Goal: Communication & Community: Answer question/provide support

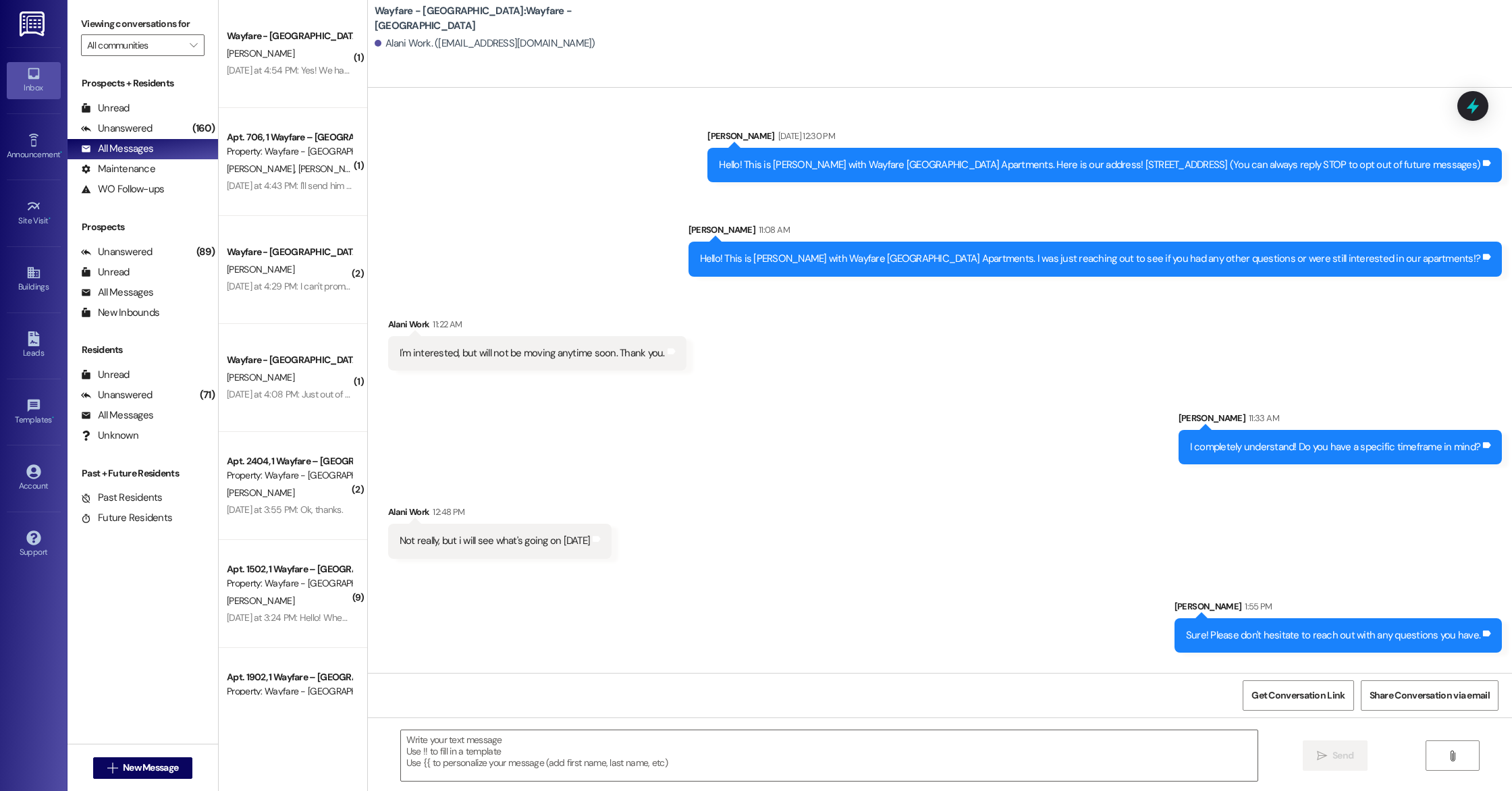
scroll to position [84, 0]
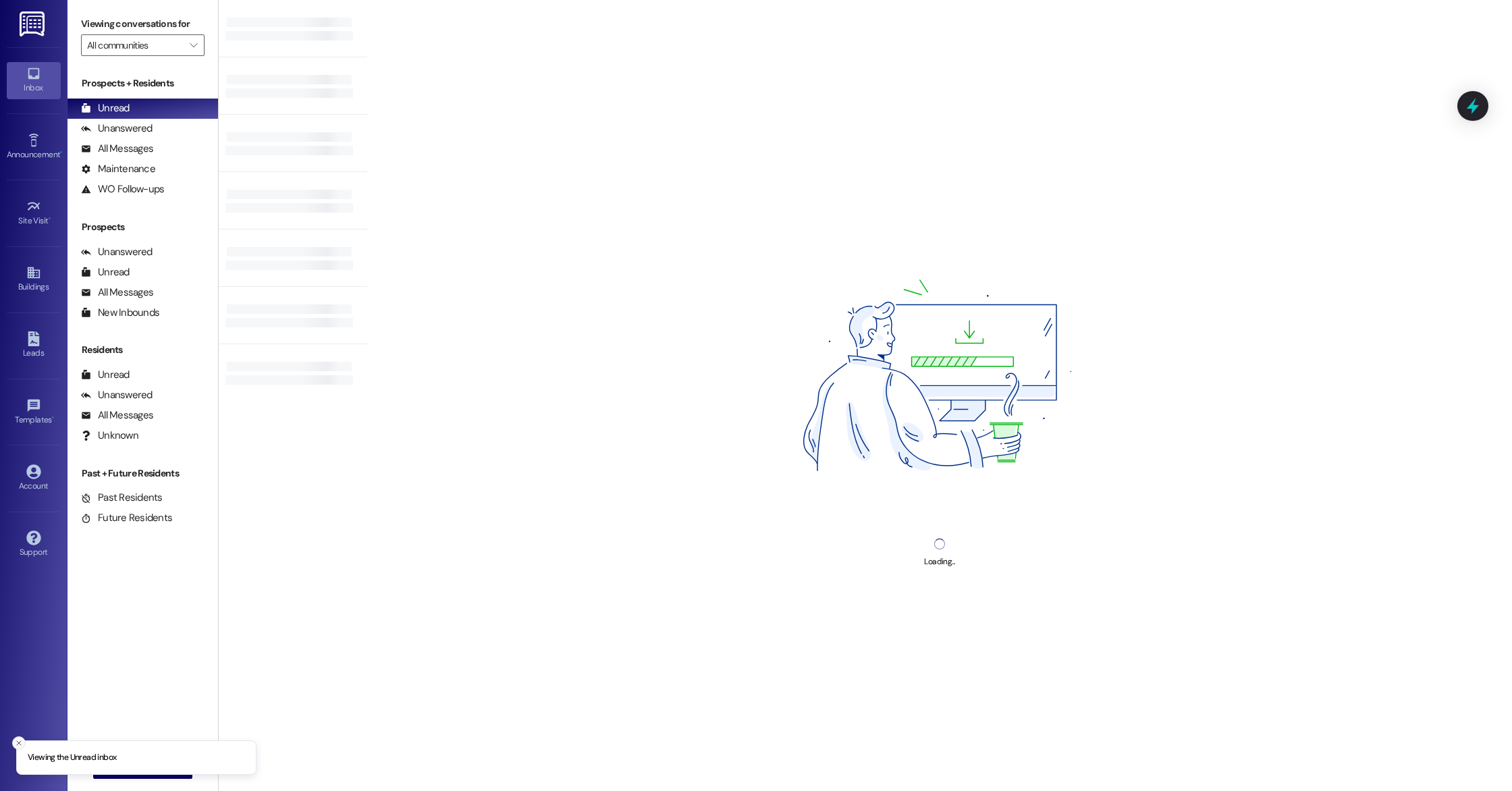
click at [18, 742] on line "Close toast" at bounding box center [18, 743] width 4 height 4
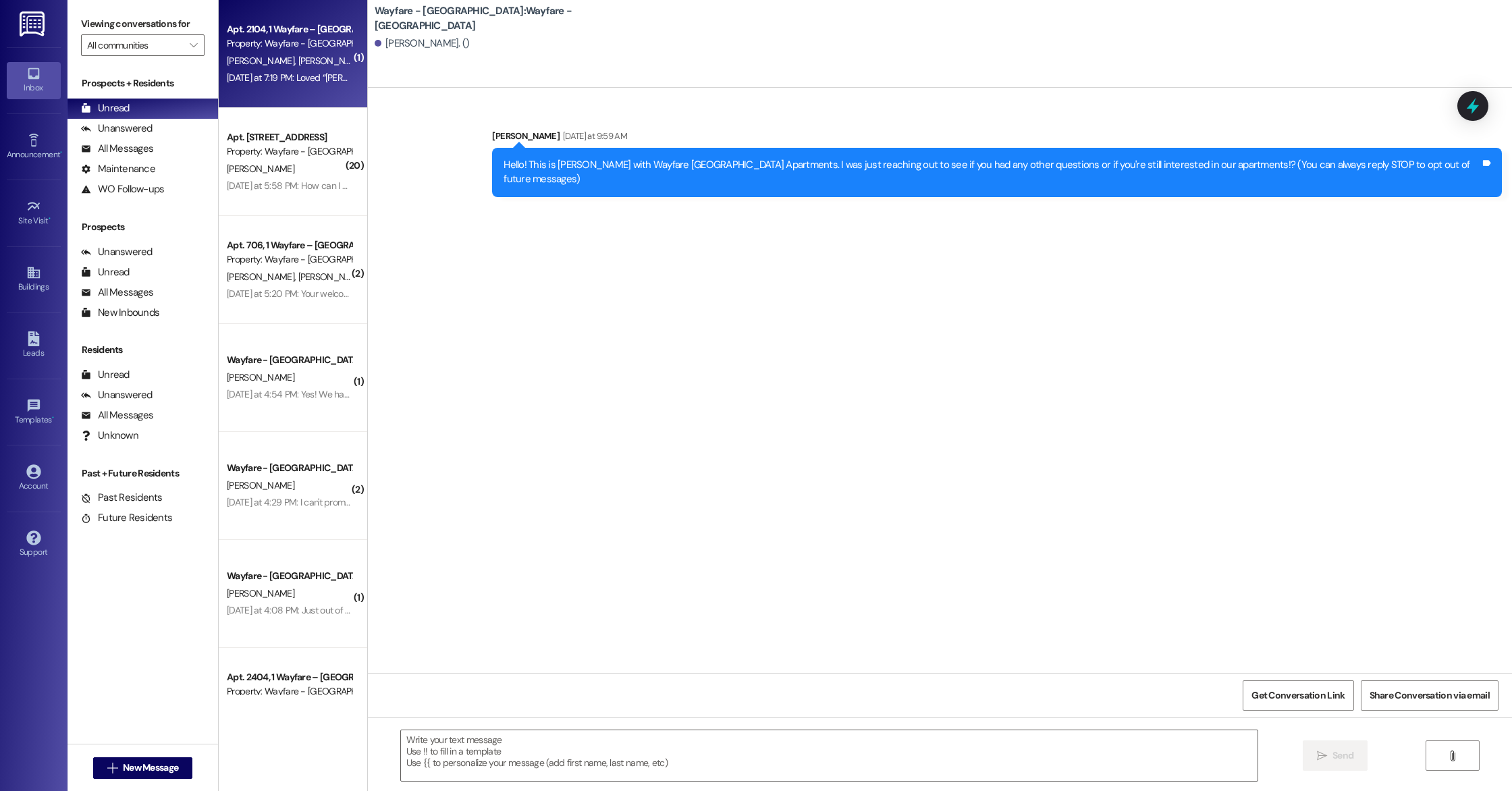
click at [286, 71] on div "[DATE] at 7:19 PM: Loved “[PERSON_NAME] (Wayfare - [GEOGRAPHIC_DATA]): Pool Upd…" at bounding box center [289, 78] width 128 height 17
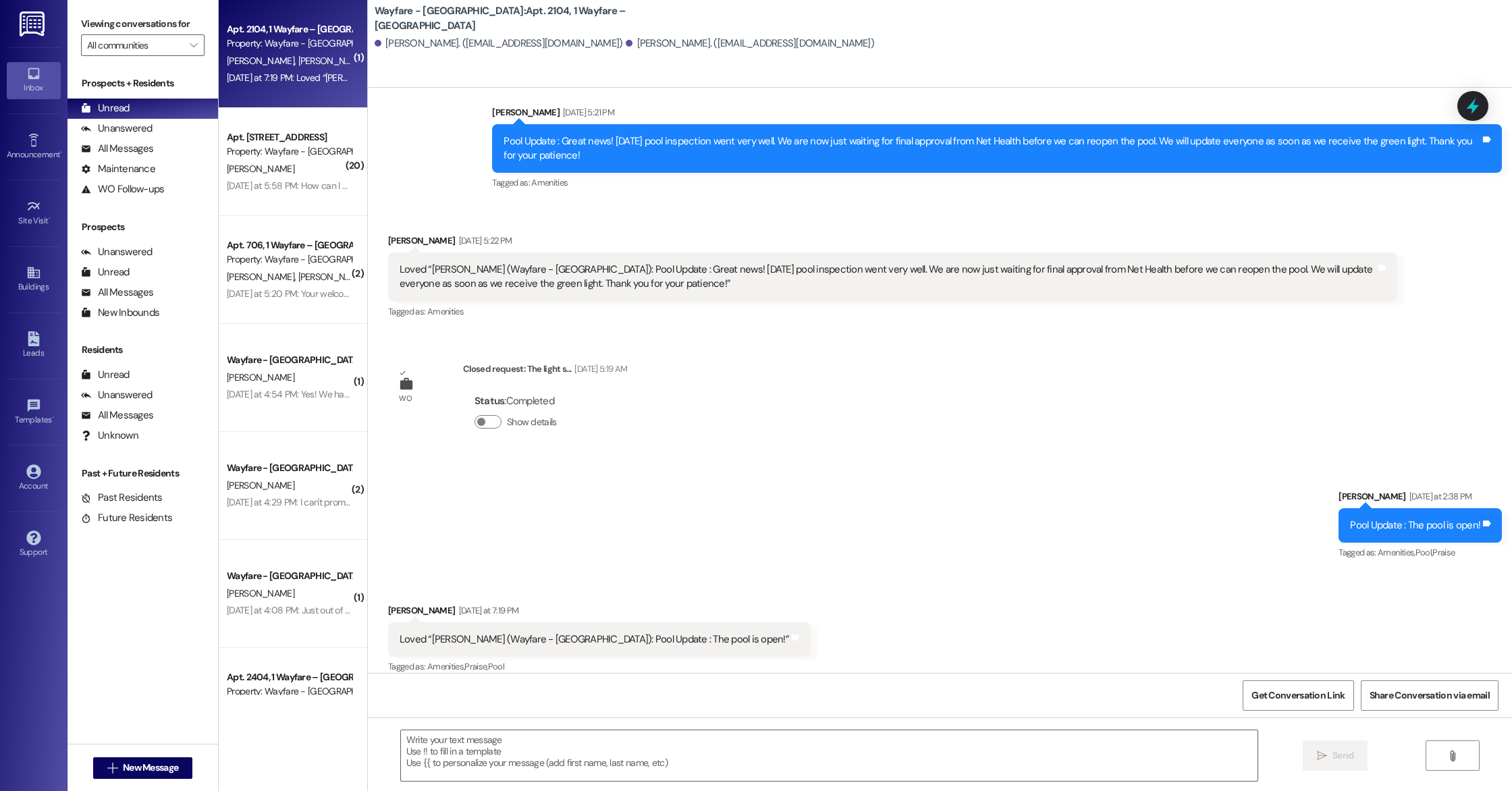
scroll to position [4447, 0]
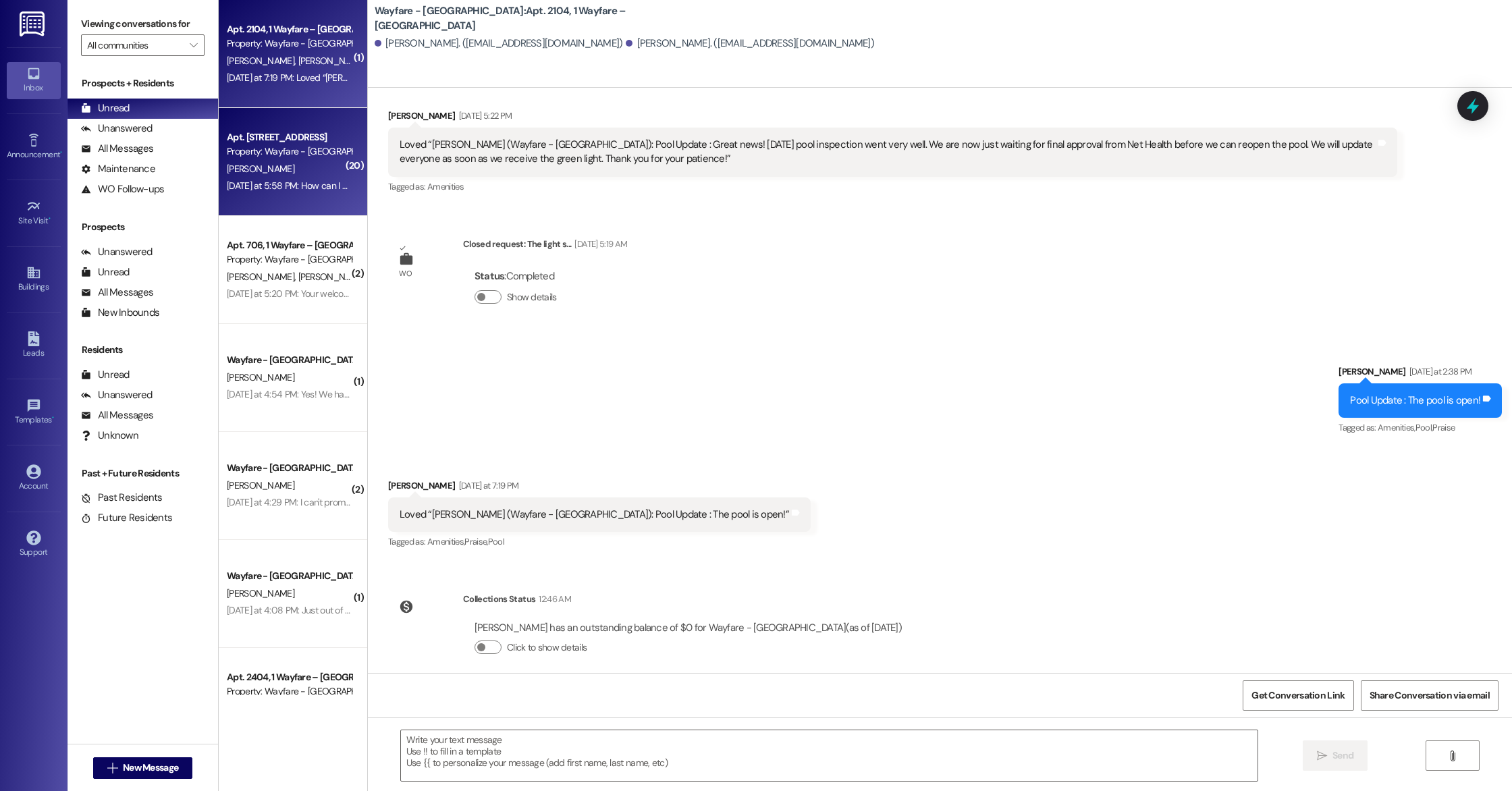
click at [275, 177] on div "[DATE] at 5:58 PM: How can I make sure these texts also send to my roommate [PE…" at bounding box center [289, 186] width 128 height 17
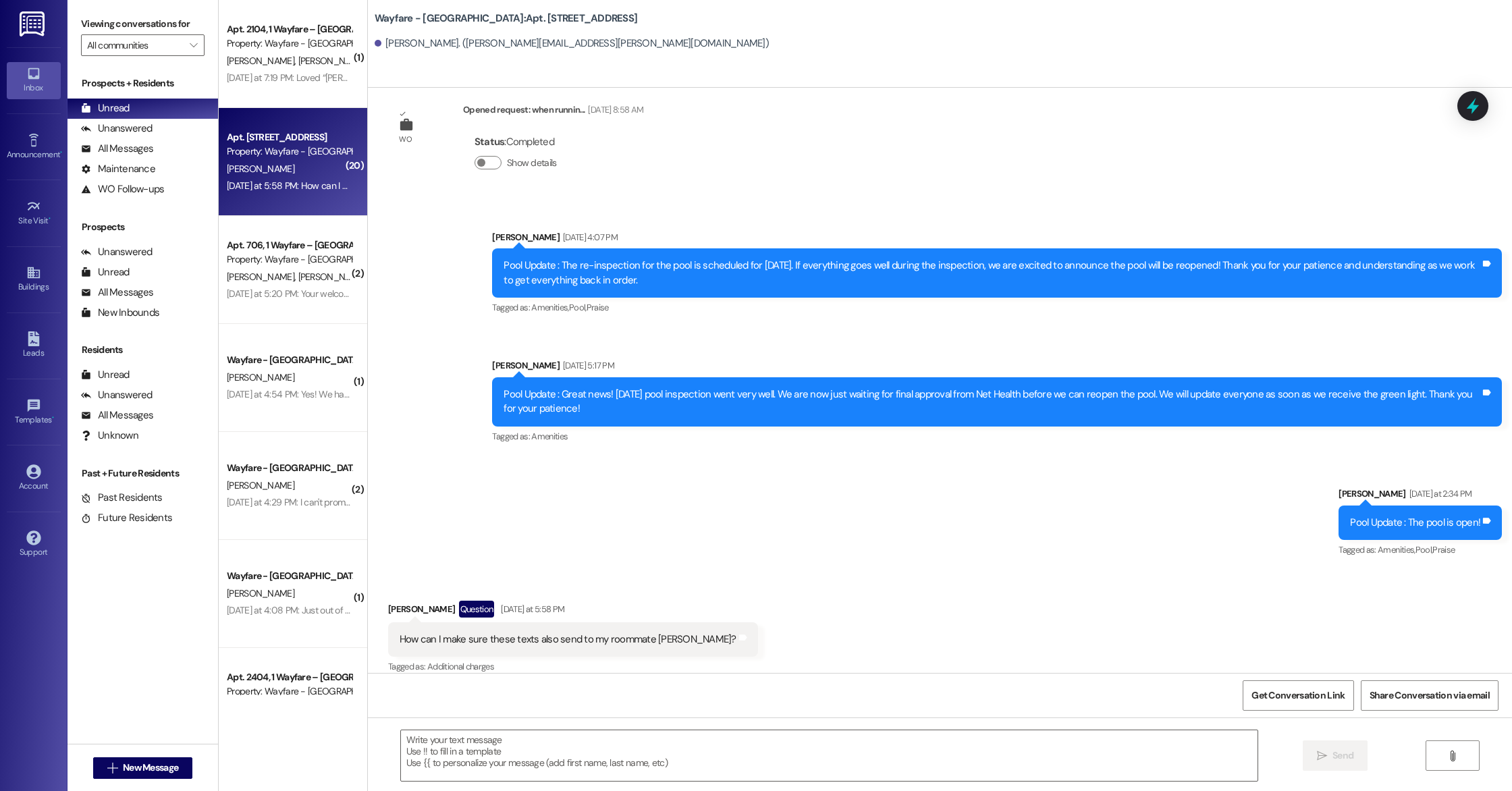
scroll to position [3586, 0]
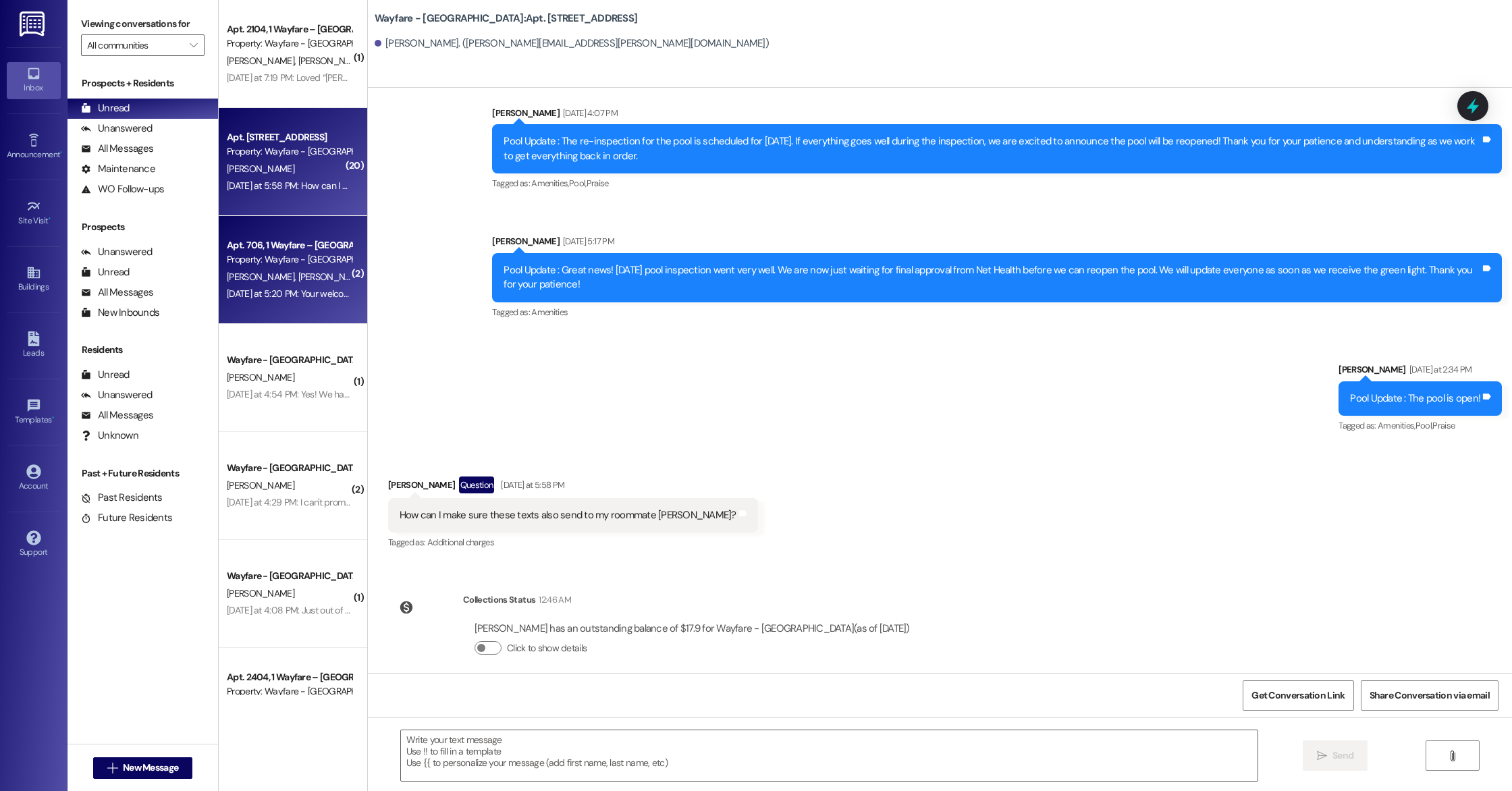
click at [290, 287] on div "[DATE] at 5:20 PM: Your welcome! Let me know if you need anything else! [DATE] …" at bounding box center [289, 294] width 128 height 17
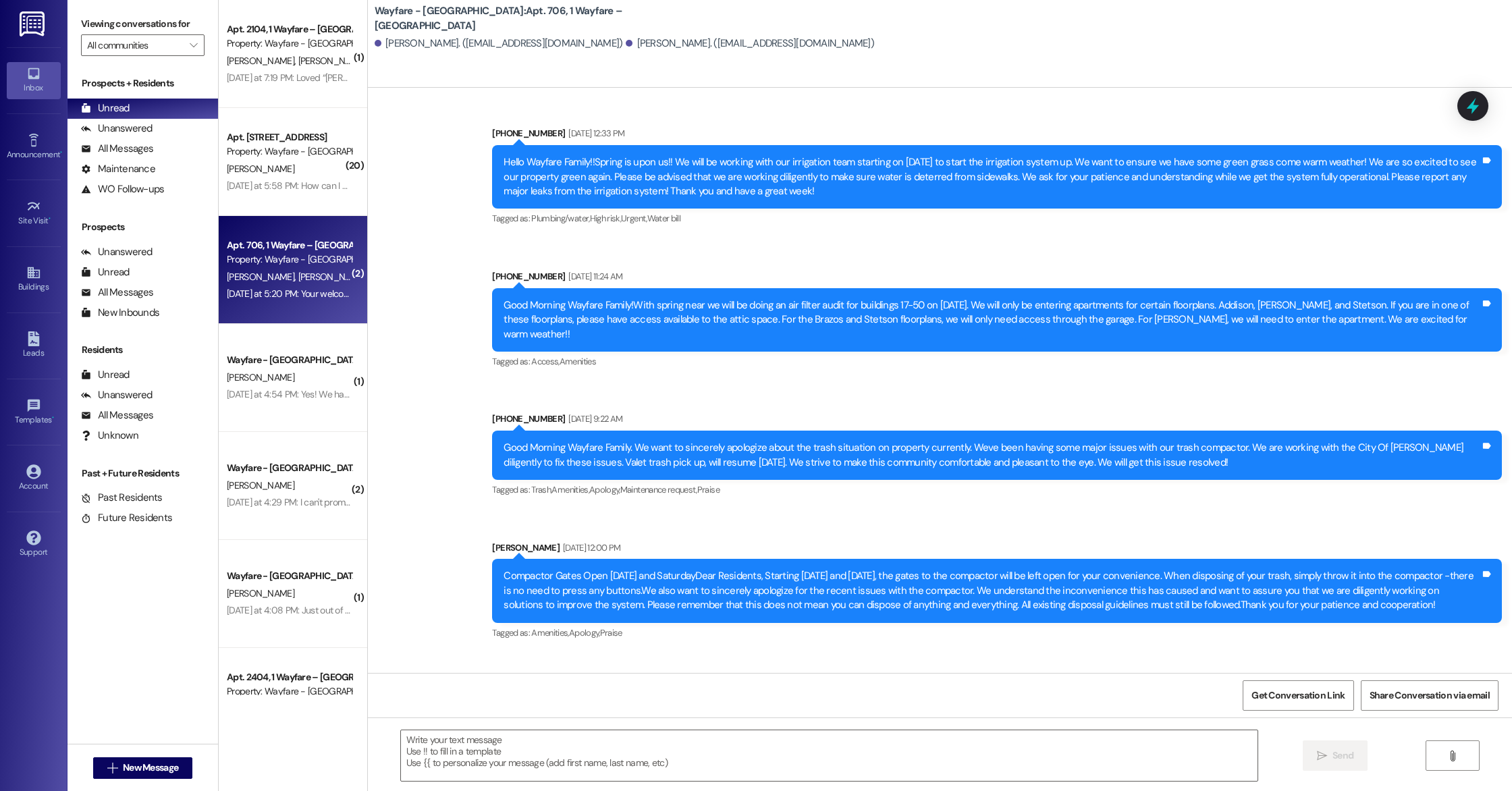
scroll to position [11518, 0]
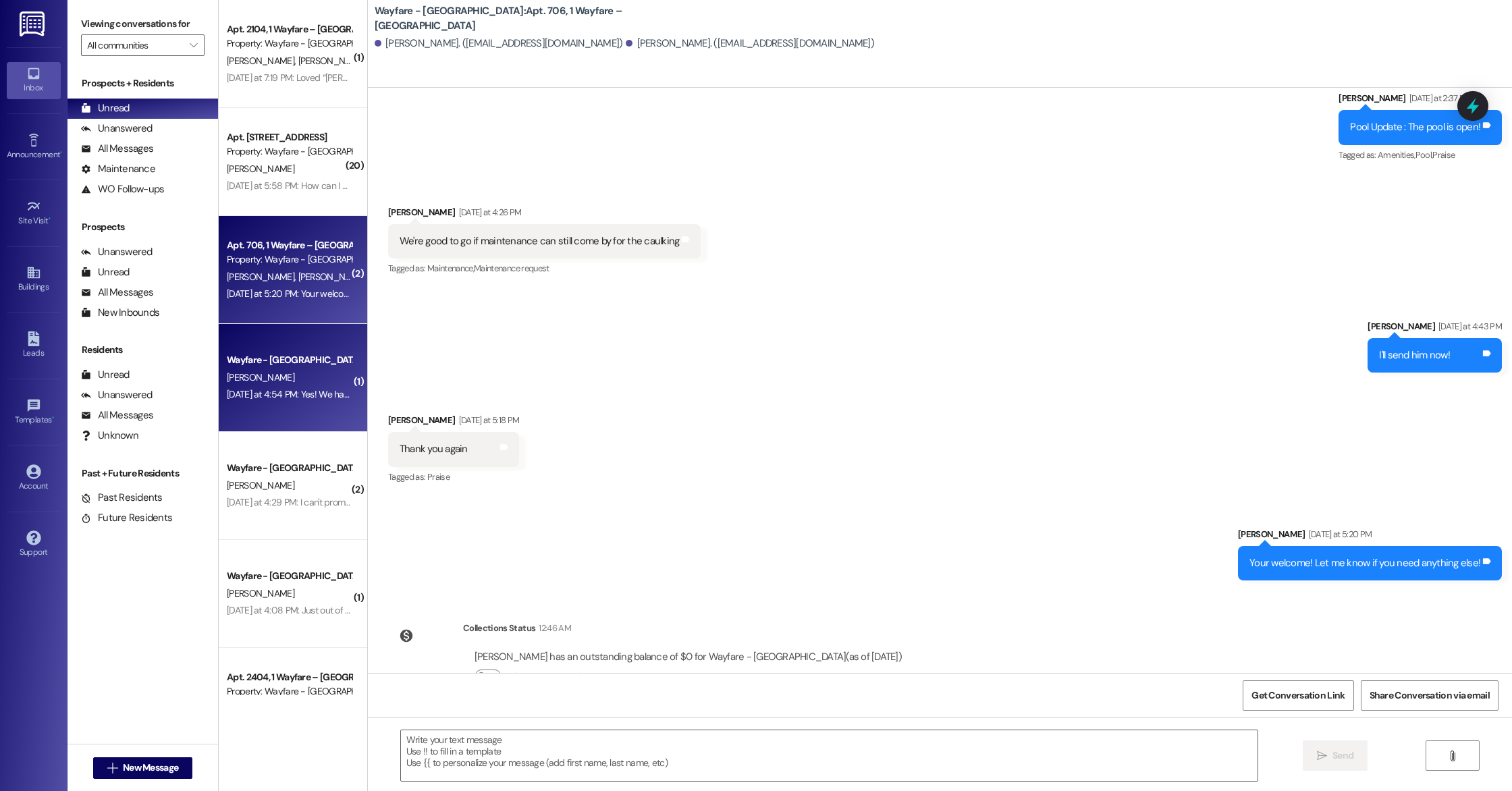
click at [304, 415] on div "Wayfare - [GEOGRAPHIC_DATA] [PERSON_NAME] [DATE] at 4:54 PM: Yes! We have a win…" at bounding box center [292, 377] width 149 height 108
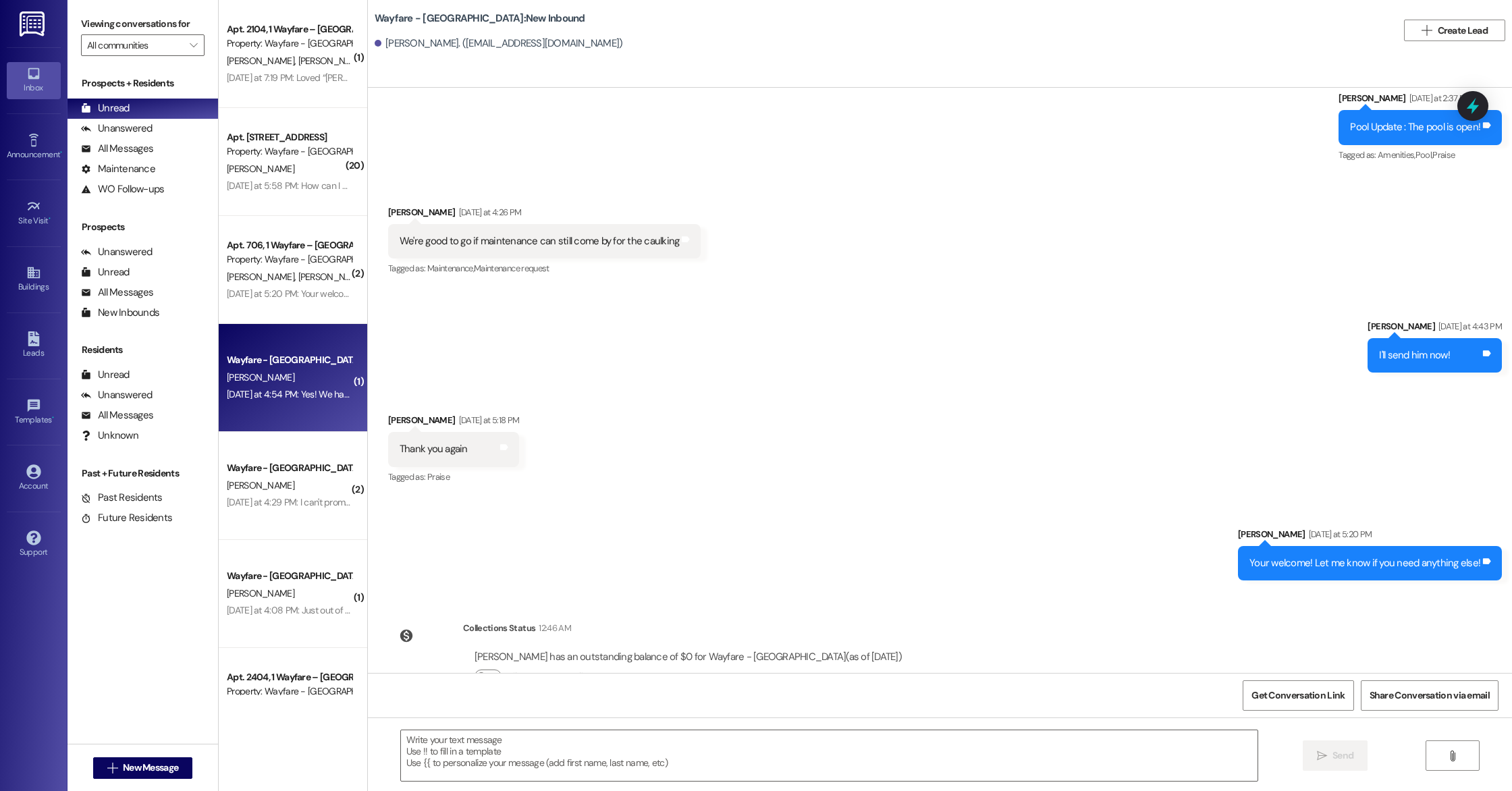
scroll to position [37, 0]
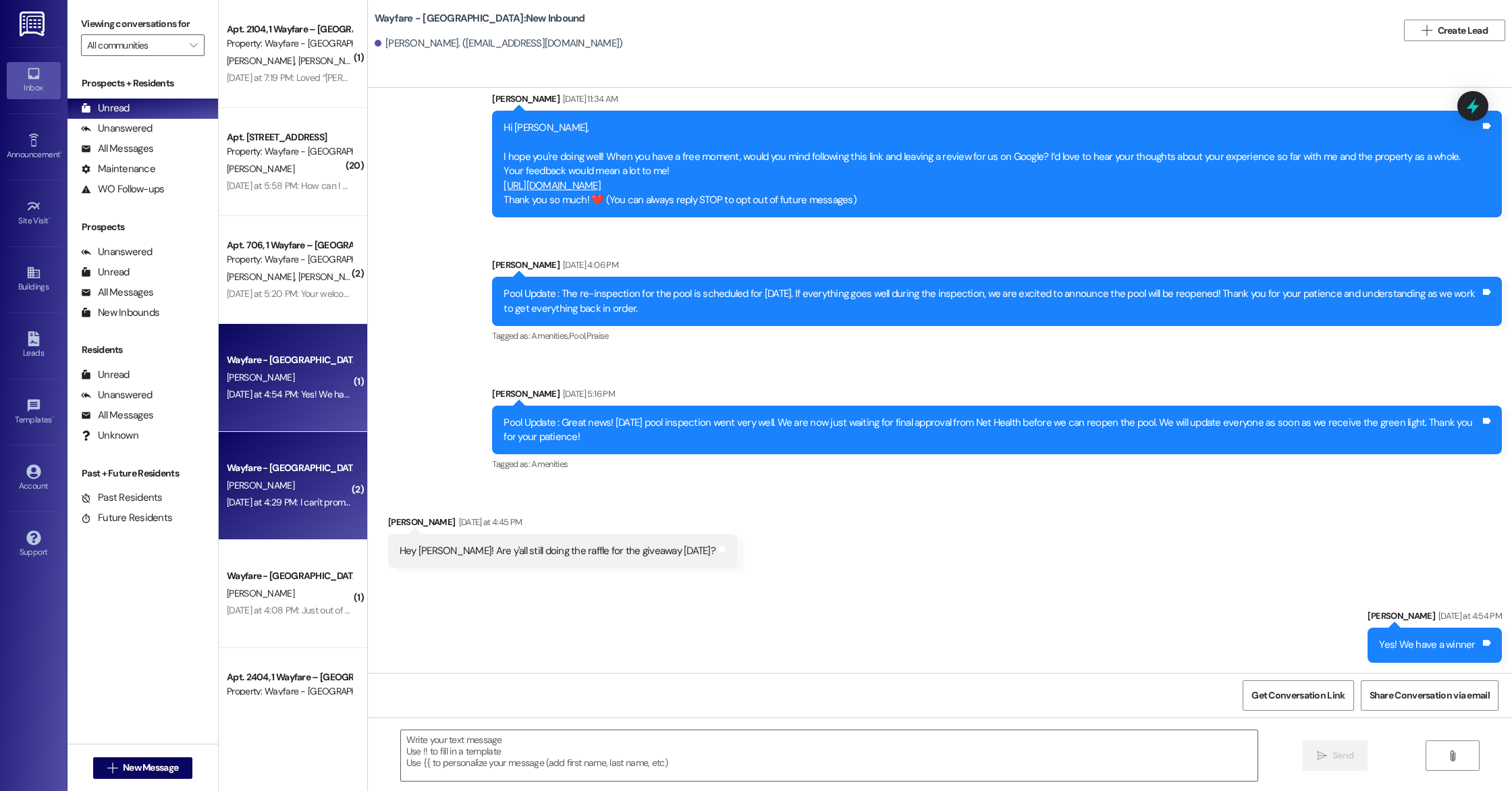
click at [292, 511] on div "[DATE] at 4:29 PM: I can't promise what time, but I will be there [DATE] [DATE]…" at bounding box center [289, 502] width 128 height 17
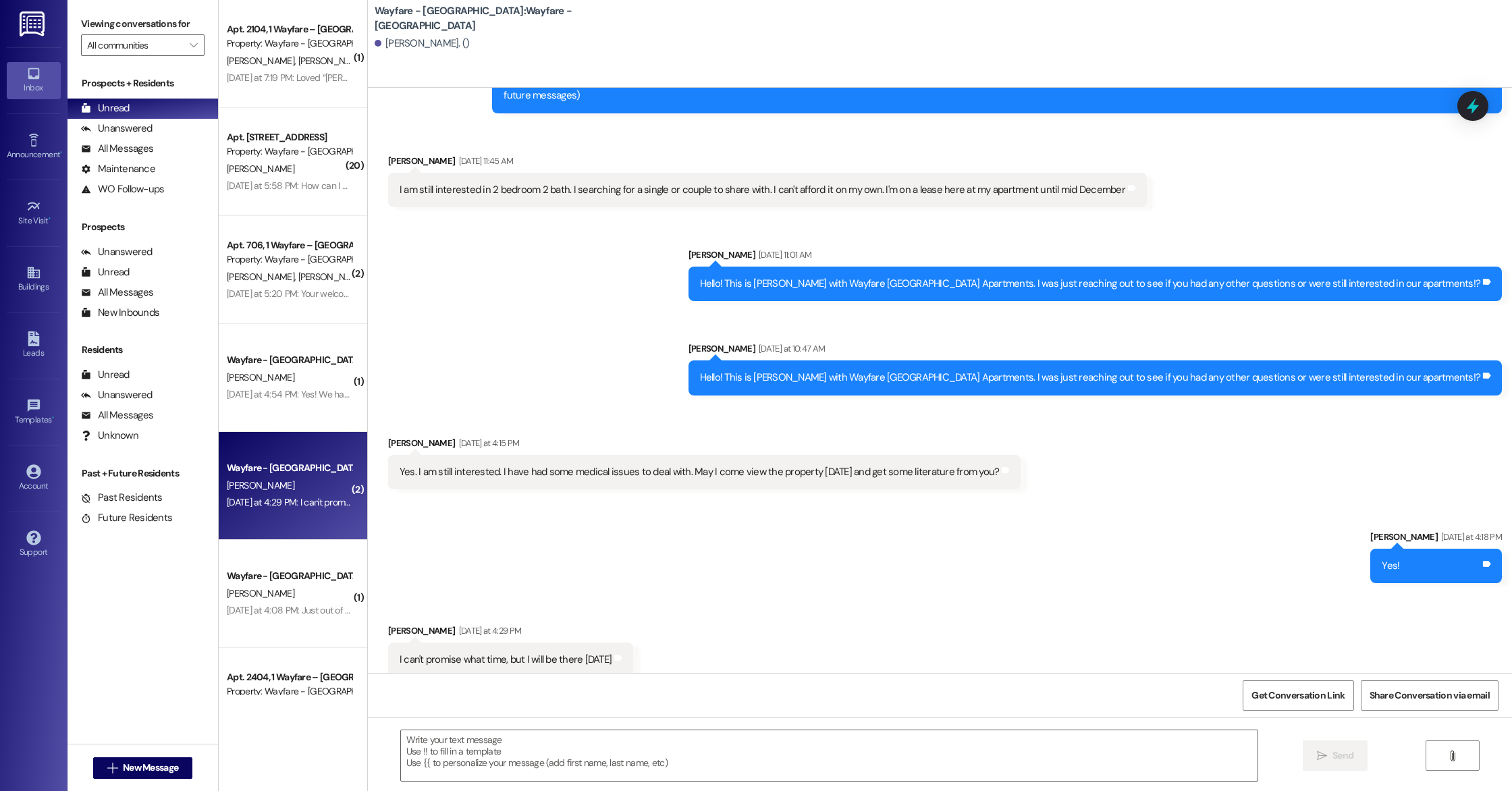
scroll to position [84, 0]
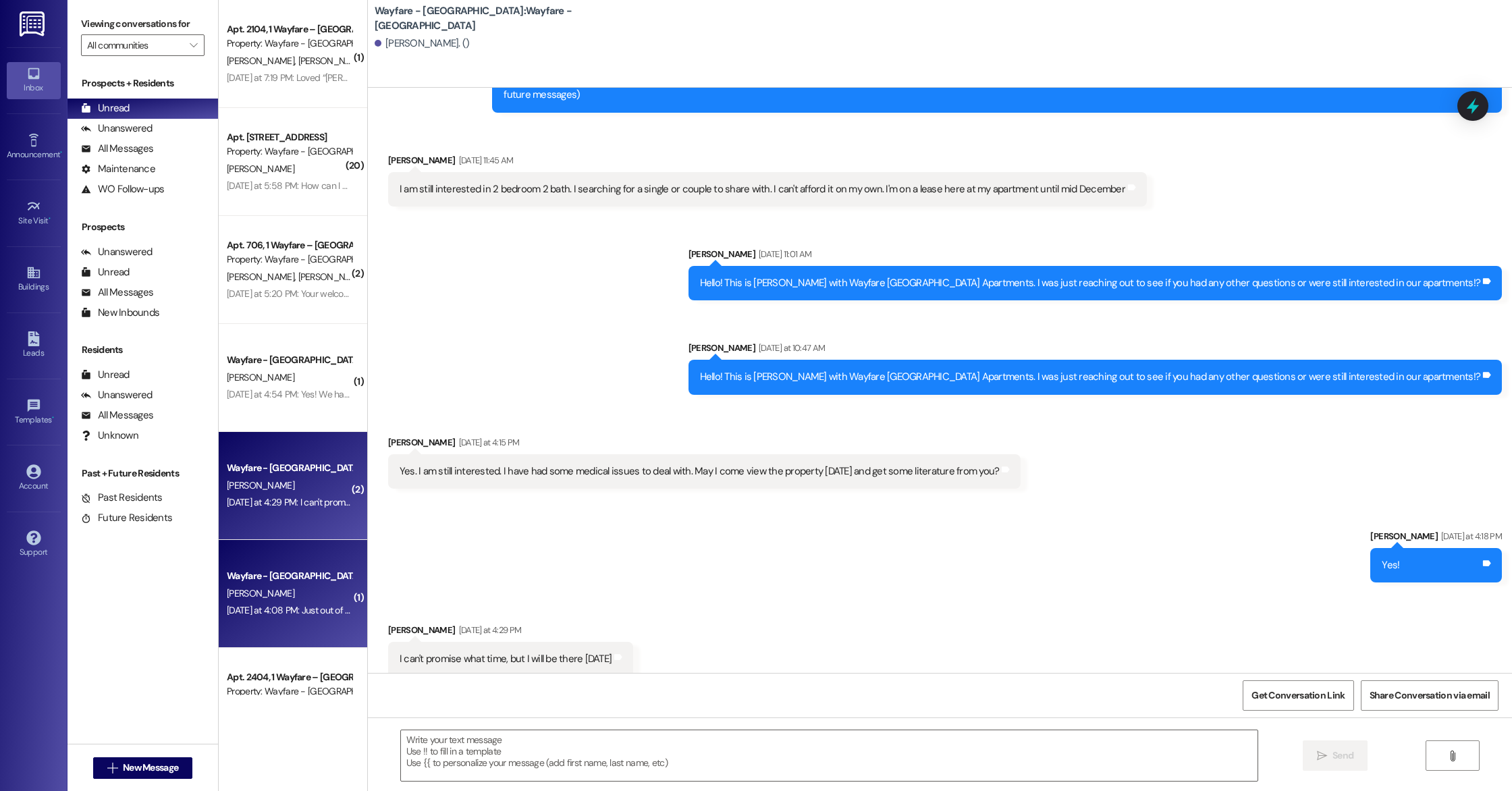
click at [299, 583] on div "Wayfare - [GEOGRAPHIC_DATA]" at bounding box center [289, 576] width 128 height 17
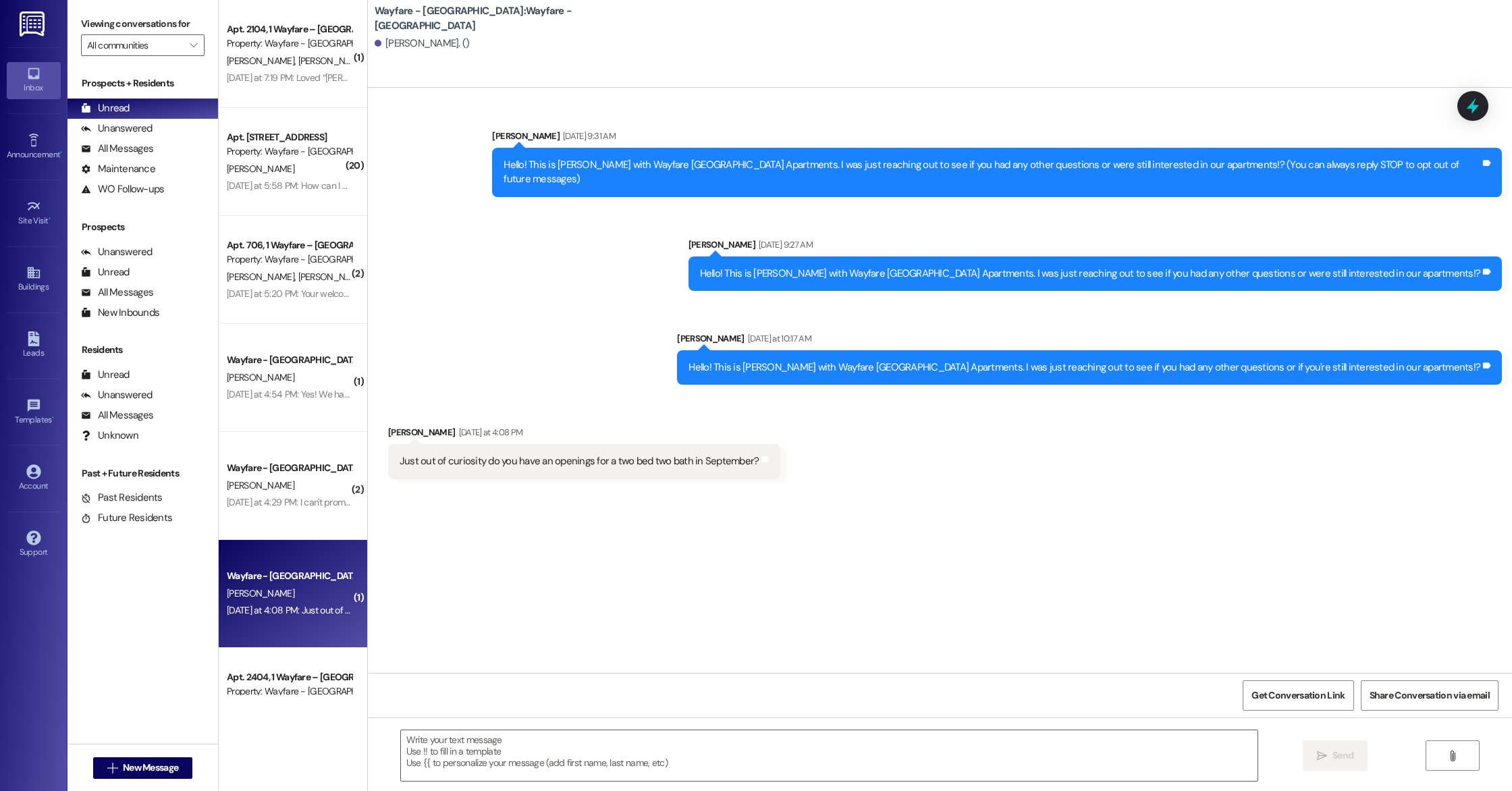
scroll to position [0, 0]
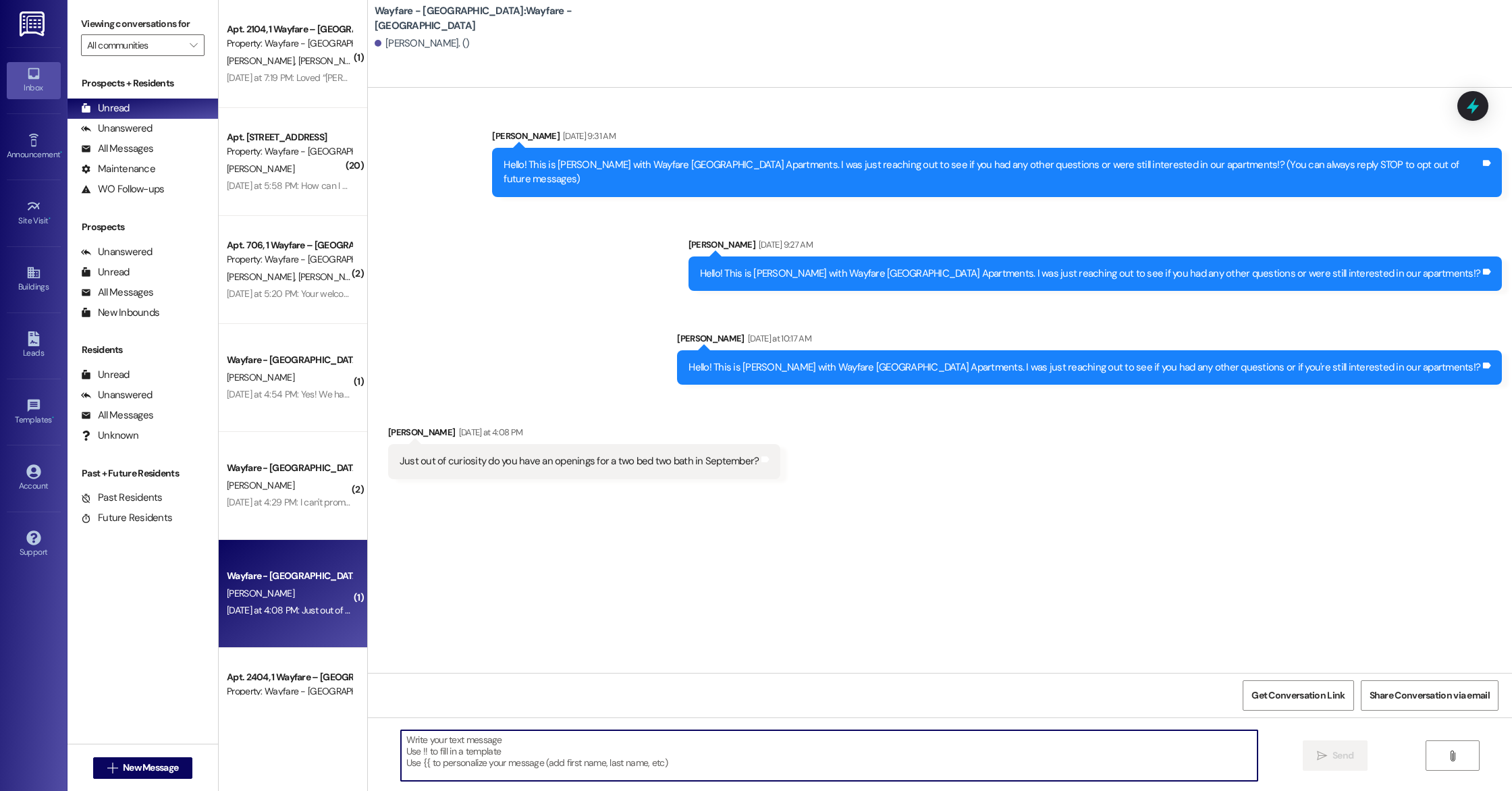
click at [528, 752] on textarea at bounding box center [829, 756] width 857 height 51
type textarea "Y"
type textarea "W"
type textarea "Yes! We will have a [PERSON_NAME] available on [DATE]."
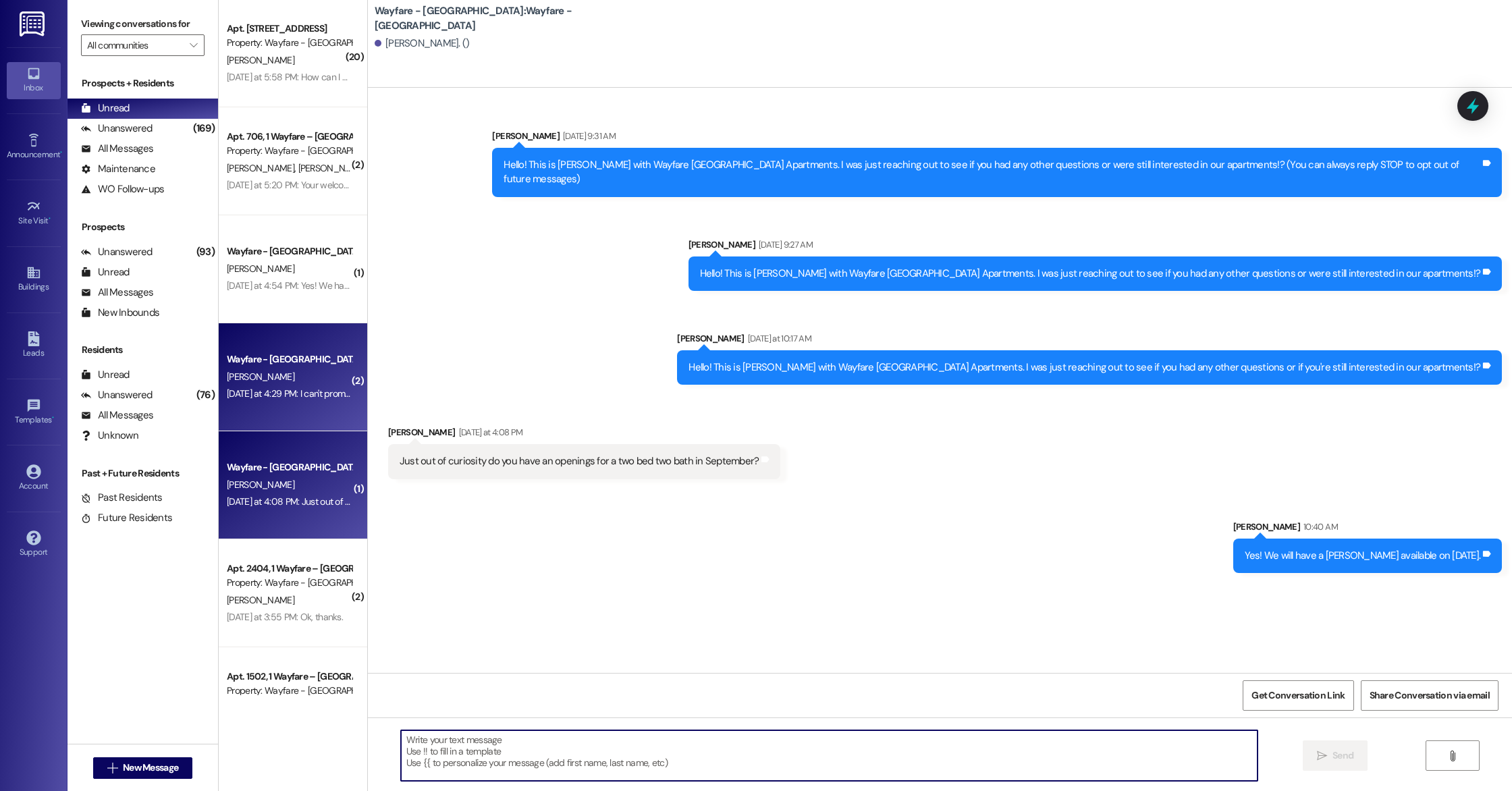
scroll to position [112, 0]
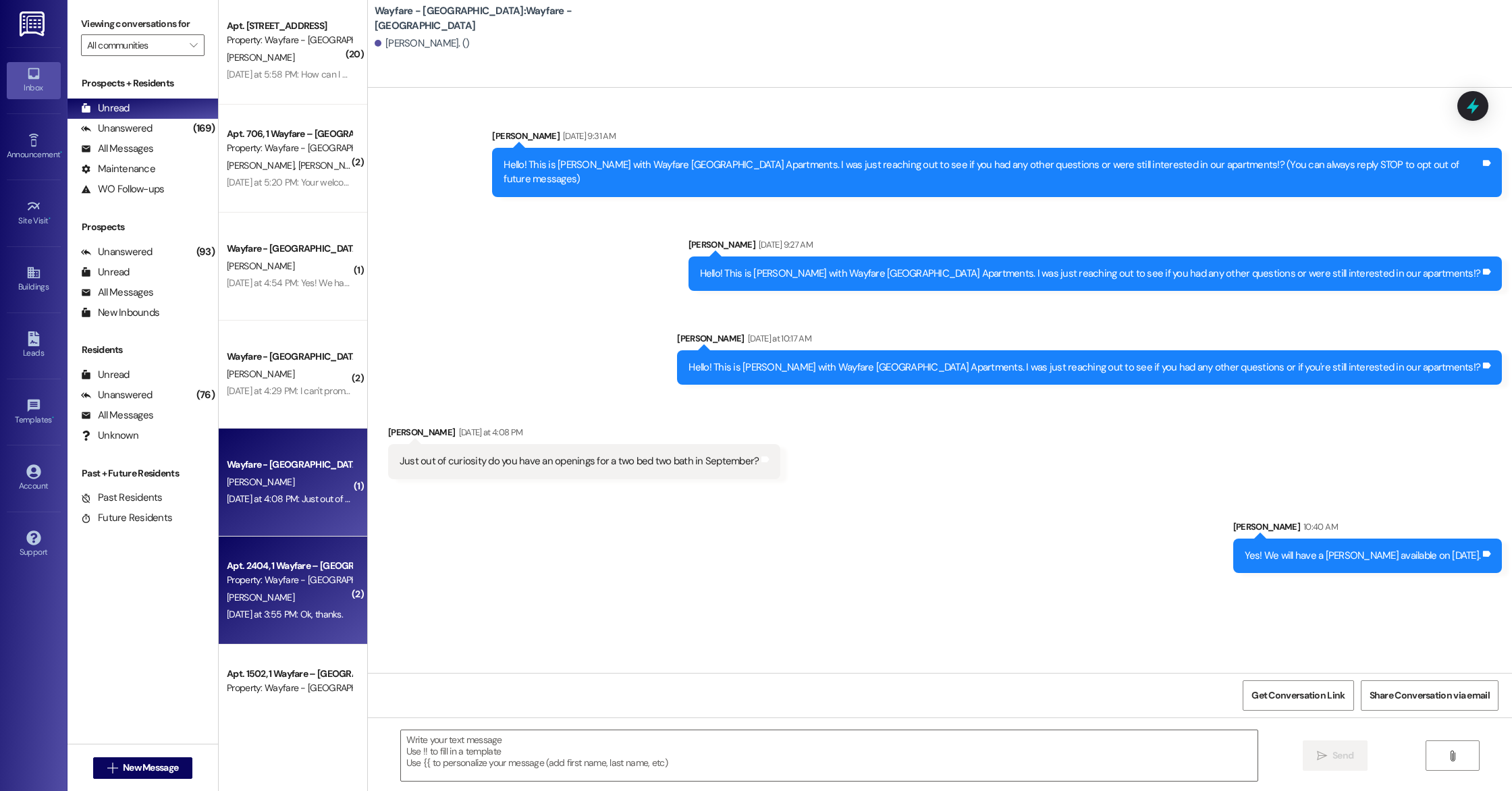
click at [295, 582] on div "Property: Wayfare - [GEOGRAPHIC_DATA]" at bounding box center [289, 581] width 125 height 14
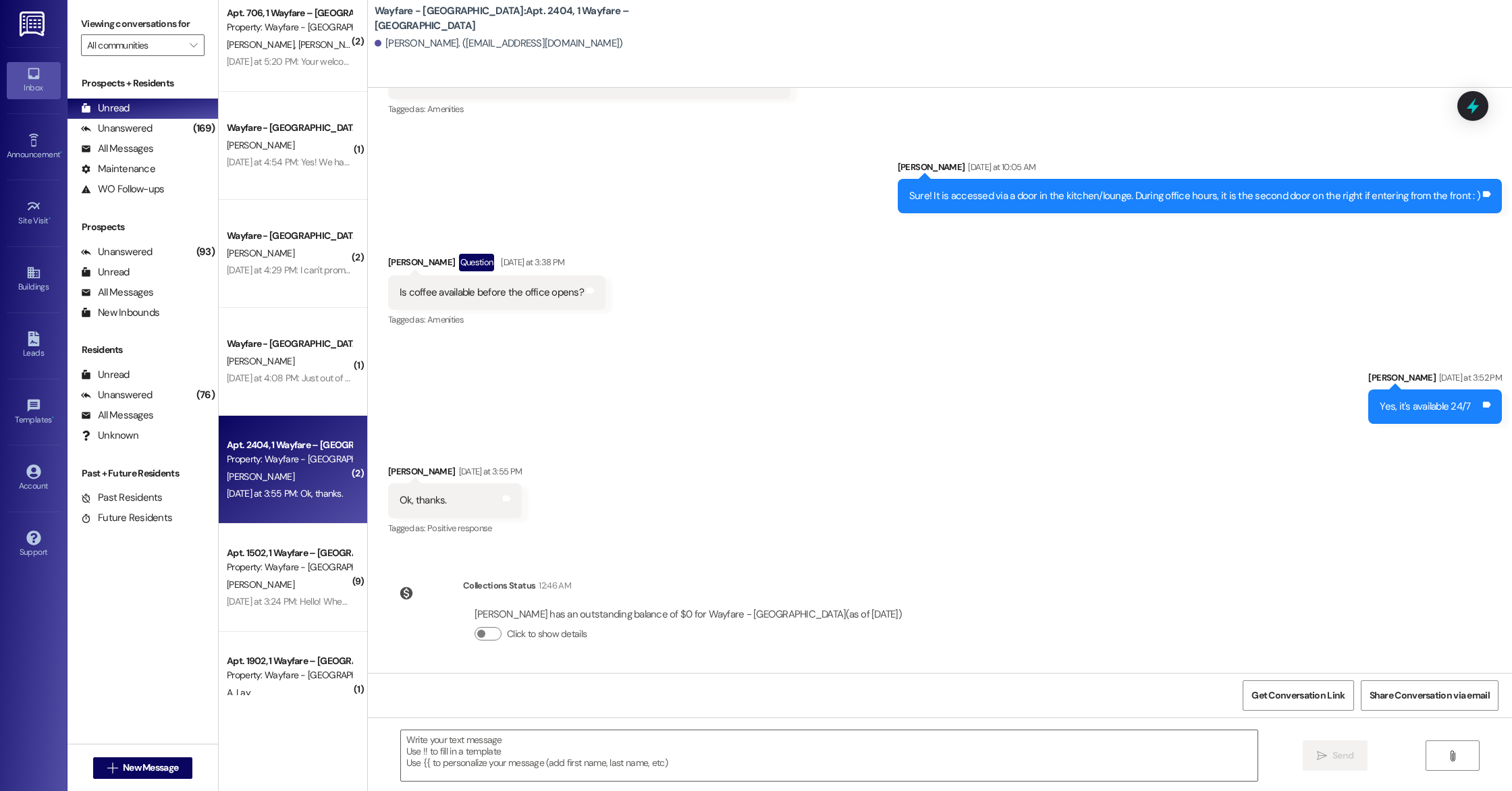
scroll to position [233, 0]
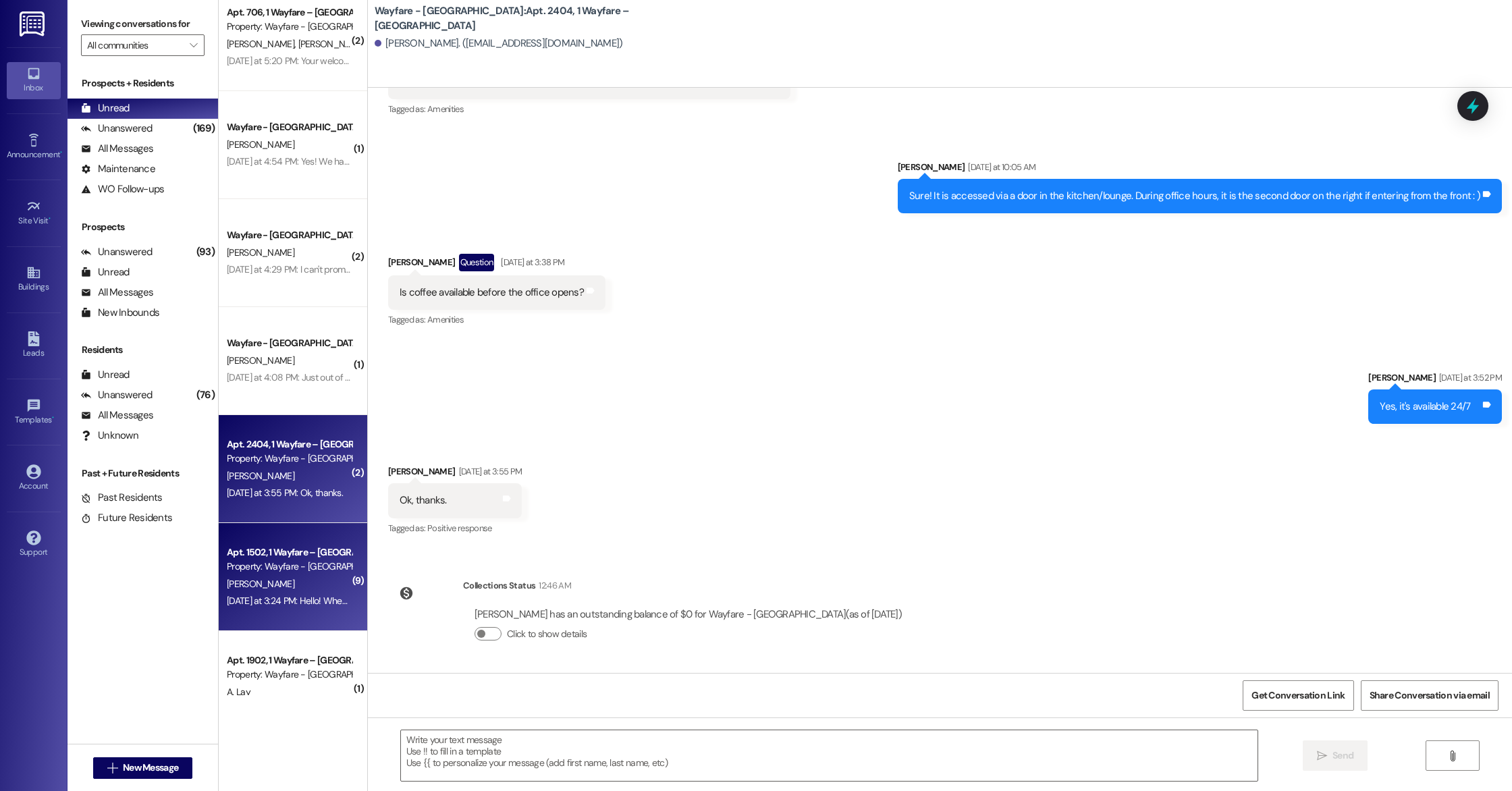
click at [287, 564] on div "Property: Wayfare - [GEOGRAPHIC_DATA]" at bounding box center [289, 567] width 125 height 14
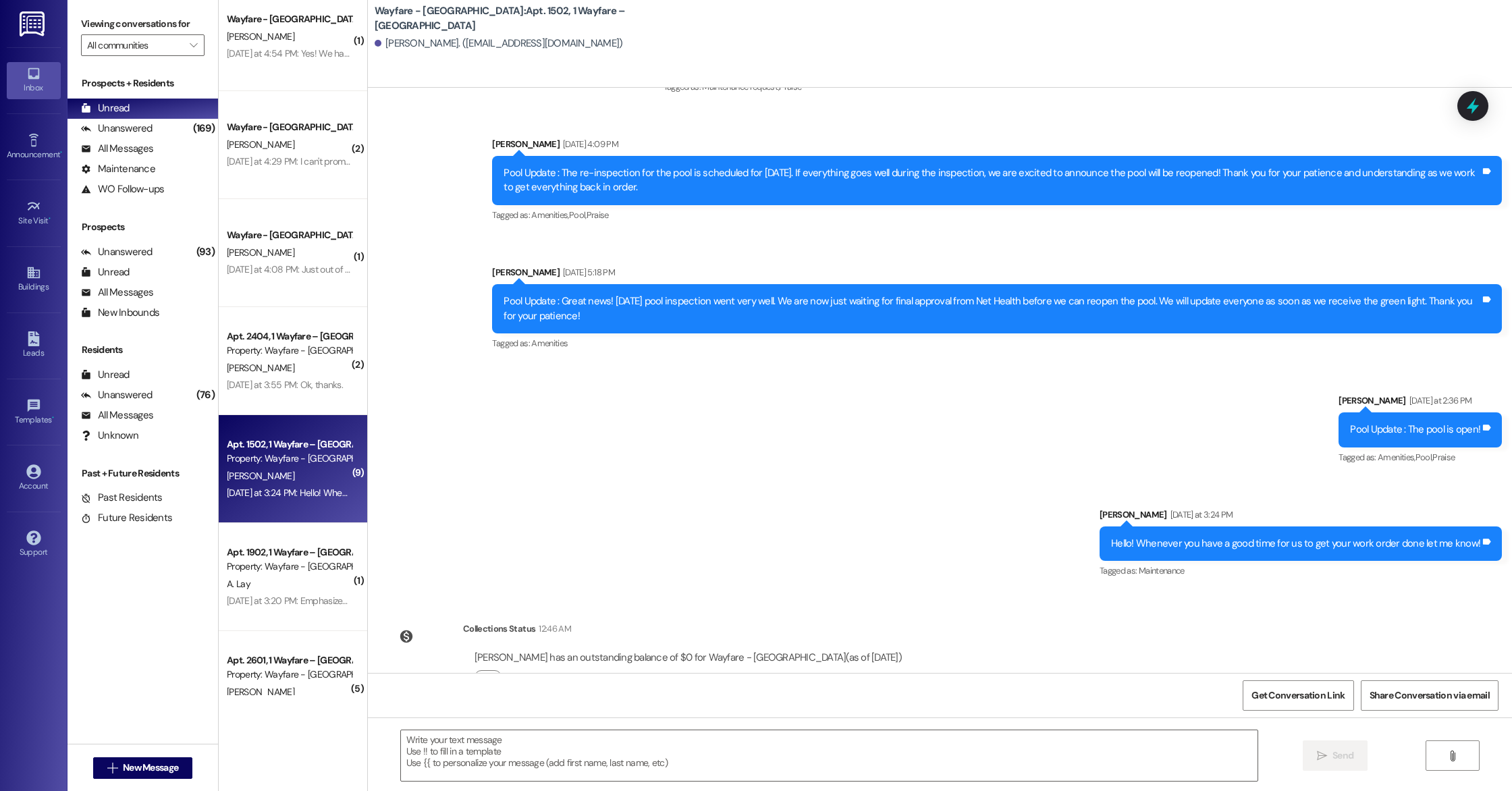
scroll to position [343, 0]
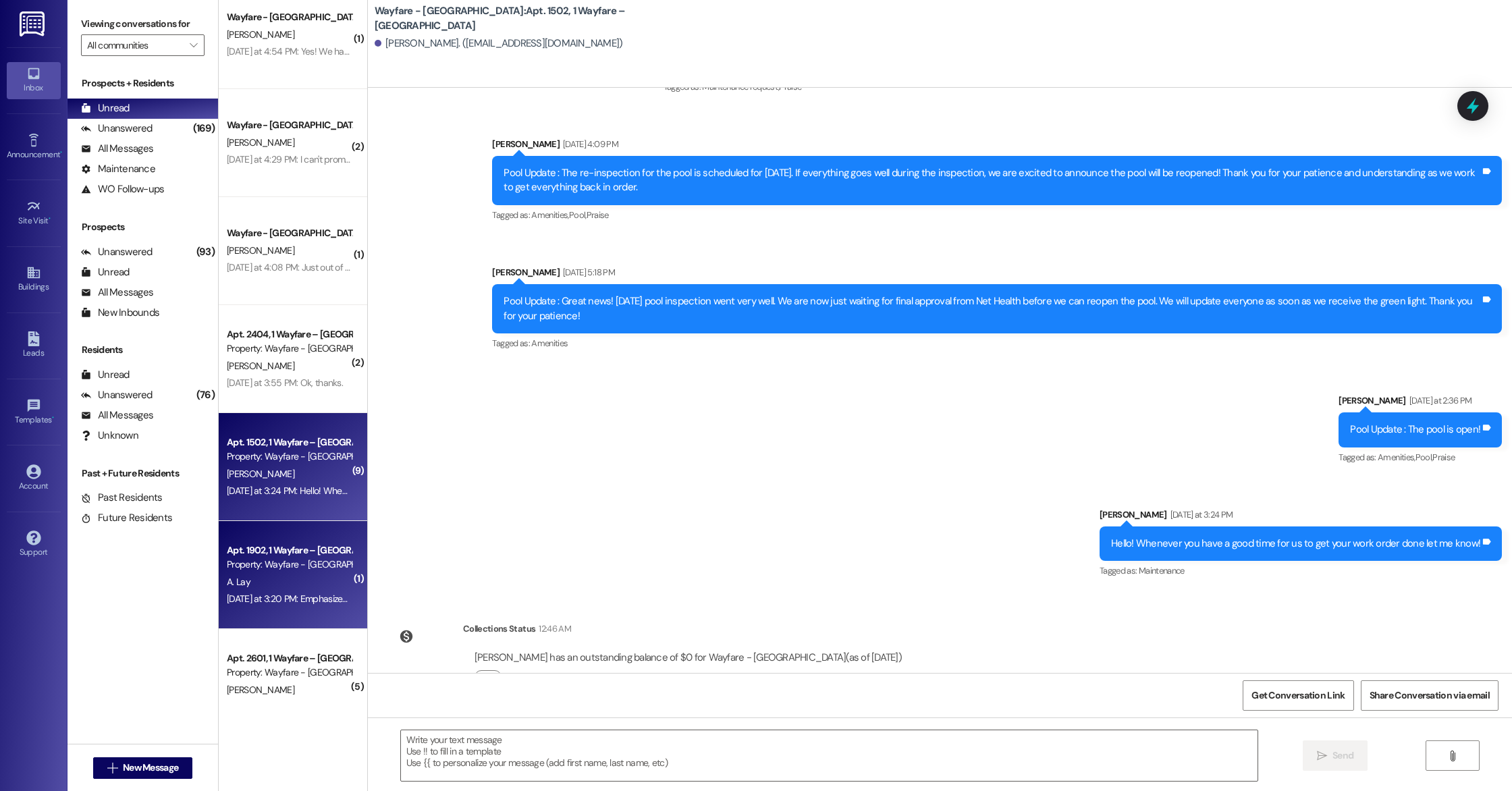
click at [277, 557] on div "Property: Wayfare - [GEOGRAPHIC_DATA]" at bounding box center [289, 565] width 125 height 14
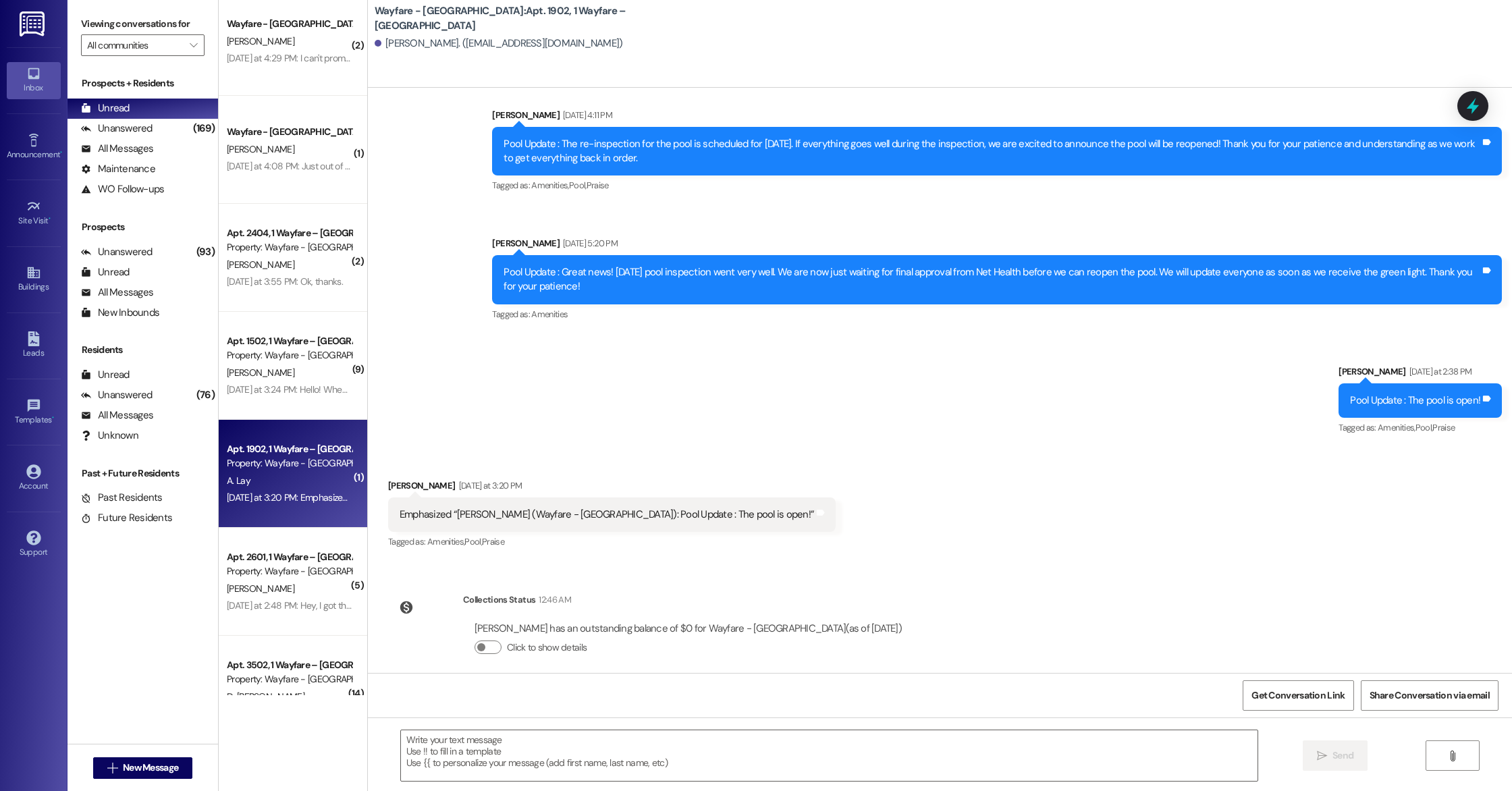
scroll to position [452, 0]
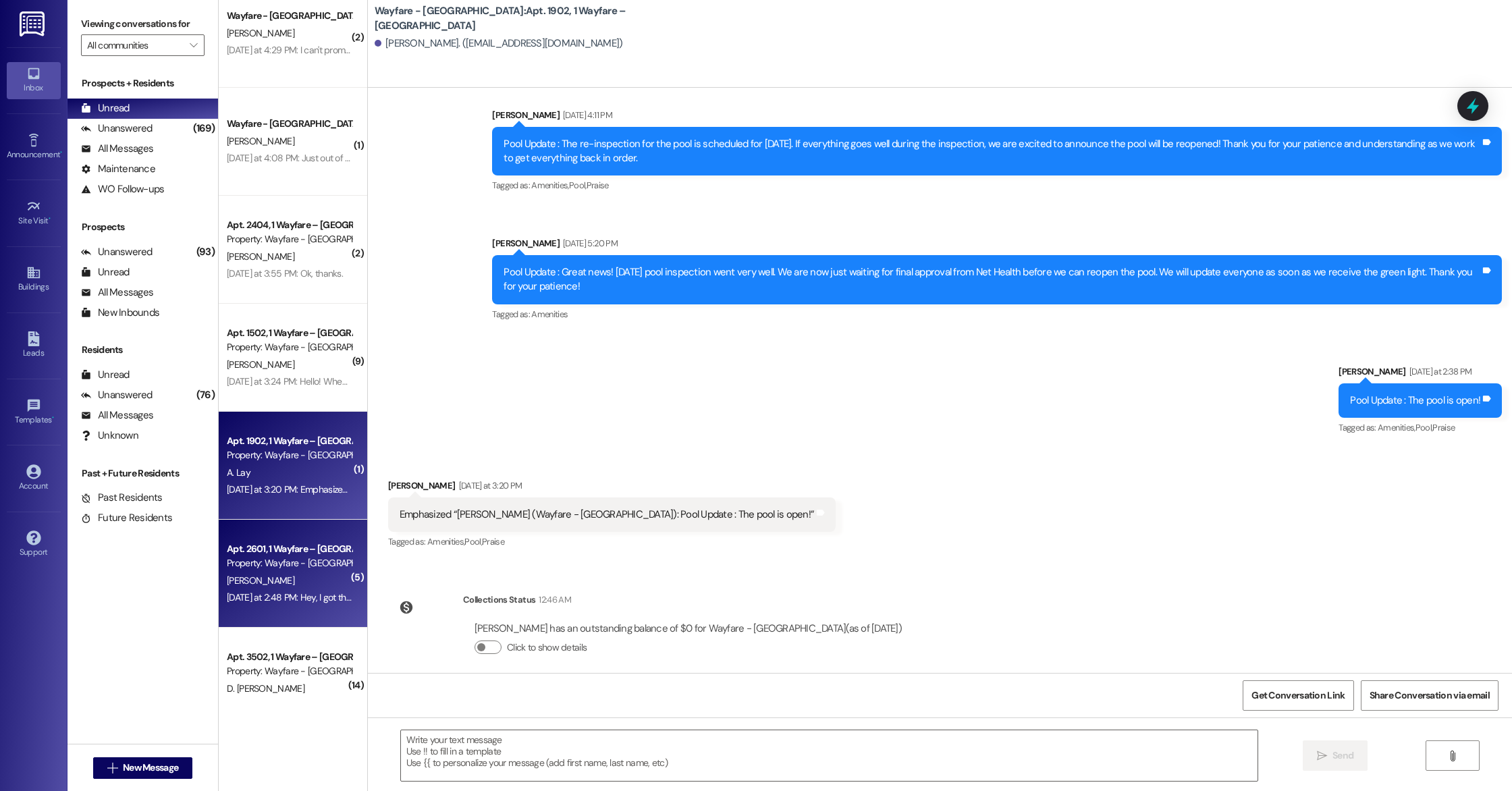
click at [280, 581] on div "[PERSON_NAME]" at bounding box center [289, 581] width 128 height 17
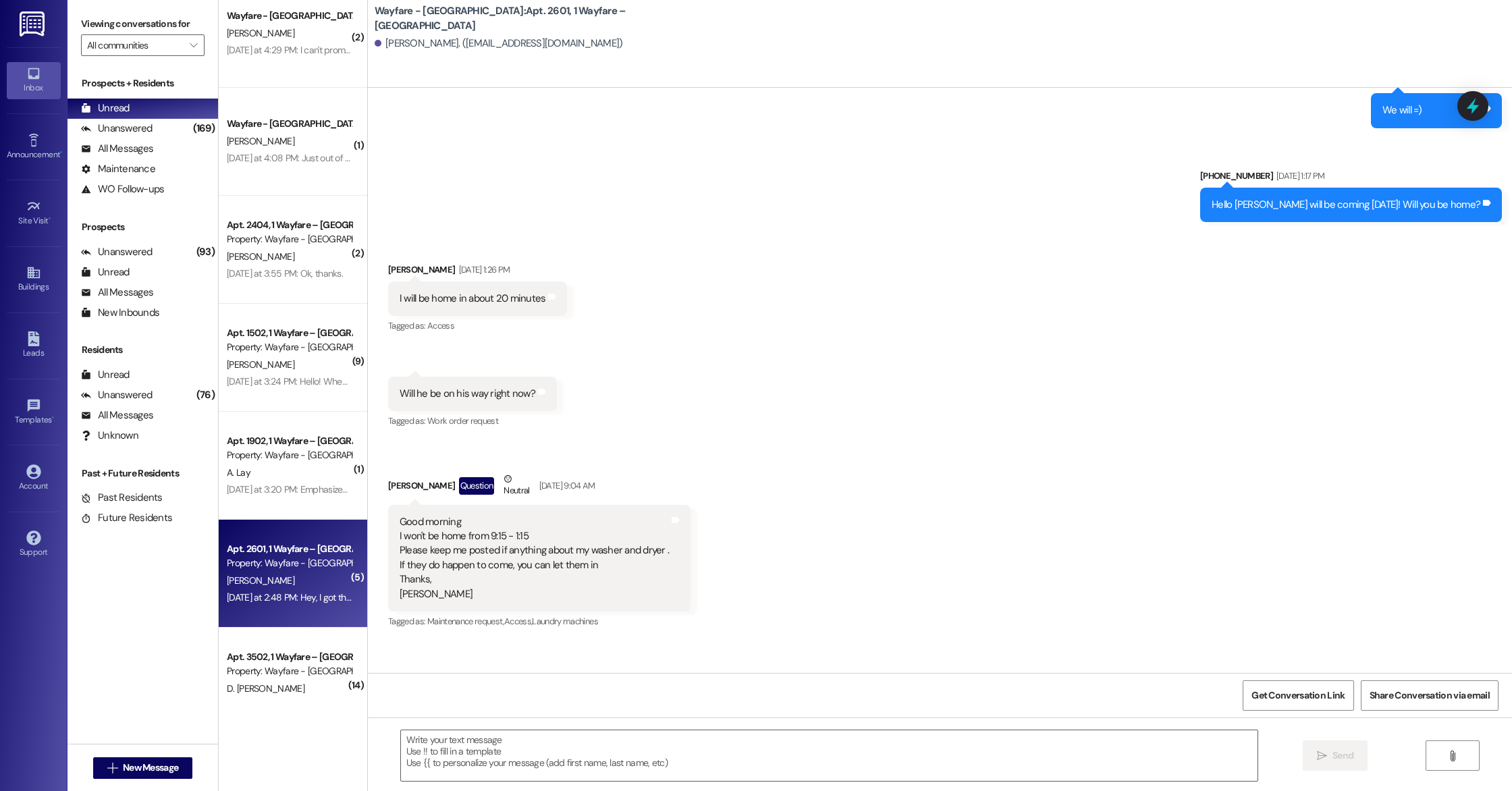
scroll to position [16086, 0]
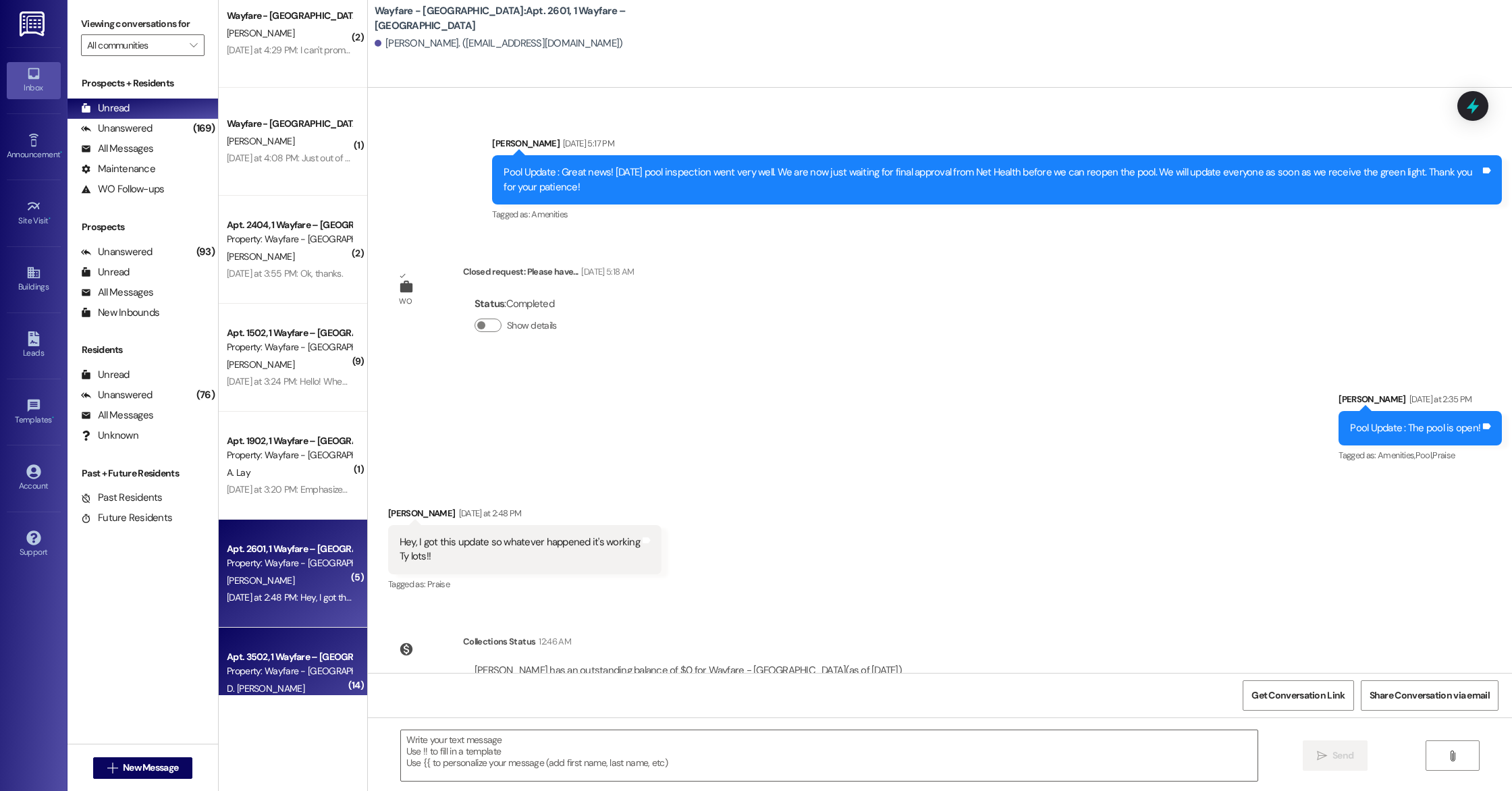
click at [276, 676] on div "Property: Wayfare - [GEOGRAPHIC_DATA]" at bounding box center [289, 671] width 125 height 14
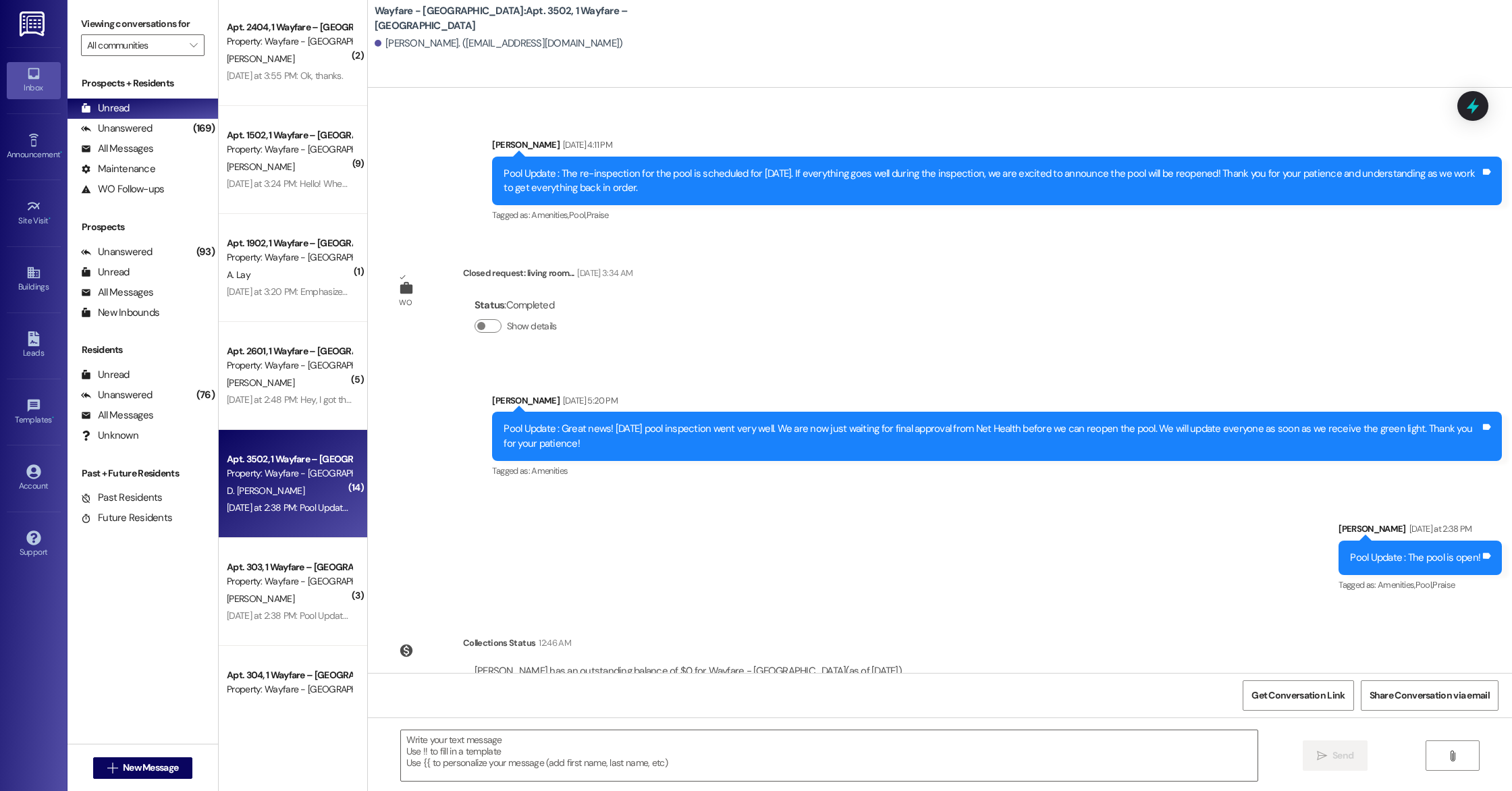
scroll to position [667, 0]
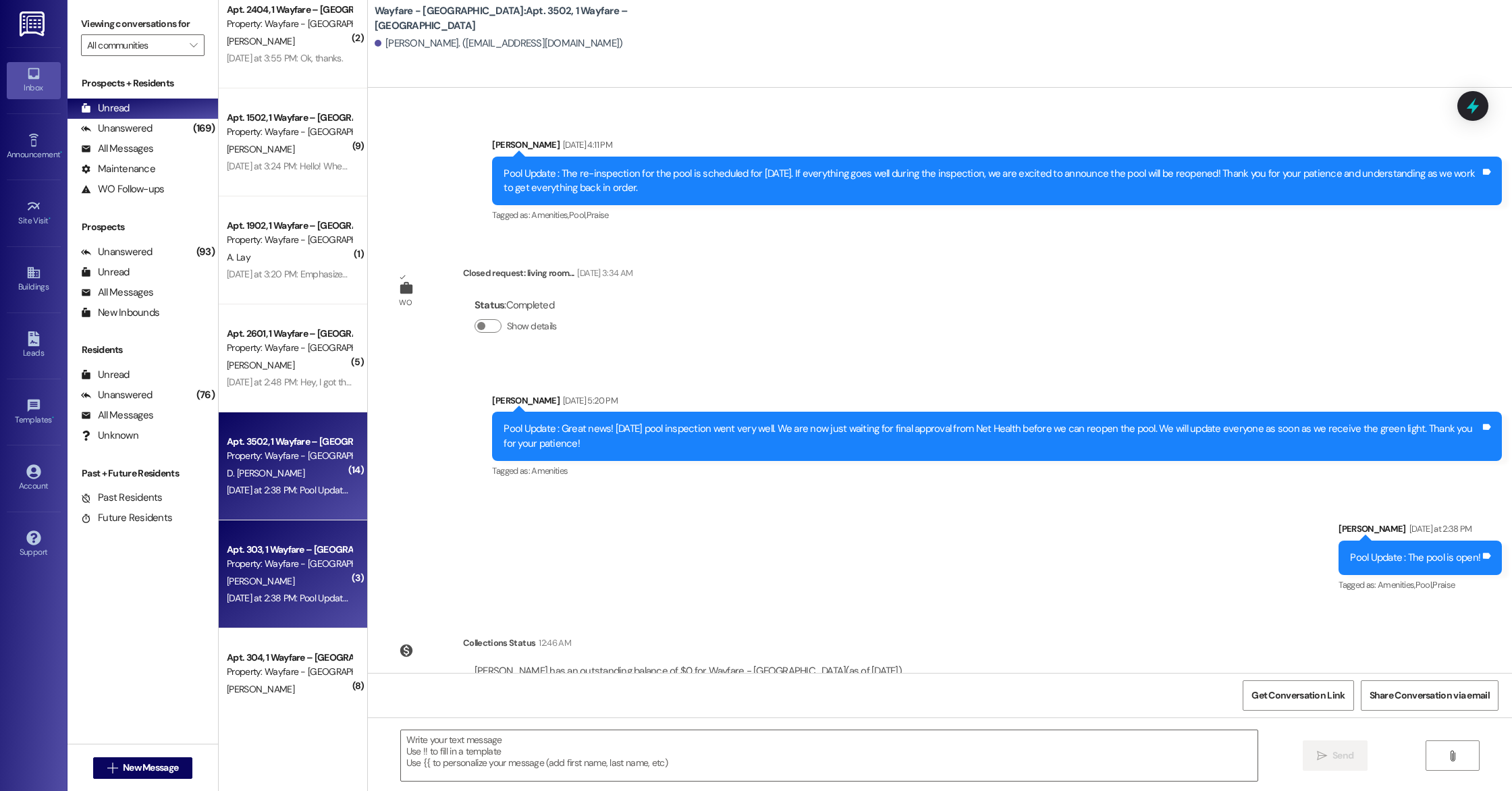
click at [278, 562] on div "Property: Wayfare - [GEOGRAPHIC_DATA]" at bounding box center [289, 565] width 125 height 14
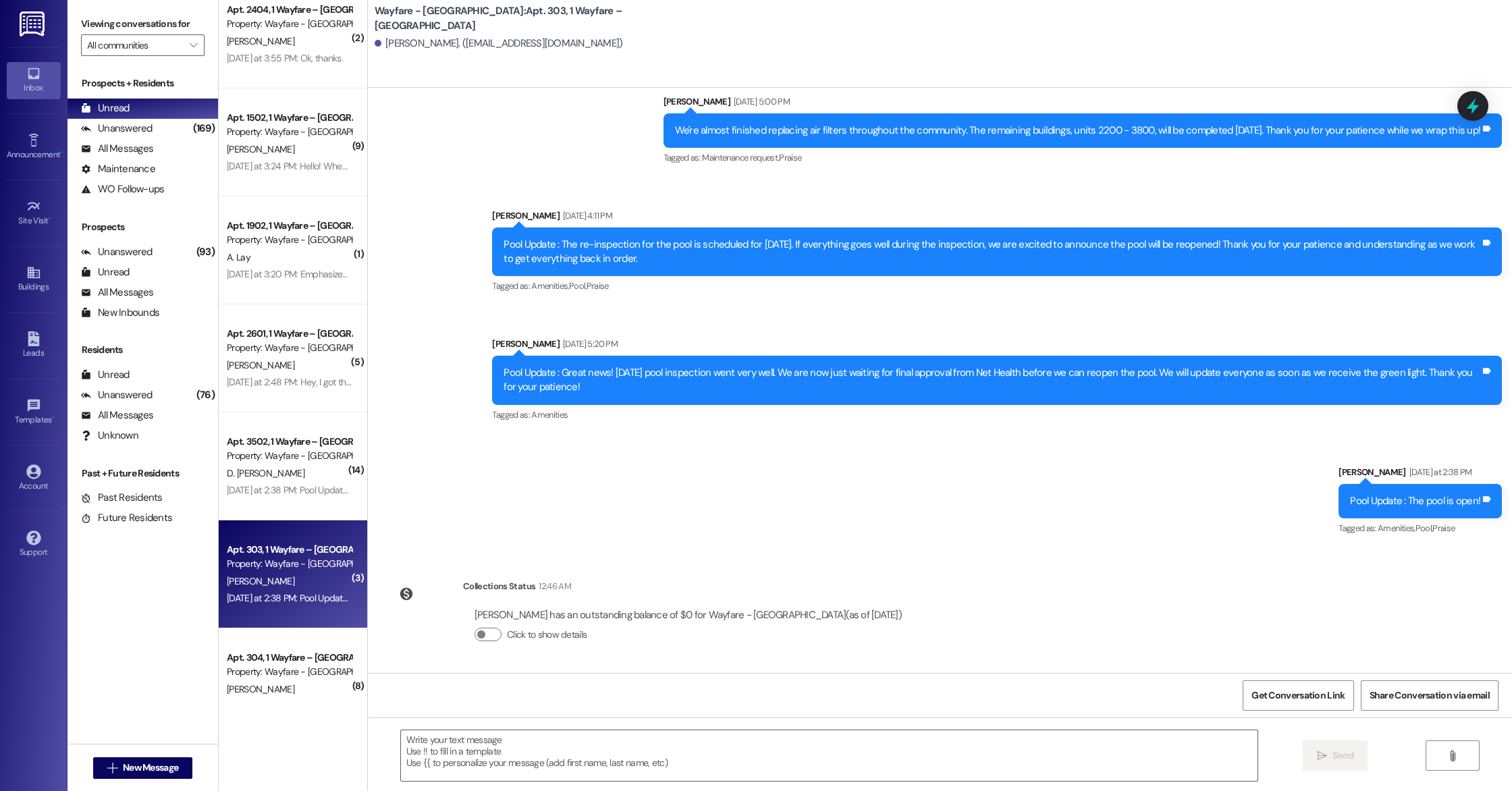
scroll to position [8775, 0]
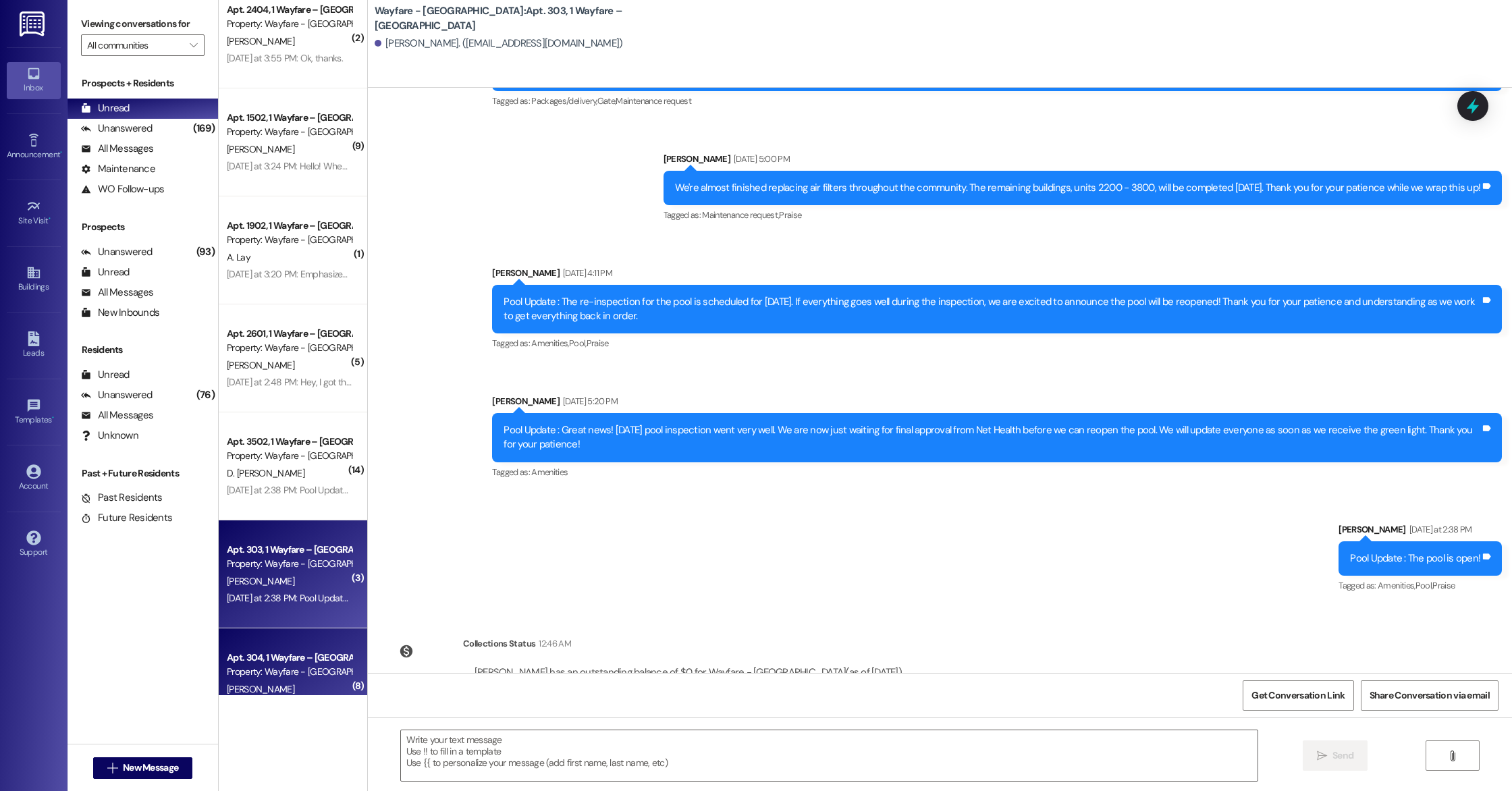
click at [303, 692] on div "[PERSON_NAME]" at bounding box center [289, 689] width 128 height 17
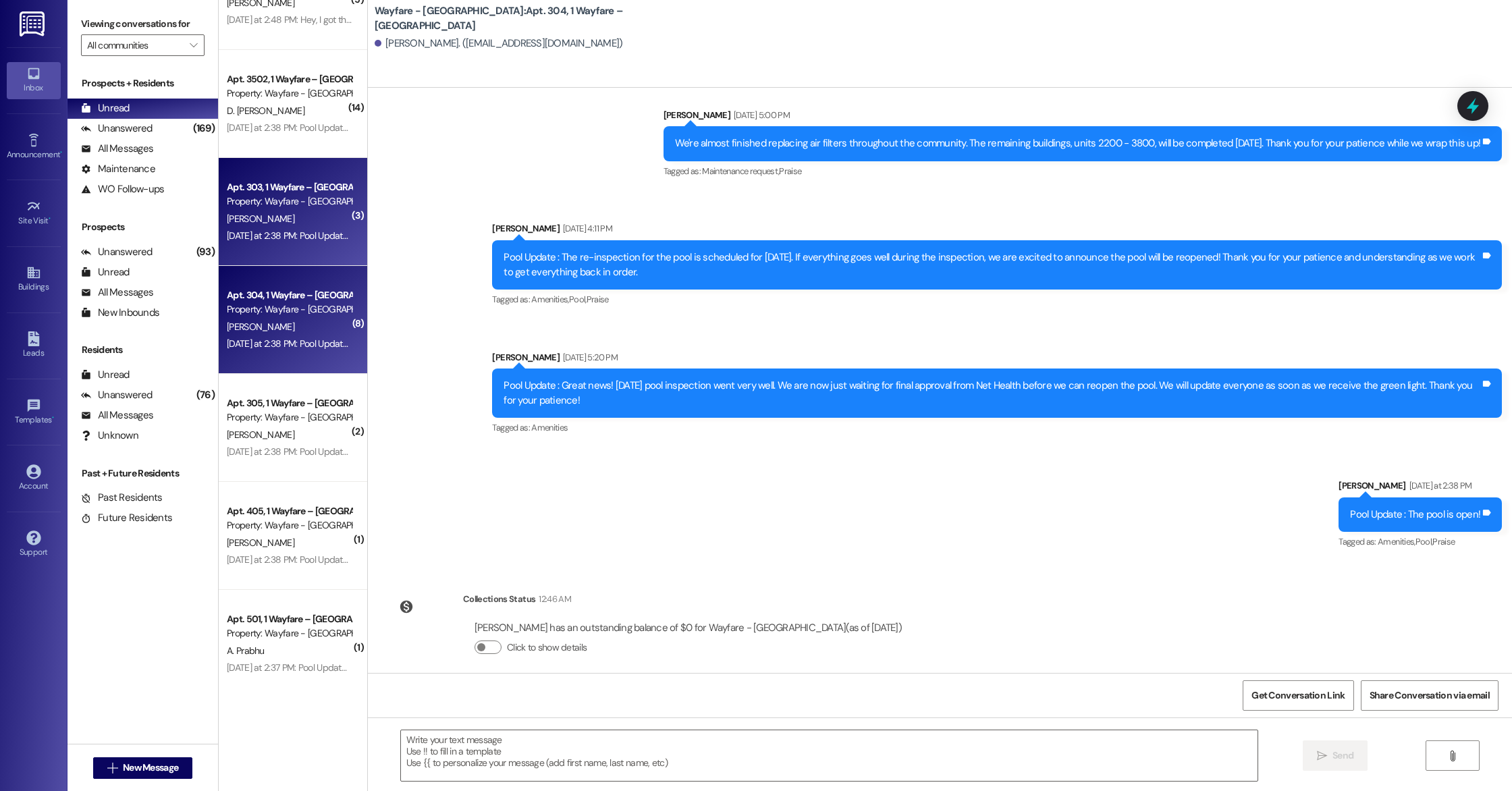
scroll to position [1036, 0]
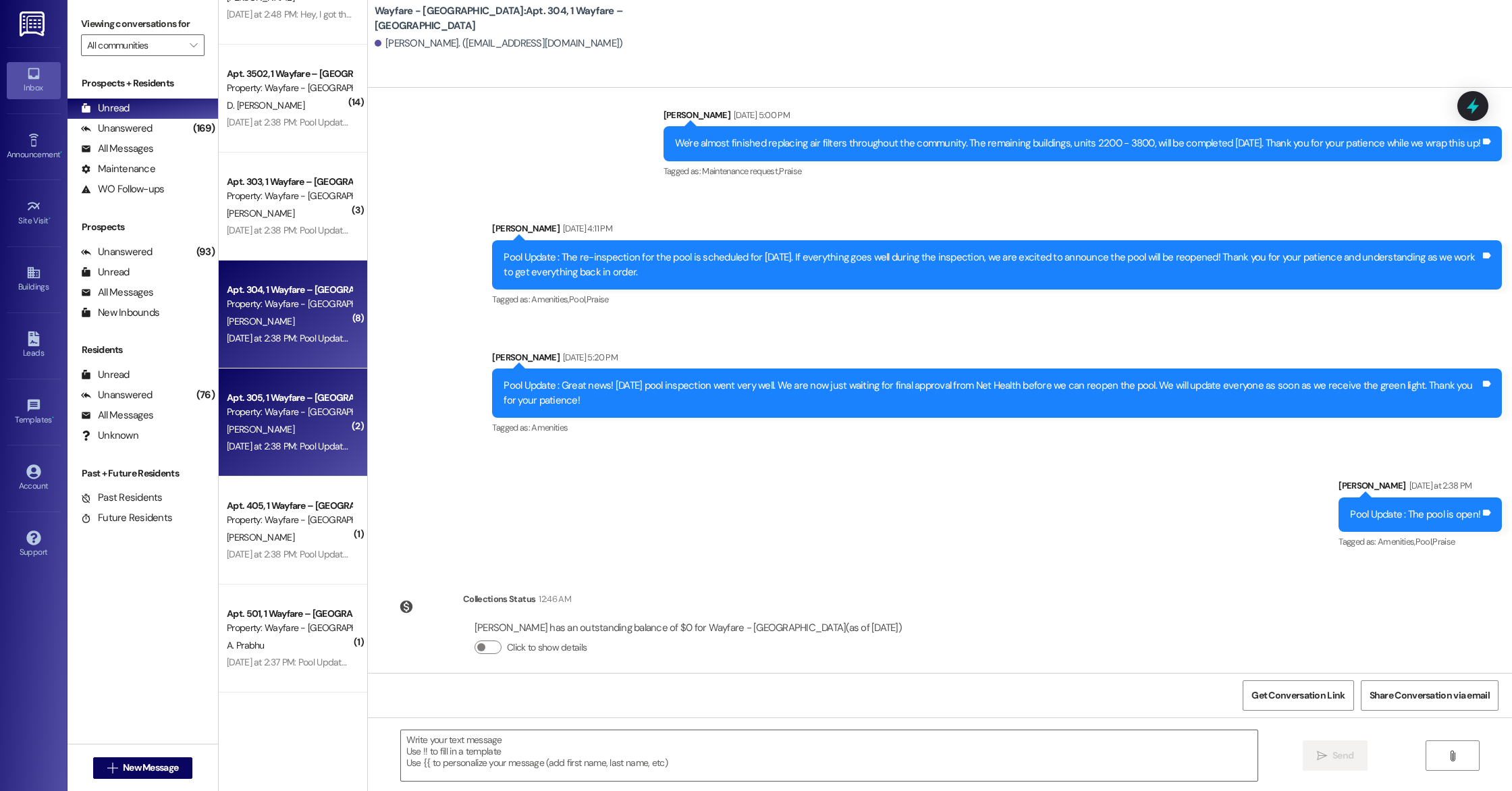
click at [269, 447] on div "[DATE] at 2:38 PM: Pool Update : The pool is open! [DATE] at 2:38 PM: Pool Upda…" at bounding box center [323, 446] width 194 height 12
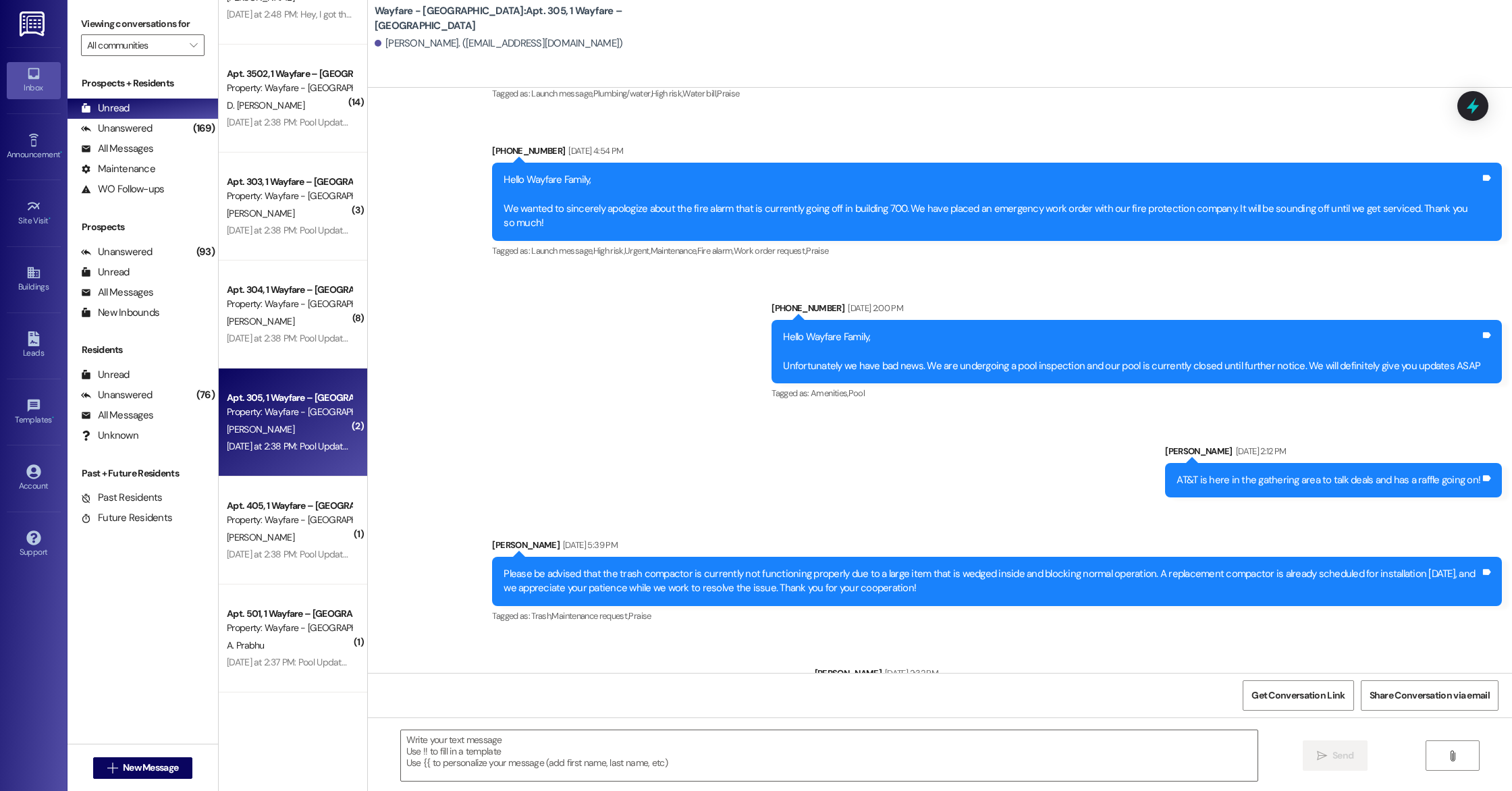
scroll to position [6461, 0]
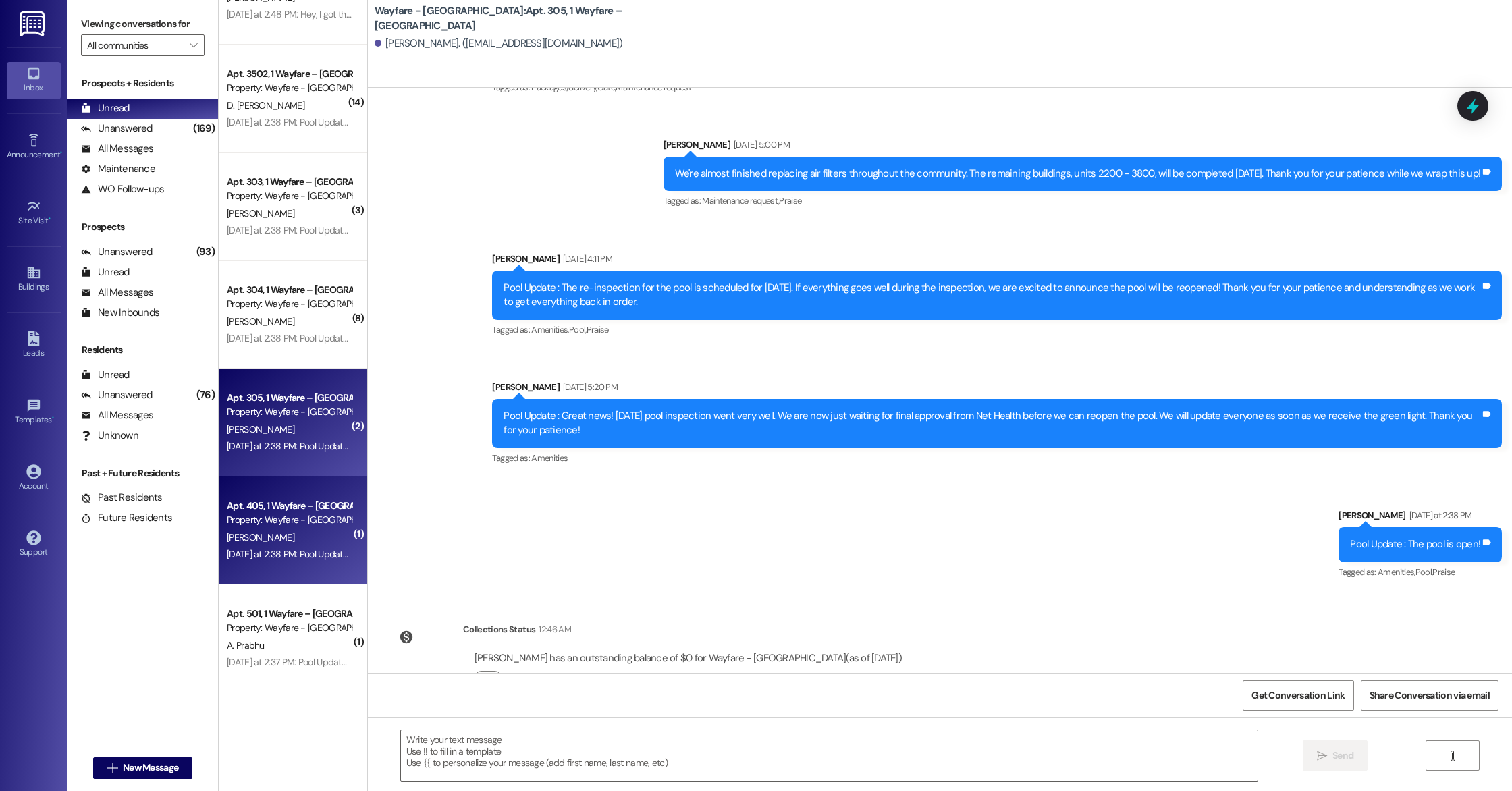
click at [269, 573] on div "Apt. 405, 1 Wayfare – [GEOGRAPHIC_DATA] Property: Wayfare - [GEOGRAPHIC_DATA] […" at bounding box center [292, 530] width 149 height 108
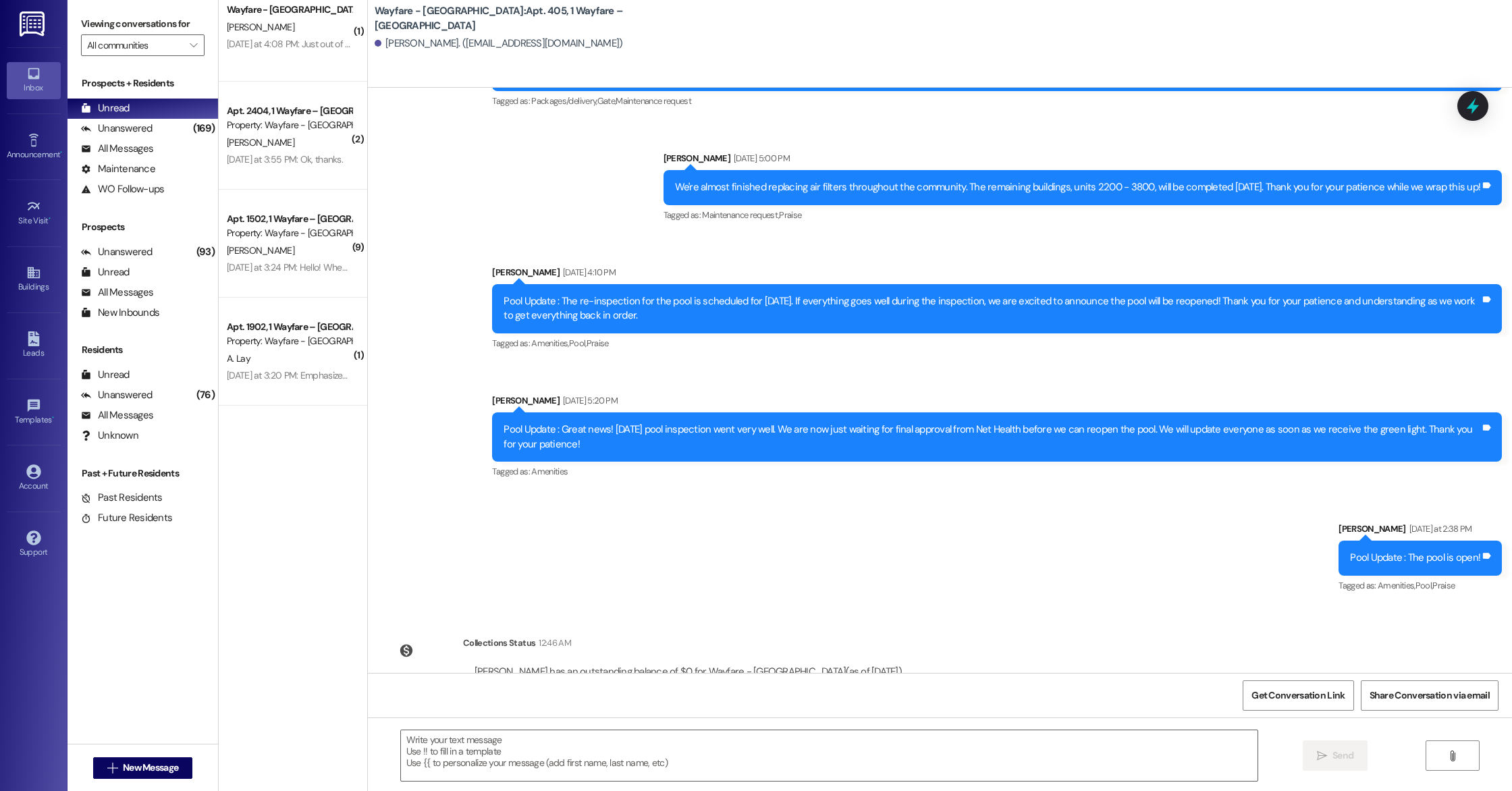
scroll to position [0, 0]
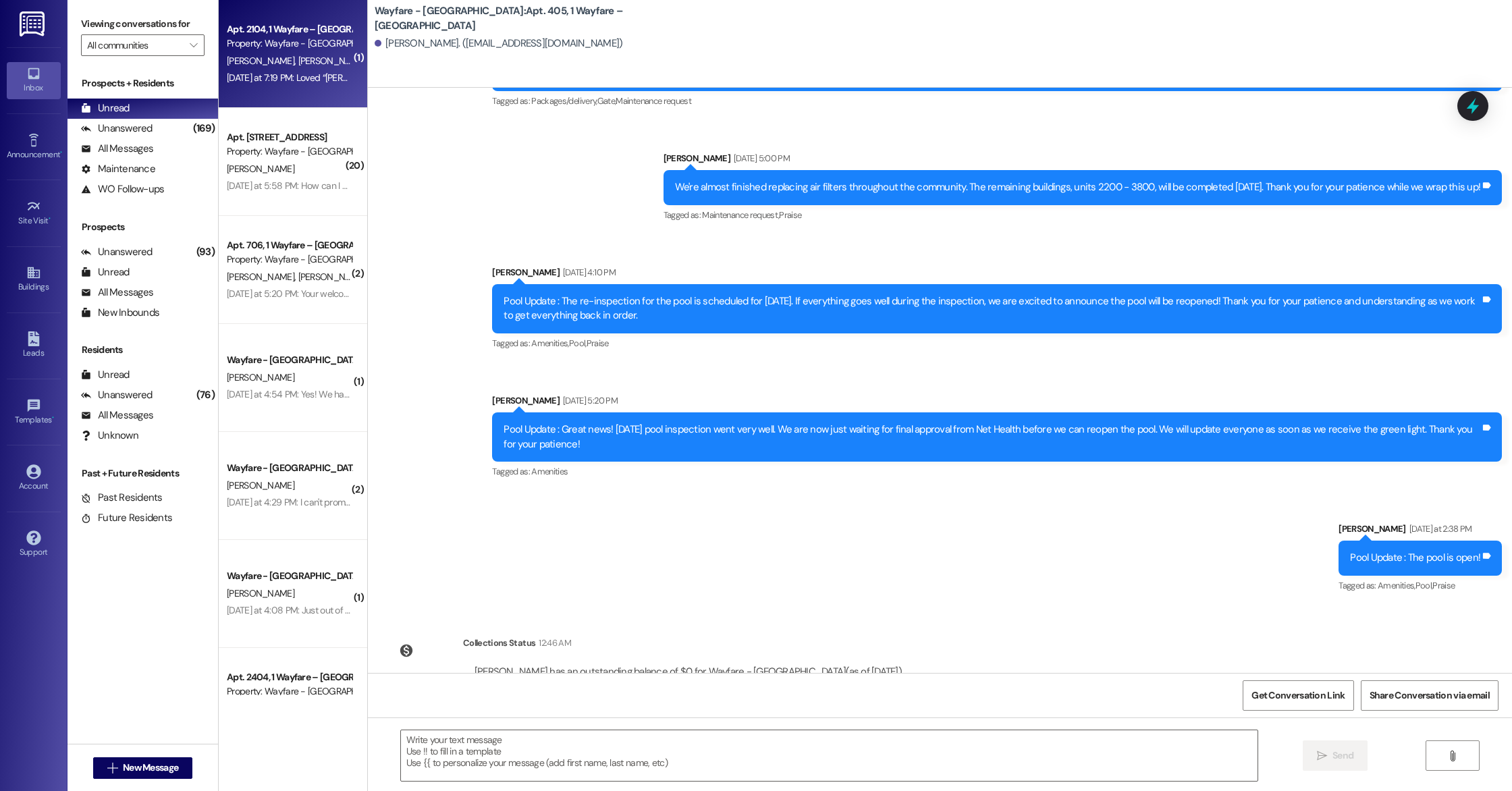
click at [282, 63] on div "[PERSON_NAME] [PERSON_NAME]" at bounding box center [289, 61] width 128 height 17
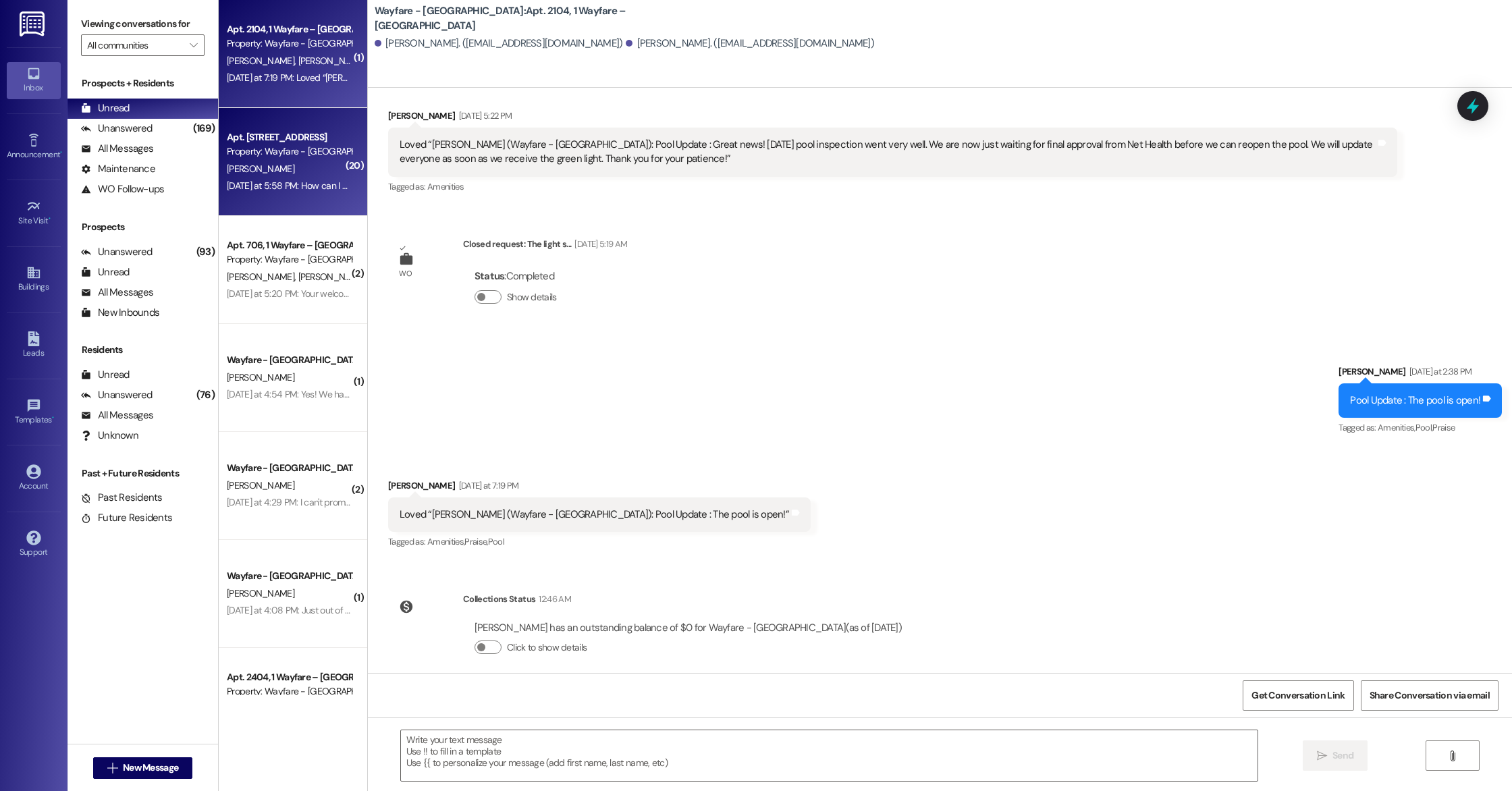
click at [263, 194] on div "[DATE] at 5:58 PM: How can I make sure these texts also send to my roommate [PE…" at bounding box center [289, 186] width 128 height 17
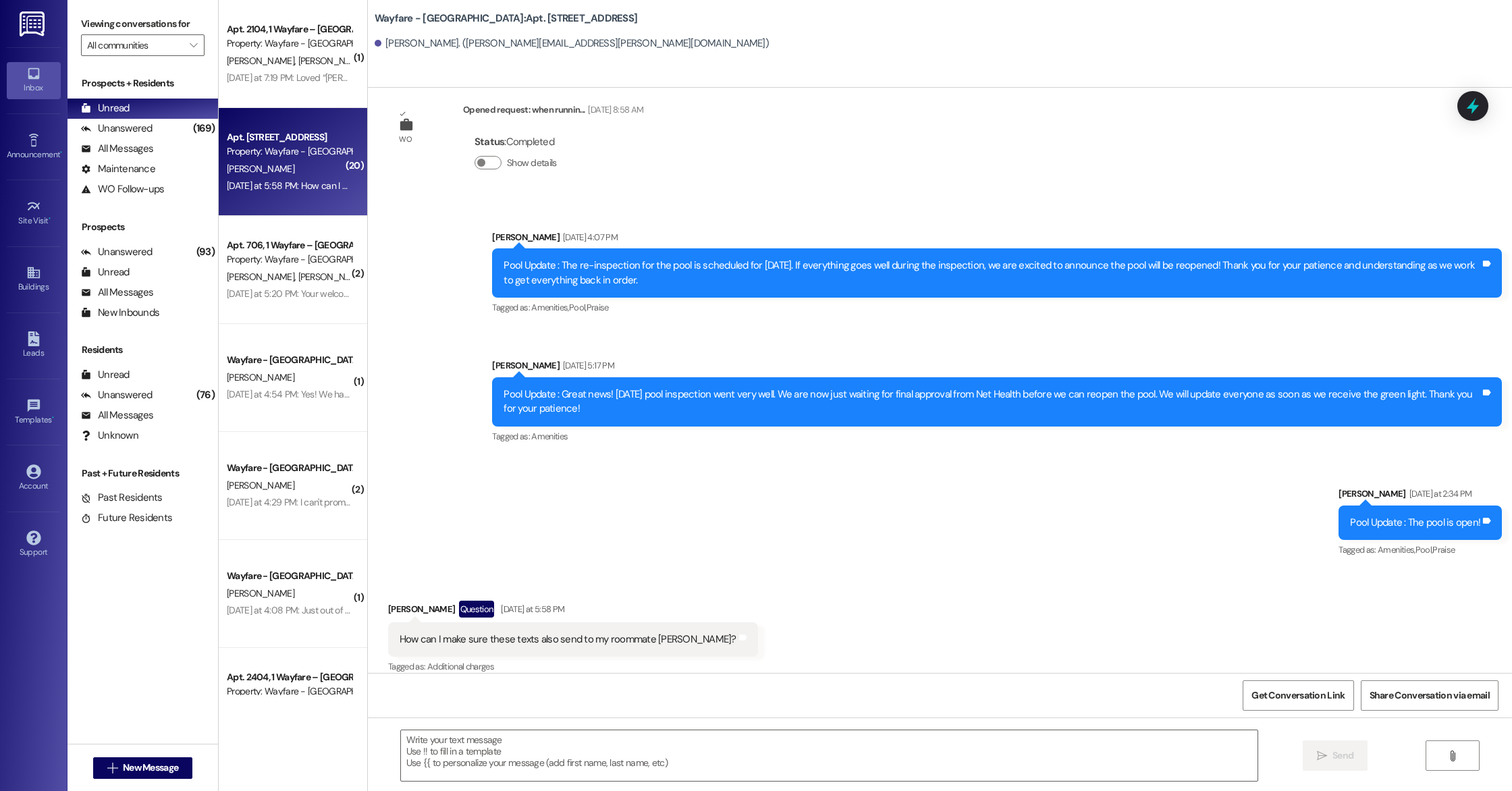
scroll to position [3586, 0]
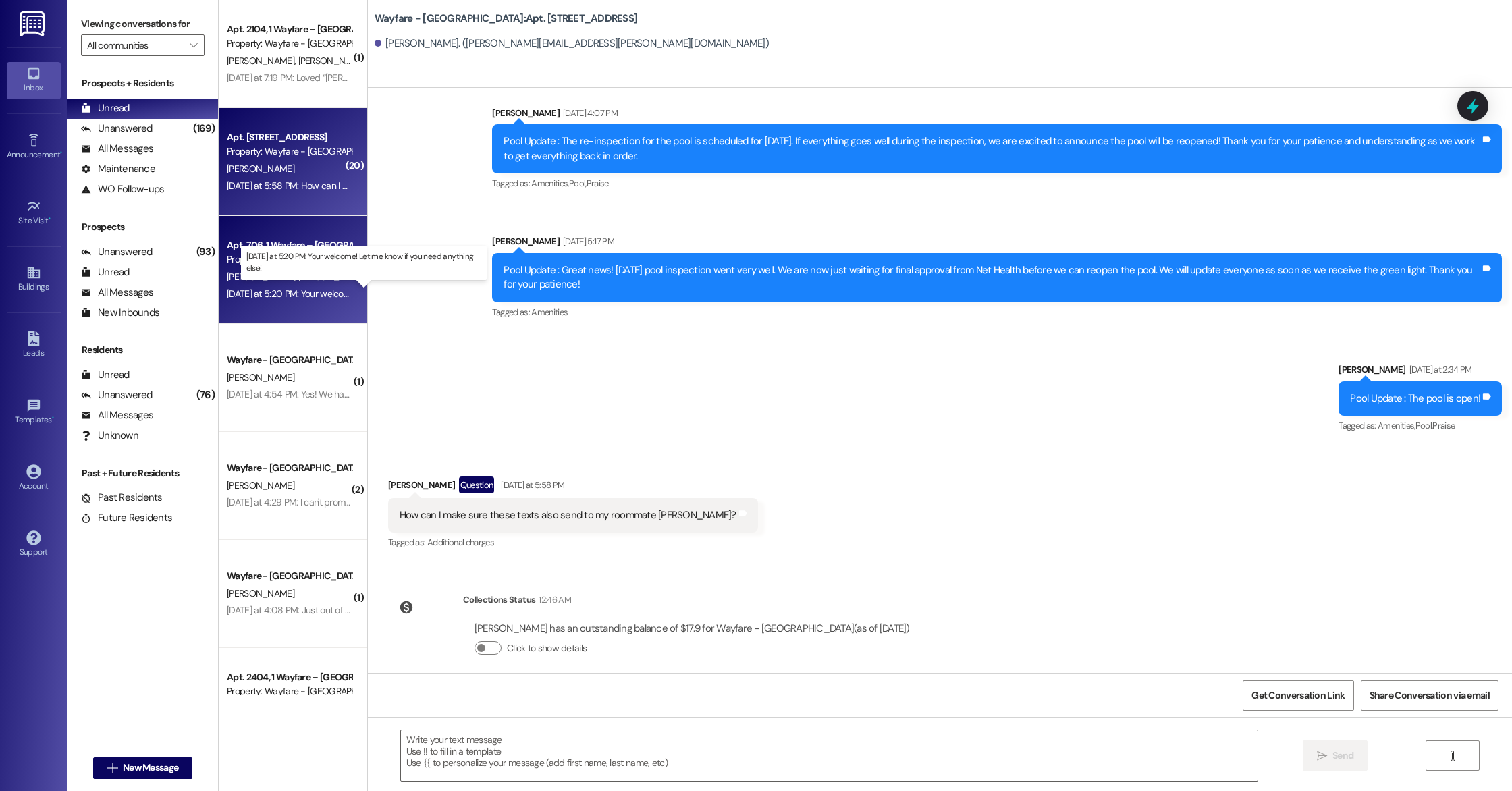
click at [256, 293] on div "[DATE] at 5:20 PM: Your welcome! Let me know if you need anything else! [DATE] …" at bounding box center [369, 293] width 286 height 12
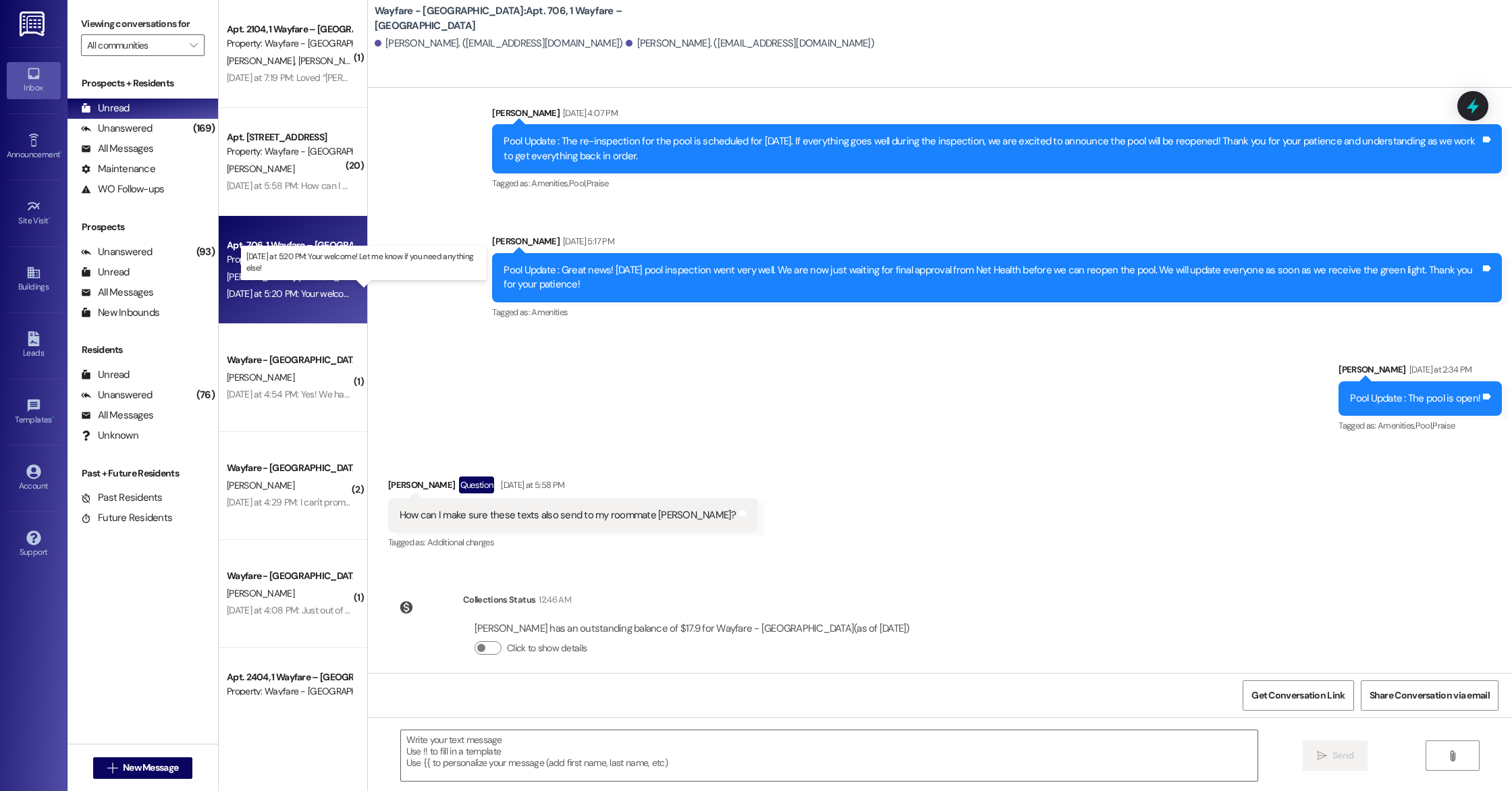
scroll to position [11518, 0]
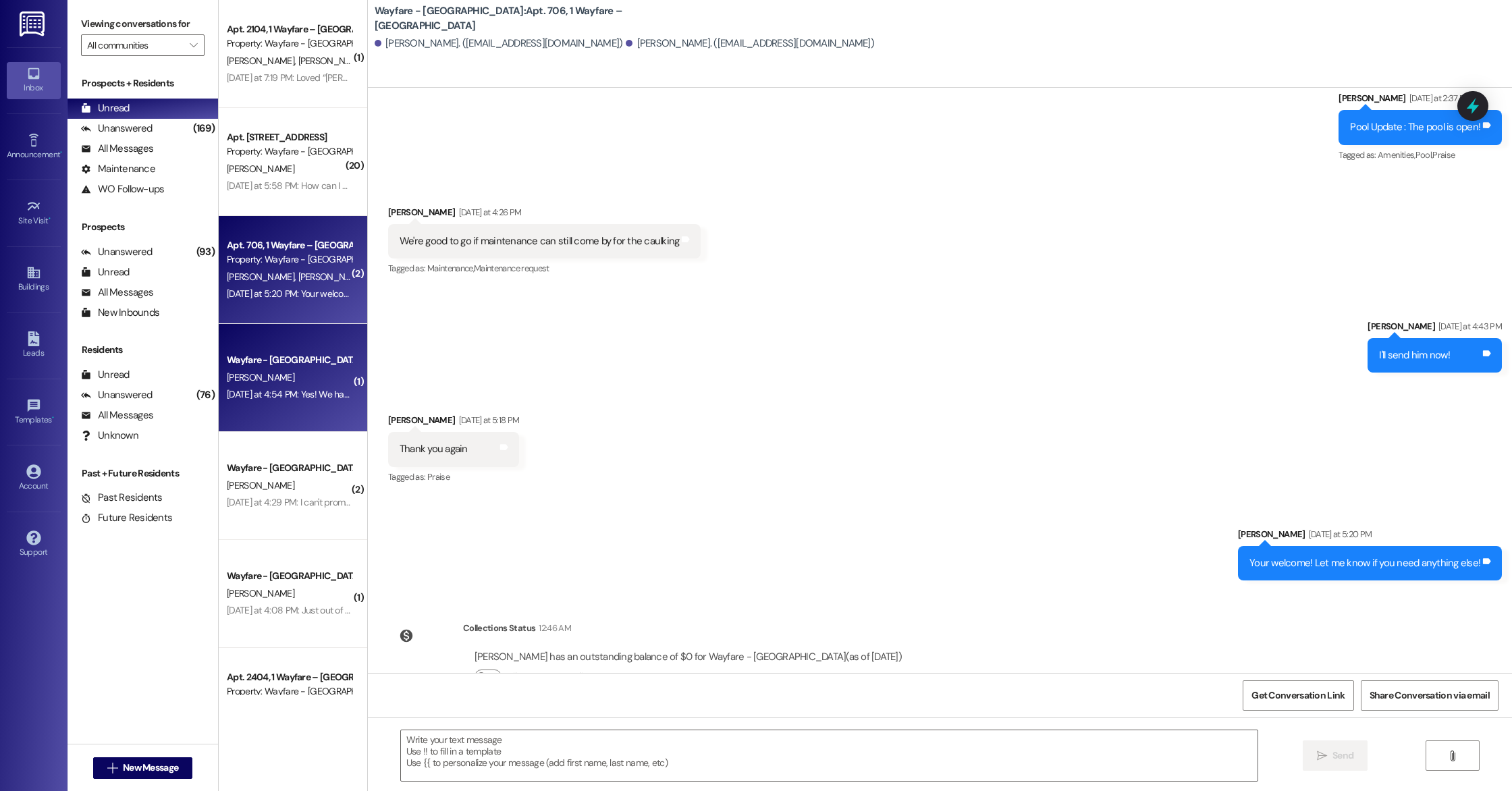
click at [295, 409] on div "Wayfare - [GEOGRAPHIC_DATA] [PERSON_NAME] [DATE] at 4:54 PM: Yes! We have a win…" at bounding box center [292, 377] width 149 height 108
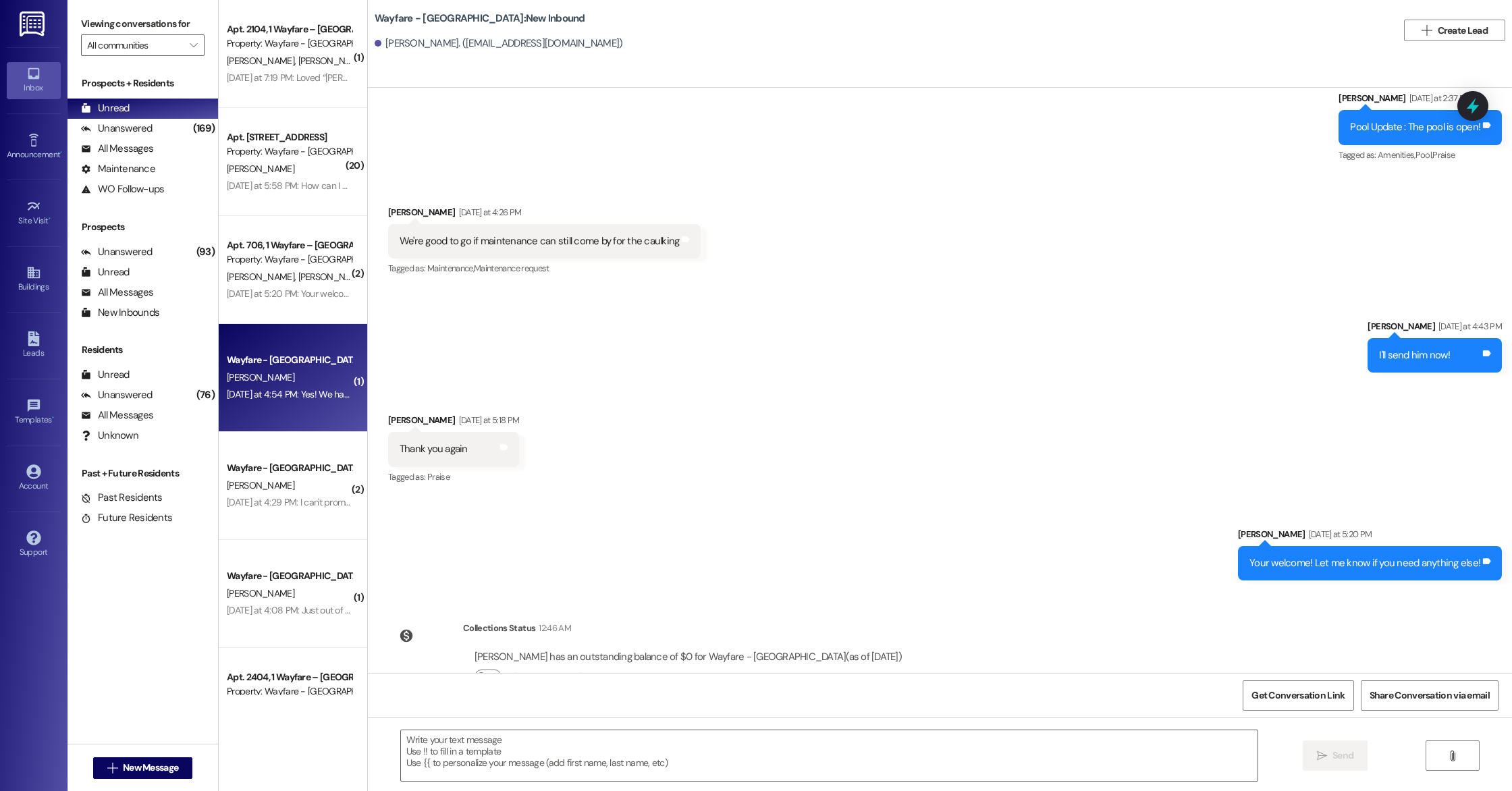
scroll to position [37, 0]
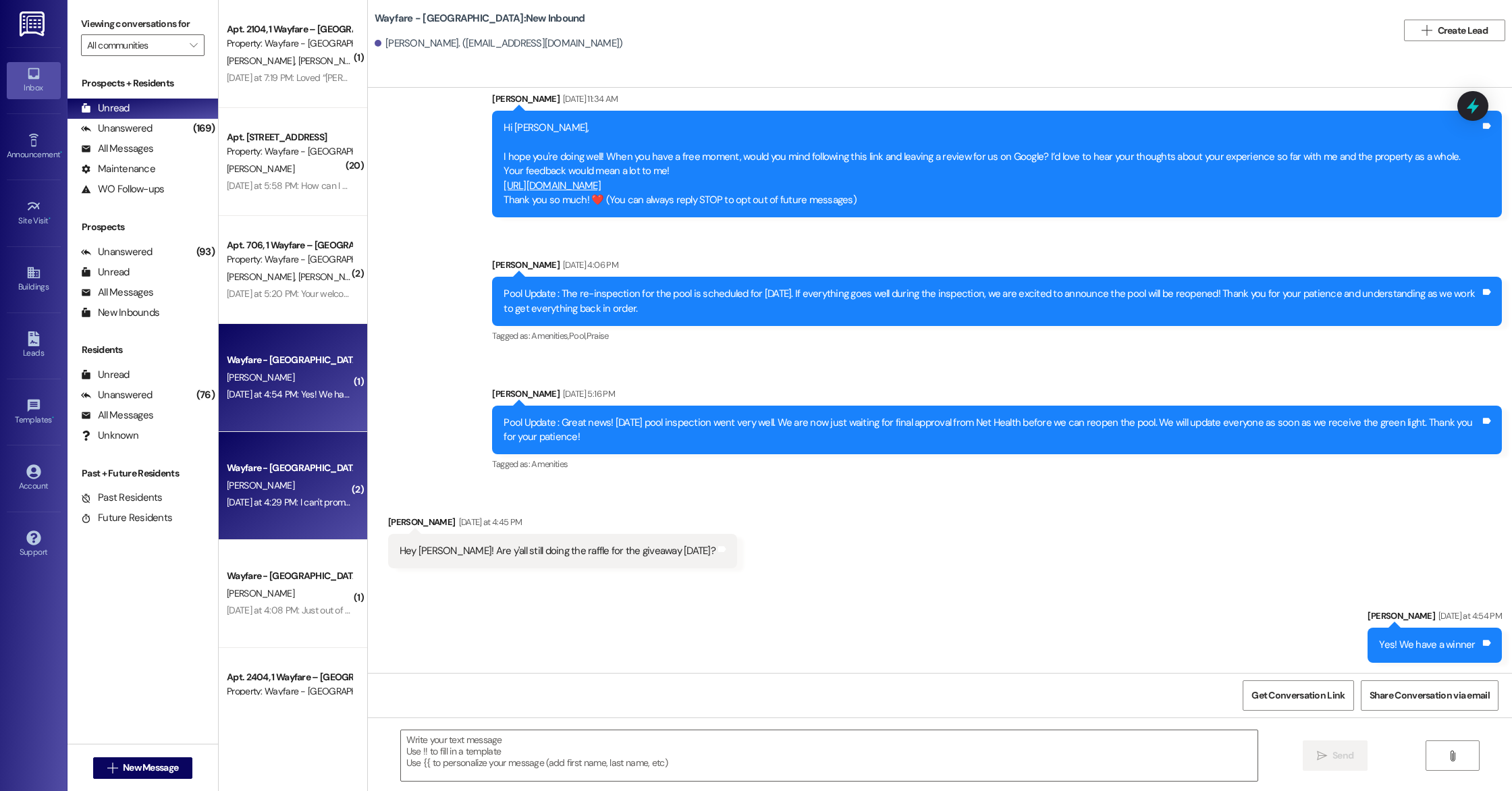
click at [262, 487] on div "[PERSON_NAME]" at bounding box center [289, 485] width 128 height 17
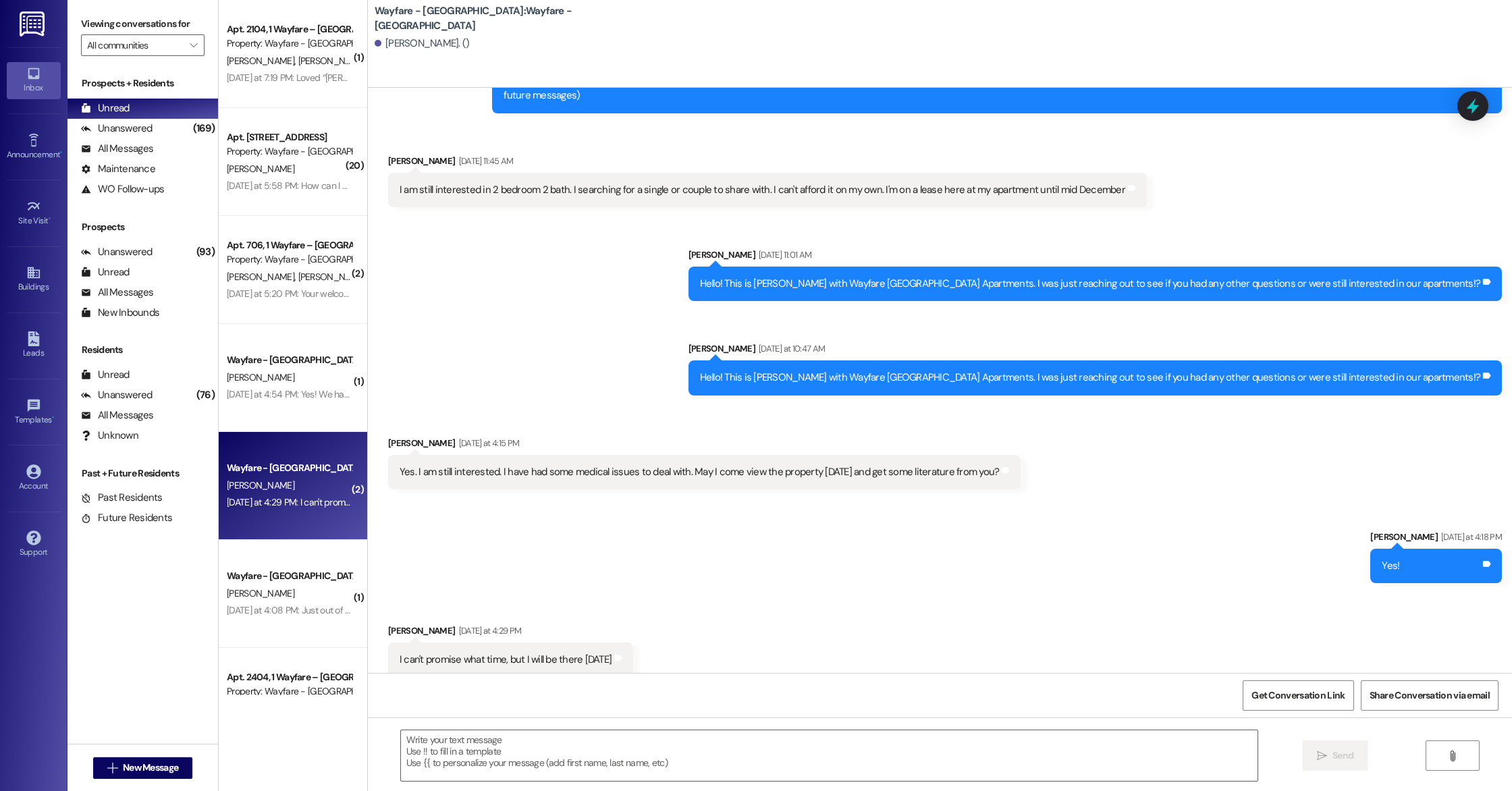
scroll to position [84, 0]
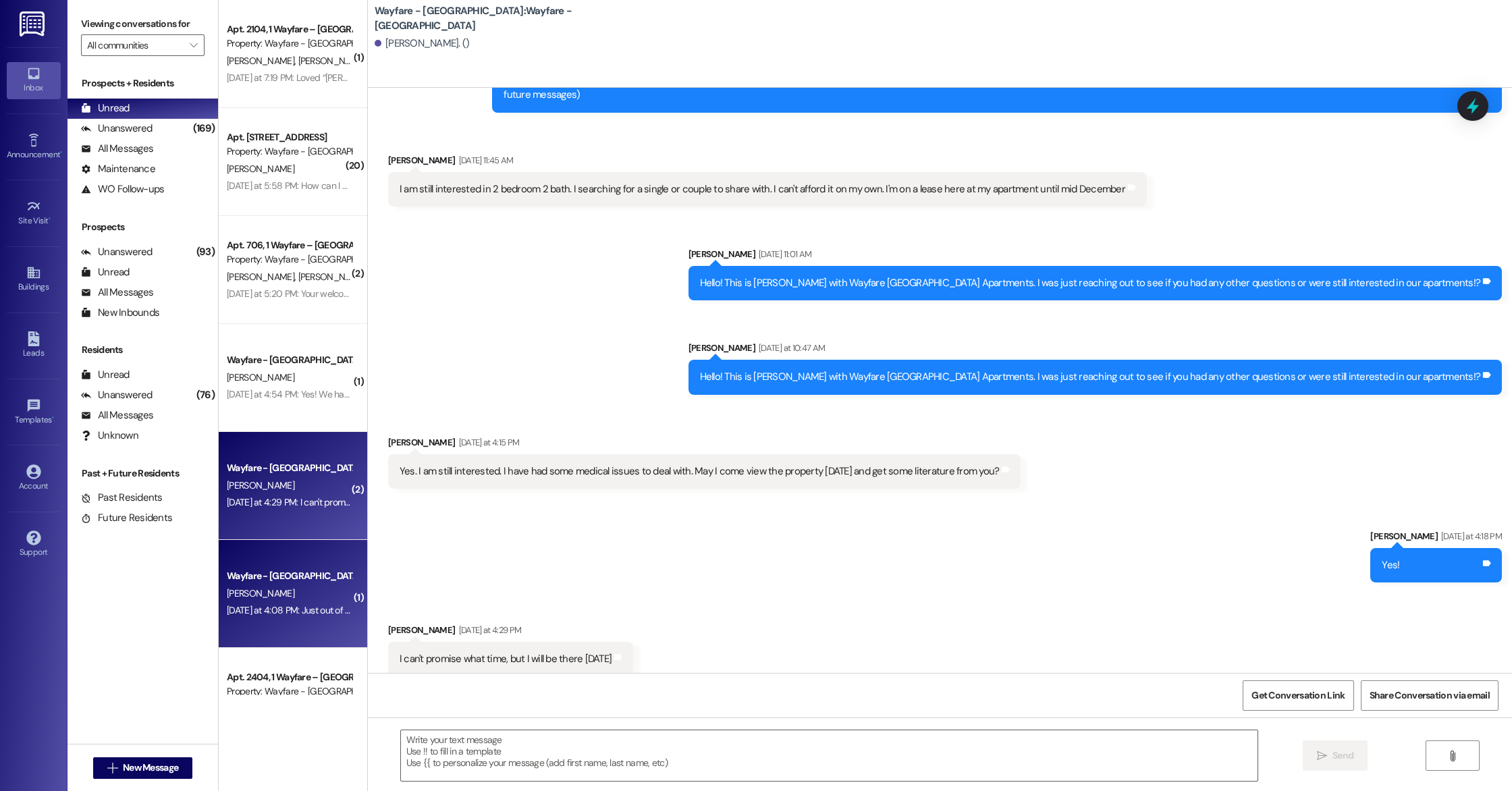
click at [296, 610] on div "[DATE] at 4:08 PM: Just out of curiosity do you have an openings for a two bed …" at bounding box center [429, 610] width 405 height 12
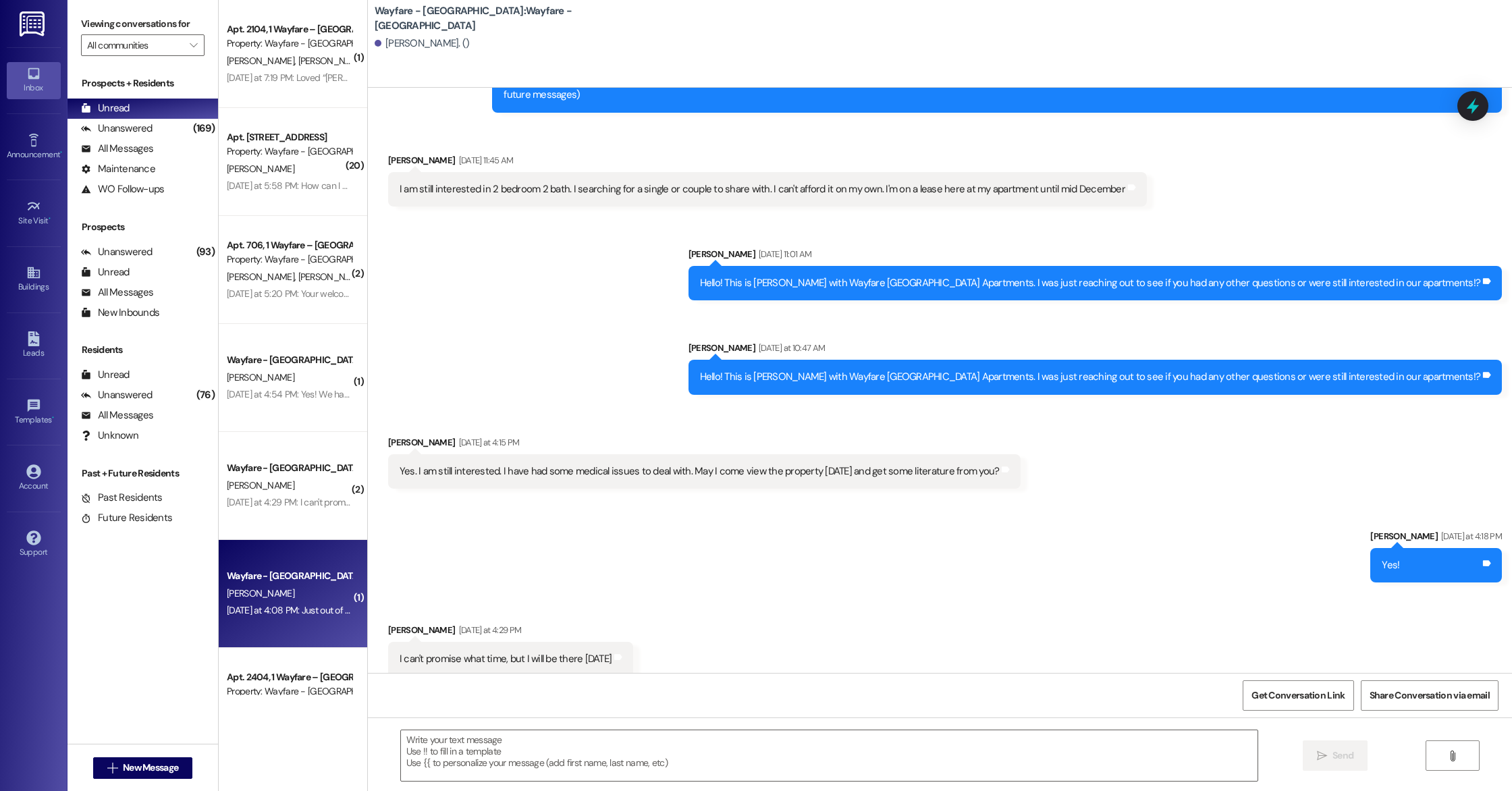
scroll to position [0, 0]
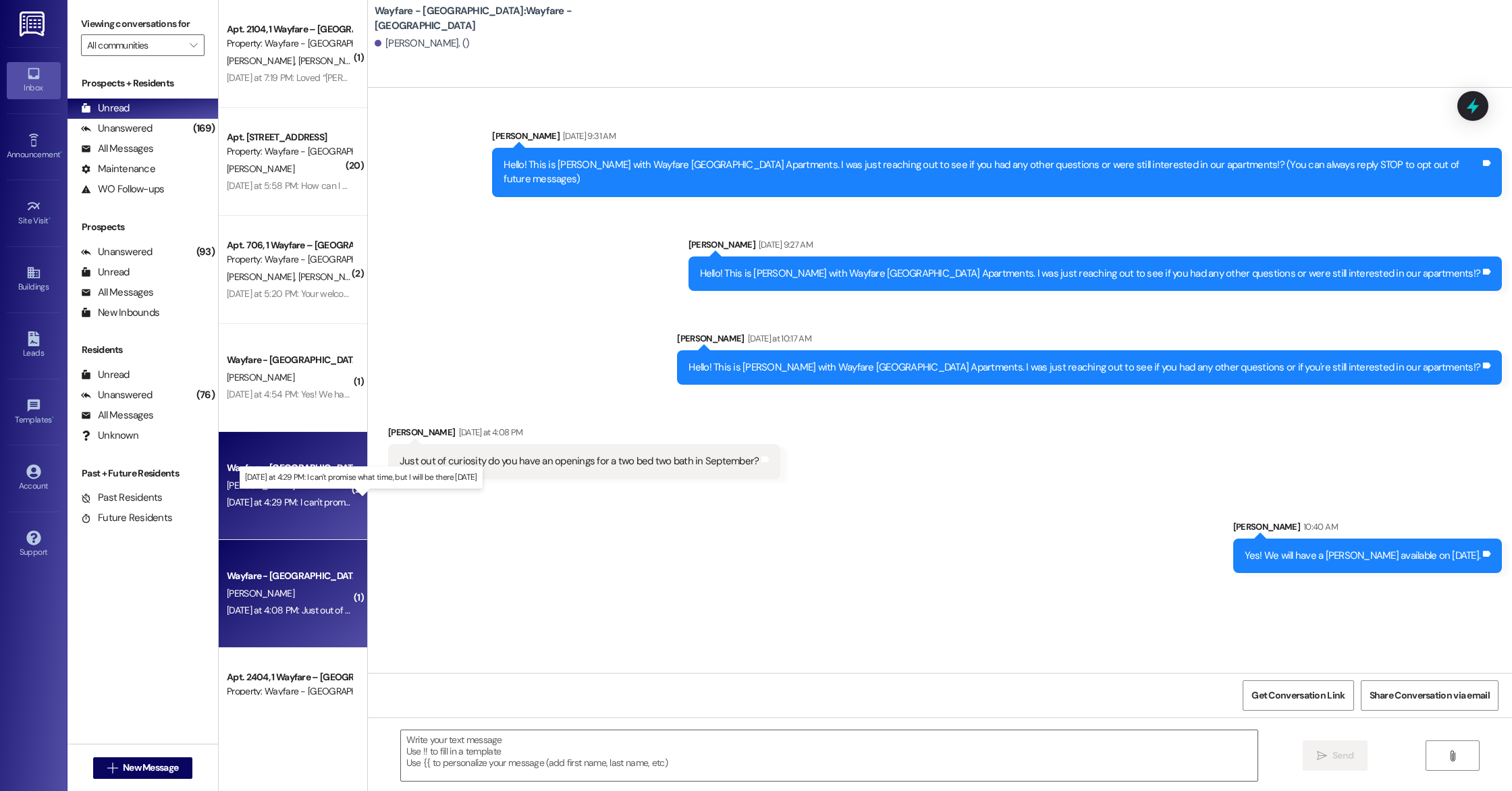
click at [283, 503] on div "[DATE] at 4:29 PM: I can't promise what time, but I will be there [DATE] [DATE]…" at bounding box center [361, 502] width 268 height 12
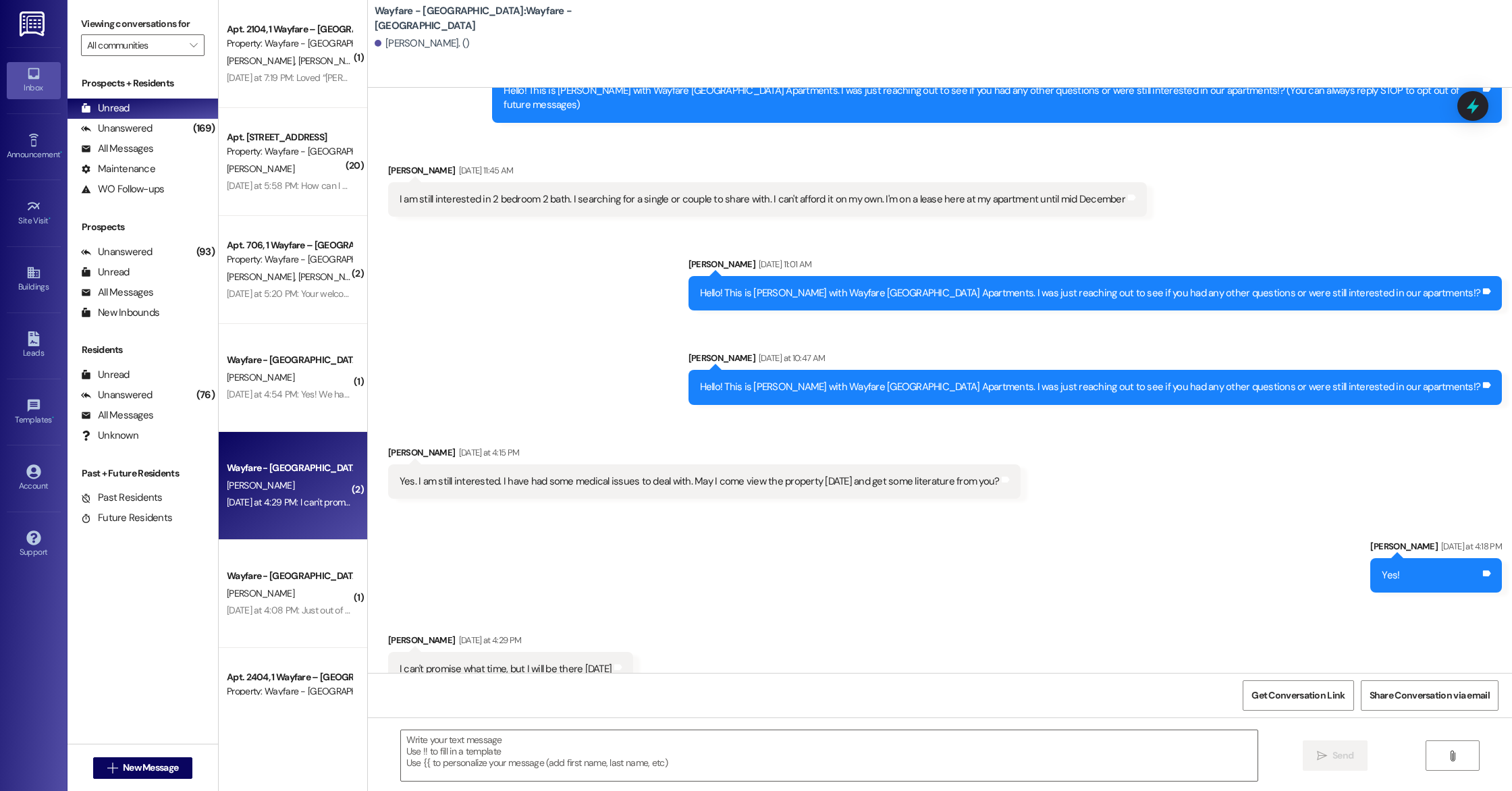
scroll to position [84, 0]
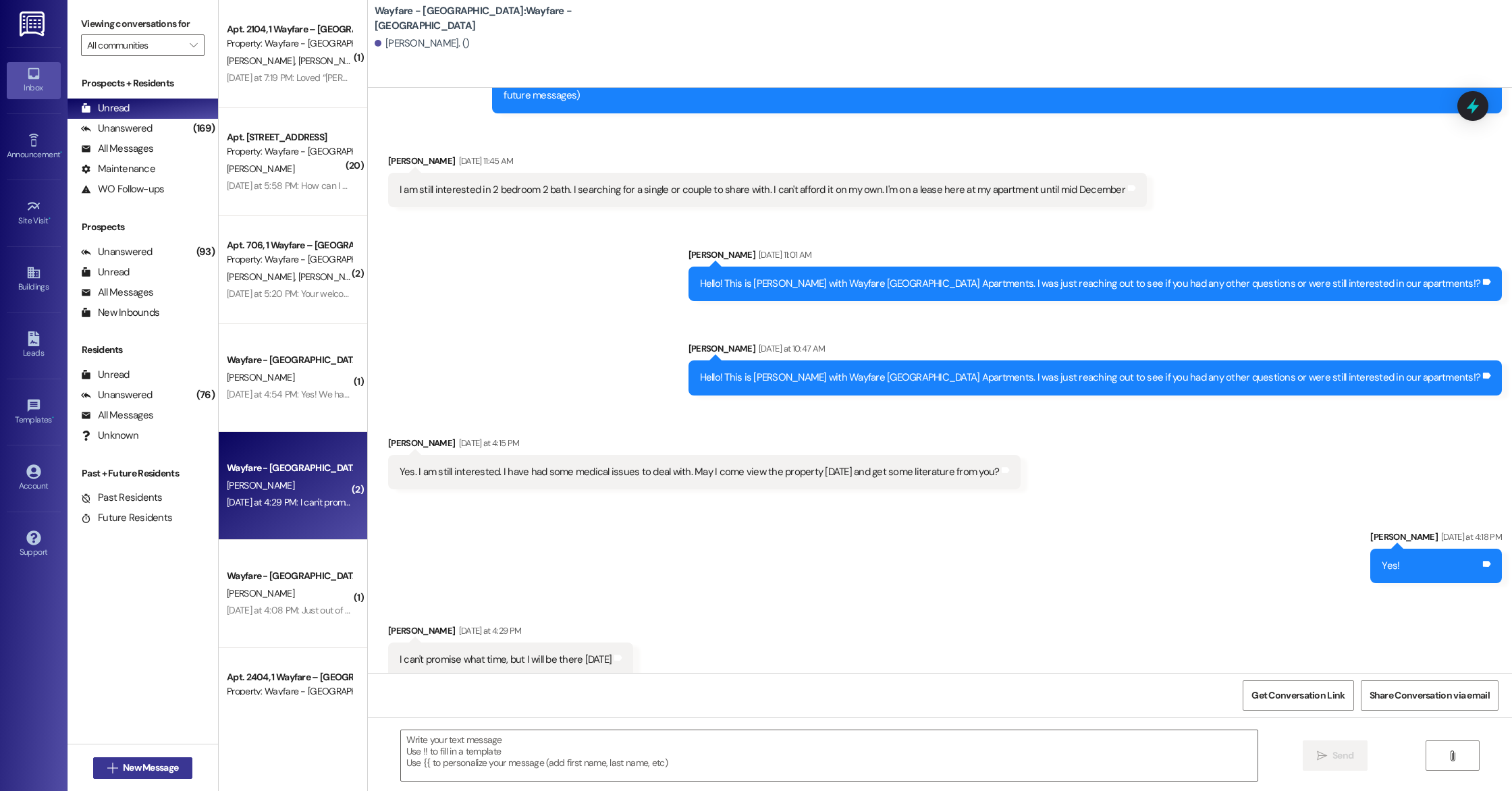
click at [157, 767] on span "New Message" at bounding box center [150, 768] width 55 height 14
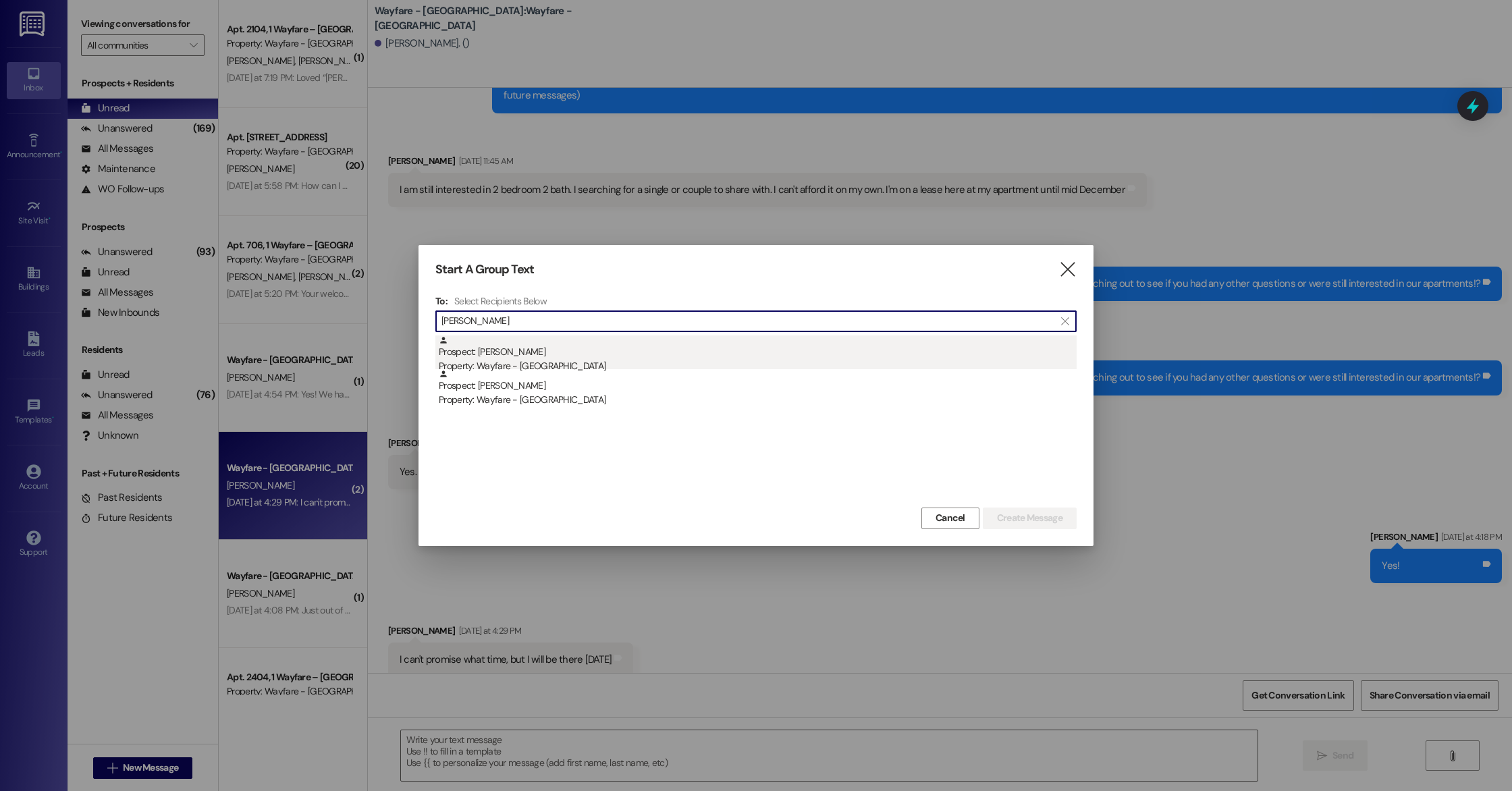
type input "[PERSON_NAME]"
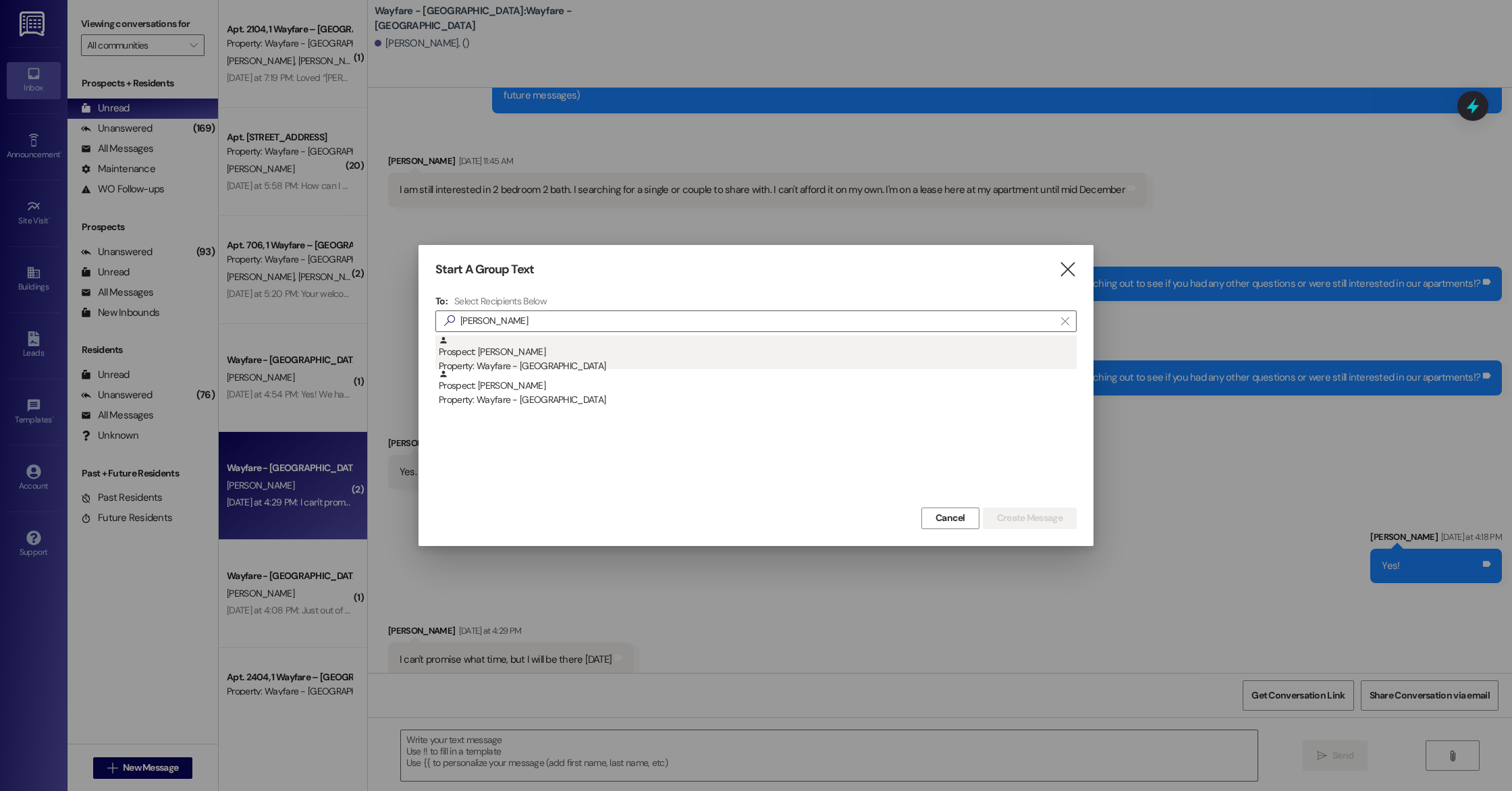
click at [523, 357] on div "Prospect: [PERSON_NAME] Property: Wayfare - [GEOGRAPHIC_DATA]" at bounding box center [757, 355] width 638 height 39
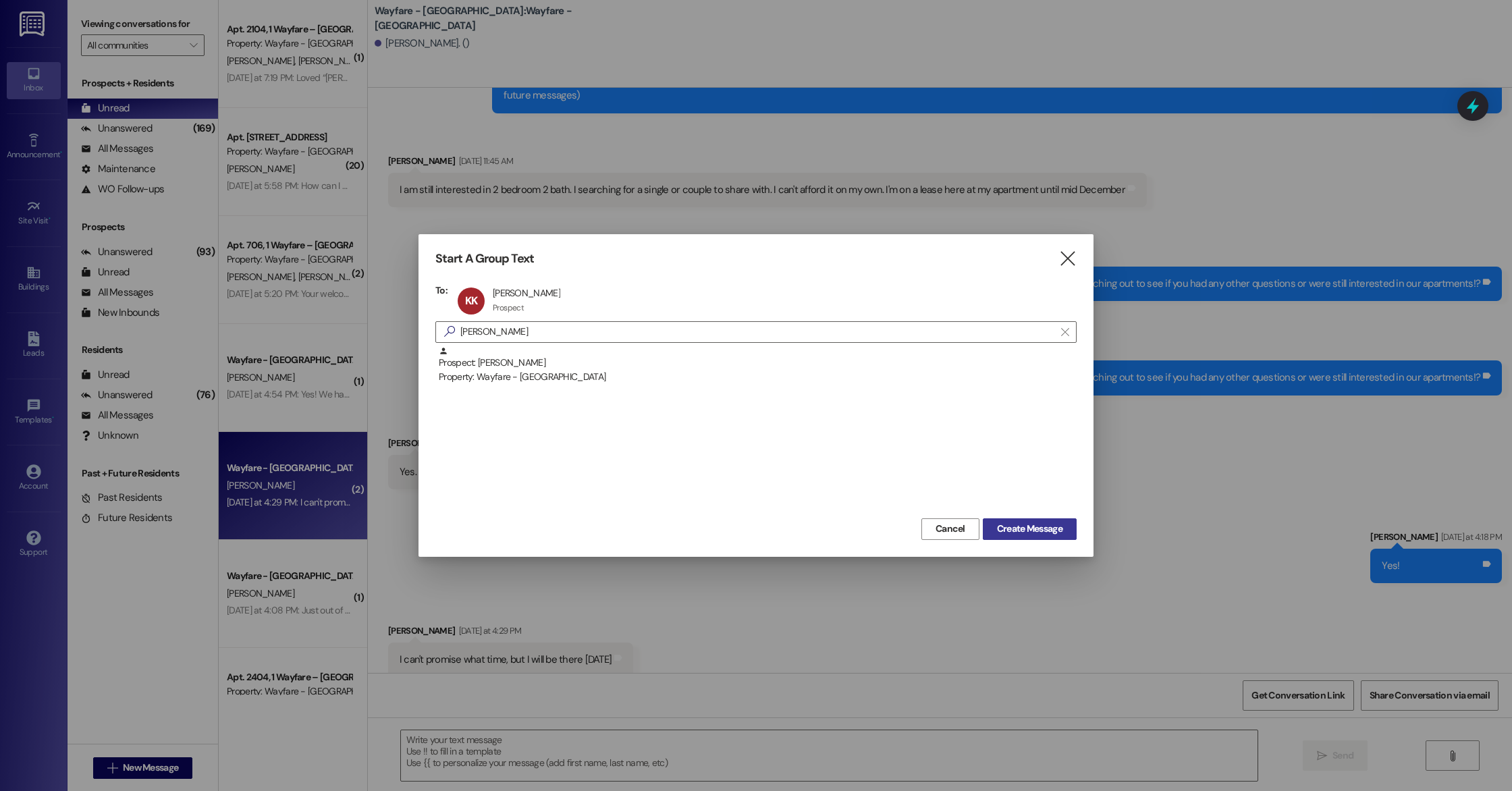
click at [1025, 531] on span "Create Message" at bounding box center [1030, 529] width 66 height 14
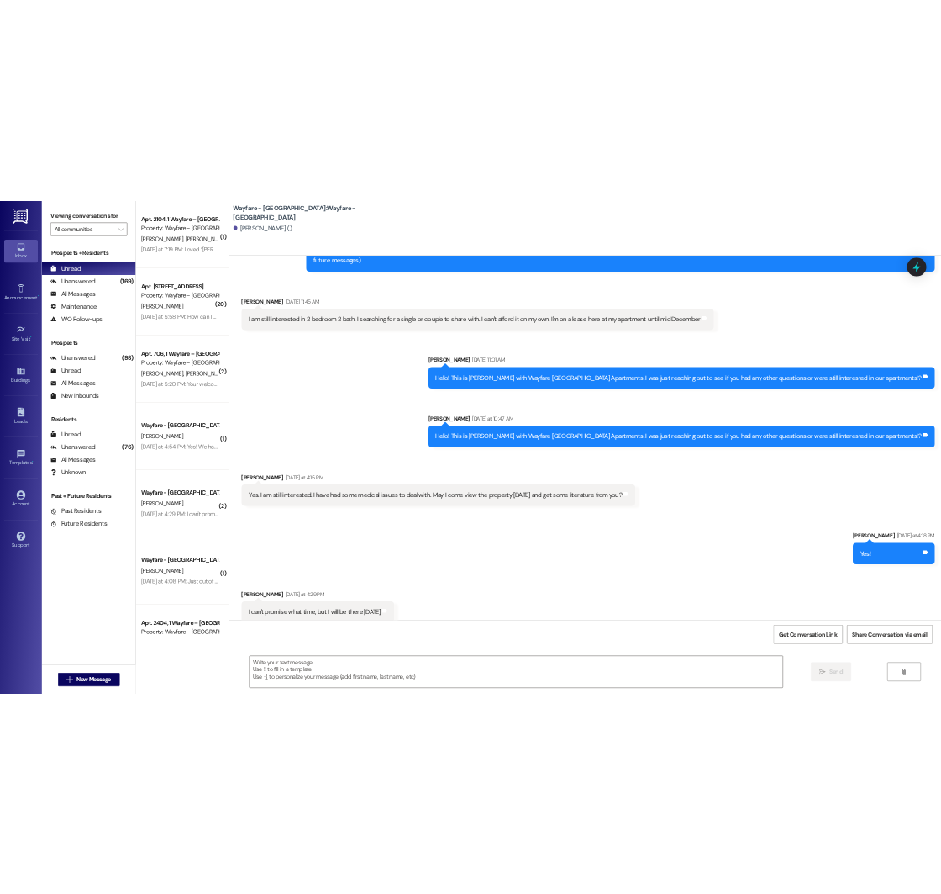
scroll to position [0, 0]
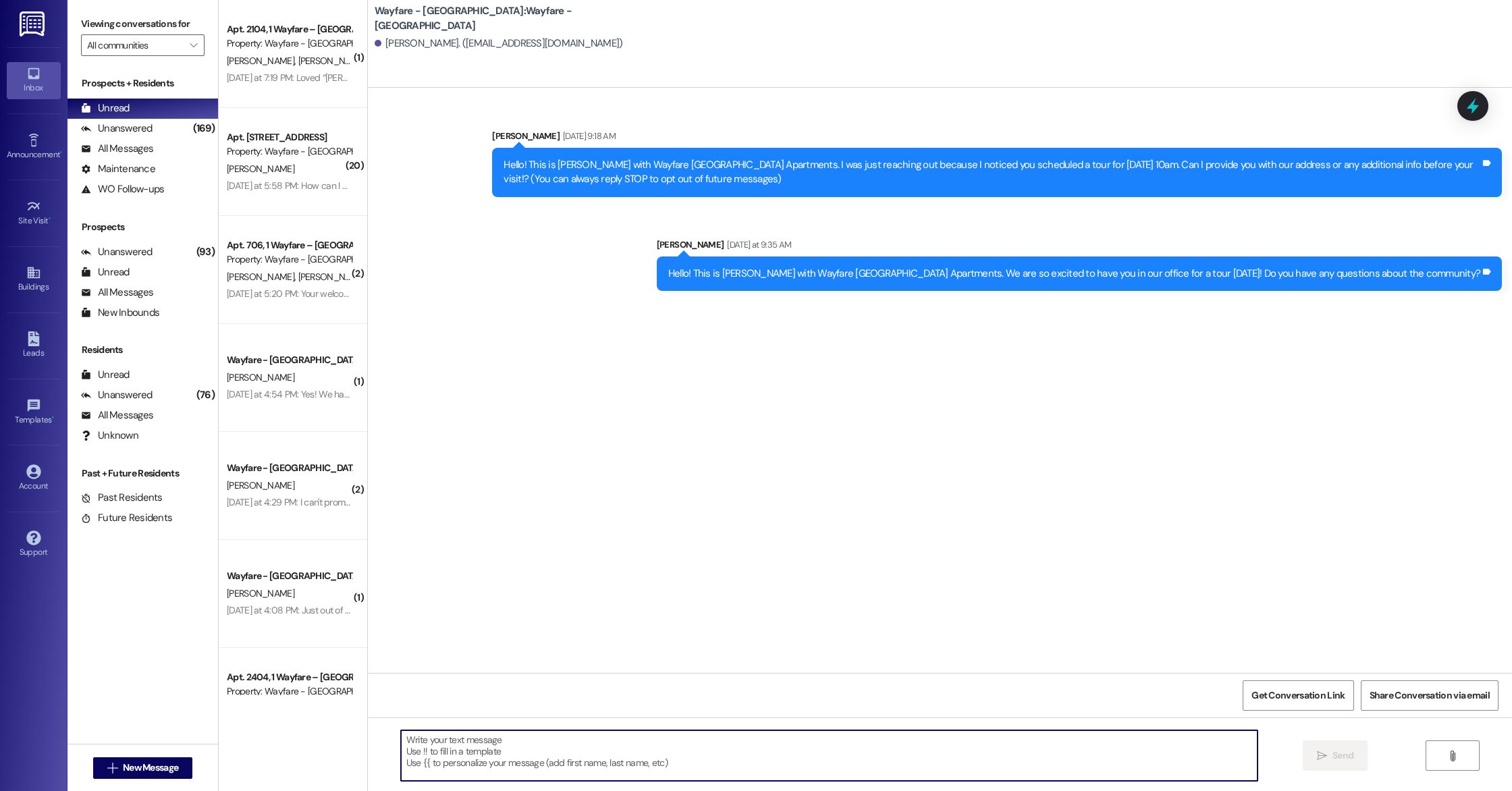
click at [574, 743] on textarea at bounding box center [829, 756] width 857 height 51
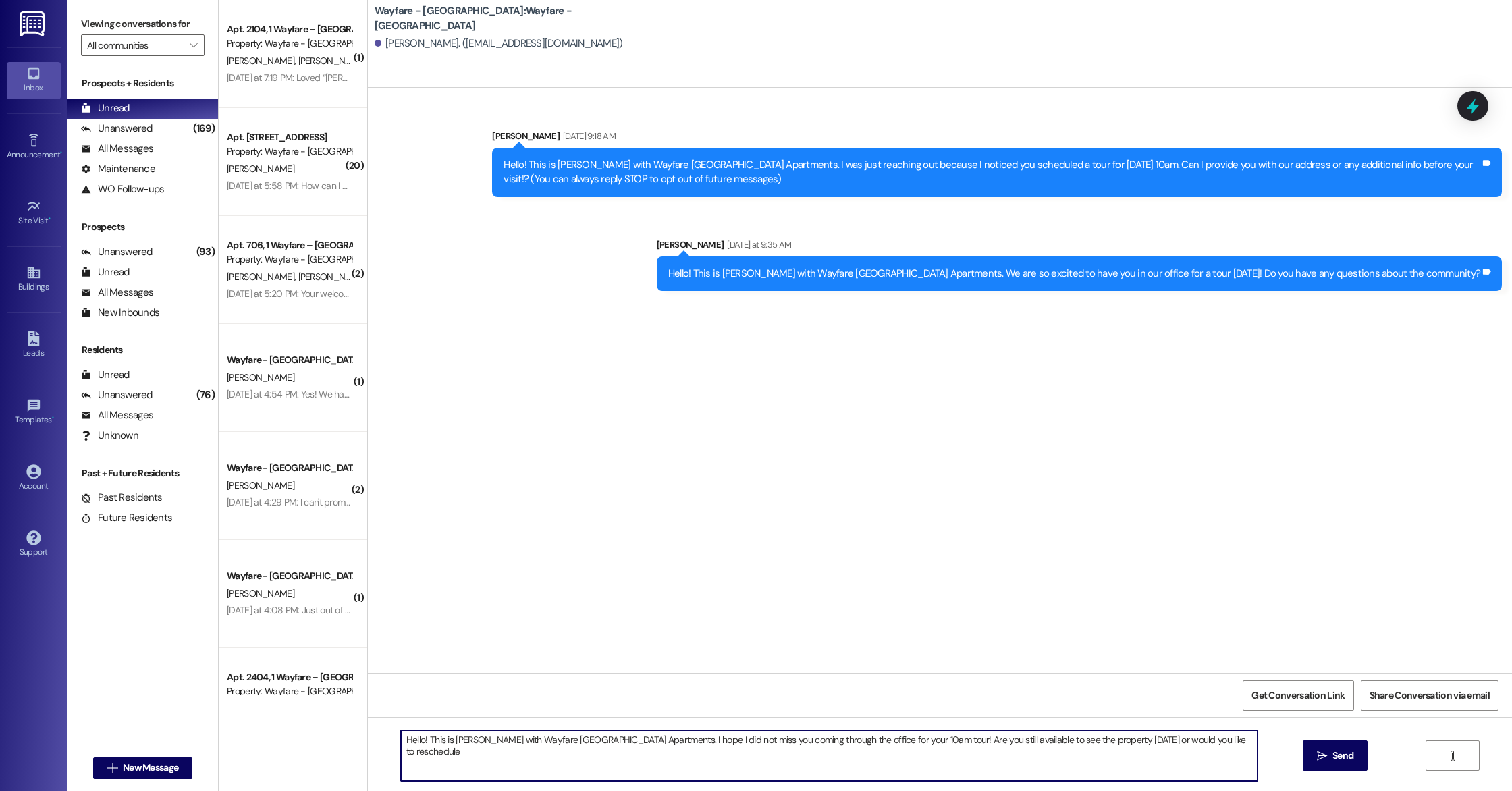
type textarea "Hello! This is [PERSON_NAME] with Wayfare [GEOGRAPHIC_DATA] Apartments. I hope …"
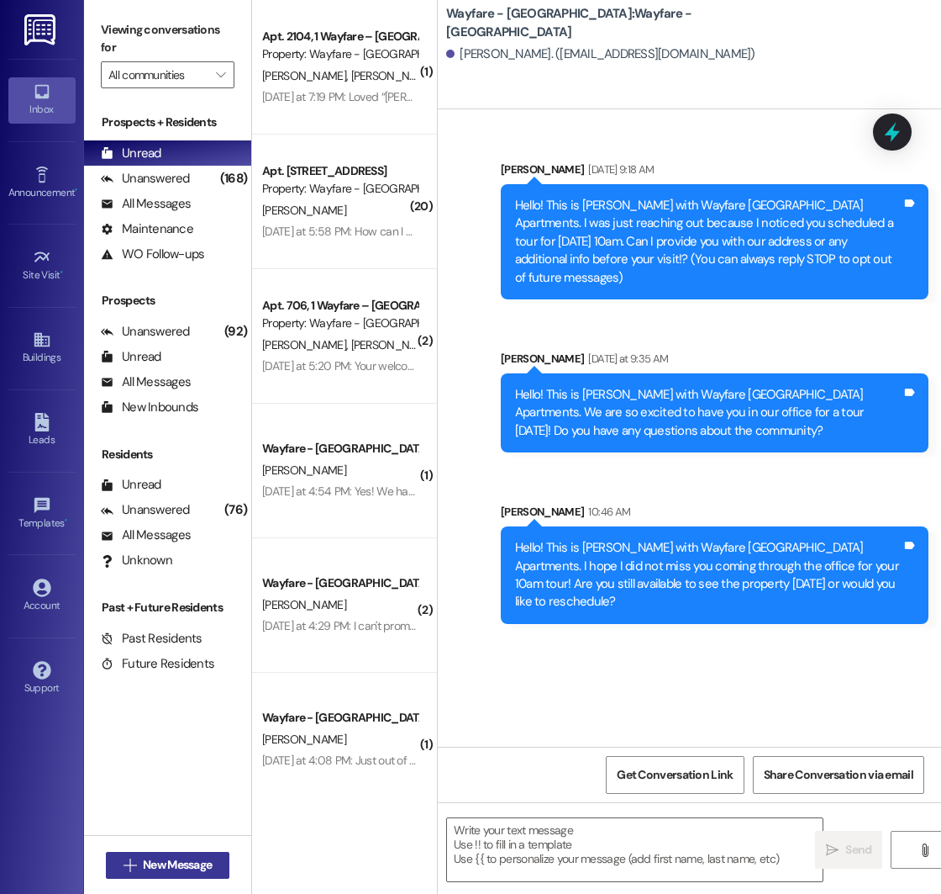
click at [157, 874] on button " New Message" at bounding box center [168, 865] width 124 height 27
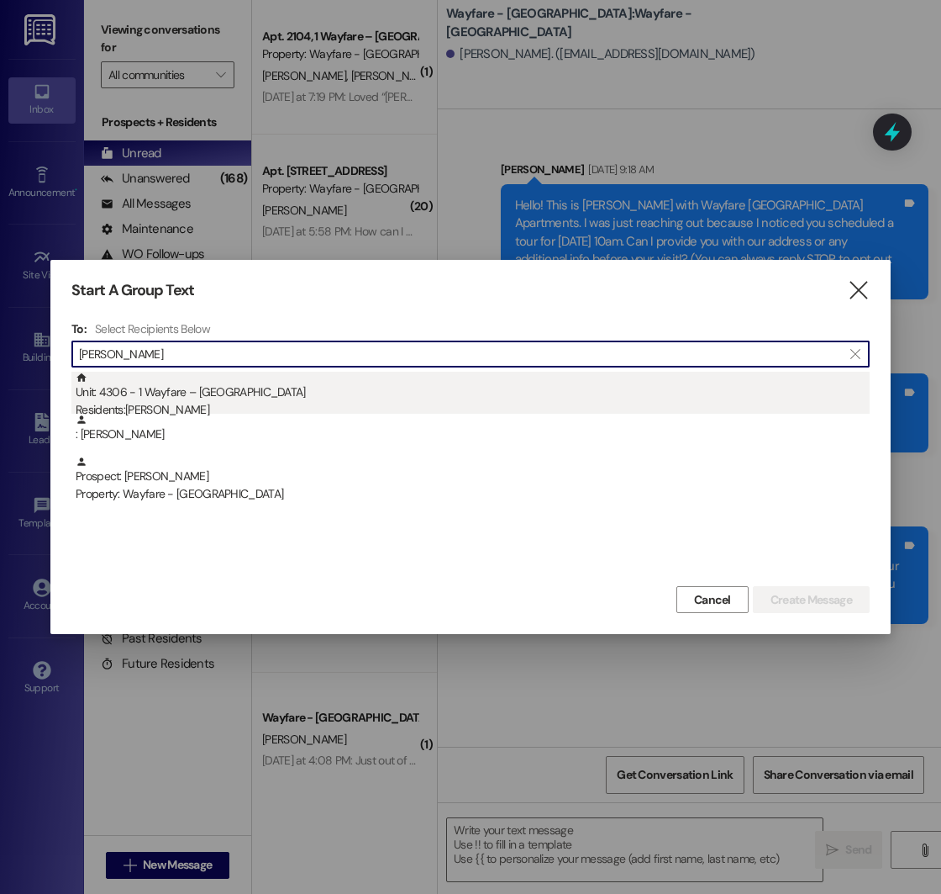
type input "[PERSON_NAME]"
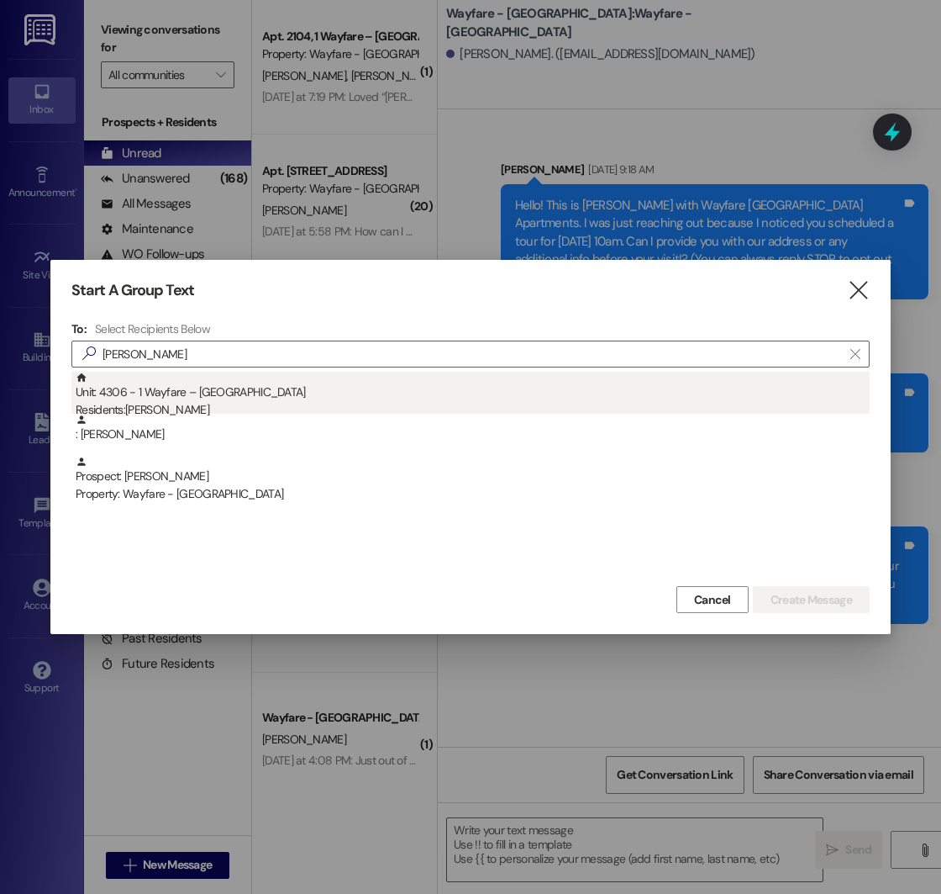
click at [177, 409] on div "Residents: [PERSON_NAME]" at bounding box center [473, 410] width 794 height 18
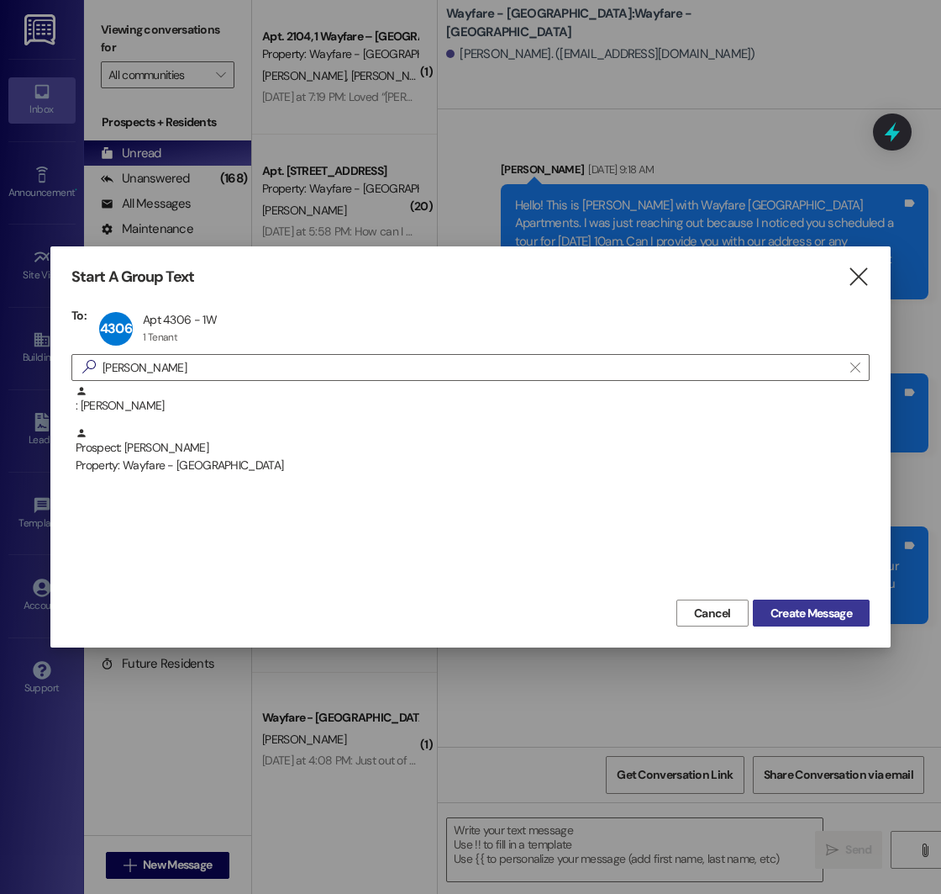
click at [776, 609] on span "Create Message" at bounding box center [812, 613] width 82 height 18
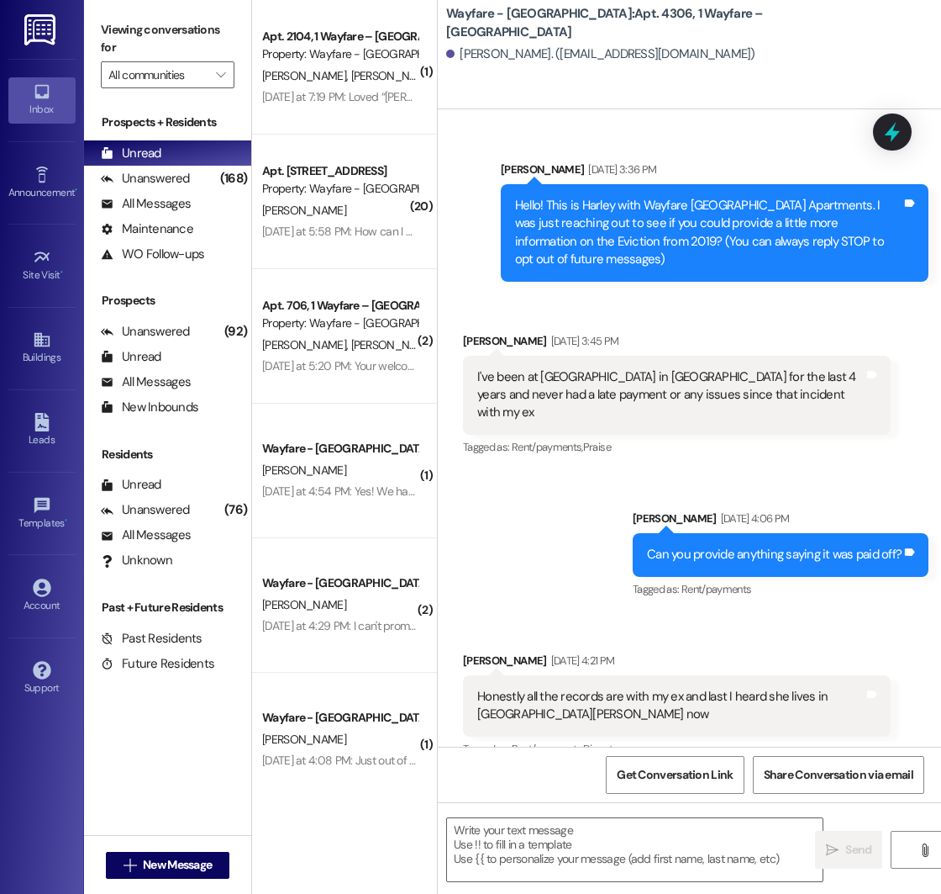
scroll to position [19976, 0]
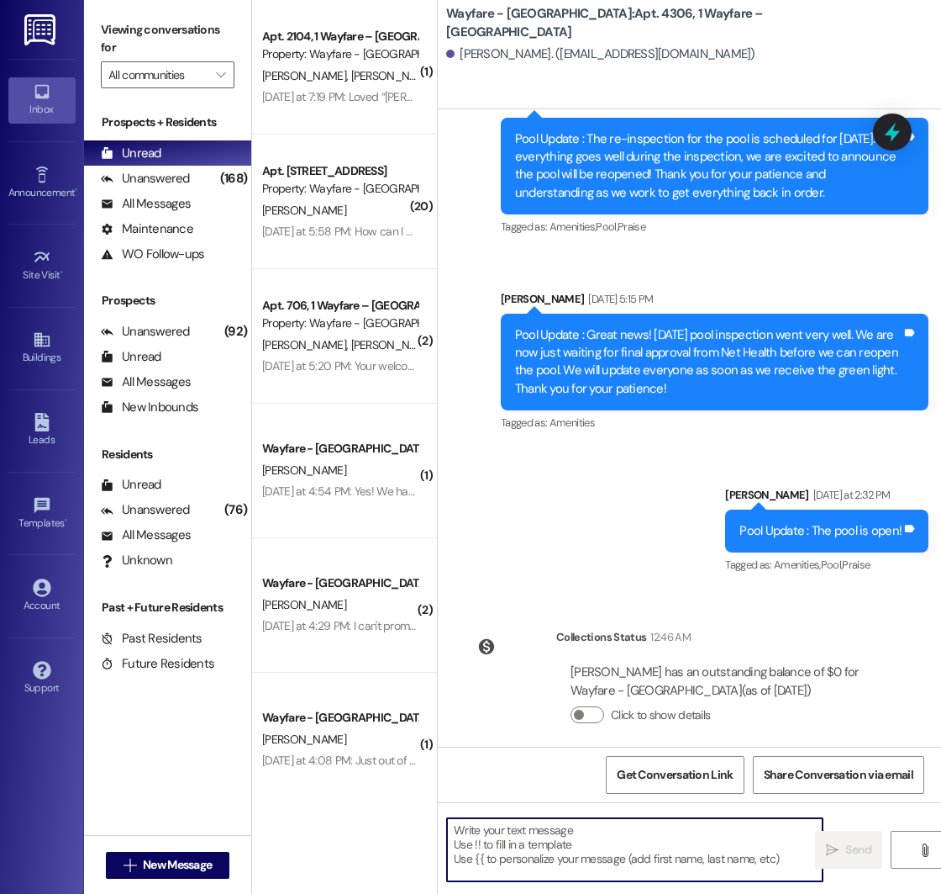
click at [515, 834] on textarea at bounding box center [635, 849] width 376 height 63
type textarea "H"
type textarea "R"
type textarea "H"
type textarea "R"
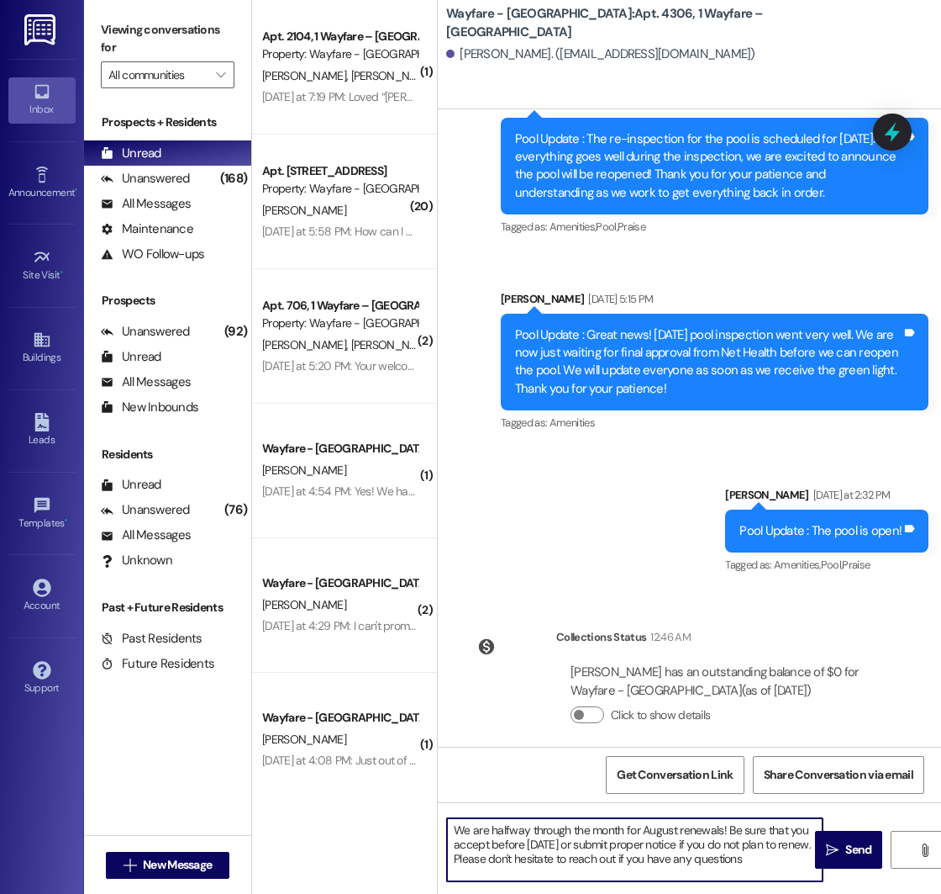
type textarea "We are halfway through the month for August renewals! Be sure that you accept b…"
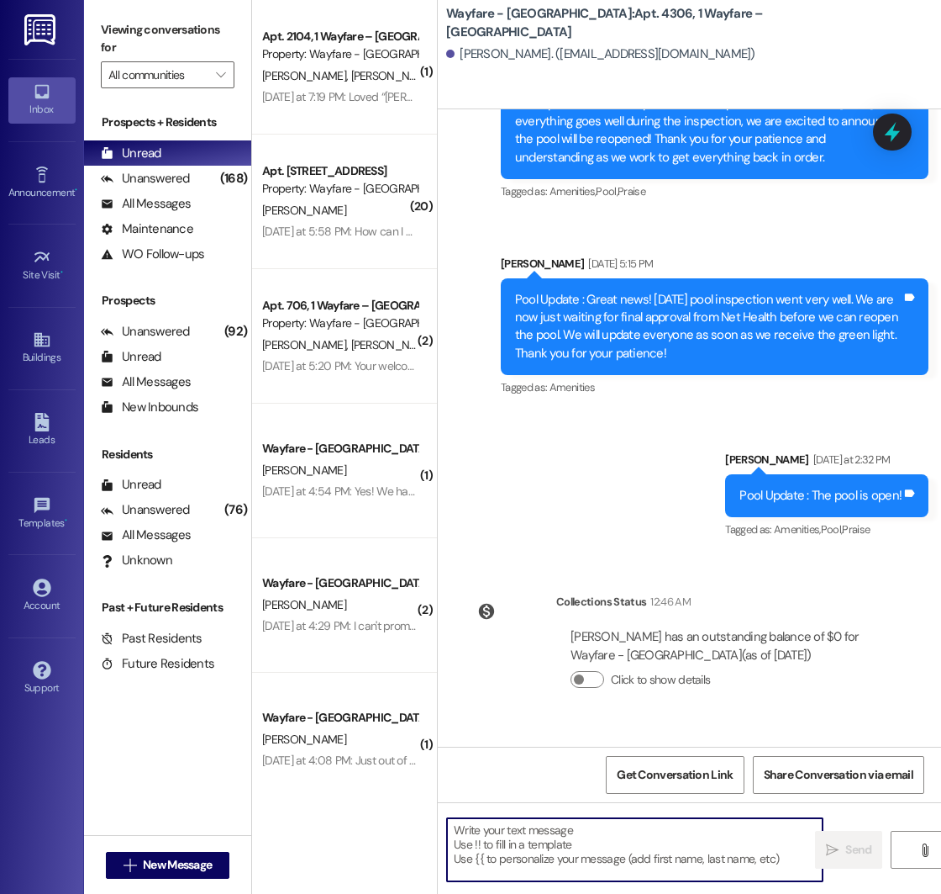
scroll to position [20130, 0]
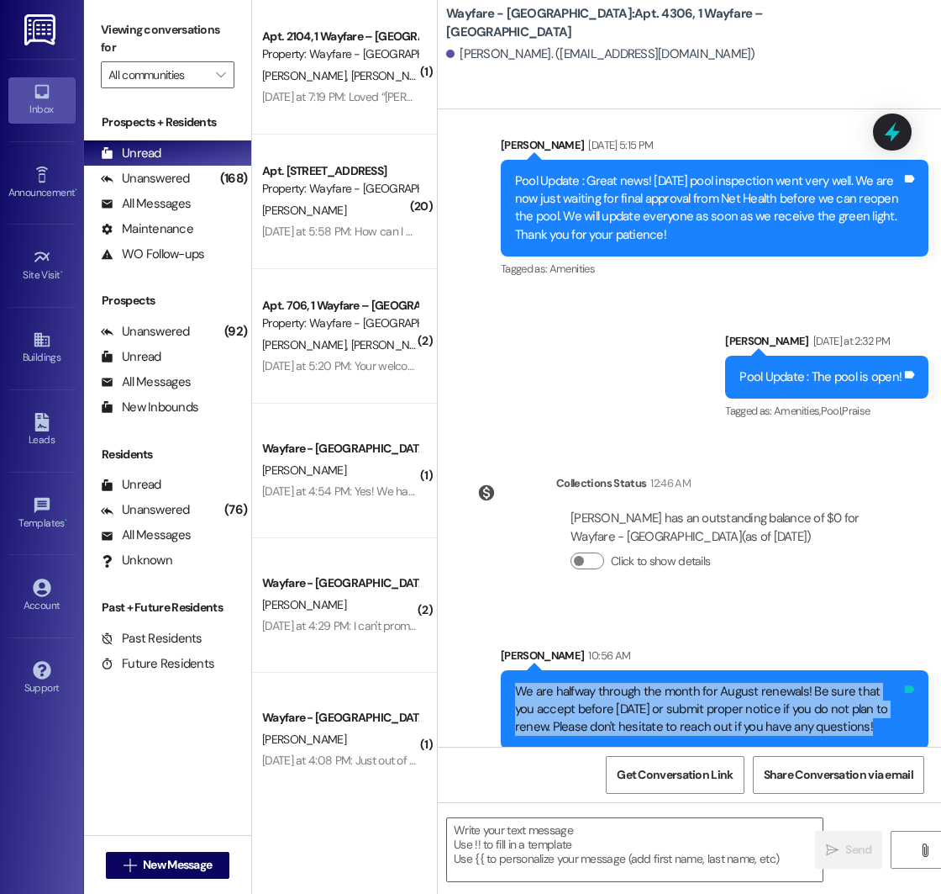
drag, startPoint x: 515, startPoint y: 676, endPoint x: 903, endPoint y: 711, distance: 389.1
click at [903, 711] on div "We are halfway through the month for August renewals! Be sure that you accept b…" at bounding box center [715, 709] width 428 height 79
copy div "We are halfway through the month for August renewals! Be sure that you accept b…"
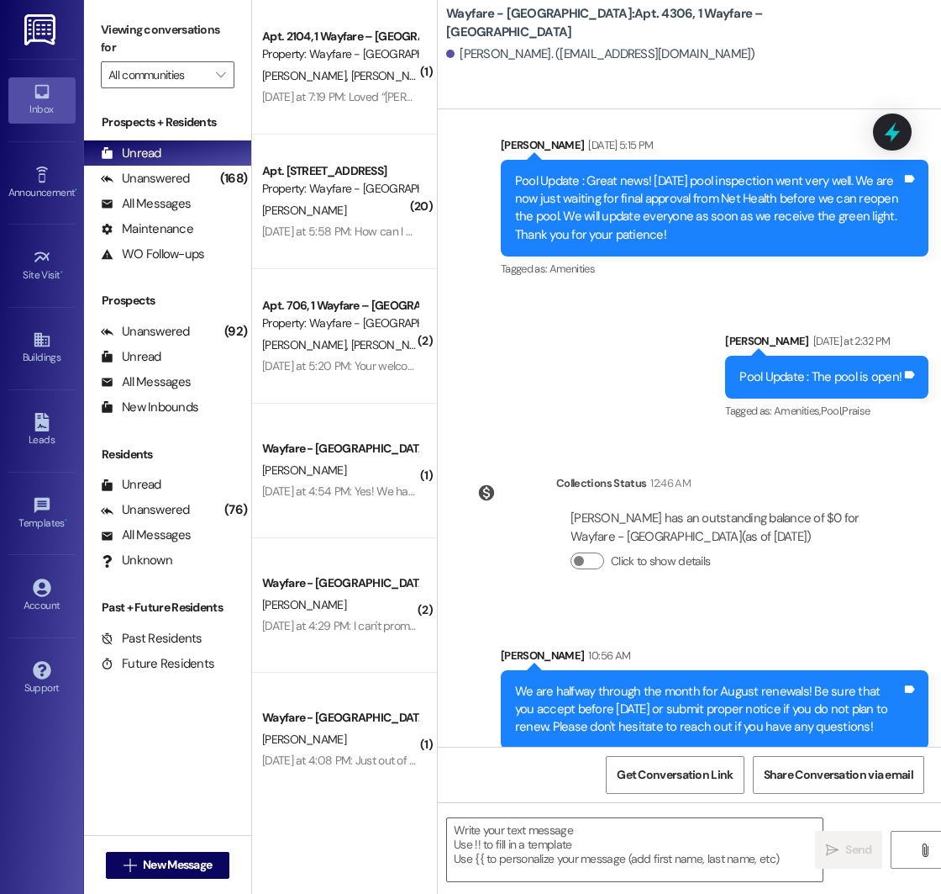
click at [479, 636] on div "Sent via SMS [PERSON_NAME] 10:56 AM We are halfway through the month for August…" at bounding box center [690, 685] width 504 height 153
click at [140, 866] on span "New Message" at bounding box center [178, 865] width 76 height 18
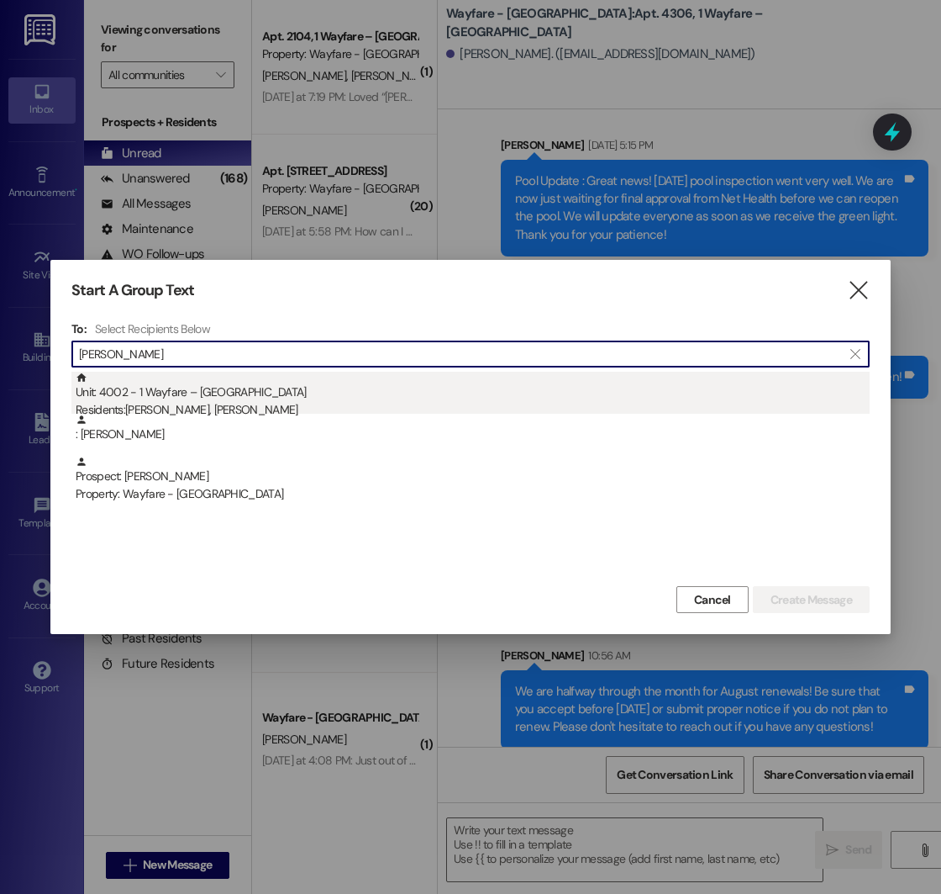
type input "[PERSON_NAME]"
click at [198, 401] on div "Residents: [PERSON_NAME], [PERSON_NAME]" at bounding box center [473, 410] width 794 height 18
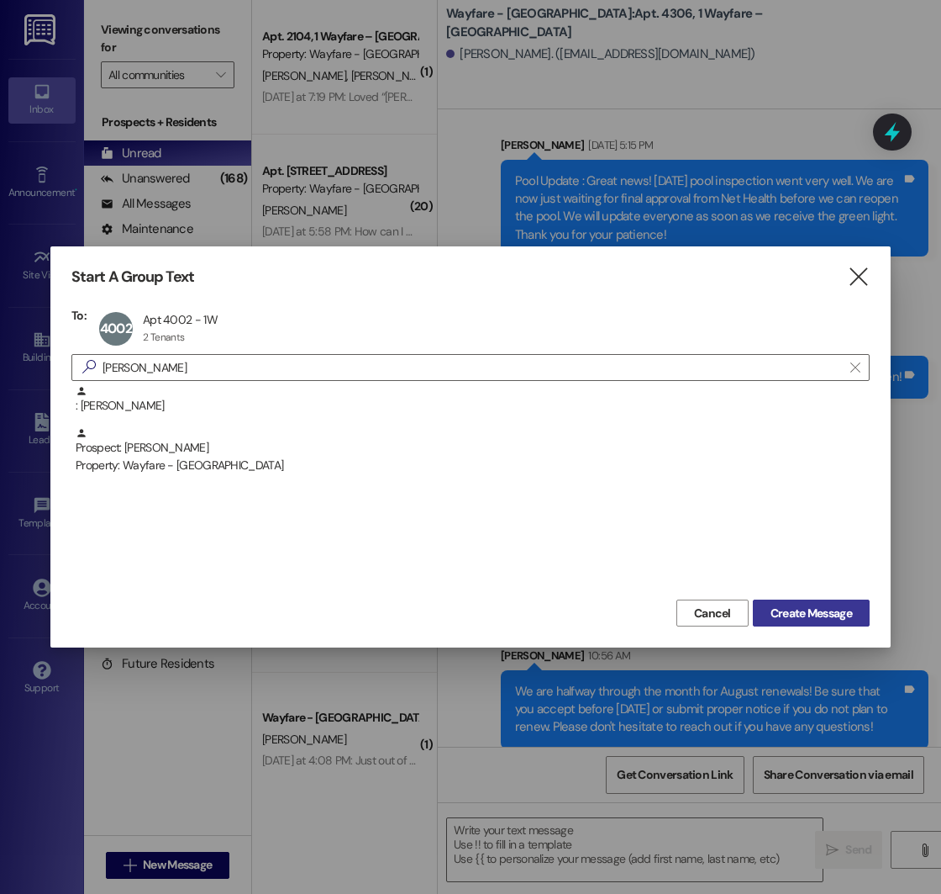
click at [834, 616] on span "Create Message" at bounding box center [812, 613] width 82 height 18
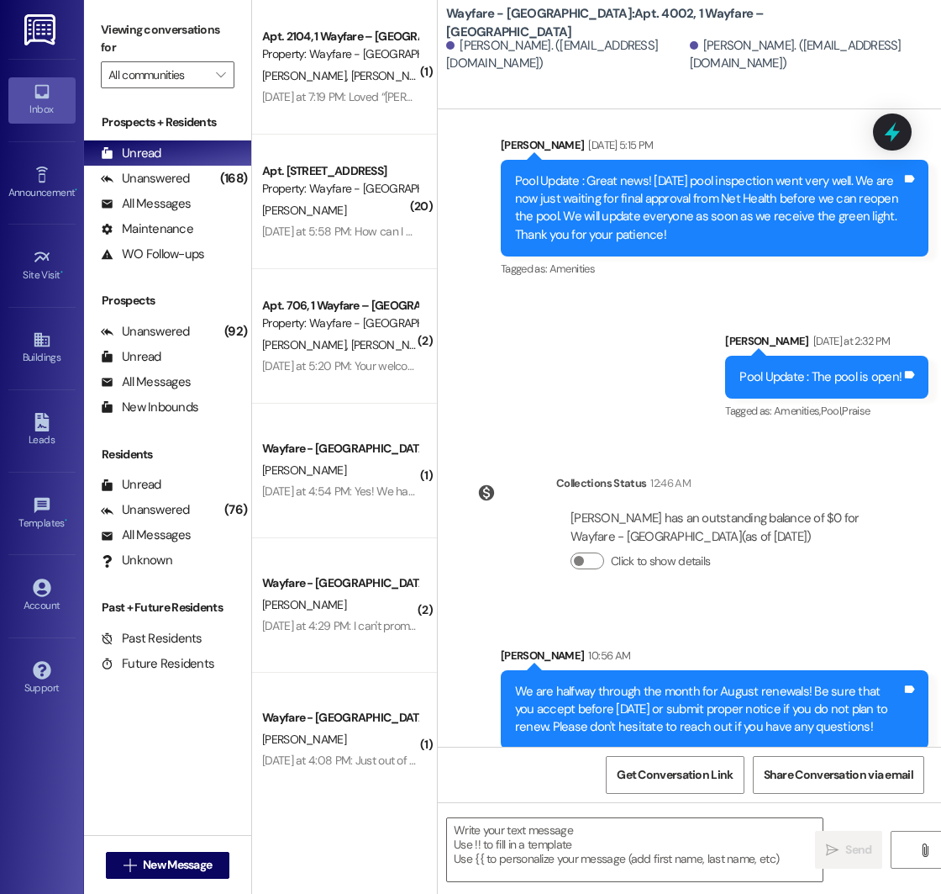
scroll to position [6006, 0]
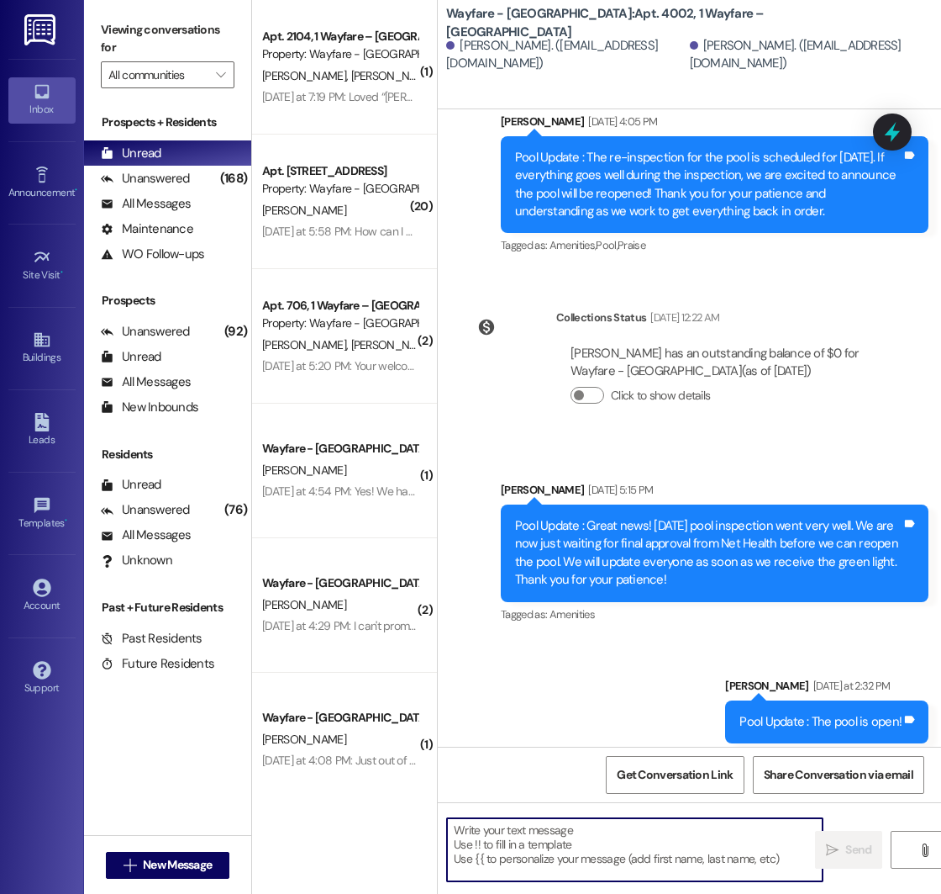
paste textarea "We are halfway through the month for August renewals! Be sure that you accept b…"
type textarea "We are halfway through the month for August renewals! Be sure that you accept b…"
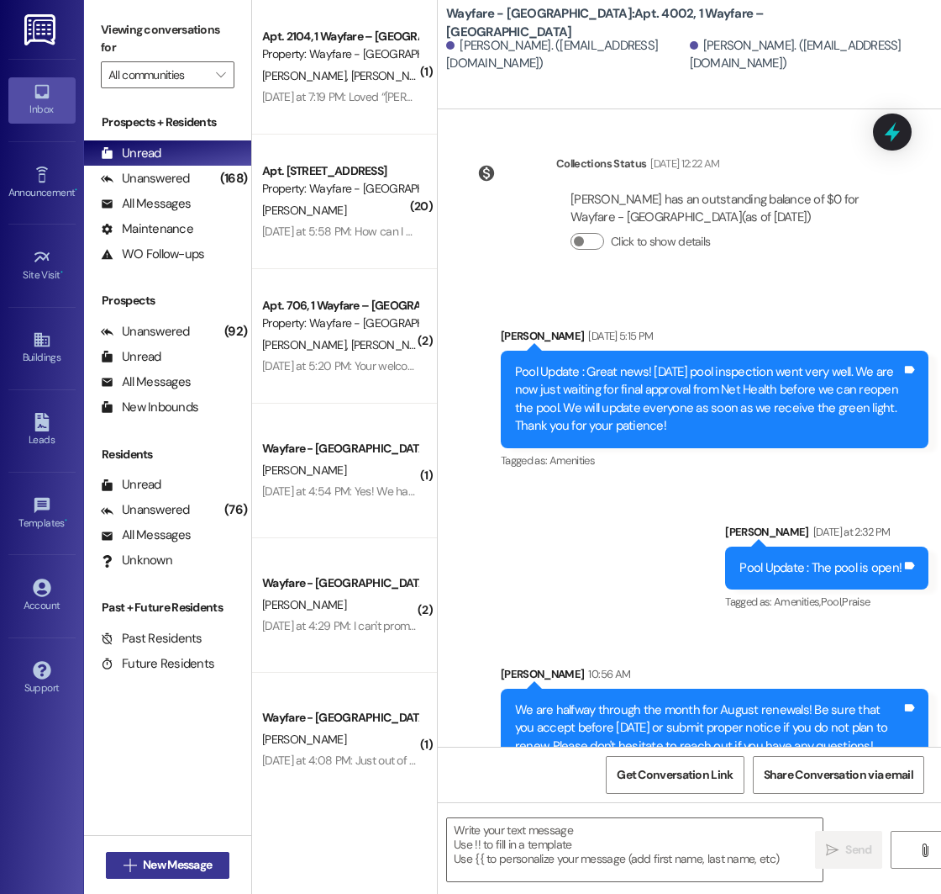
click at [179, 857] on span "New Message" at bounding box center [177, 865] width 69 height 18
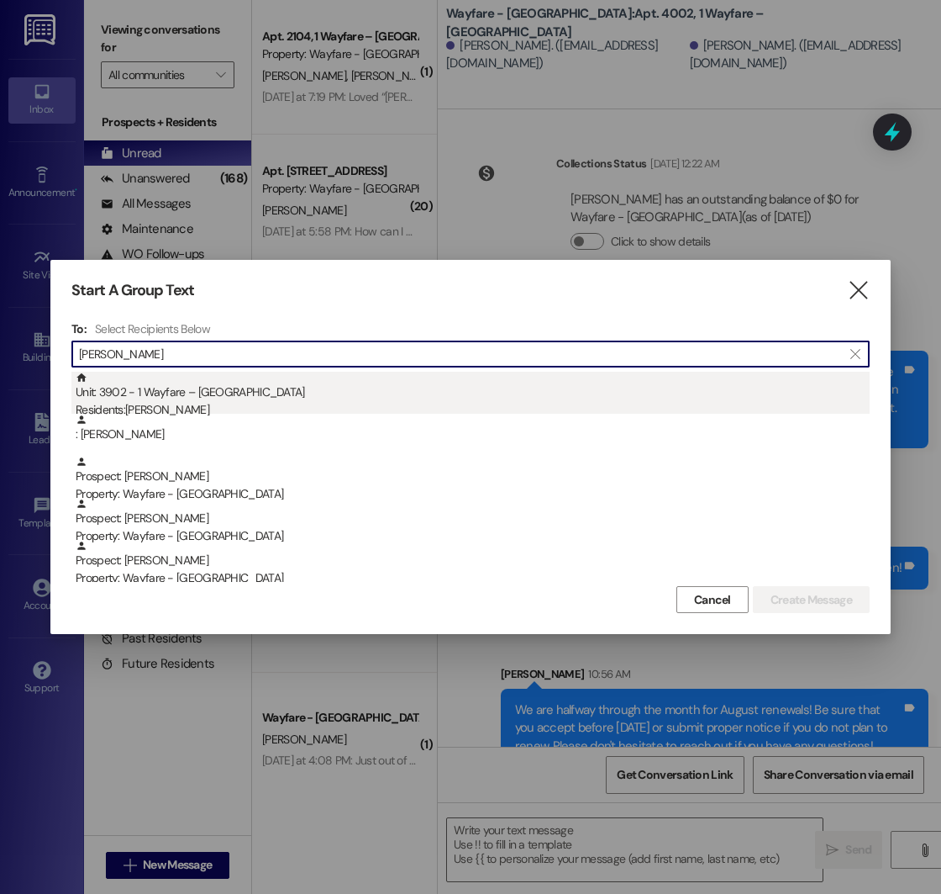
type input "[PERSON_NAME]"
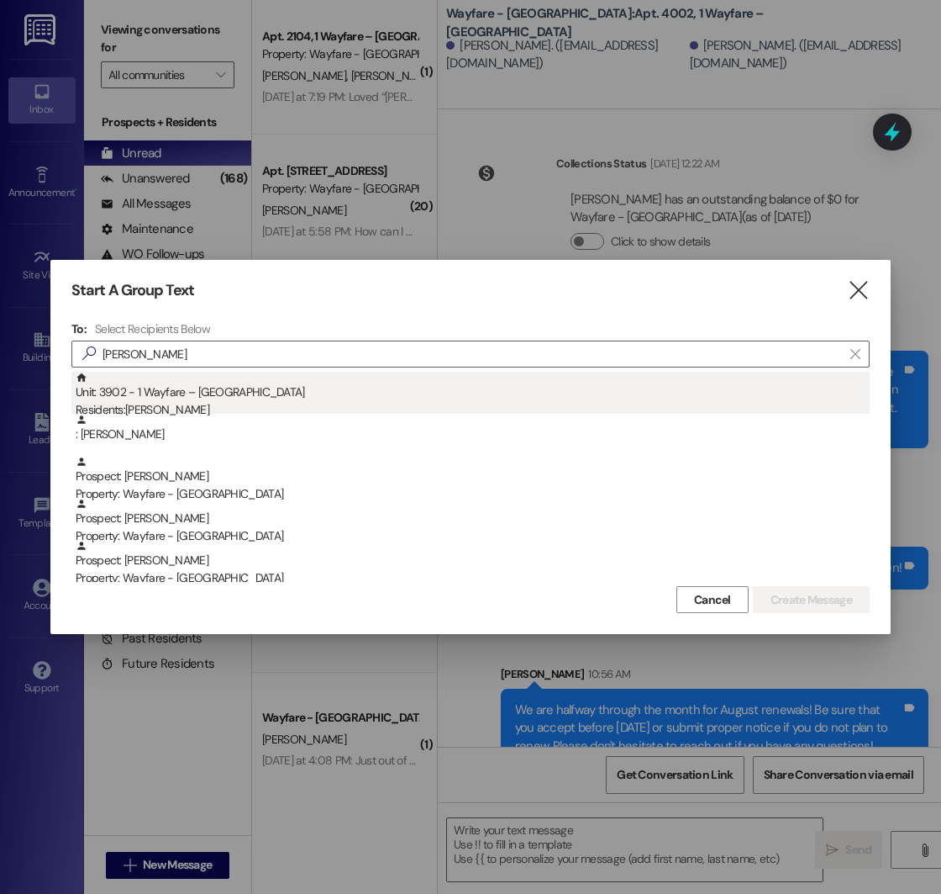
click at [240, 393] on div "Unit: 3902 - 1 Wayfare – [GEOGRAPHIC_DATA] Residents: [PERSON_NAME]" at bounding box center [473, 396] width 794 height 48
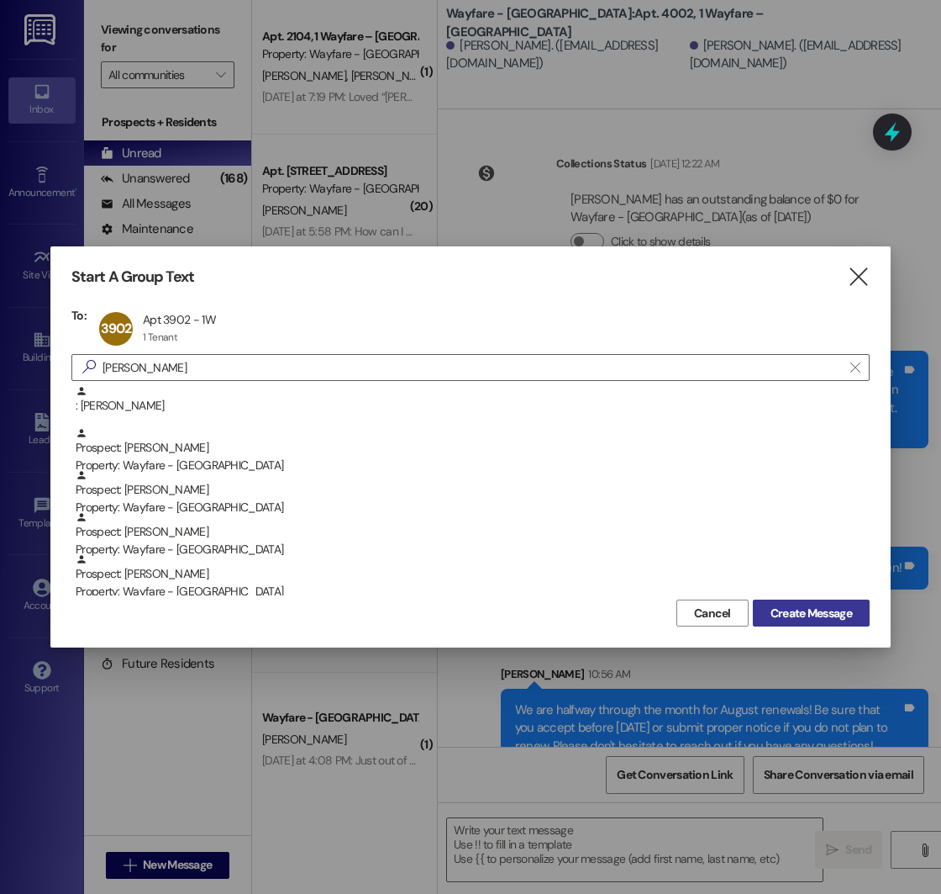
click at [821, 606] on span "Create Message" at bounding box center [812, 613] width 82 height 18
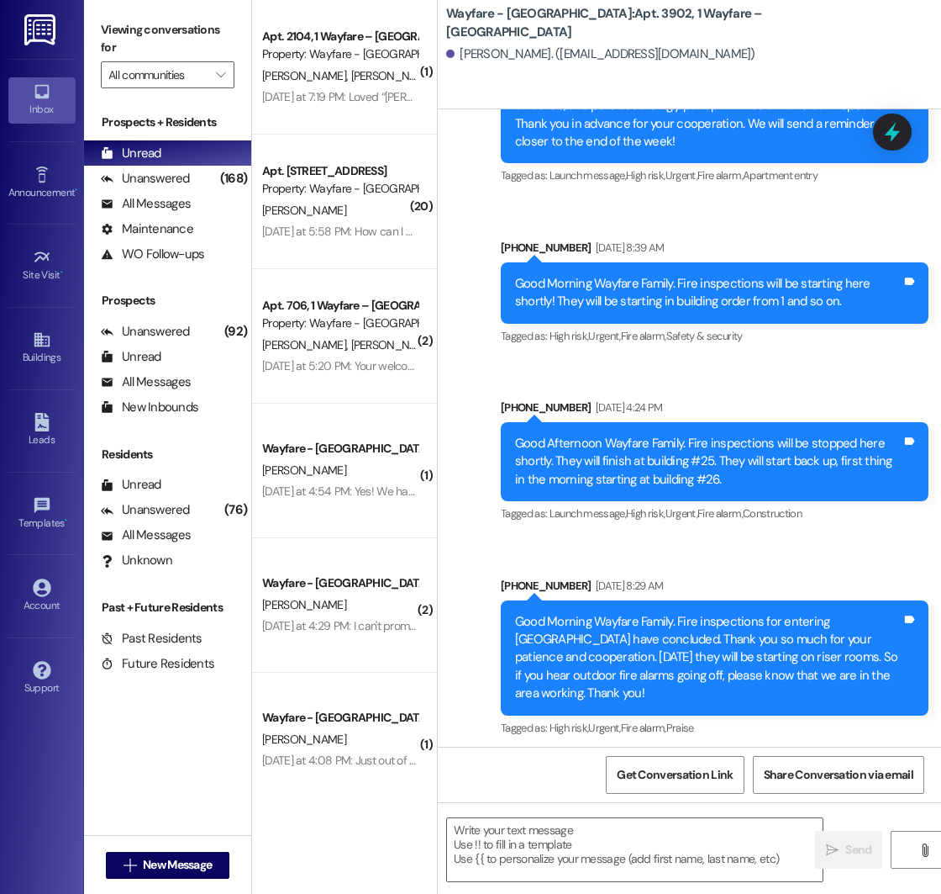
scroll to position [14889, 0]
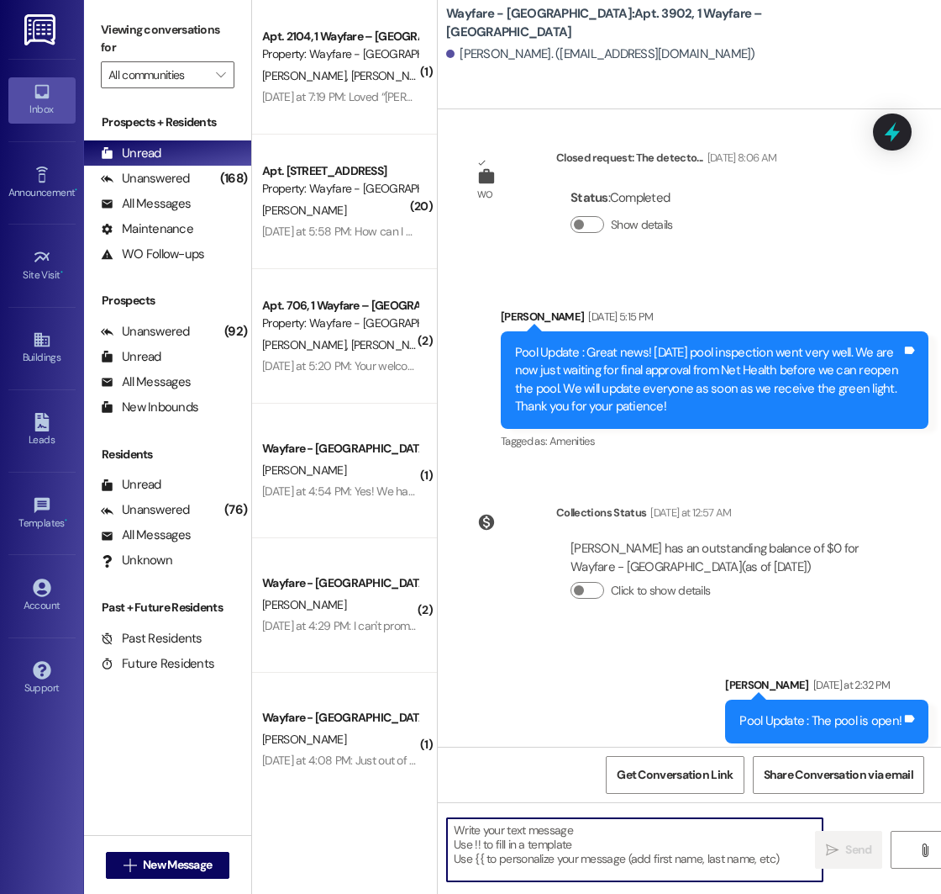
paste textarea "We are halfway through the month for August renewals! Be sure that you accept b…"
type textarea "We are halfway through the month for August renewals! Be sure that you accept b…"
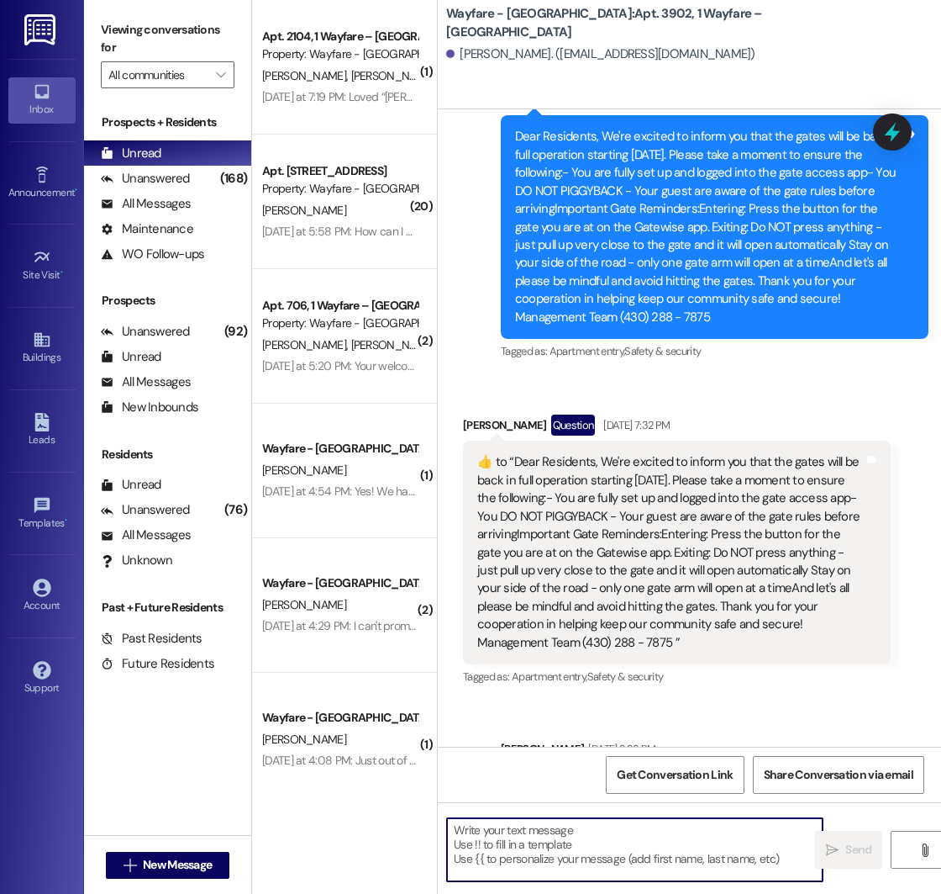
scroll to position [13473, 0]
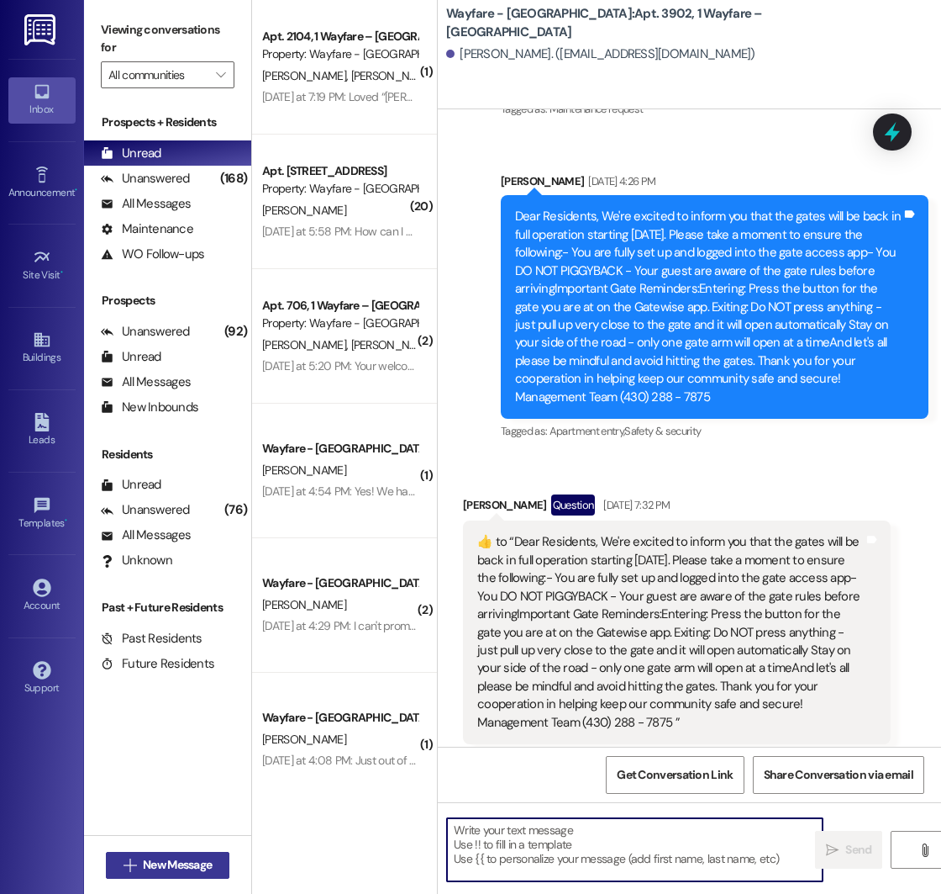
click at [128, 862] on icon "" at bounding box center [130, 864] width 13 height 13
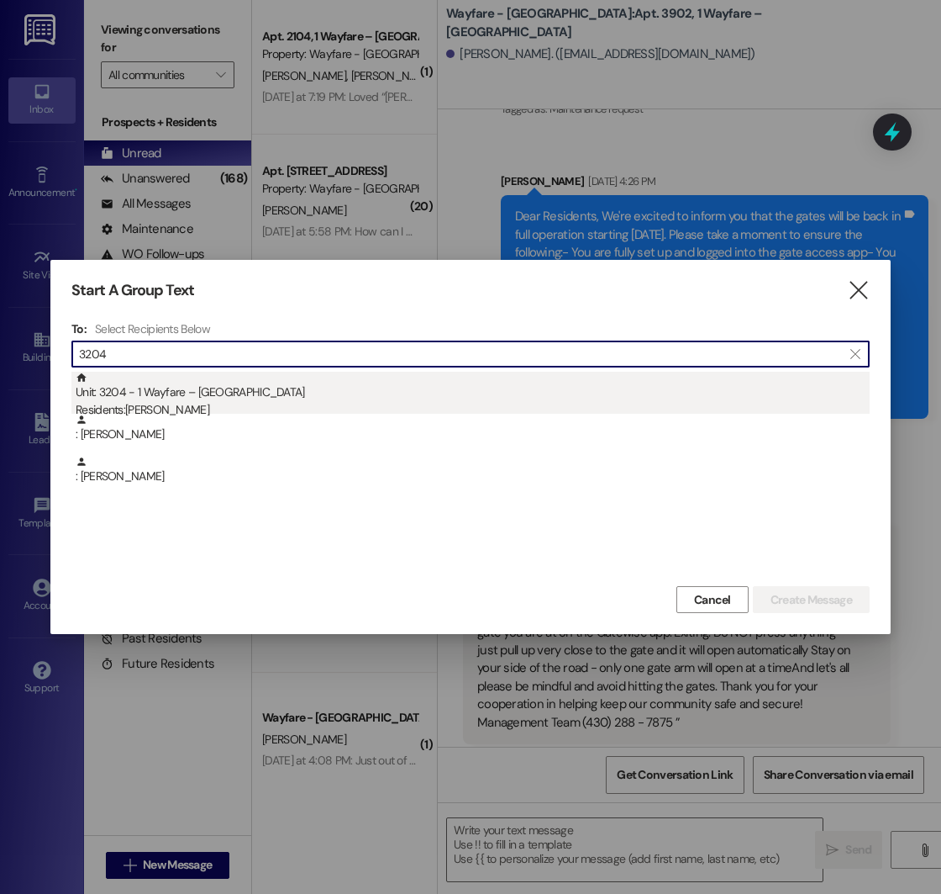
type input "3204"
click at [251, 403] on div "Residents: [PERSON_NAME]" at bounding box center [473, 410] width 794 height 18
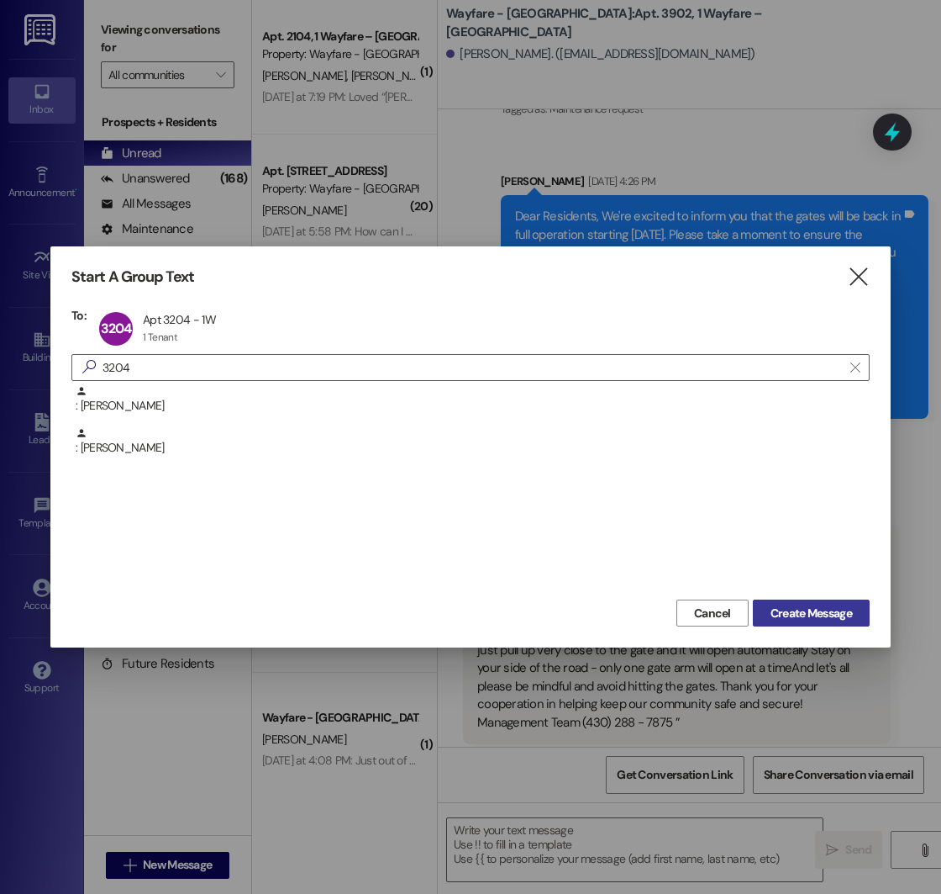
click at [808, 606] on span "Create Message" at bounding box center [812, 613] width 82 height 18
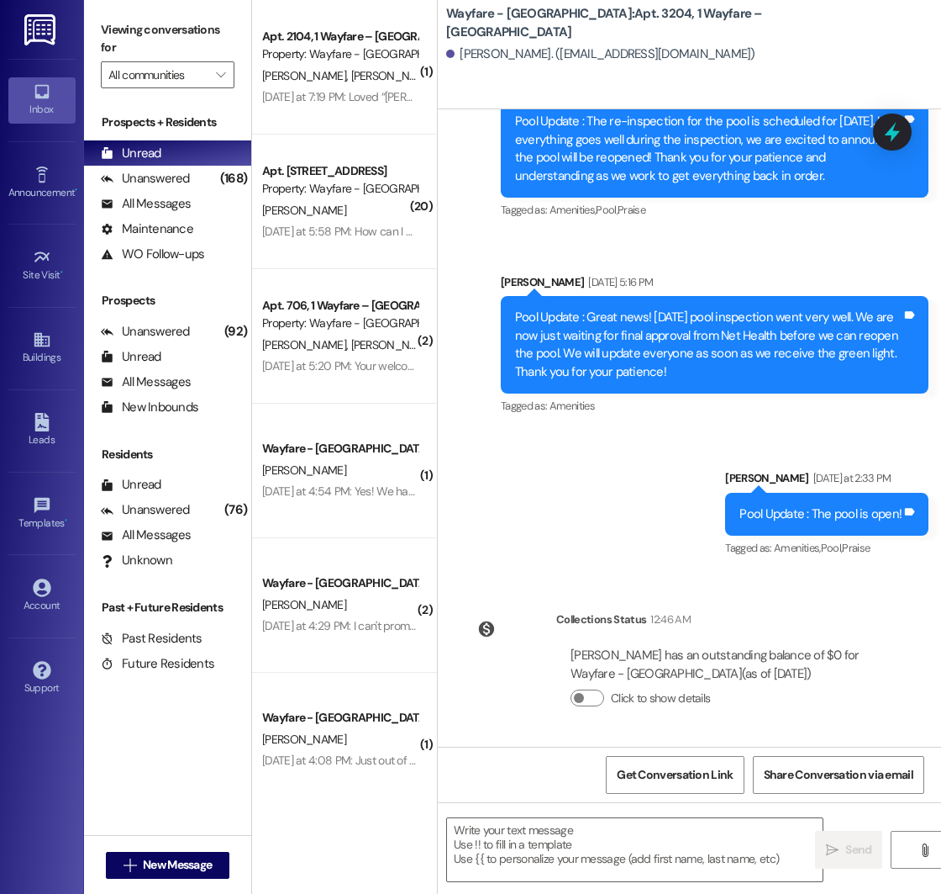
scroll to position [353, 0]
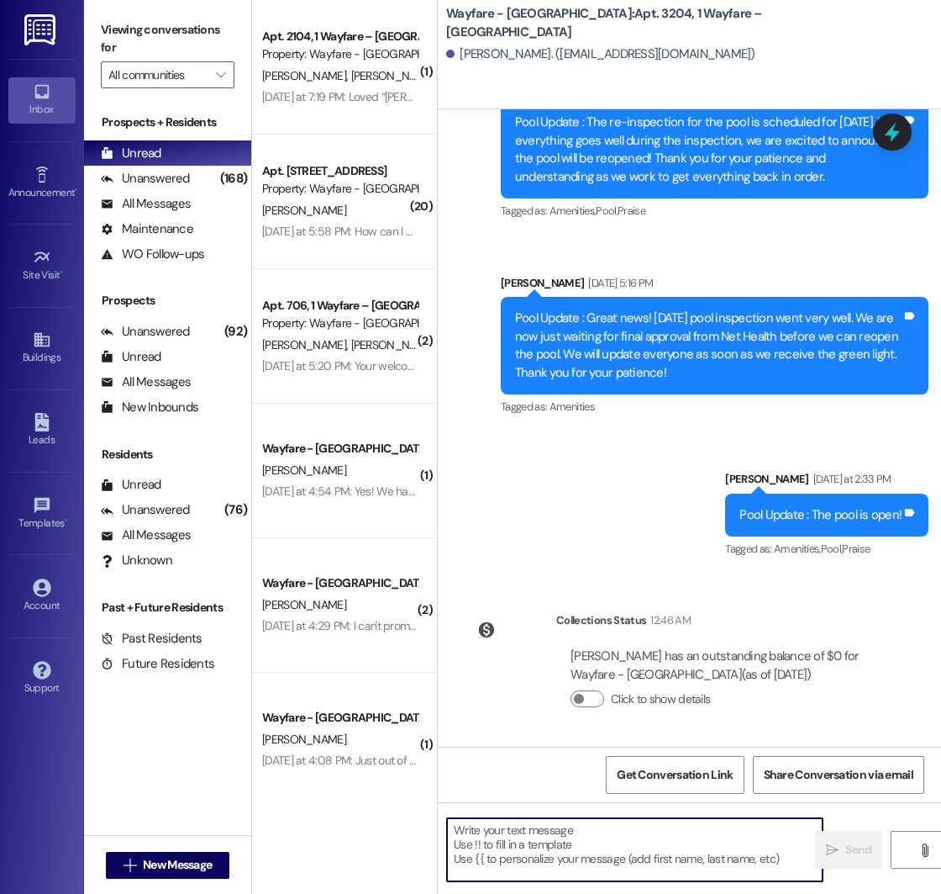
paste textarea "We are halfway through the month for August renewals! Be sure that you accept b…"
type textarea "We are halfway through the month for August renewals! Be sure that you accept b…"
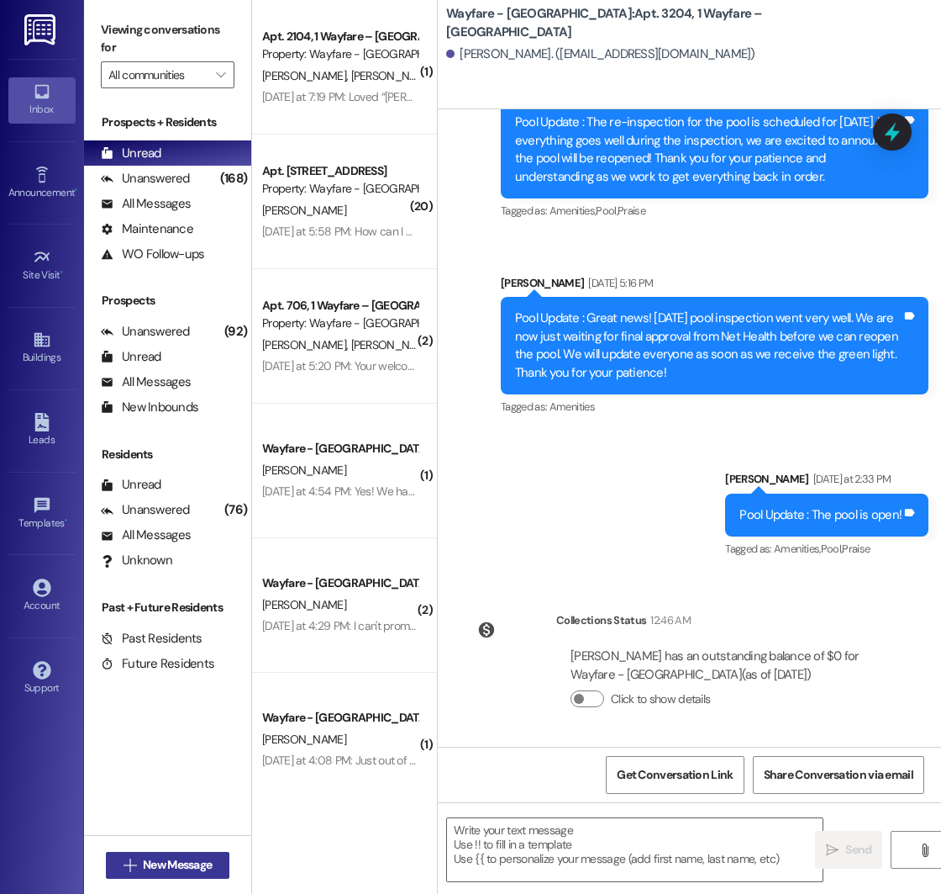
click at [143, 866] on span "New Message" at bounding box center [177, 865] width 69 height 18
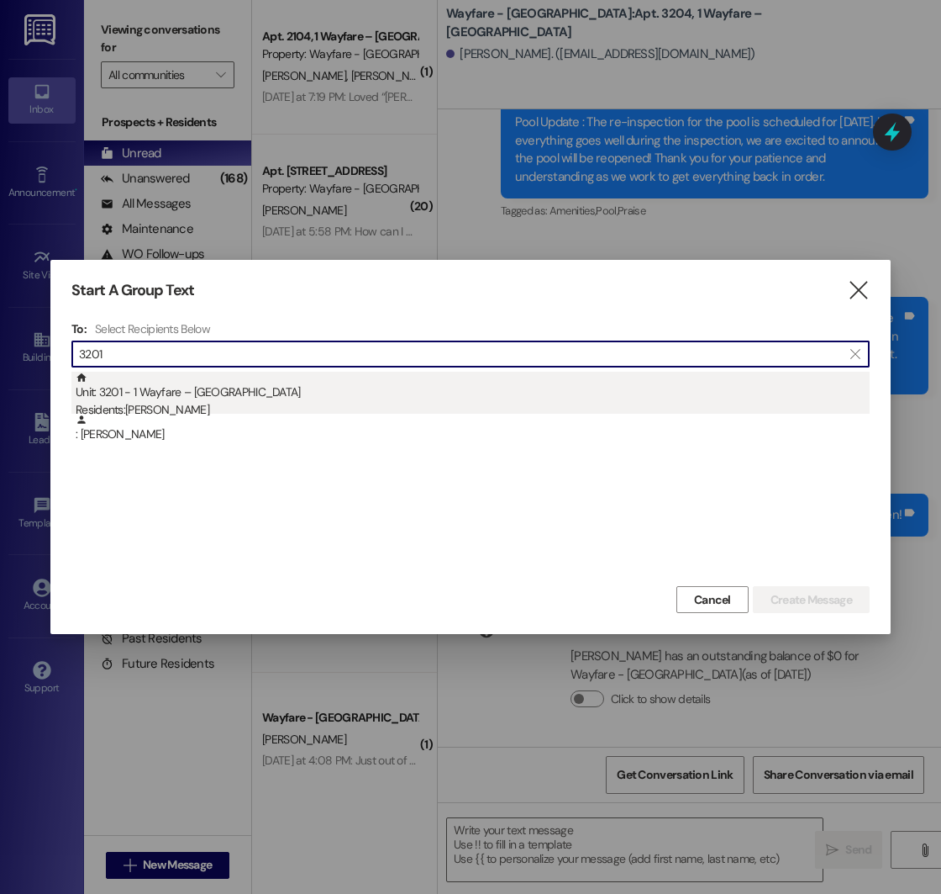
type input "3201"
click at [161, 393] on div "Unit: 3201 - 1 Wayfare – [GEOGRAPHIC_DATA] Residents: [PERSON_NAME]" at bounding box center [473, 396] width 794 height 48
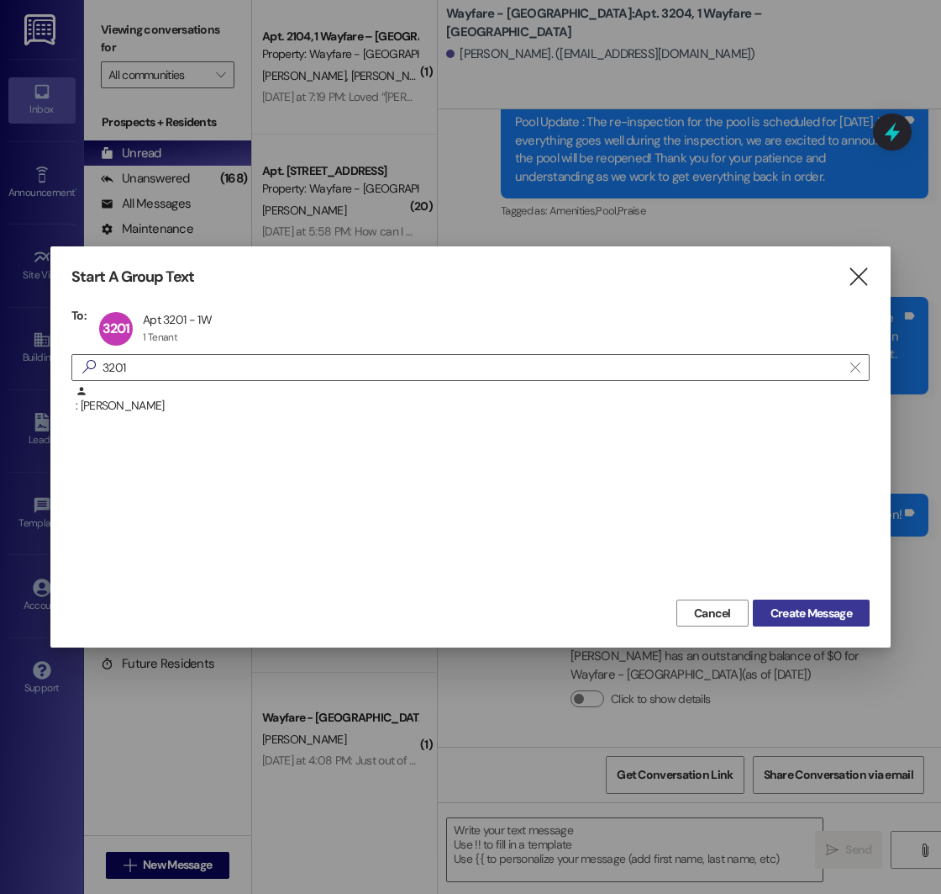
click at [803, 608] on span "Create Message" at bounding box center [812, 613] width 82 height 18
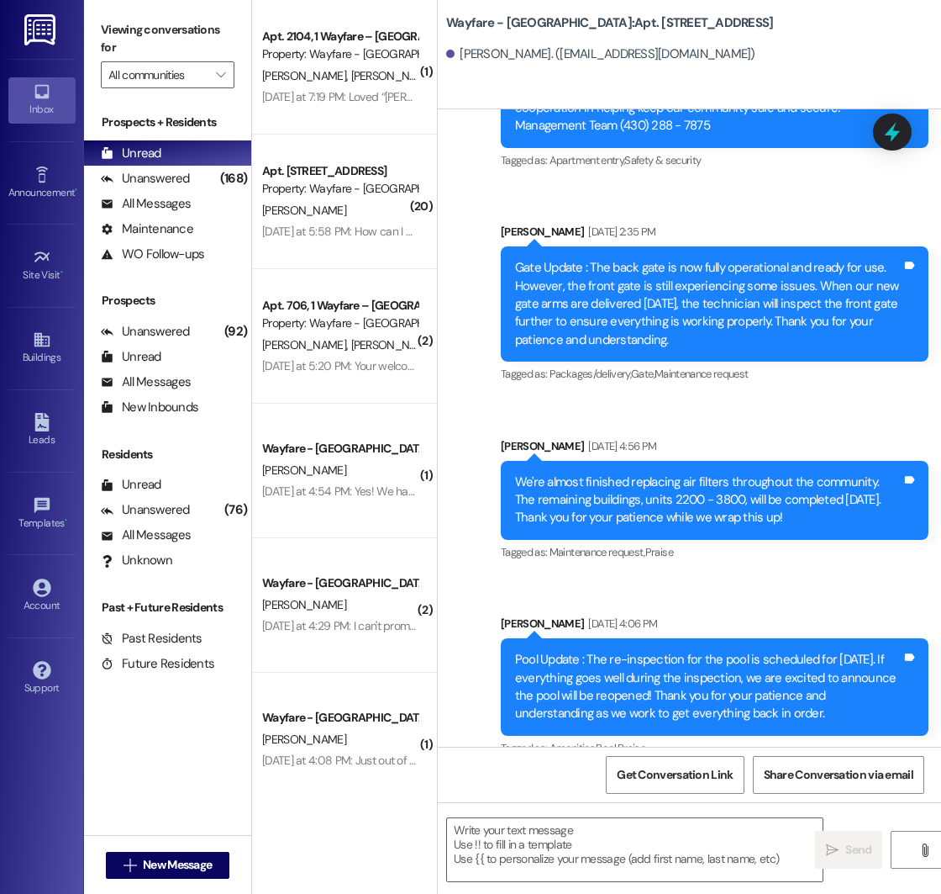
scroll to position [13752, 0]
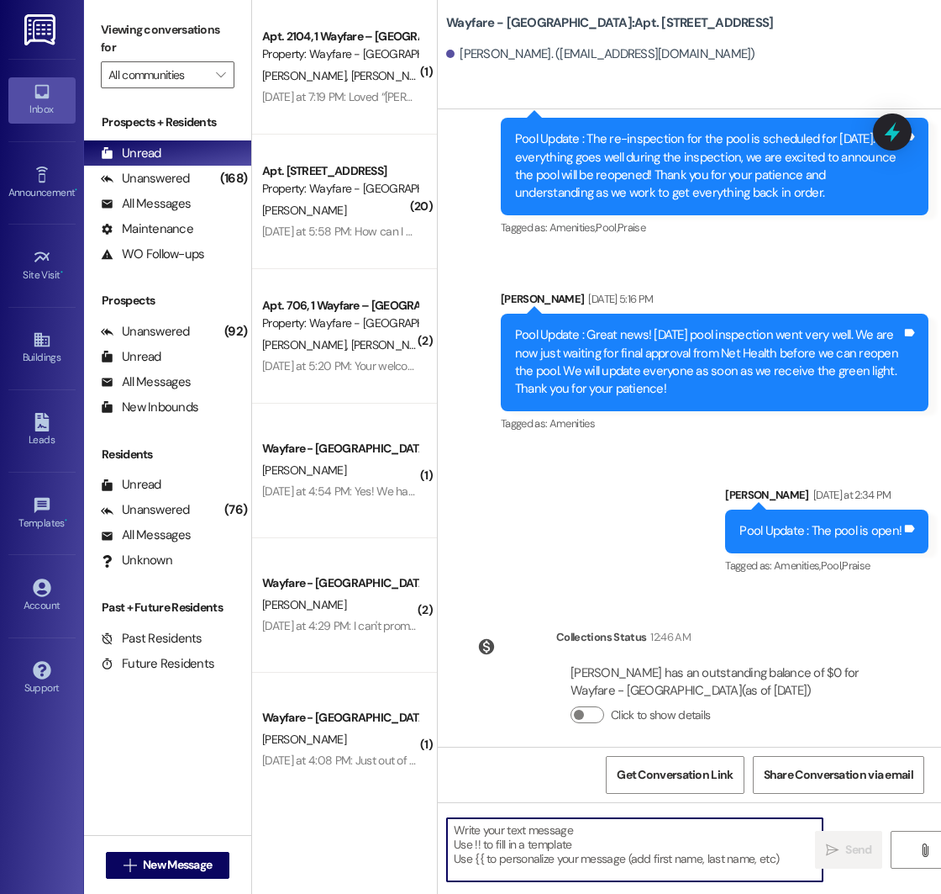
paste textarea "We are halfway through the month for August renewals! Be sure that you accept b…"
type textarea "We are halfway through the month for August renewals! Be sure that you accept b…"
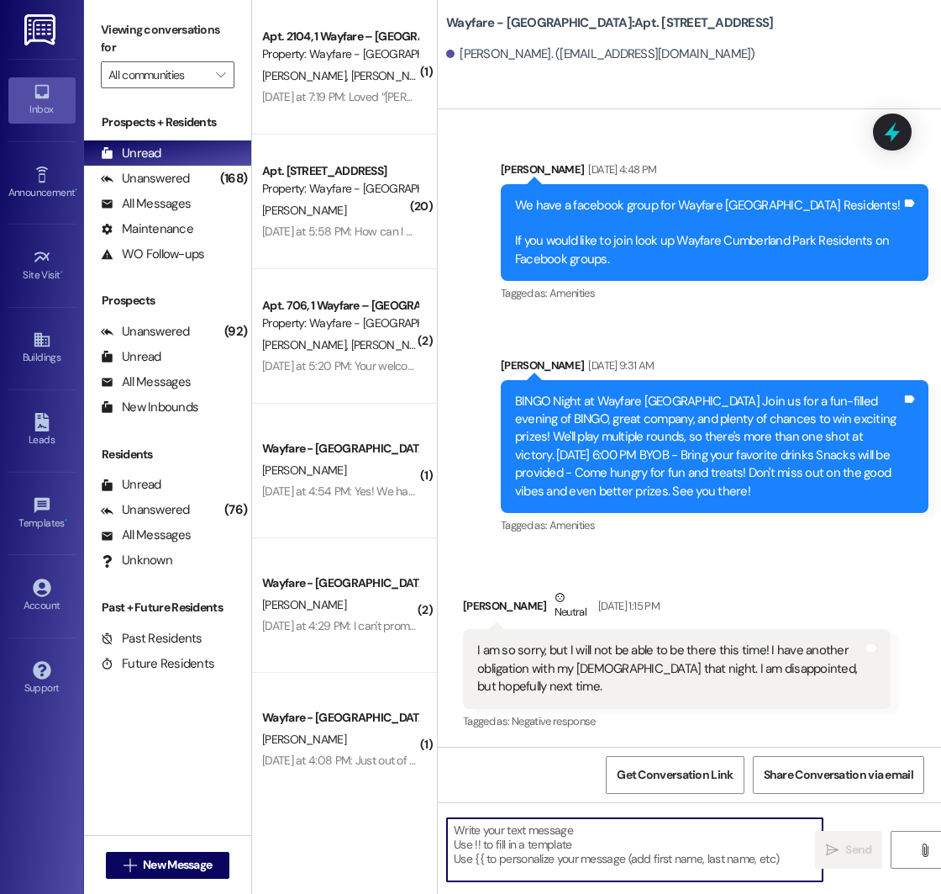
scroll to position [9435, 0]
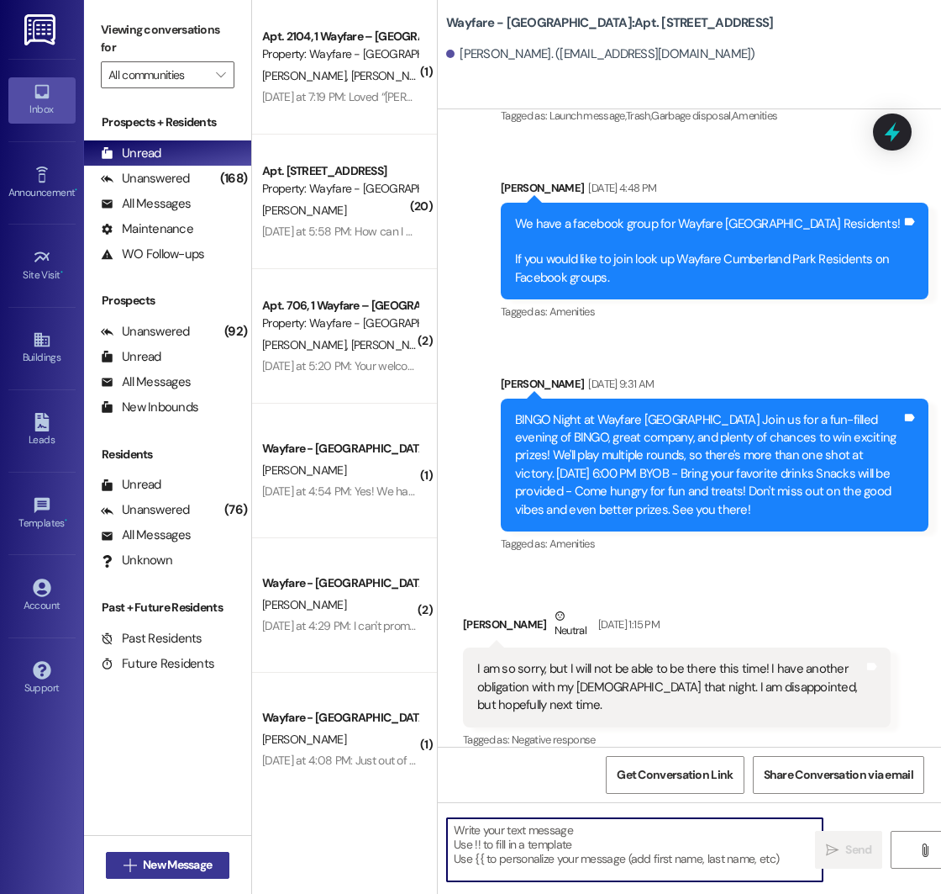
click at [129, 869] on icon "" at bounding box center [130, 864] width 13 height 13
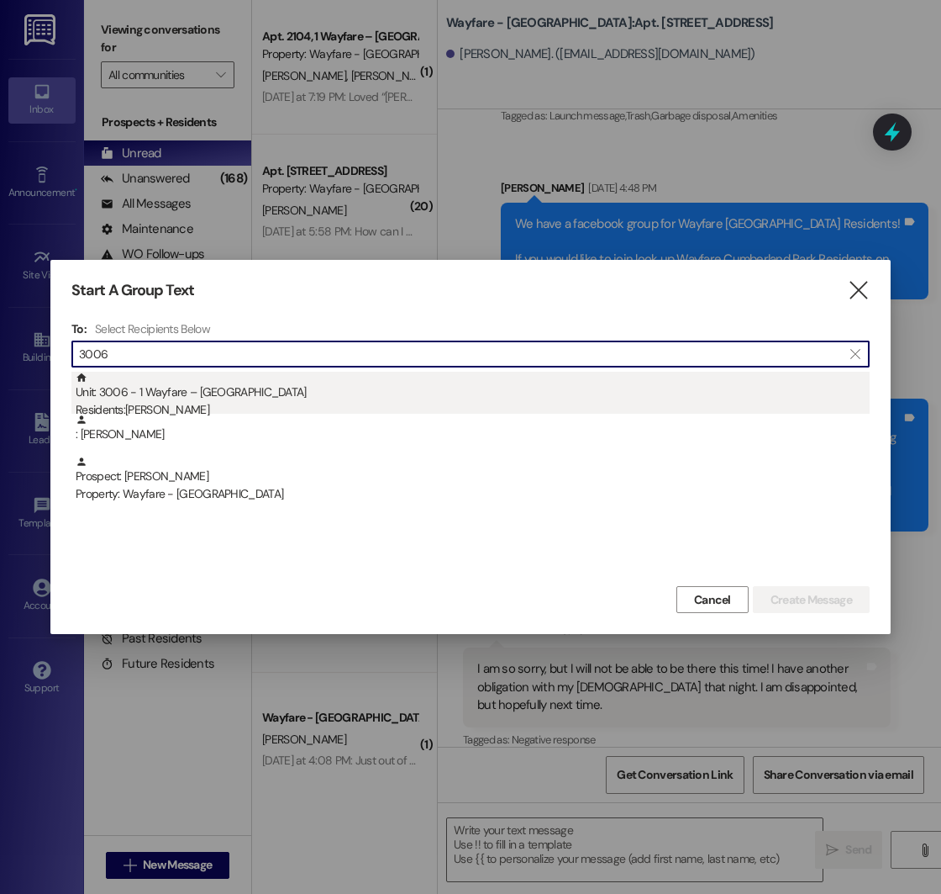
type input "3006"
click at [239, 398] on div "Unit: 3006 - 1 Wayfare – [GEOGRAPHIC_DATA] Residents: [PERSON_NAME]" at bounding box center [473, 396] width 794 height 48
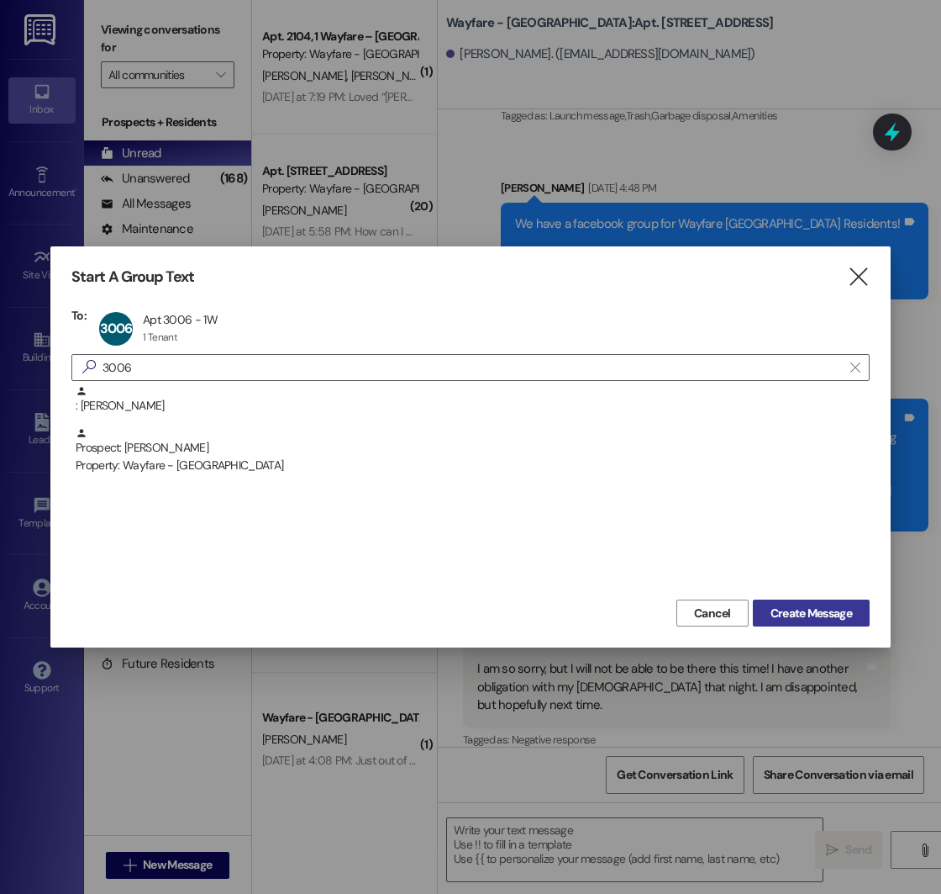
click at [819, 614] on span "Create Message" at bounding box center [812, 613] width 82 height 18
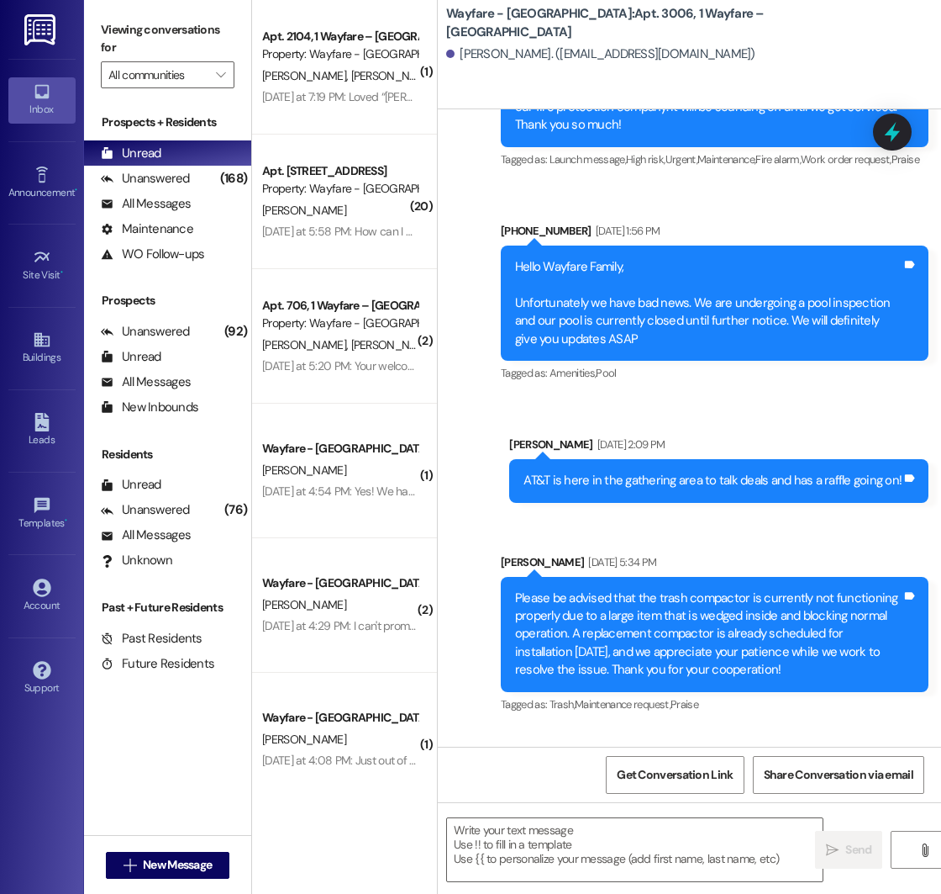
scroll to position [12067, 0]
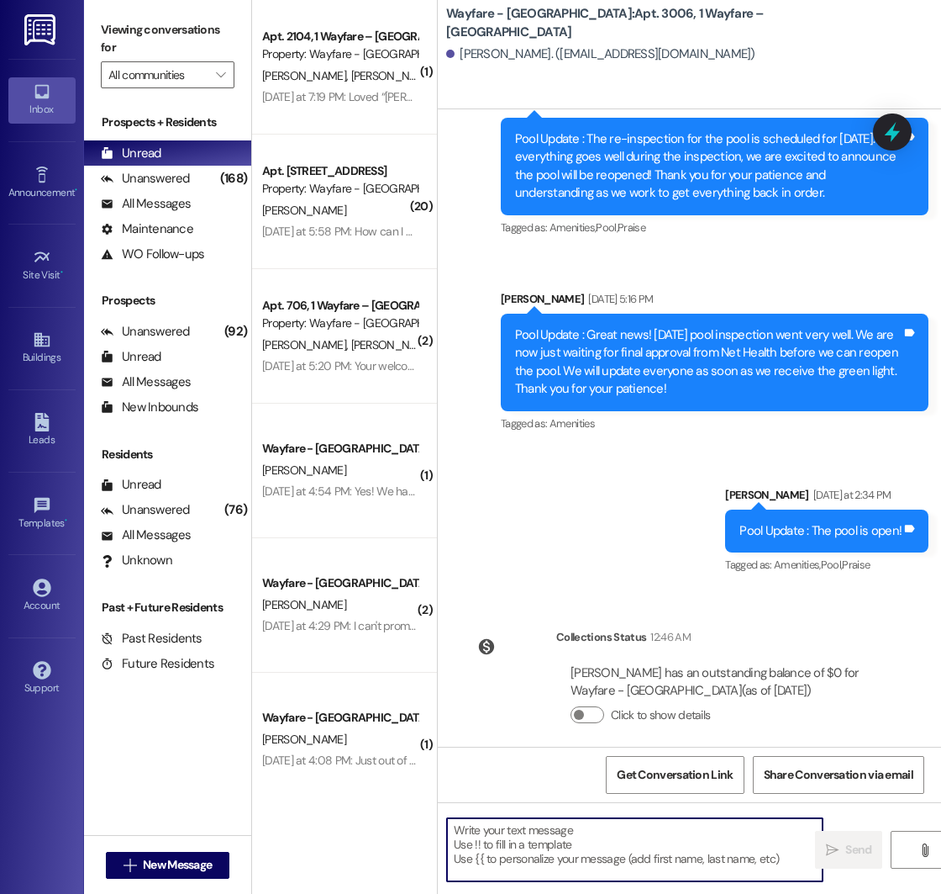
paste textarea "We are halfway through the month for August renewals! Be sure that you accept b…"
type textarea "We are halfway through the month for August renewals! Be sure that you accept b…"
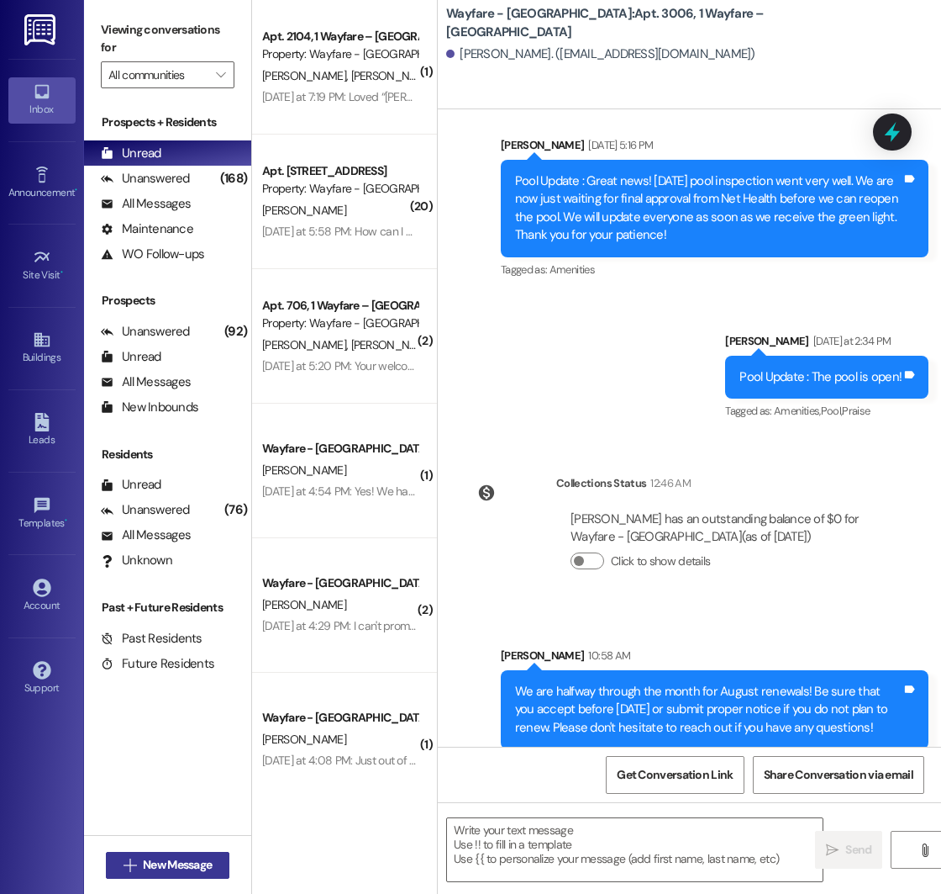
click at [154, 864] on span "New Message" at bounding box center [177, 865] width 69 height 18
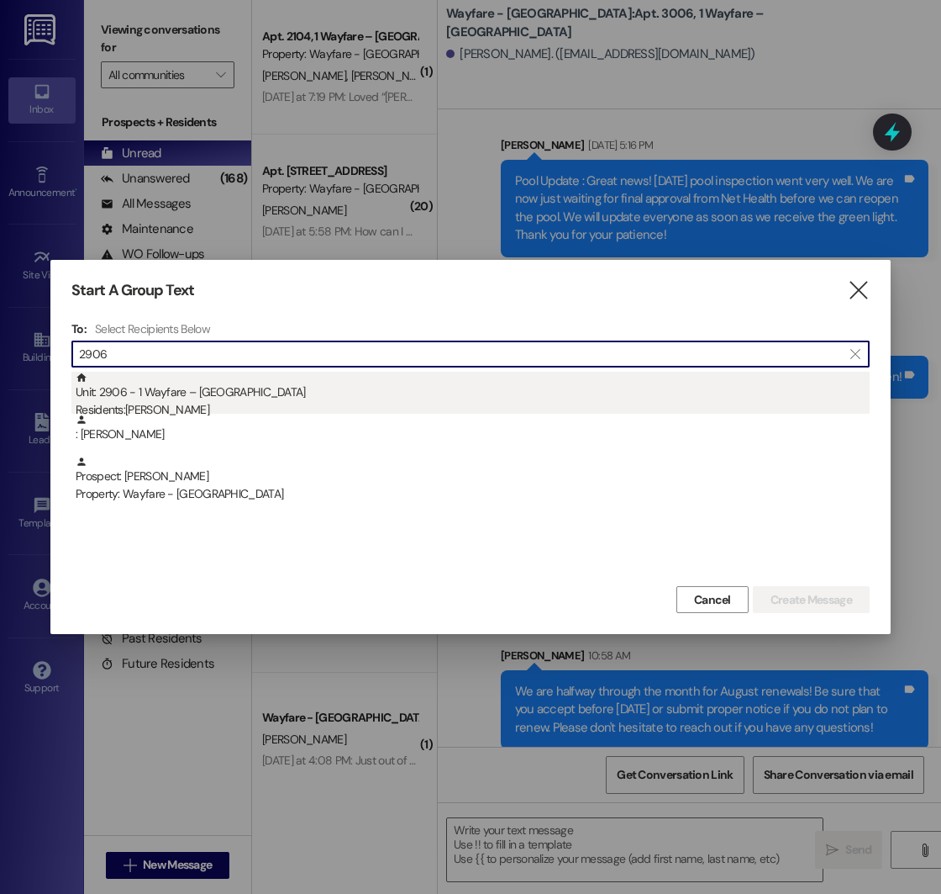
type input "2906"
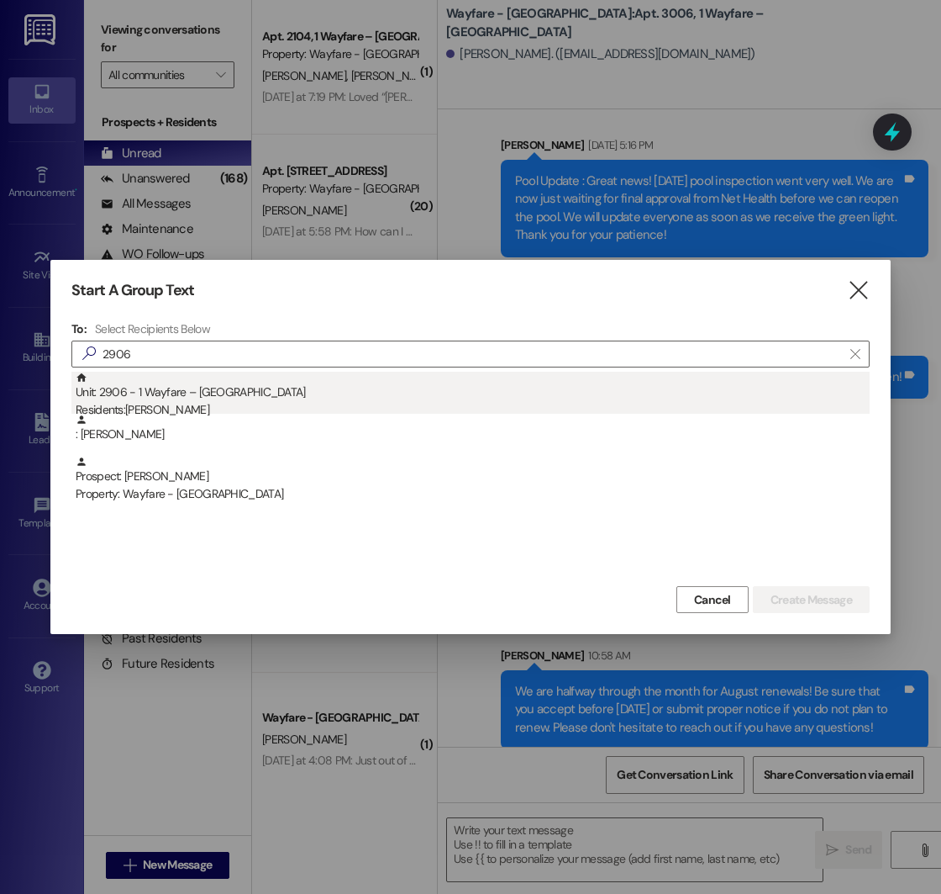
click at [191, 398] on div "Unit: 2906 - 1 Wayfare – [GEOGRAPHIC_DATA] Residents: [PERSON_NAME]" at bounding box center [473, 396] width 794 height 48
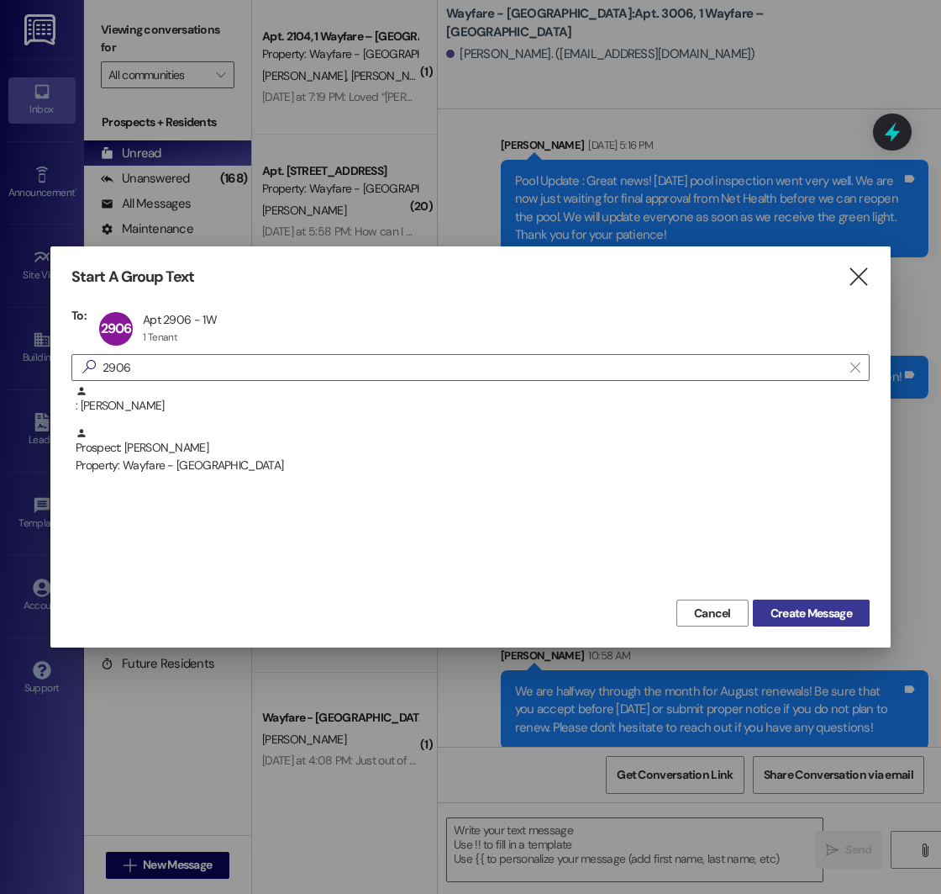
click at [786, 609] on span "Create Message" at bounding box center [812, 613] width 82 height 18
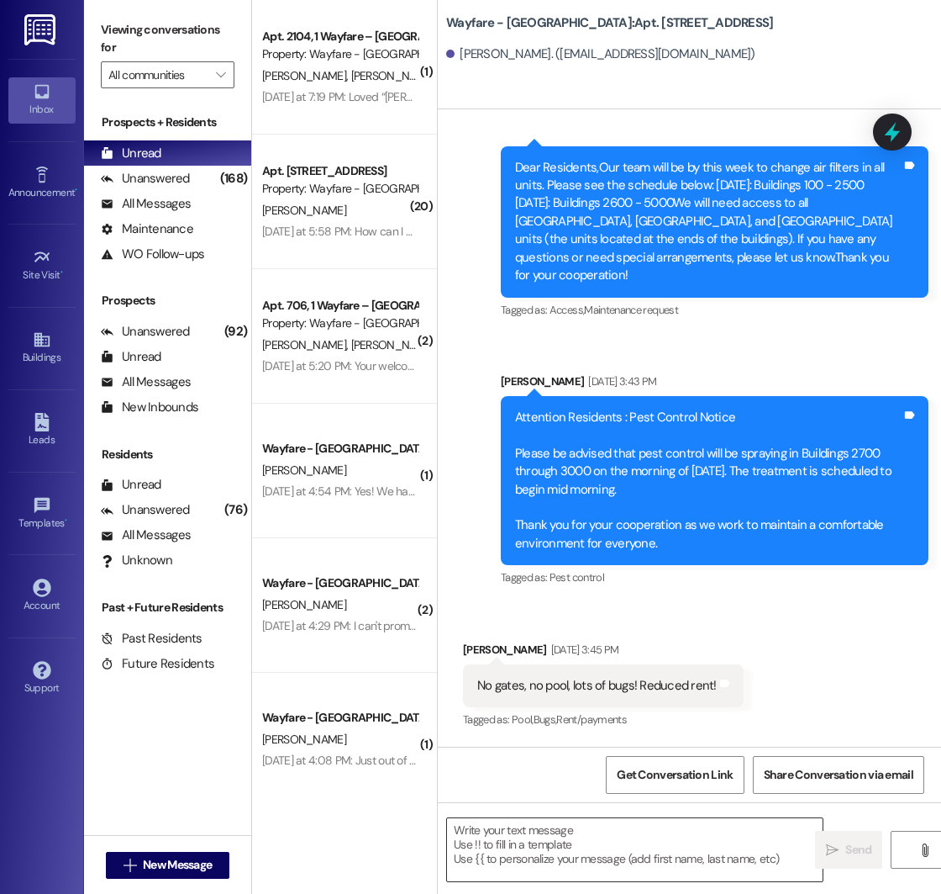
scroll to position [11927, 0]
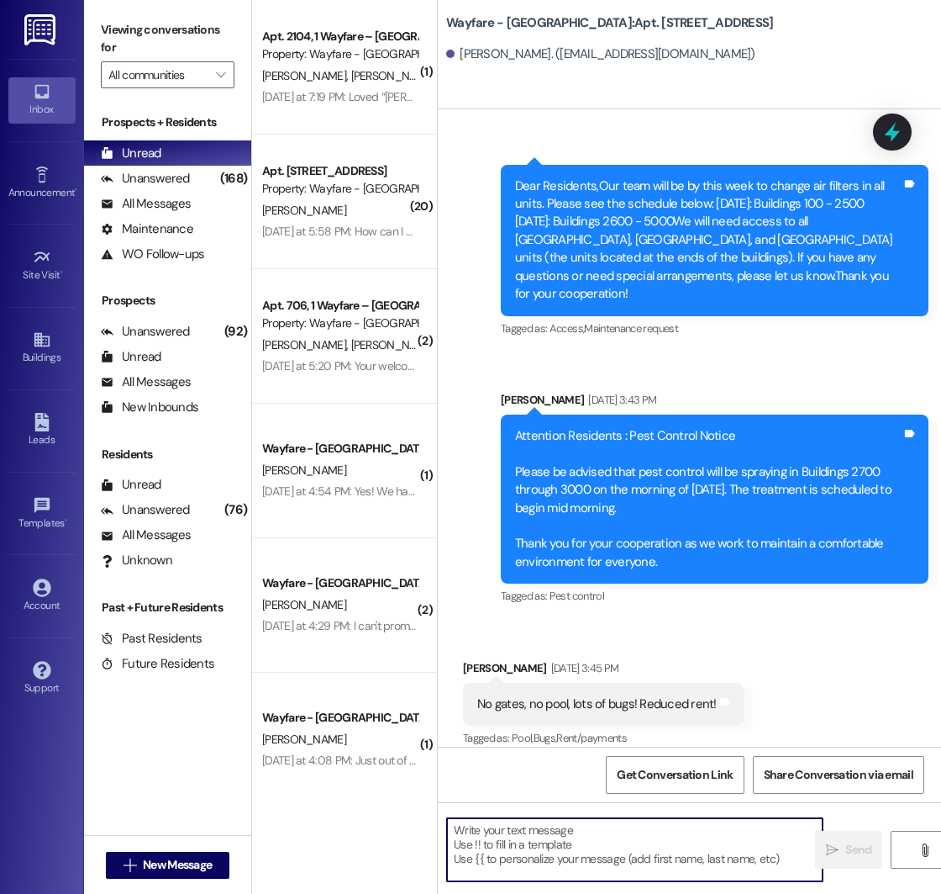
paste textarea "We are halfway through the month for August renewals! Be sure that you accept b…"
type textarea "We are halfway through the month for August renewals! Be sure that you accept b…"
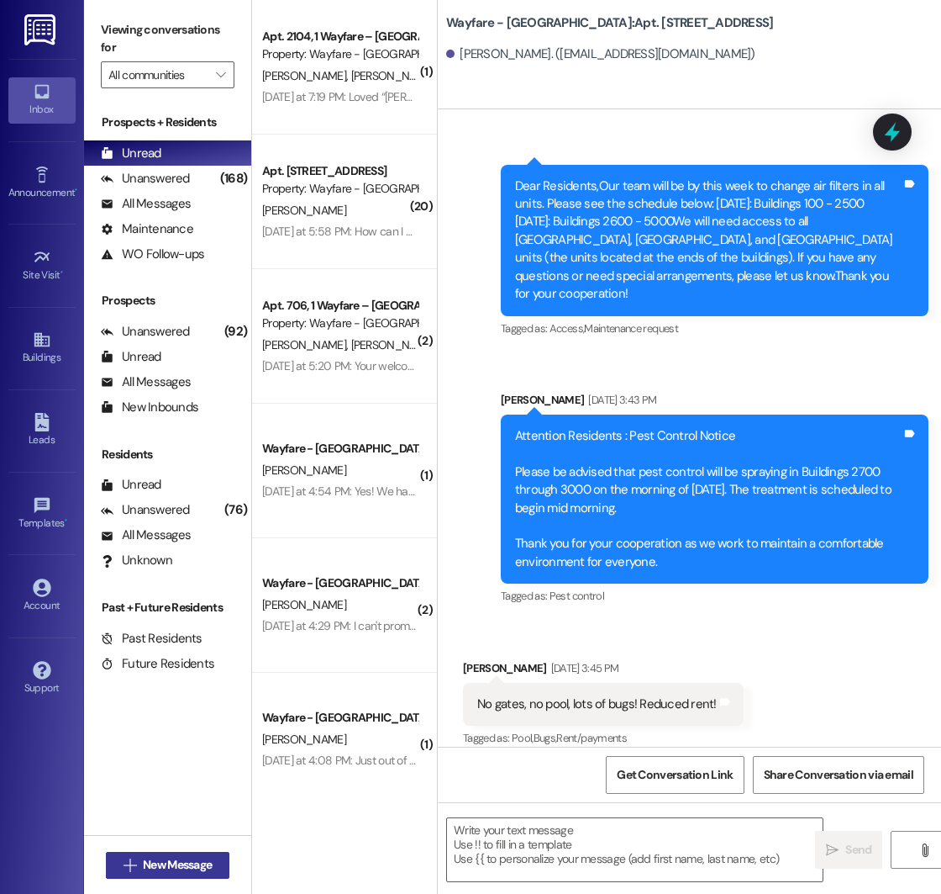
click at [145, 862] on span "New Message" at bounding box center [177, 865] width 69 height 18
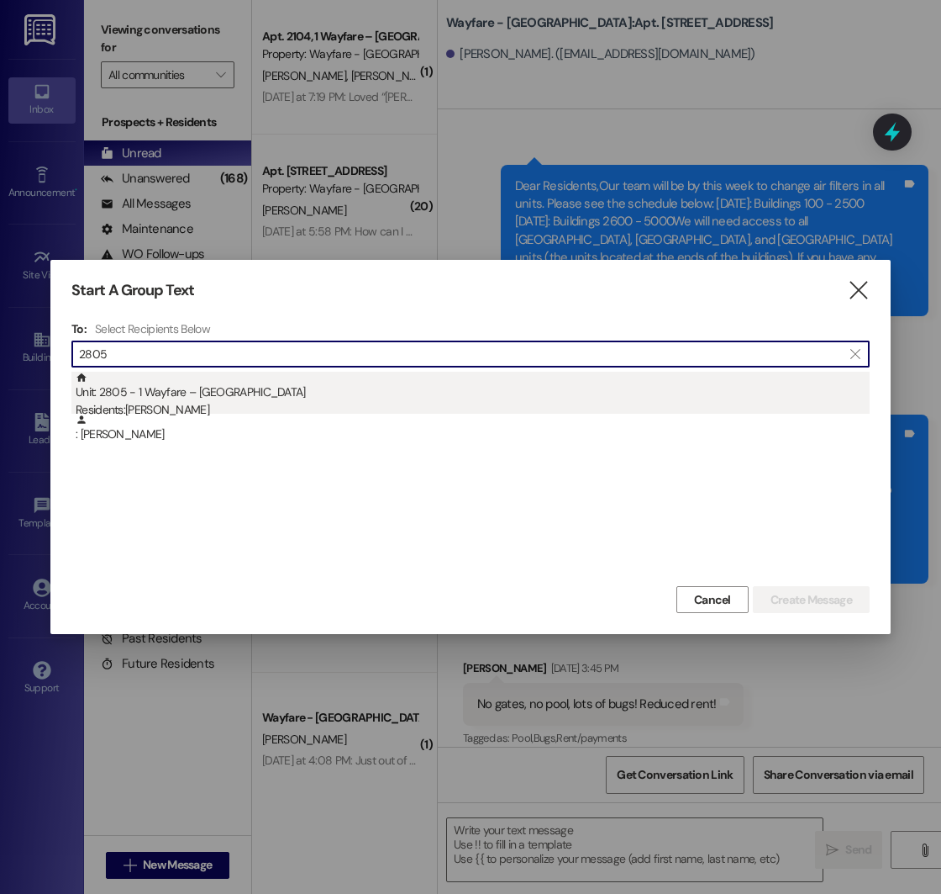
type input "2805"
click at [439, 378] on div "Unit: 2805 - 1 Wayfare – [GEOGRAPHIC_DATA] Residents: [PERSON_NAME]" at bounding box center [473, 396] width 794 height 48
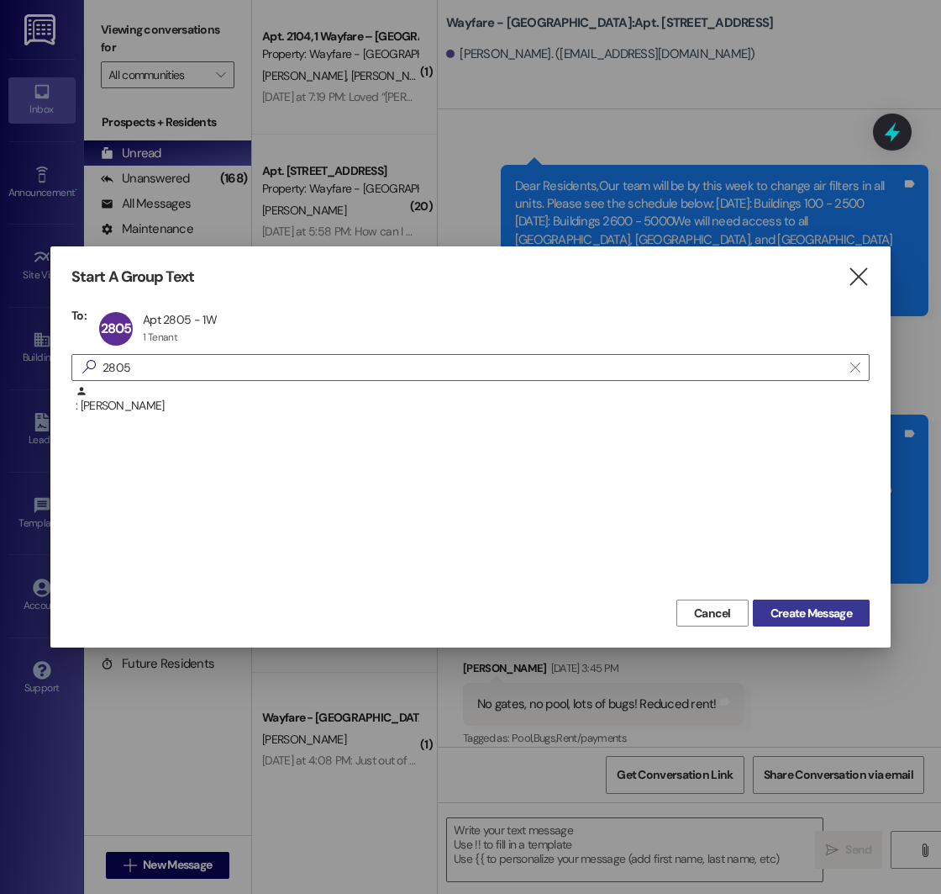
click at [818, 615] on span "Create Message" at bounding box center [812, 613] width 82 height 18
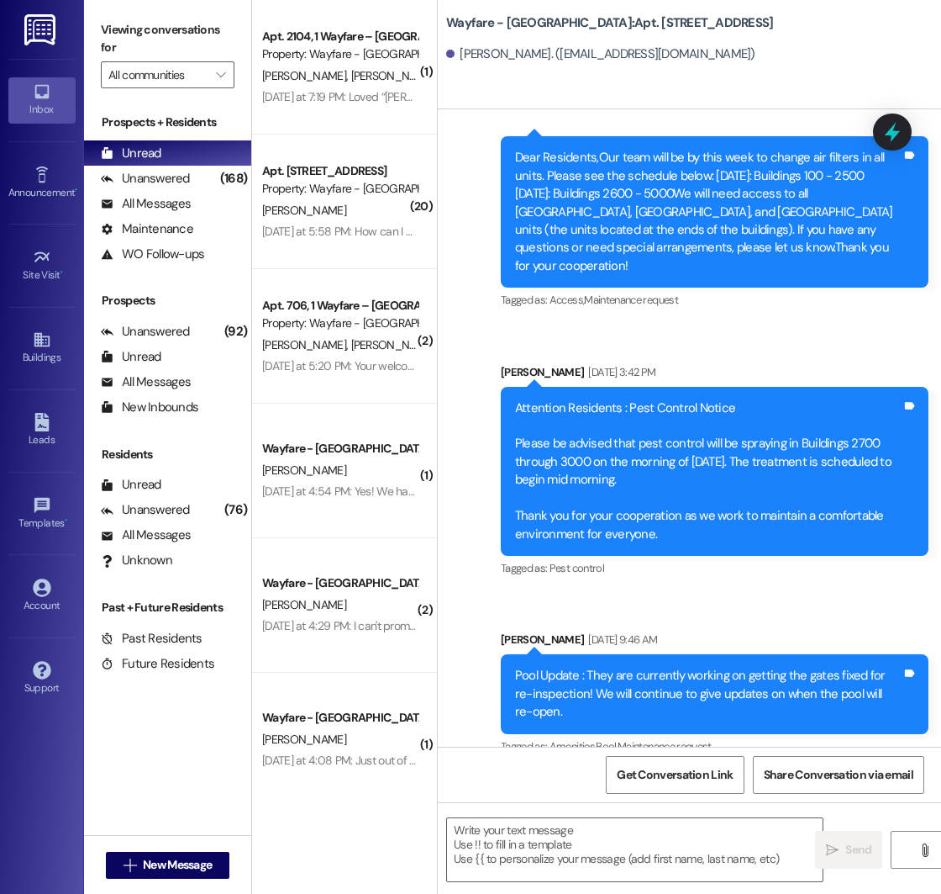
scroll to position [20659, 0]
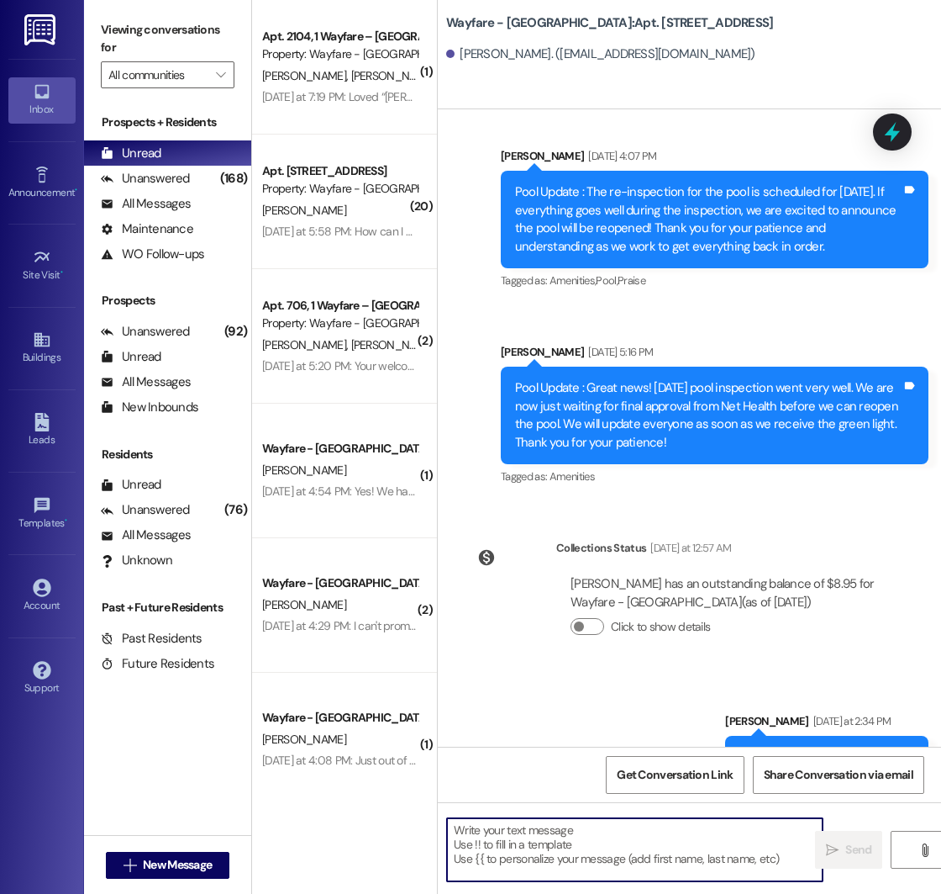
paste textarea "We are halfway through the month for August renewals! Be sure that you accept b…"
type textarea "We are halfway through the month for August renewals! Be sure that you accept b…"
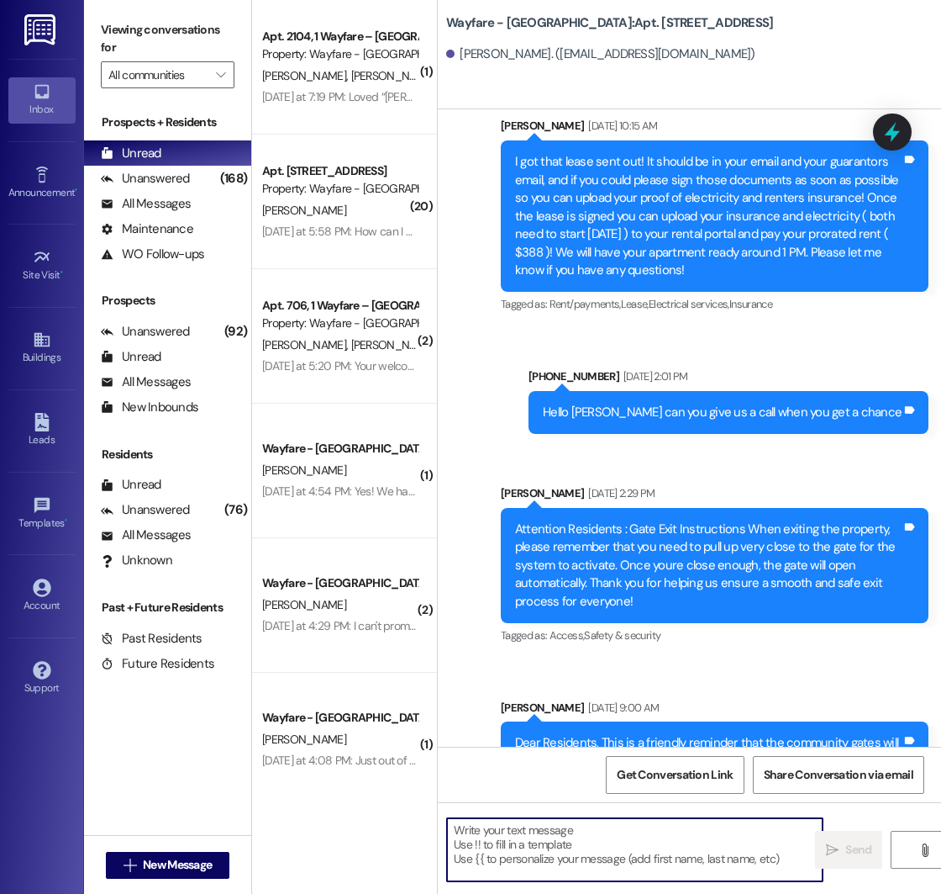
scroll to position [7818, 0]
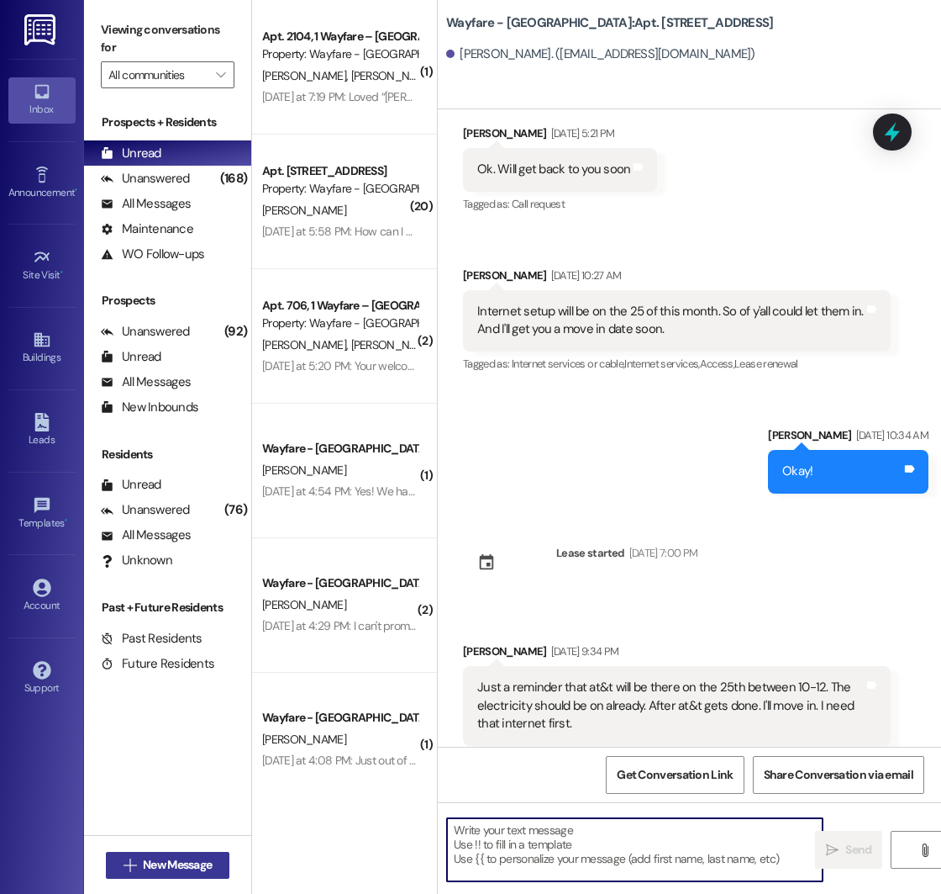
click at [146, 862] on span "New Message" at bounding box center [177, 865] width 69 height 18
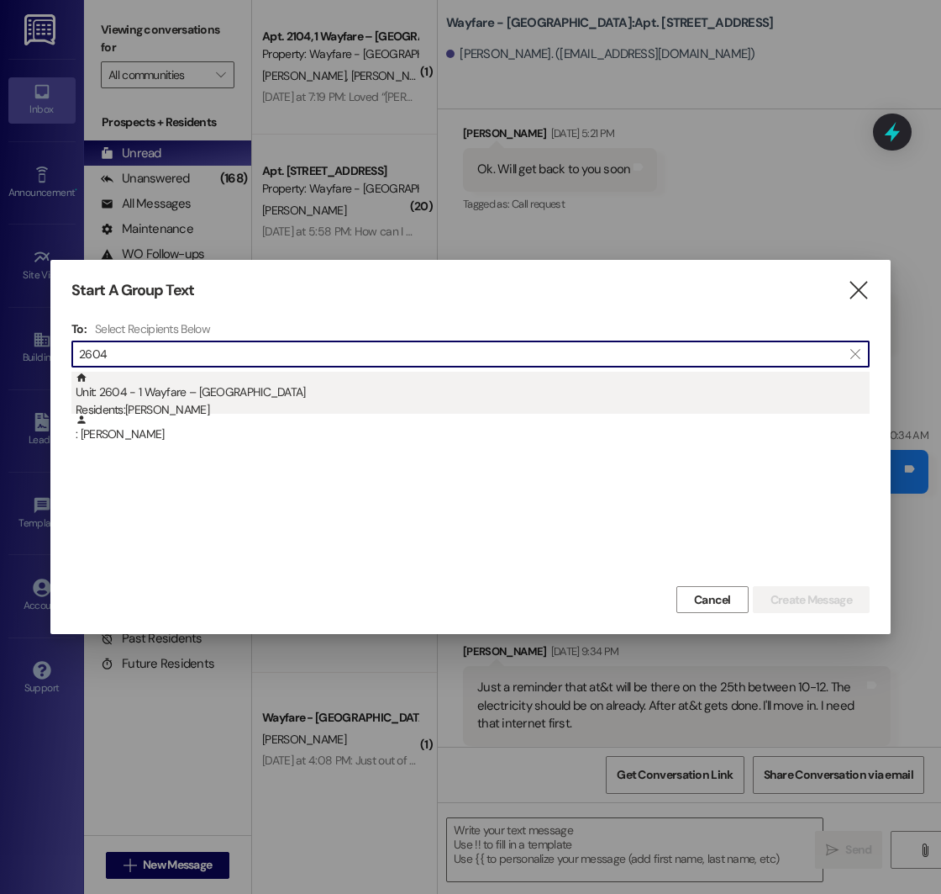
type input "2604"
click at [235, 398] on div "Unit: 2604 - 1 Wayfare – [GEOGRAPHIC_DATA] Residents: [GEOGRAPHIC_DATA][PERSON_…" at bounding box center [473, 396] width 794 height 48
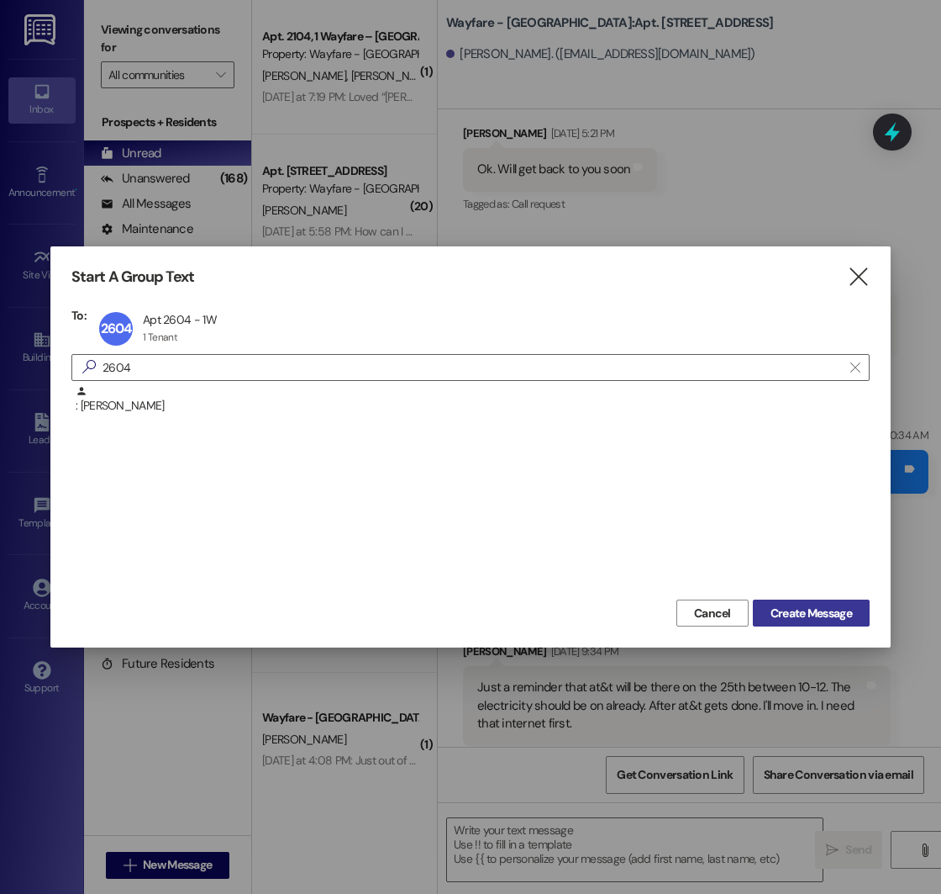
click at [774, 615] on span "Create Message" at bounding box center [812, 613] width 82 height 18
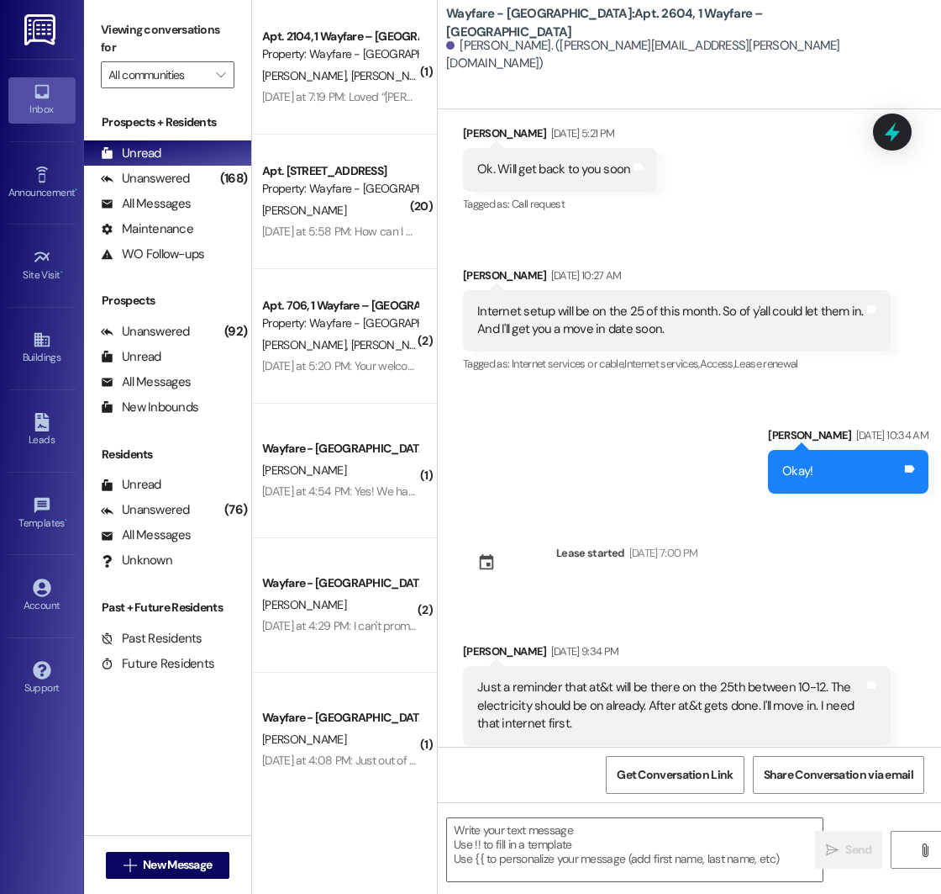
scroll to position [14449, 0]
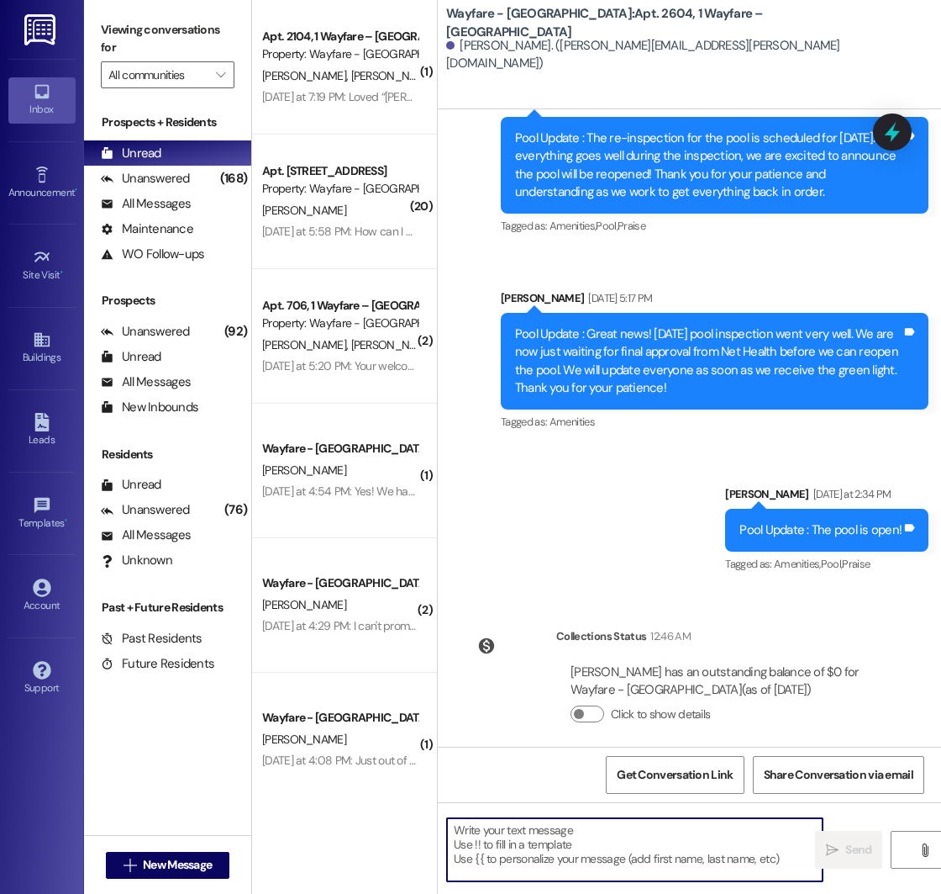
paste textarea "We are halfway through the month for August renewals! Be sure that you accept b…"
type textarea "We are halfway through the month for August renewals! Be sure that you accept b…"
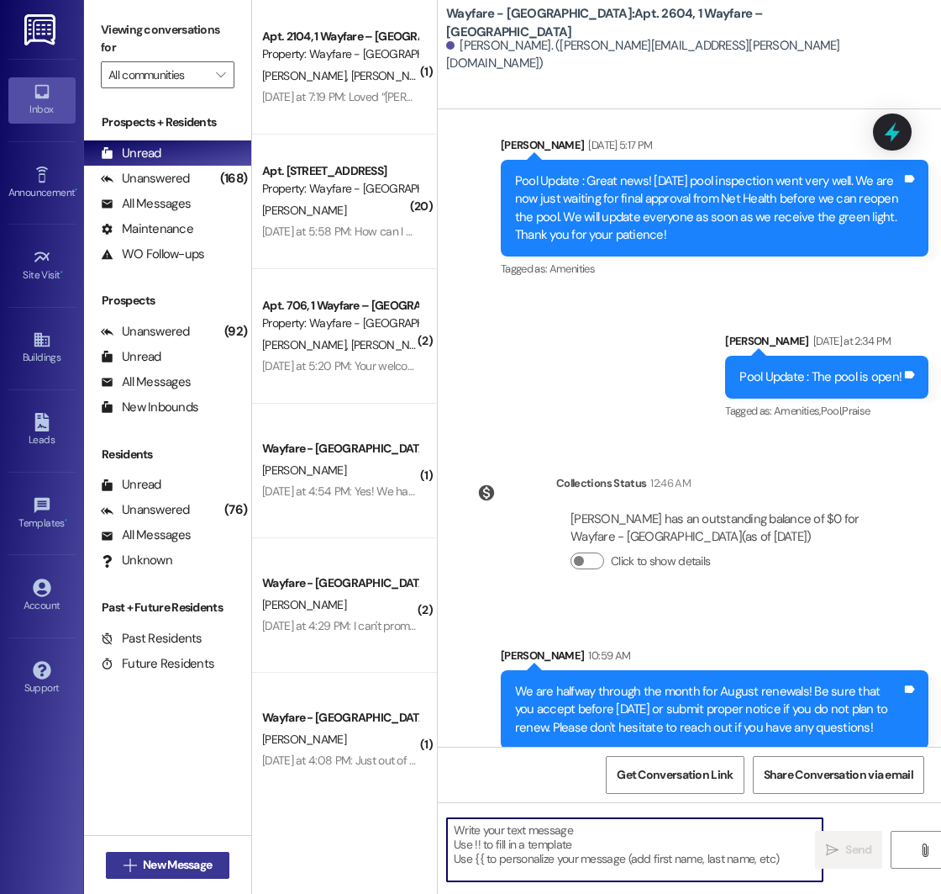
click at [176, 863] on span "New Message" at bounding box center [177, 865] width 69 height 18
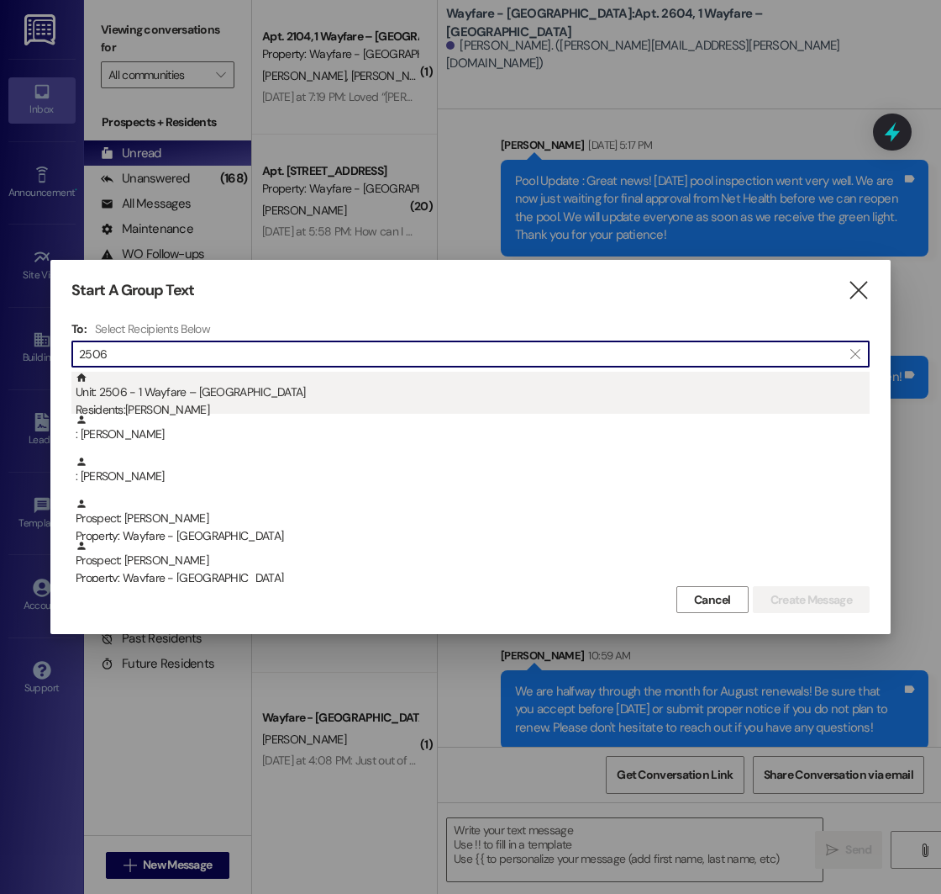
type input "2506"
click at [192, 404] on div "Residents: [PERSON_NAME]" at bounding box center [473, 410] width 794 height 18
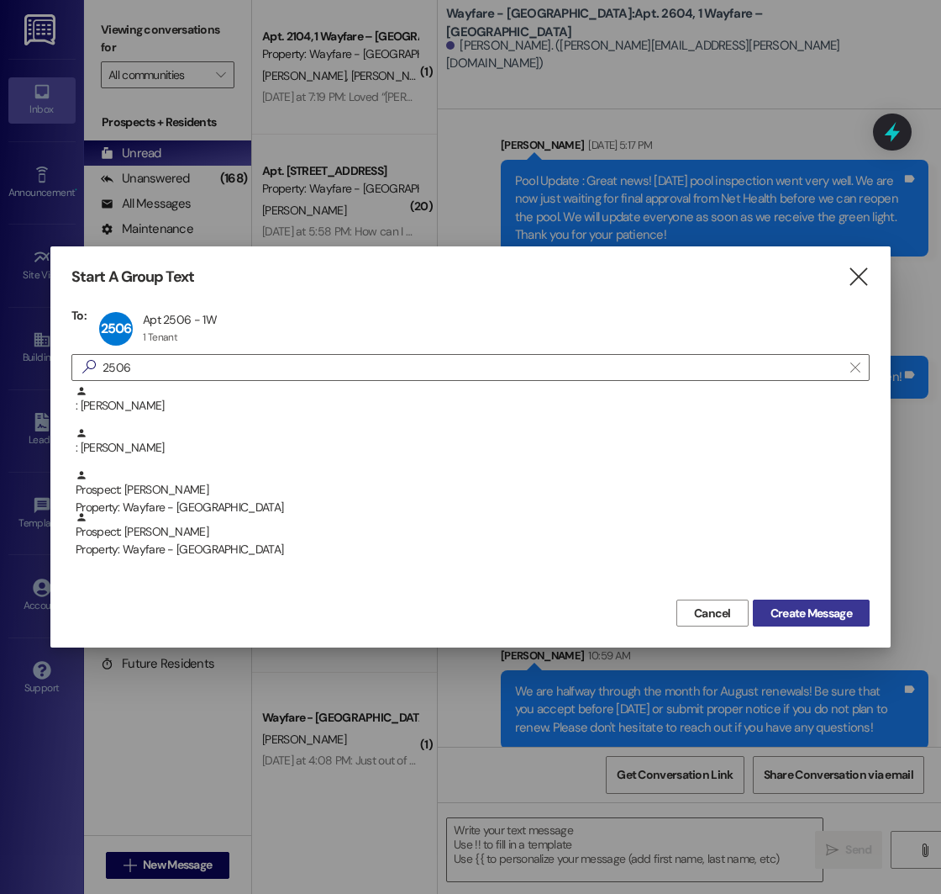
click at [783, 606] on span "Create Message" at bounding box center [812, 613] width 82 height 18
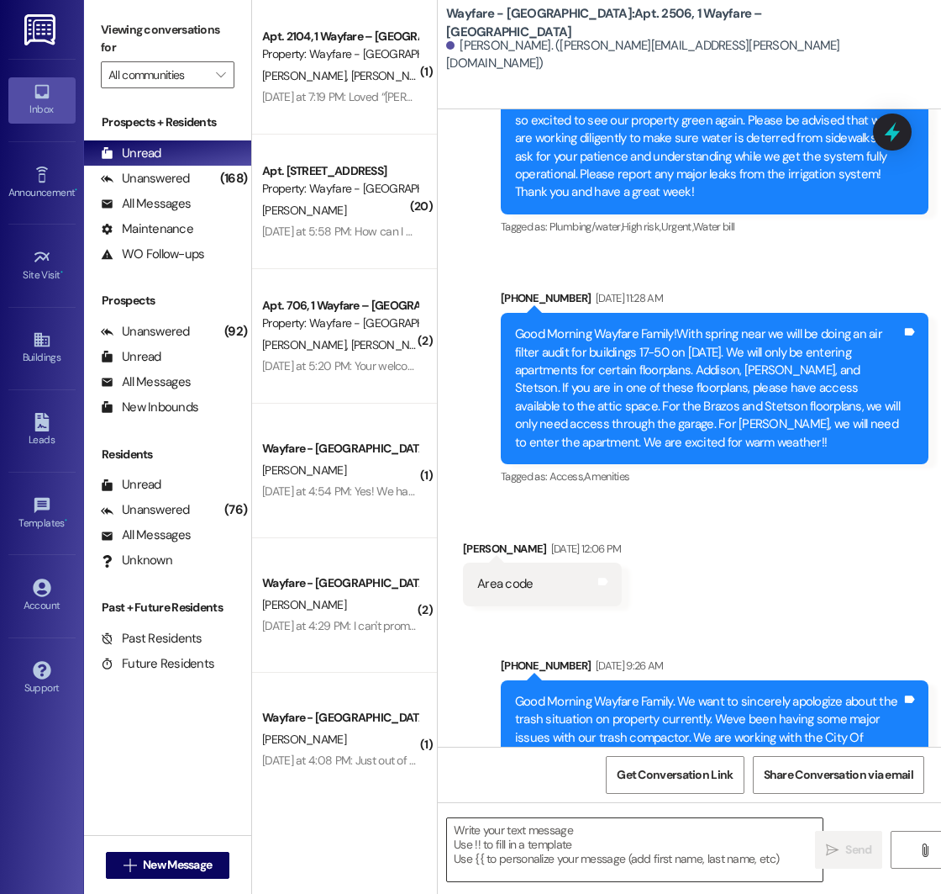
scroll to position [5627, 0]
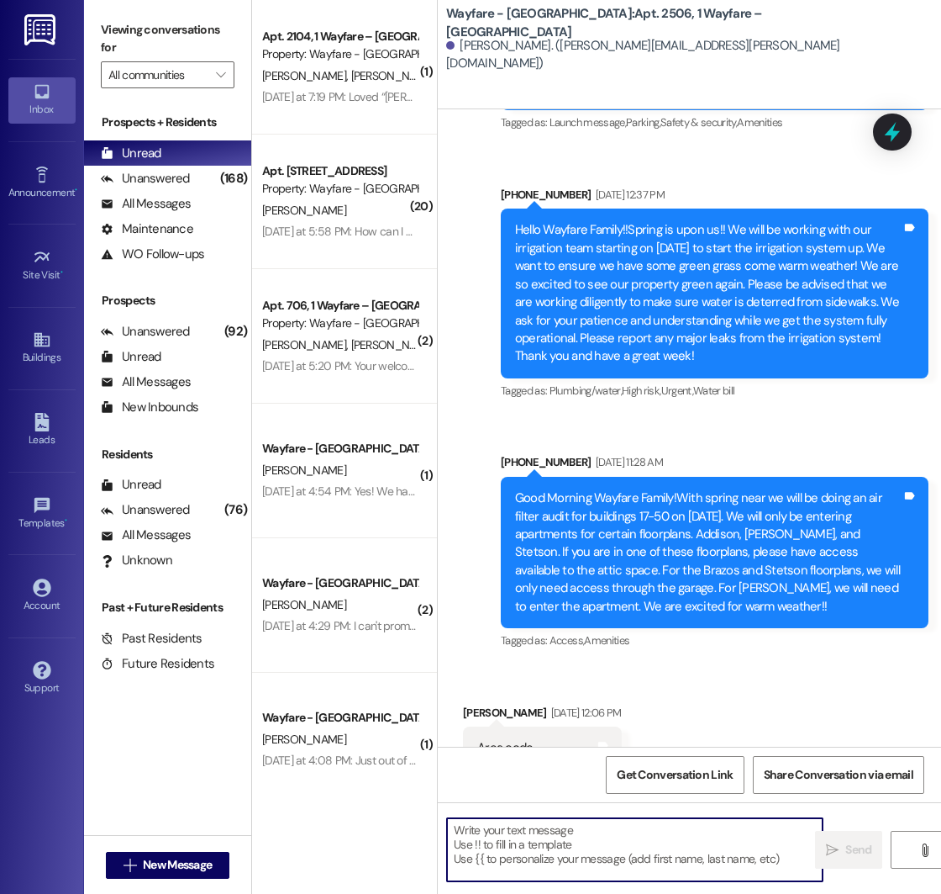
paste textarea "We are halfway through the month for August renewals! Be sure that you accept b…"
type textarea "We are halfway through the month for August renewals! Be sure that you accept b…"
click at [152, 862] on span "New Message" at bounding box center [177, 865] width 69 height 18
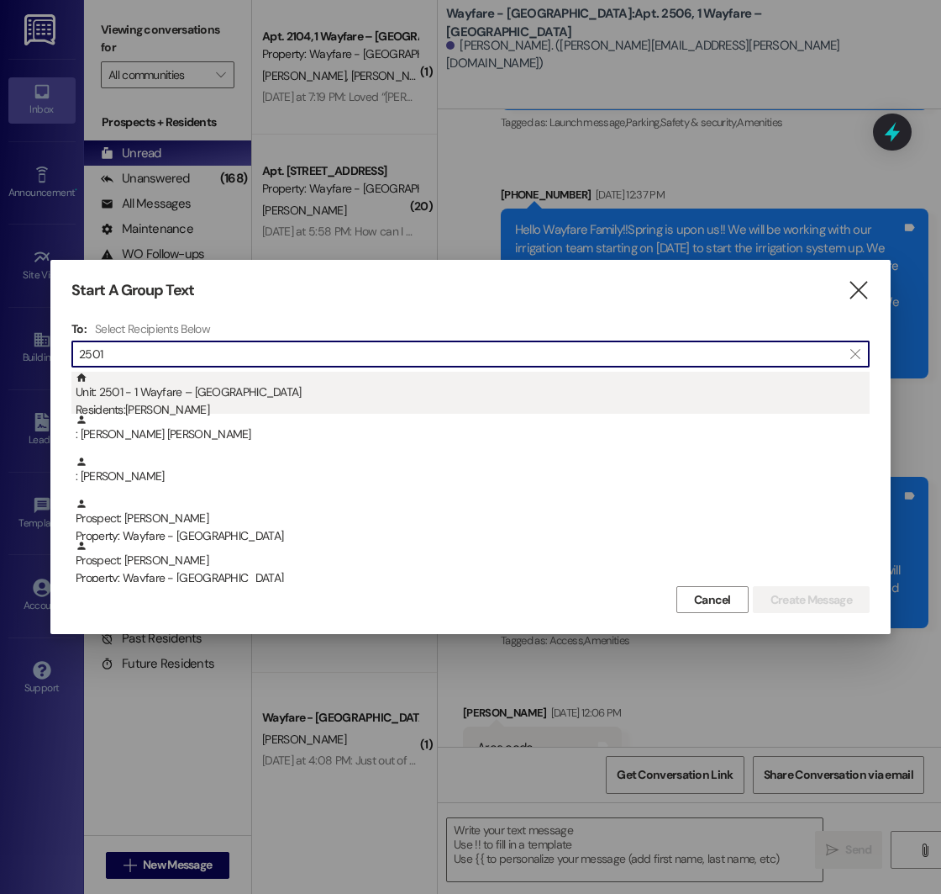
type input "2501"
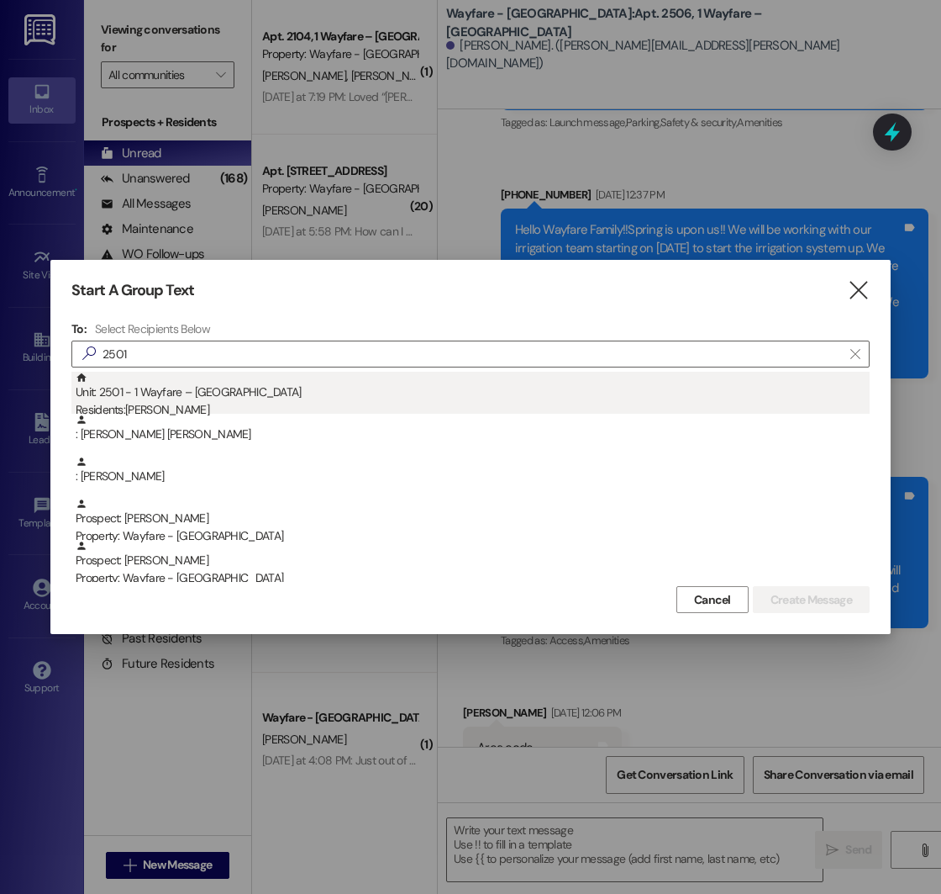
click at [248, 401] on div "Unit: 2501 - 1 Wayfare – [GEOGRAPHIC_DATA] Residents: [PERSON_NAME]" at bounding box center [473, 396] width 794 height 48
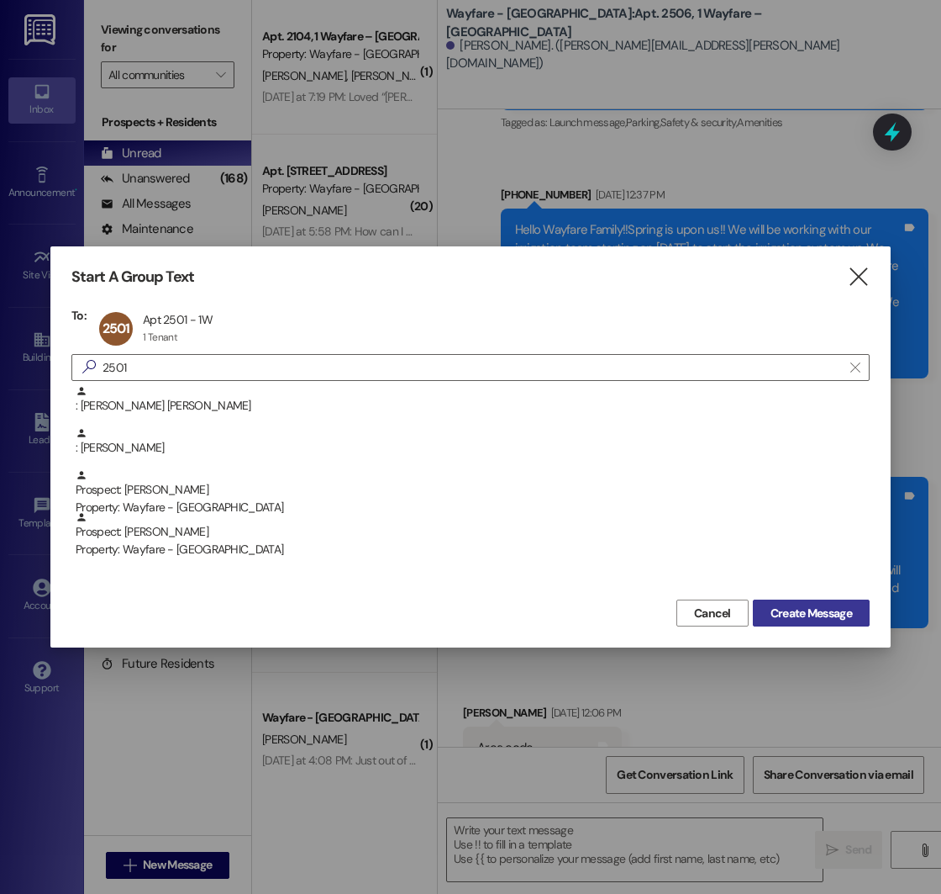
click at [828, 604] on span "Create Message" at bounding box center [812, 613] width 82 height 18
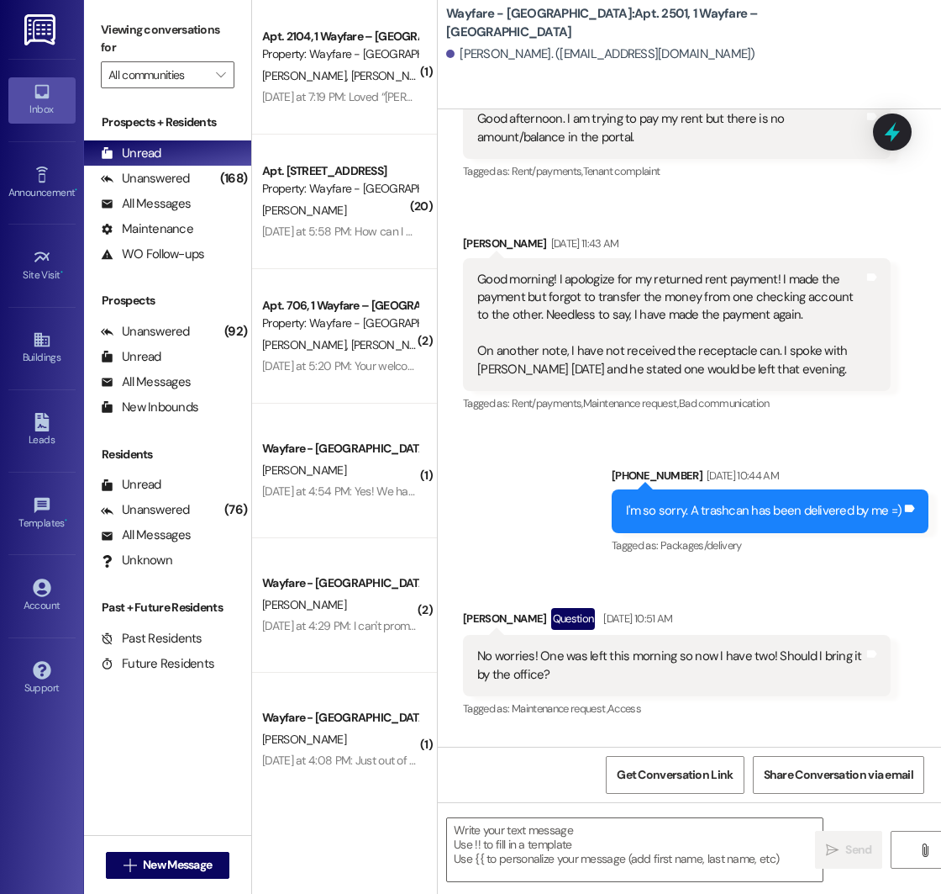
scroll to position [19143, 0]
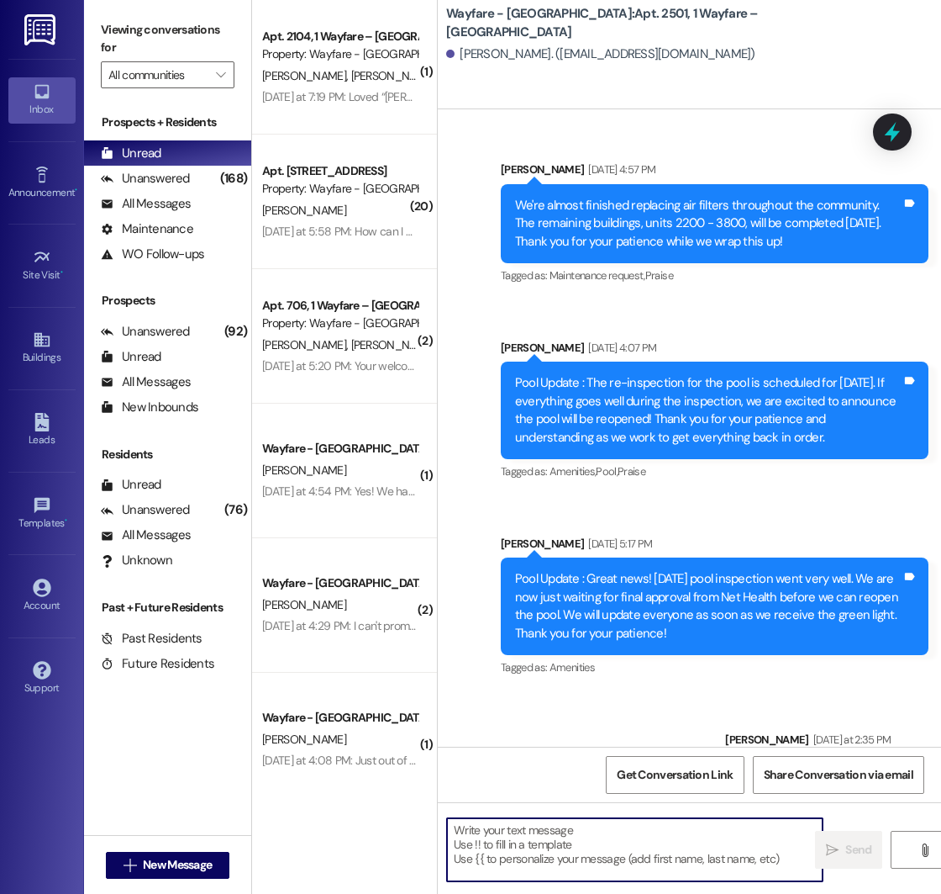
paste textarea "We are halfway through the month for August renewals! Be sure that you accept b…"
type textarea "We are halfway through the month for August renewals! Be sure that you accept b…"
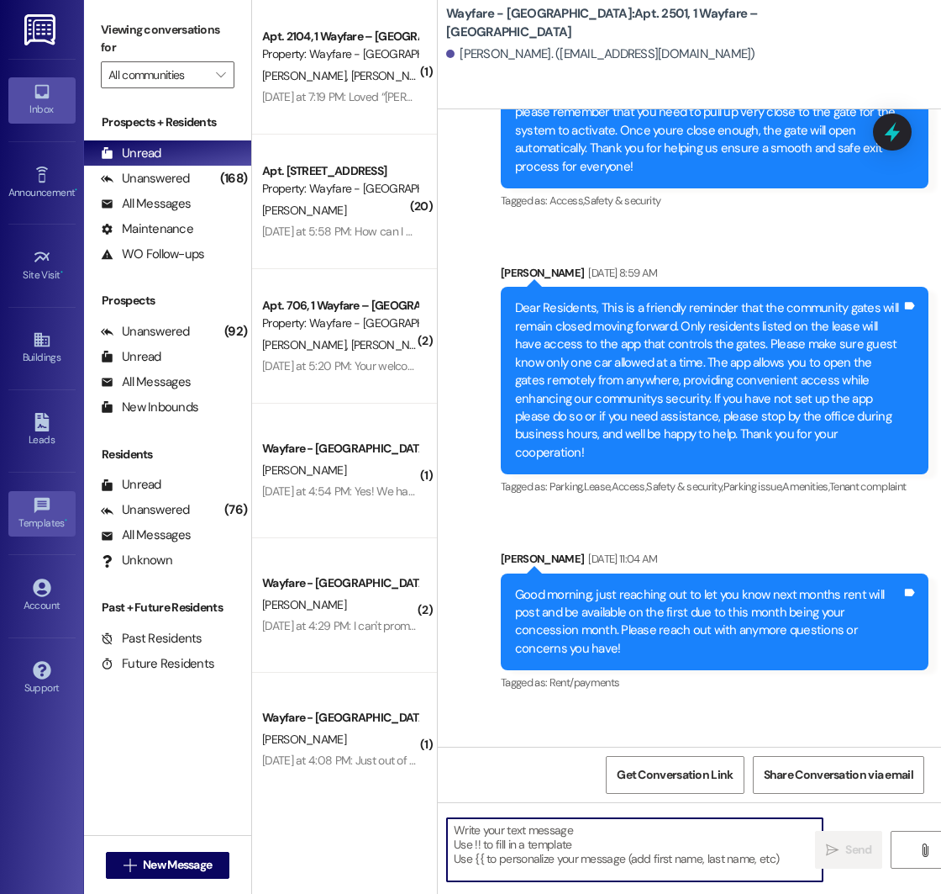
scroll to position [6374, 0]
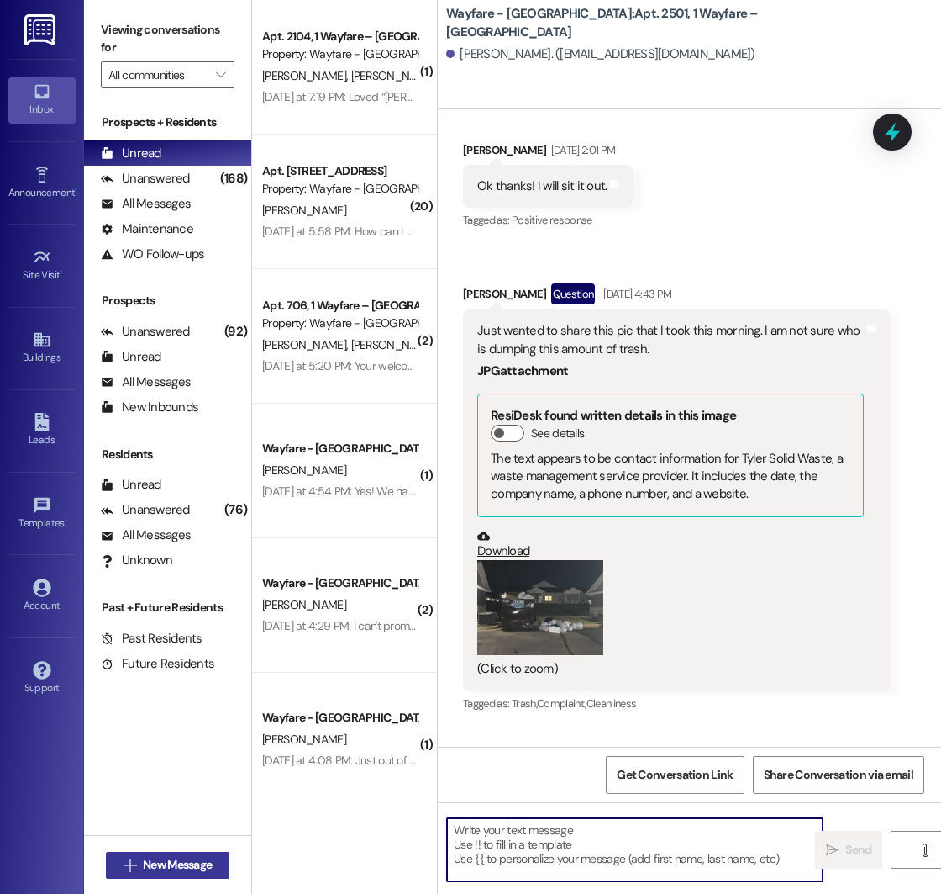
click at [140, 868] on span "New Message" at bounding box center [178, 865] width 76 height 18
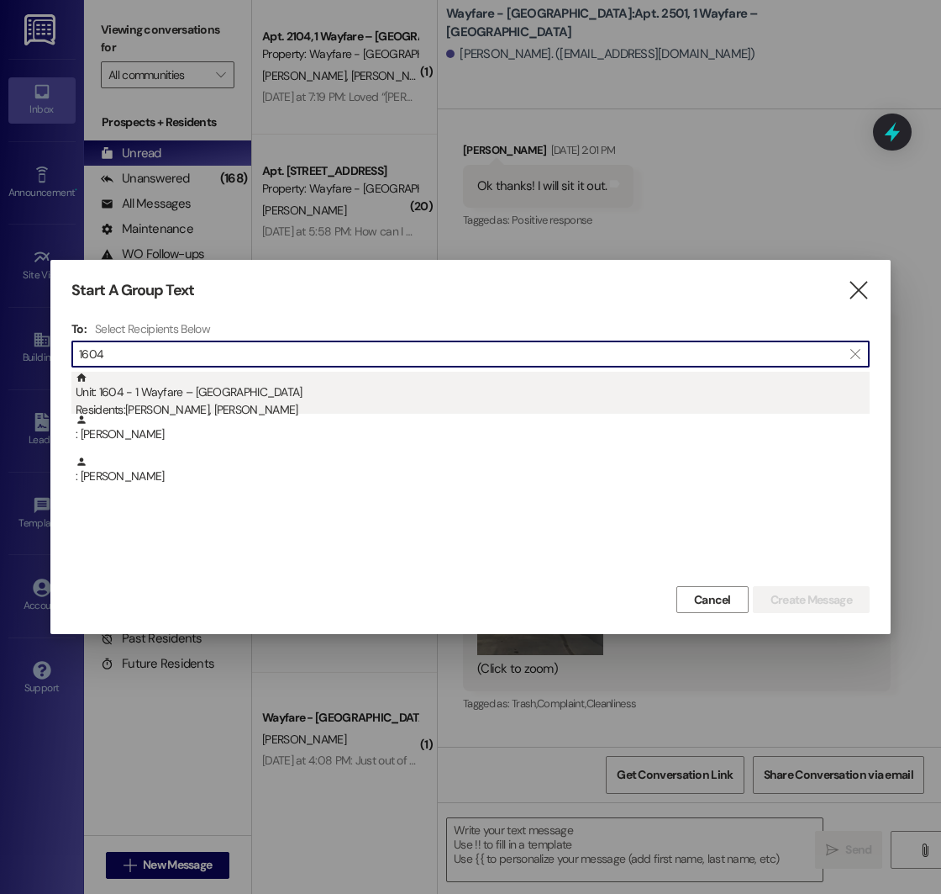
type input "1604"
click at [183, 393] on div "Unit: 1604 - 1 Wayfare – [GEOGRAPHIC_DATA] Residents: [PERSON_NAME], [PERSON_NA…" at bounding box center [473, 396] width 794 height 48
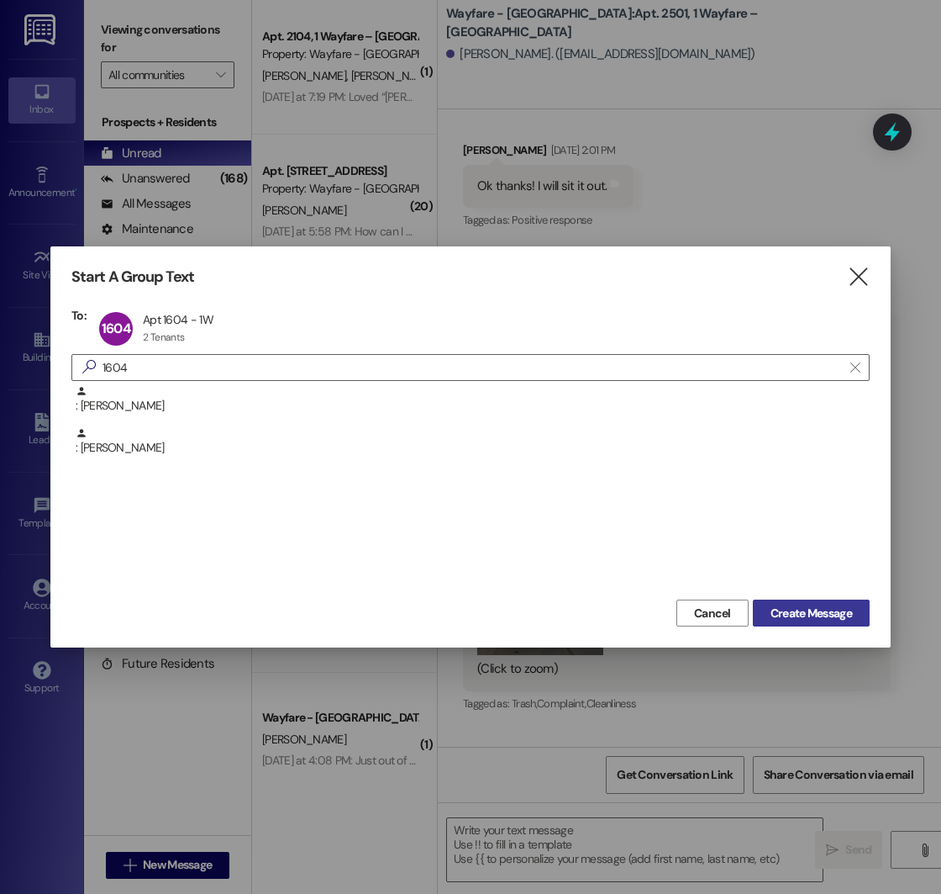
click at [844, 621] on span "Create Message" at bounding box center [812, 613] width 82 height 18
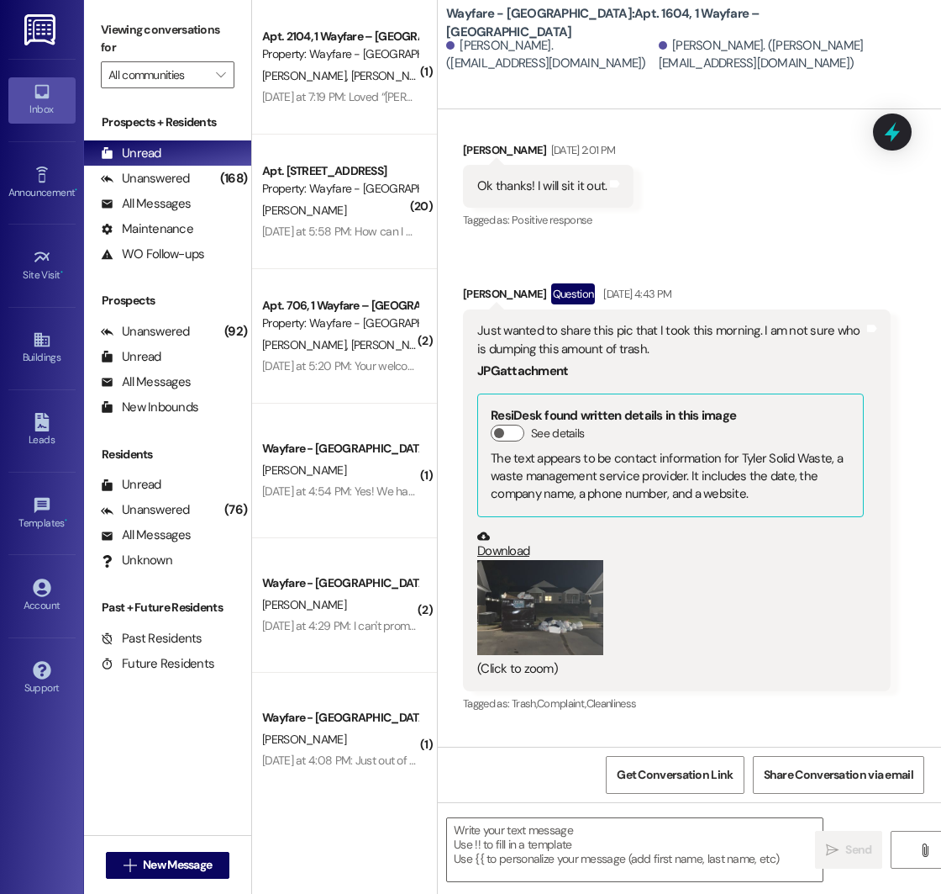
scroll to position [12414, 0]
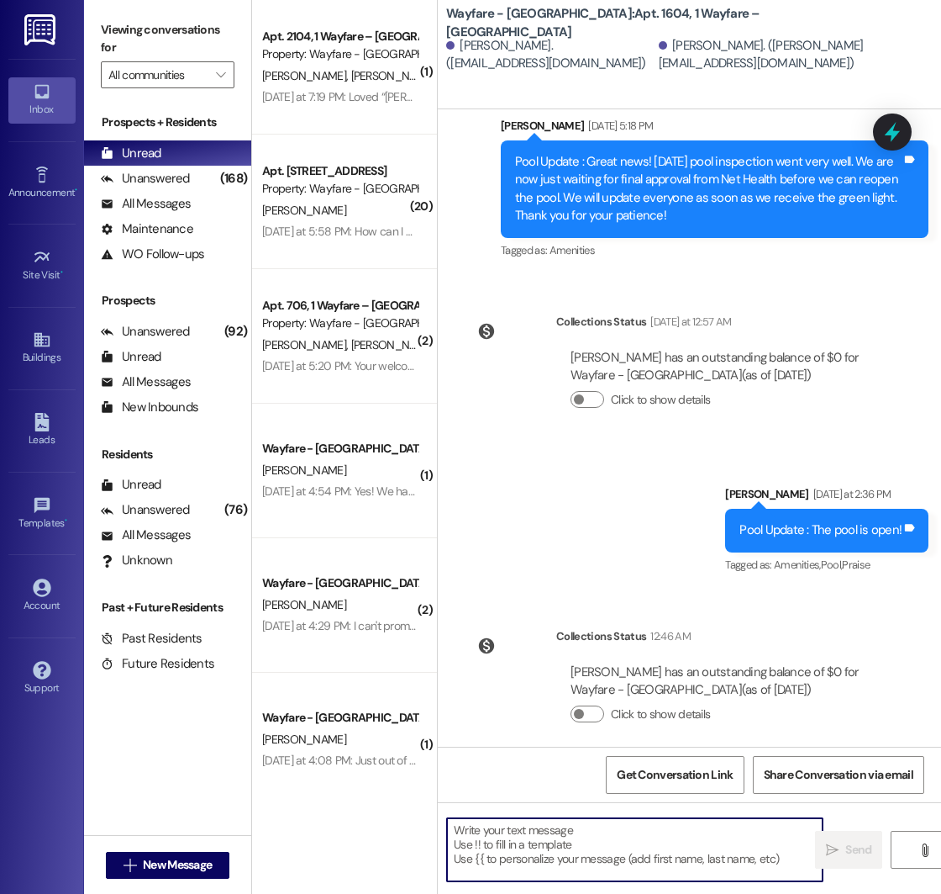
paste textarea "We are halfway through the month for August renewals! Be sure that you accept b…"
type textarea "We are halfway through the month for August renewals! Be sure that you accept b…"
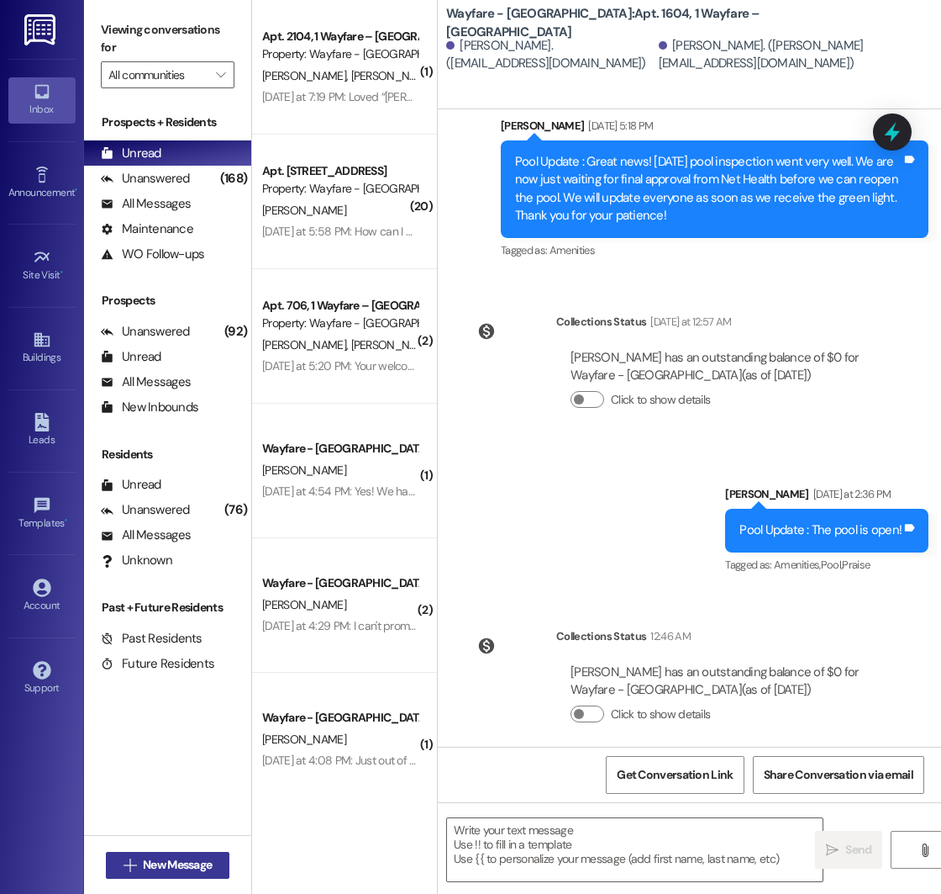
click at [150, 868] on span "New Message" at bounding box center [177, 865] width 69 height 18
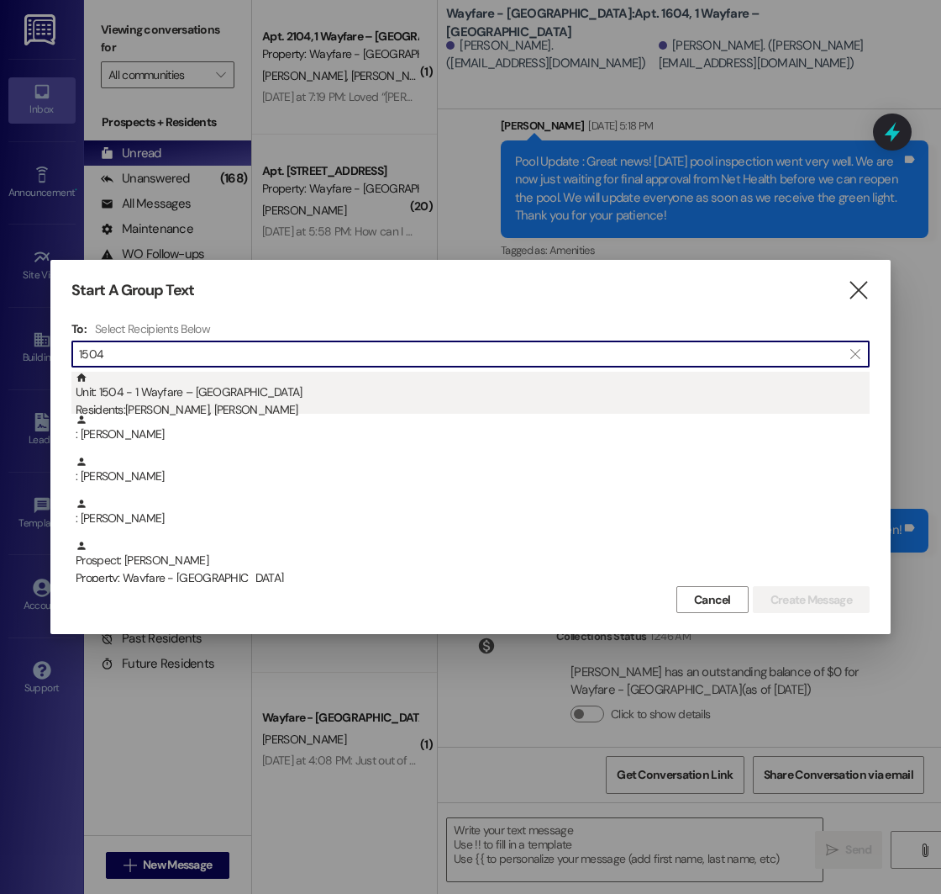
type input "1504"
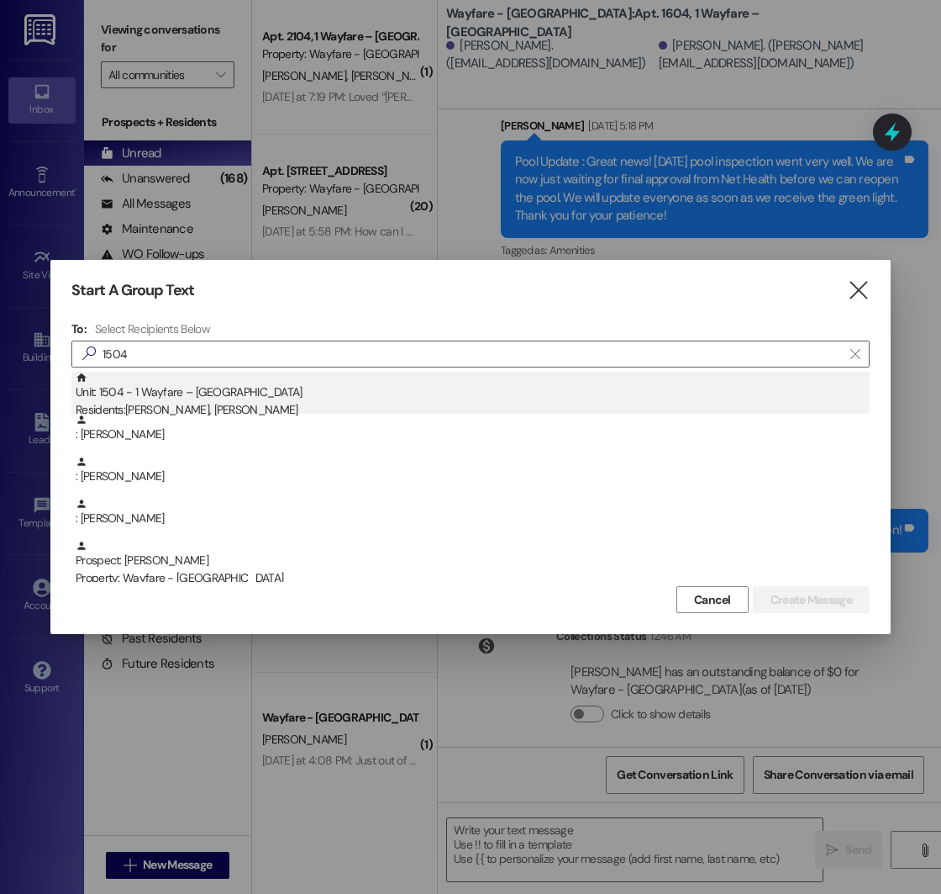
click at [235, 385] on div "Unit: 1504 - 1 Wayfare – [GEOGRAPHIC_DATA] Residents: [PERSON_NAME], [PERSON_NA…" at bounding box center [473, 396] width 794 height 48
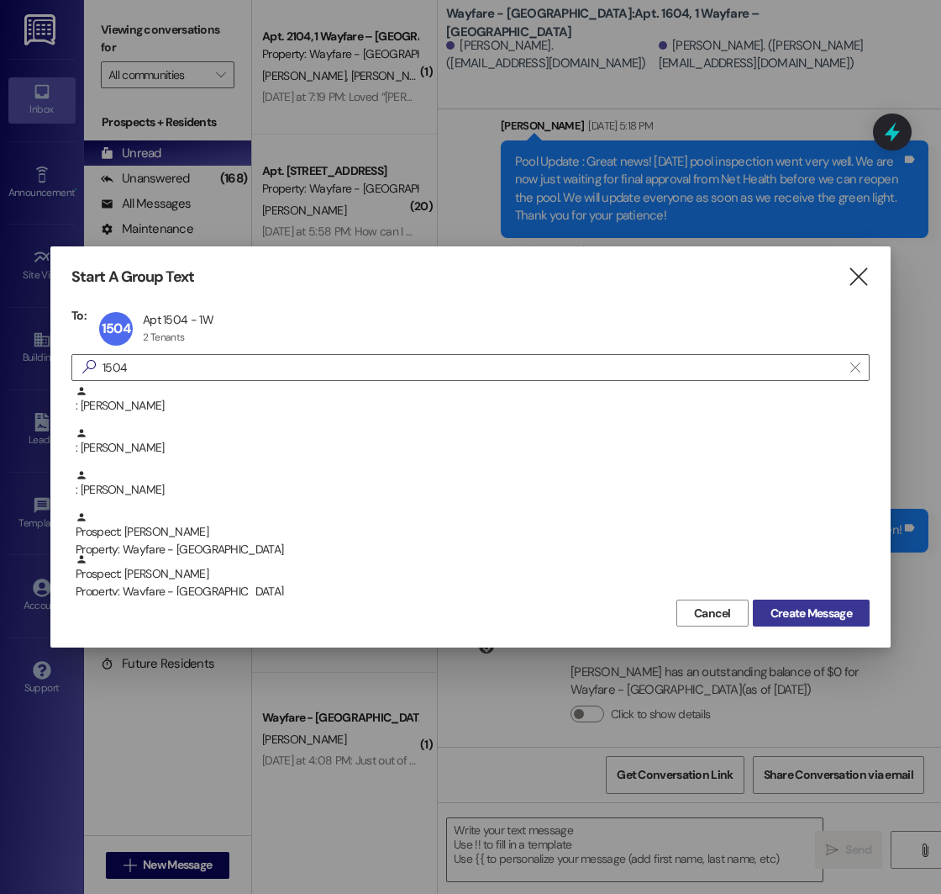
click at [822, 615] on span "Create Message" at bounding box center [812, 613] width 82 height 18
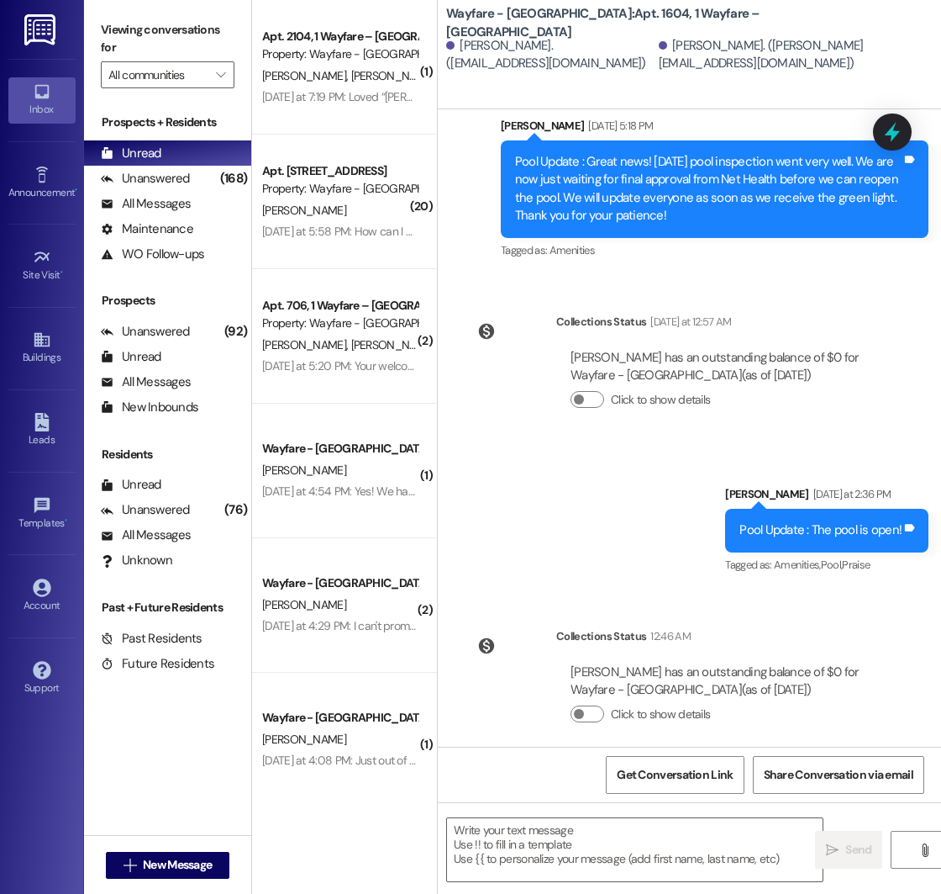
scroll to position [11579, 0]
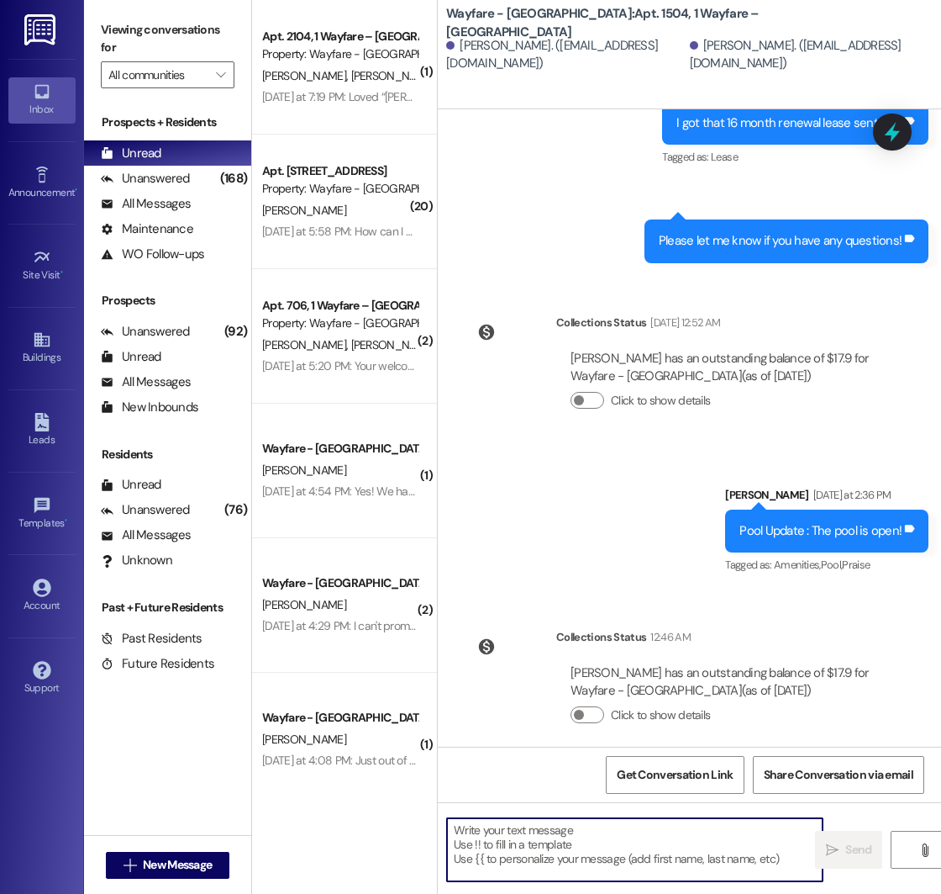
paste textarea "We are halfway through the month for August renewals! Be sure that you accept b…"
type textarea "We are halfway through the month for August renewals! Be sure that you accept b…"
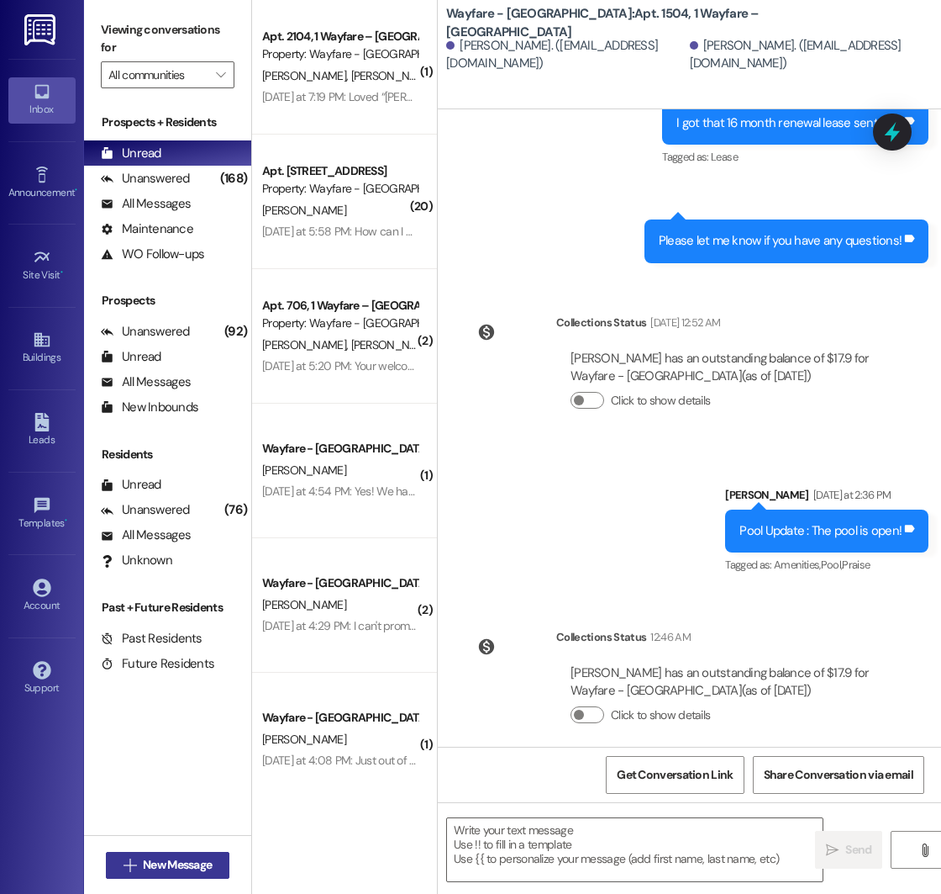
click at [147, 865] on span "New Message" at bounding box center [177, 865] width 69 height 18
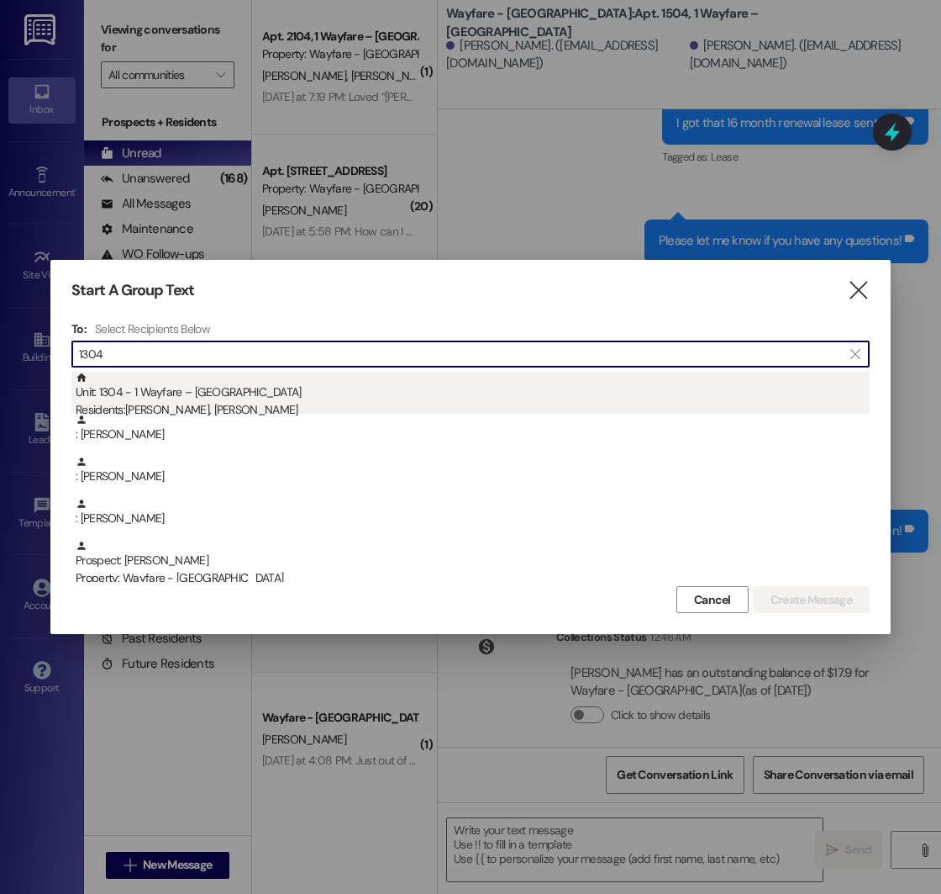
type input "1304"
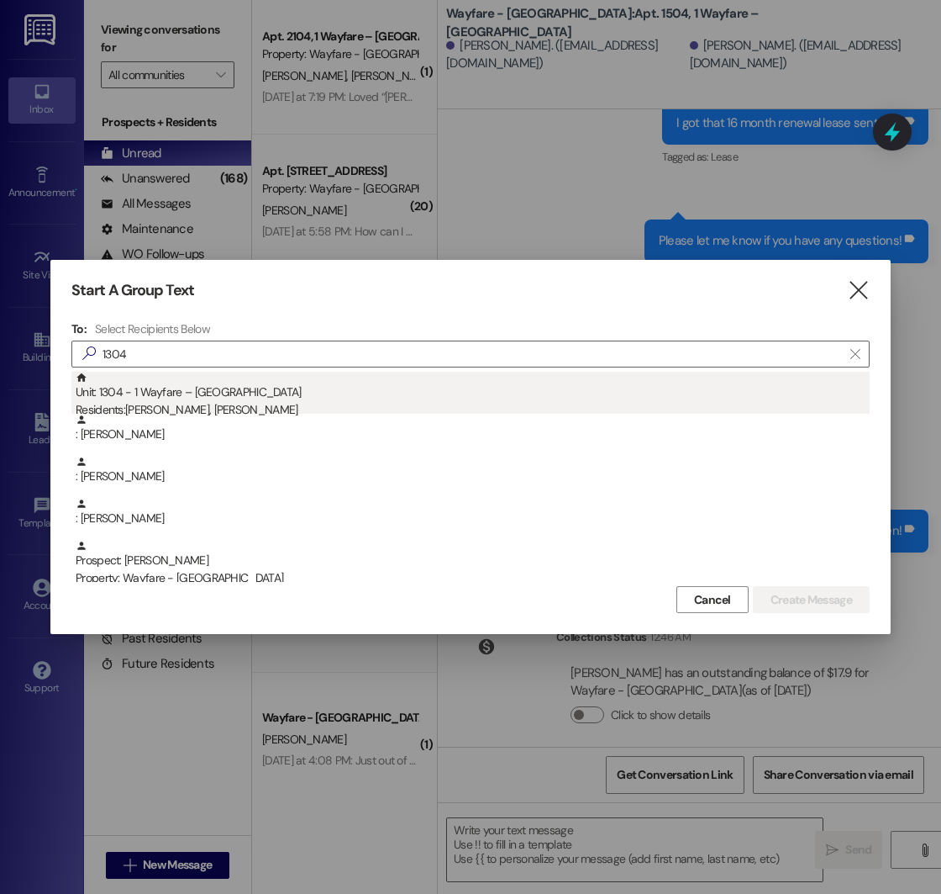
click at [334, 394] on div "Unit: 1304 - 1 Wayfare – [GEOGRAPHIC_DATA] Residents: [PERSON_NAME], [PERSON_NA…" at bounding box center [473, 396] width 794 height 48
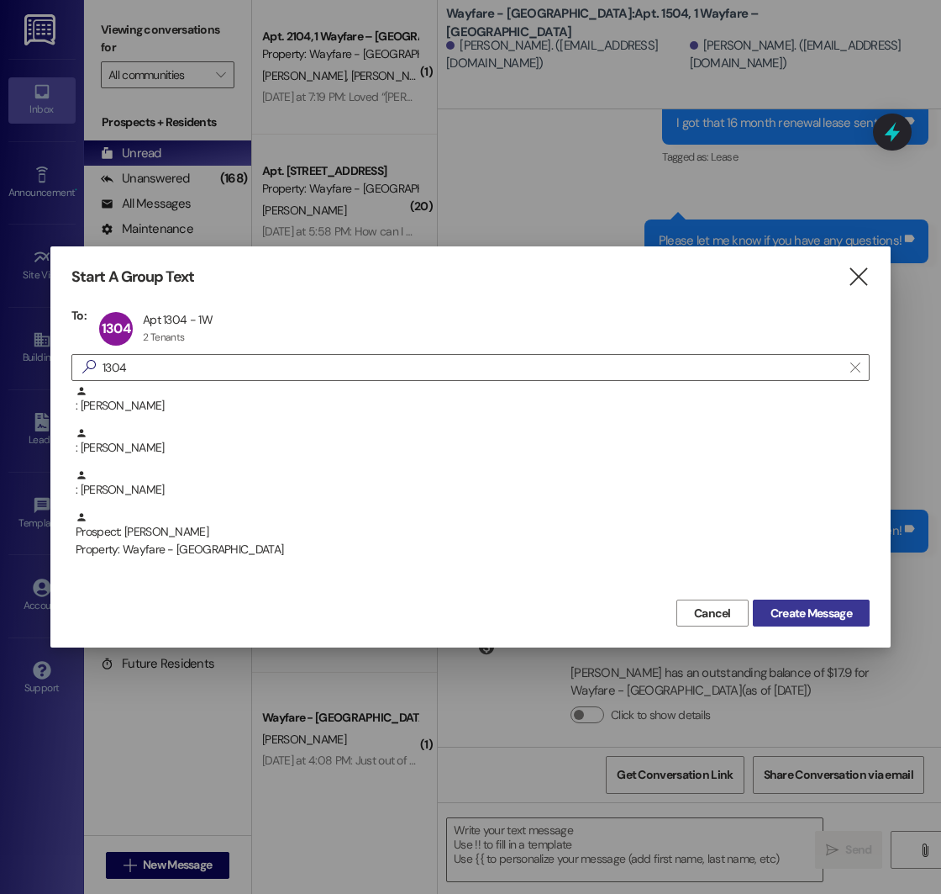
click at [771, 614] on span "Create Message" at bounding box center [812, 613] width 82 height 18
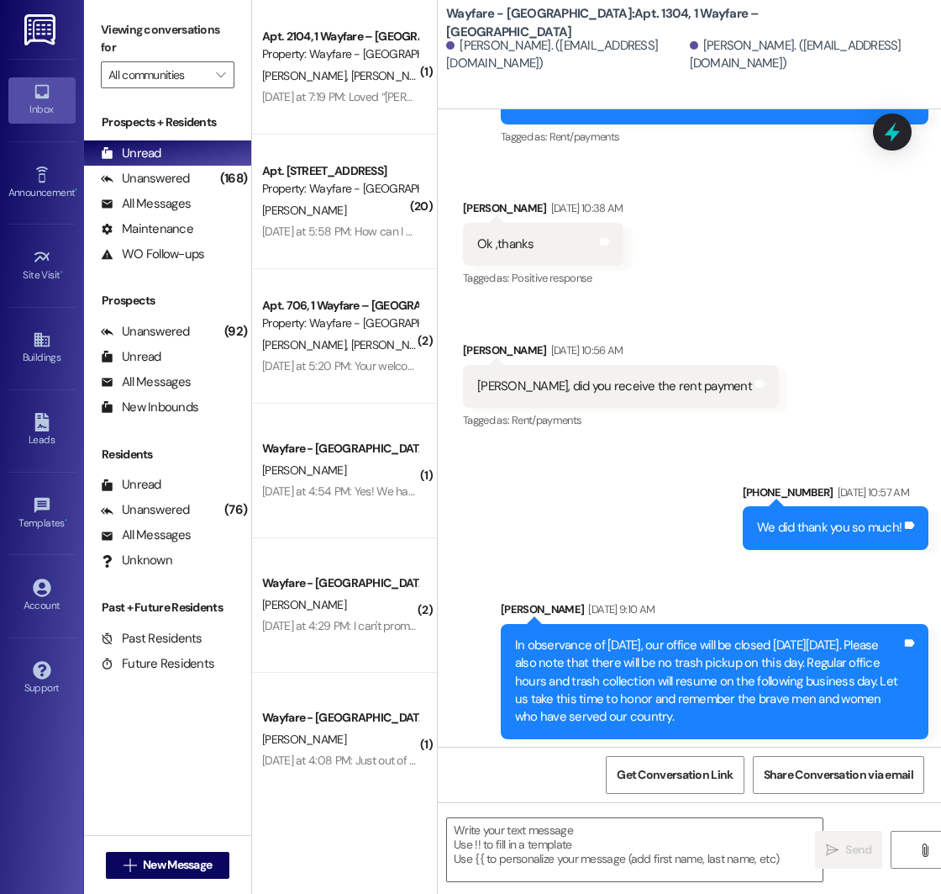
scroll to position [8233, 0]
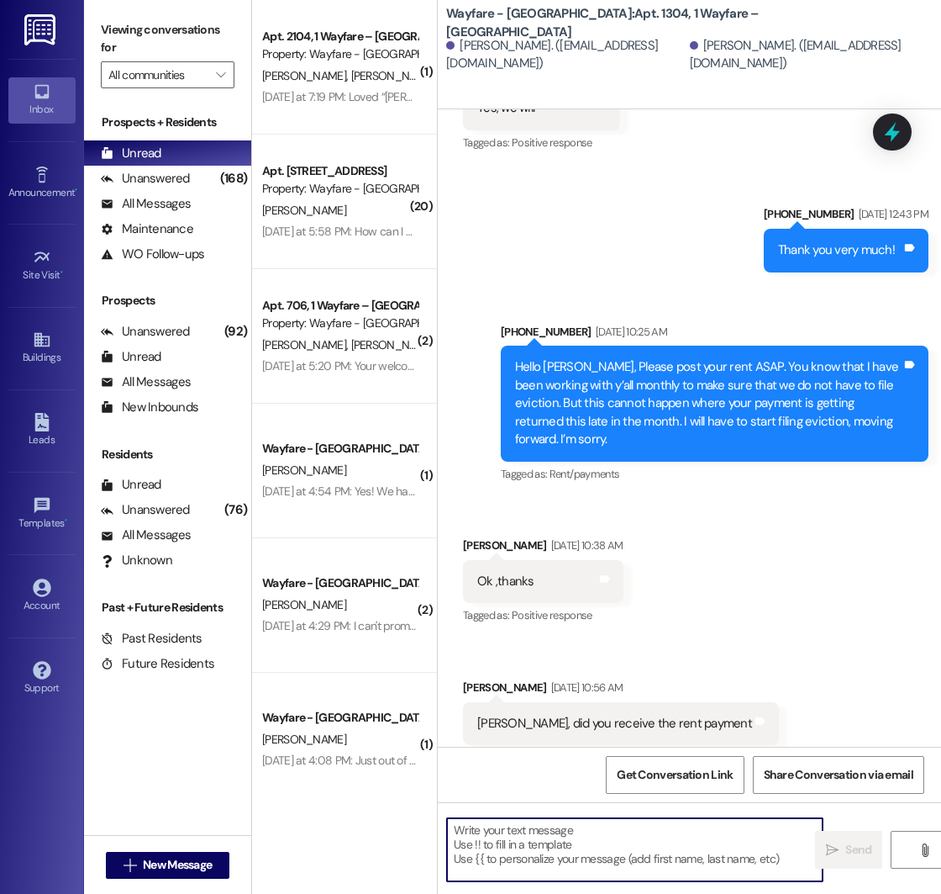
paste textarea "We are halfway through the month for August renewals! Be sure that you accept b…"
type textarea "We are halfway through the month for August renewals! Be sure that you accept b…"
click at [155, 862] on span "New Message" at bounding box center [177, 865] width 69 height 18
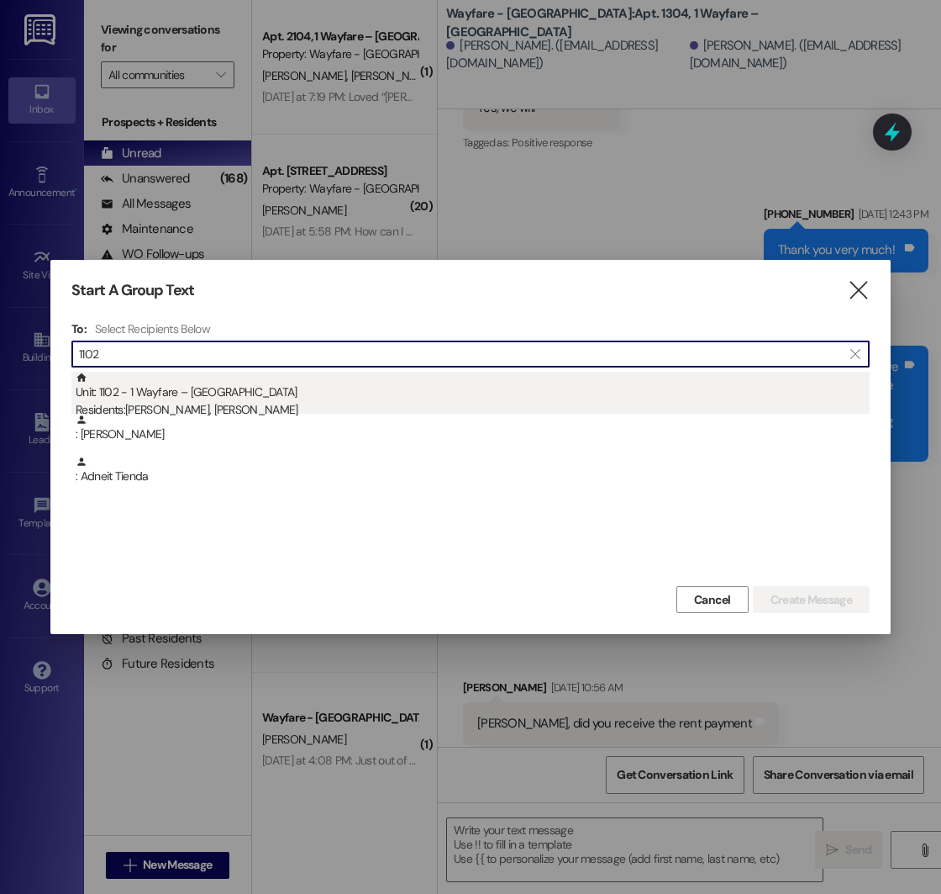
type input "1102"
click at [272, 393] on div "Unit: 1102 - 1 Wayfare – [GEOGRAPHIC_DATA] Residents: [GEOGRAPHIC_DATA], [PERSO…" at bounding box center [473, 396] width 794 height 48
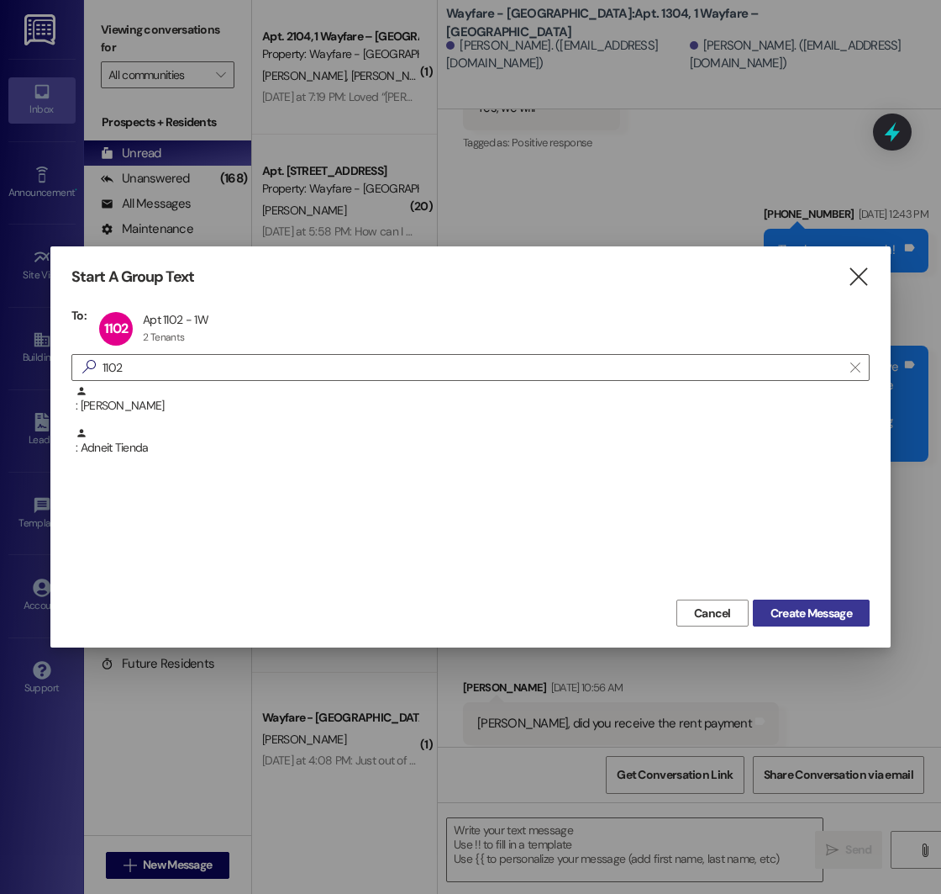
click at [789, 614] on span "Create Message" at bounding box center [812, 613] width 82 height 18
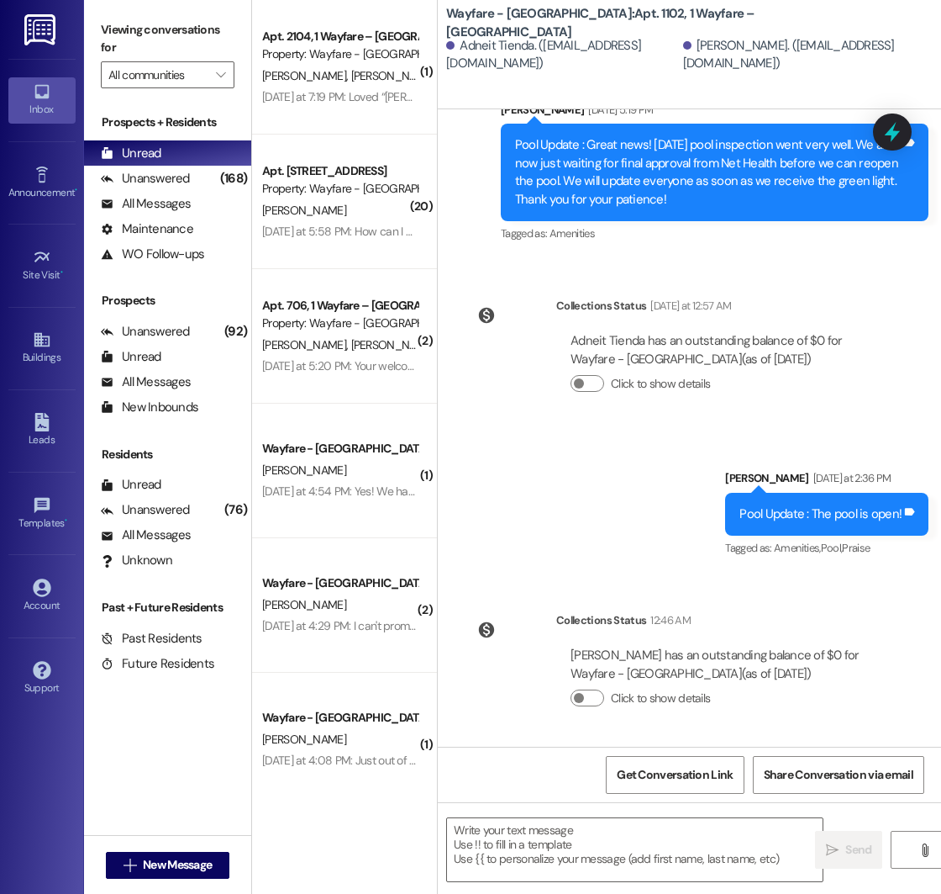
scroll to position [8212, 0]
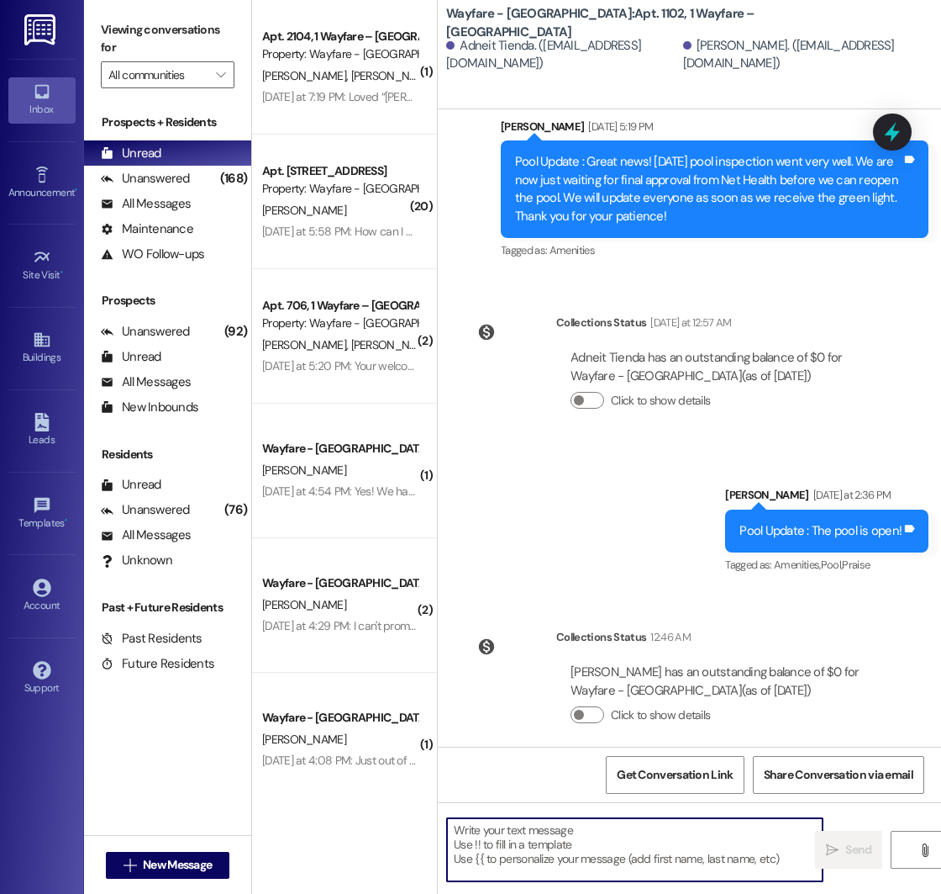
paste textarea "We are halfway through the month for August renewals! Be sure that you accept b…"
type textarea "We are halfway through the month for August renewals! Be sure that you accept b…"
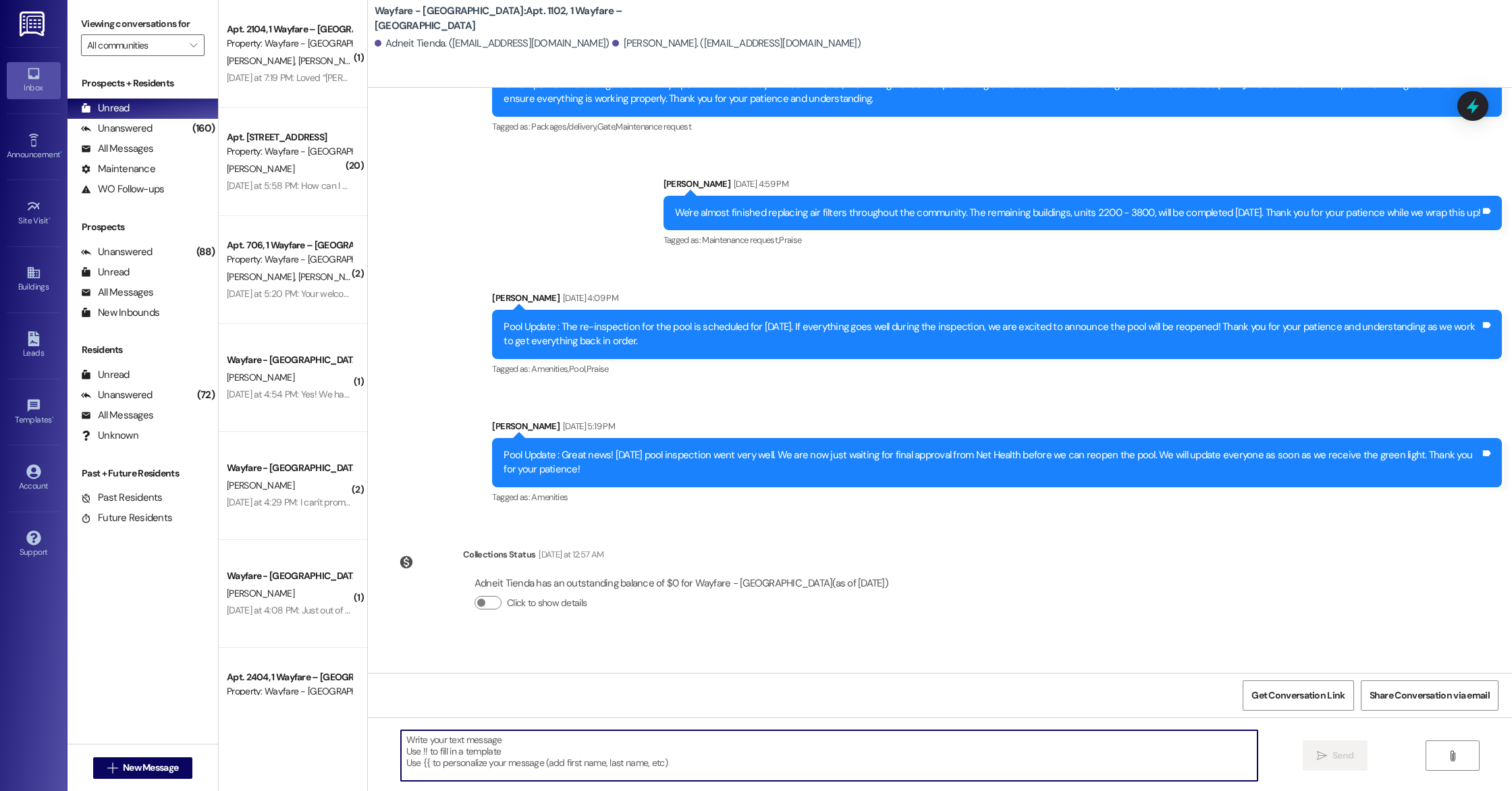
scroll to position [4980, 0]
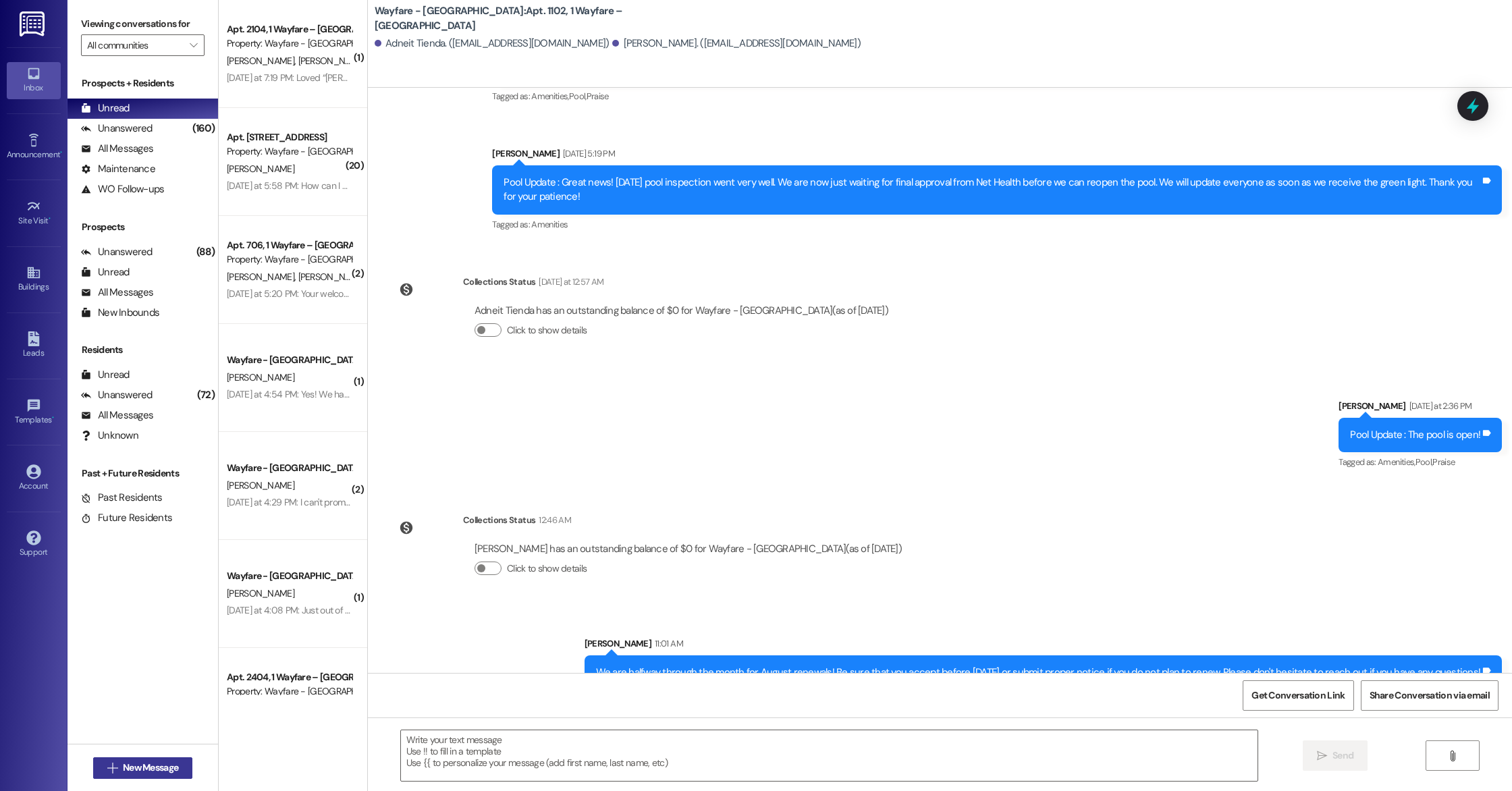
click at [144, 766] on span "New Message" at bounding box center [150, 768] width 55 height 14
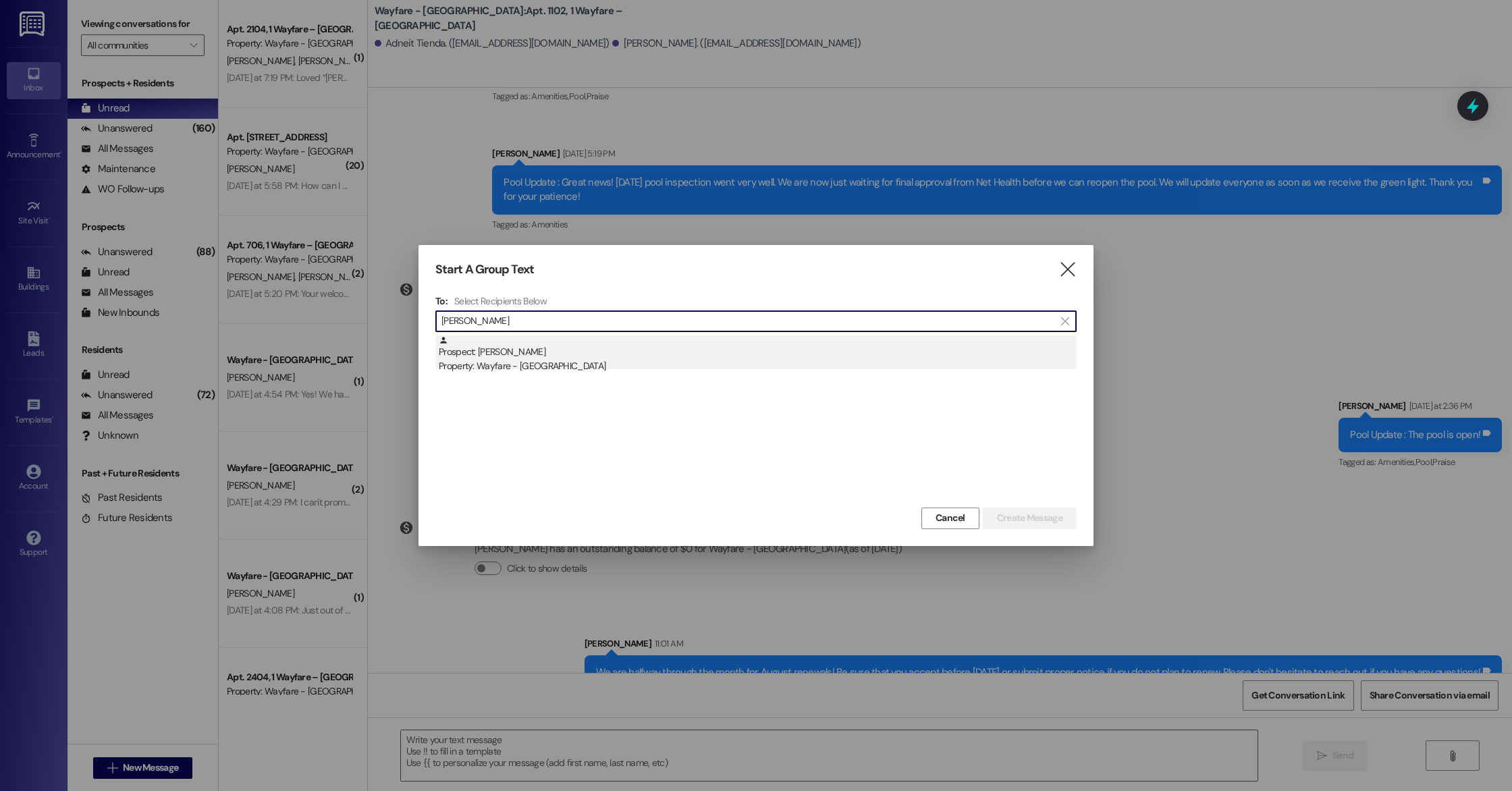
type input "[PERSON_NAME]"
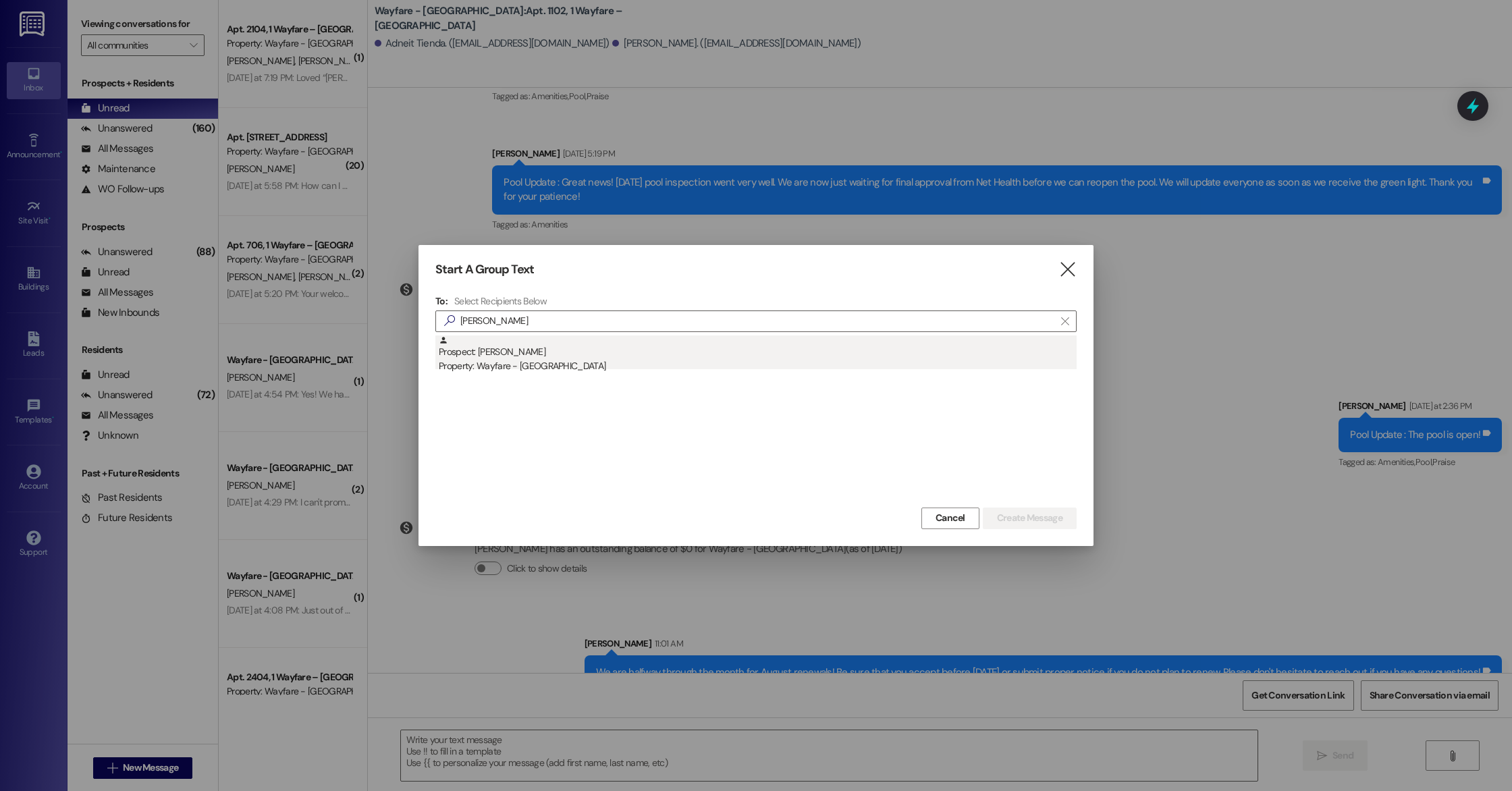
click at [509, 359] on div "Property: Wayfare - [GEOGRAPHIC_DATA]" at bounding box center [757, 366] width 638 height 14
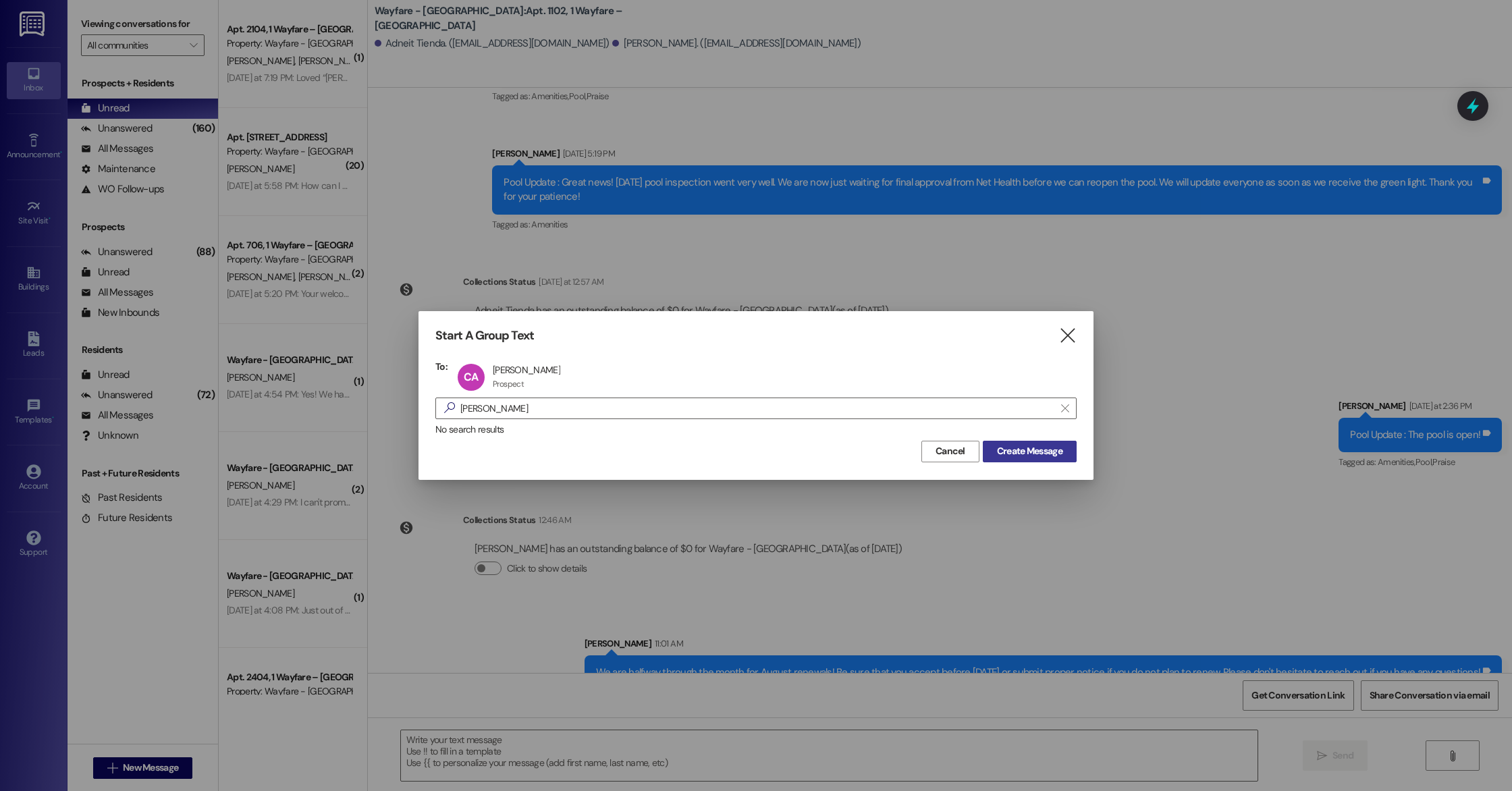
click at [1049, 450] on span "Create Message" at bounding box center [1030, 451] width 66 height 14
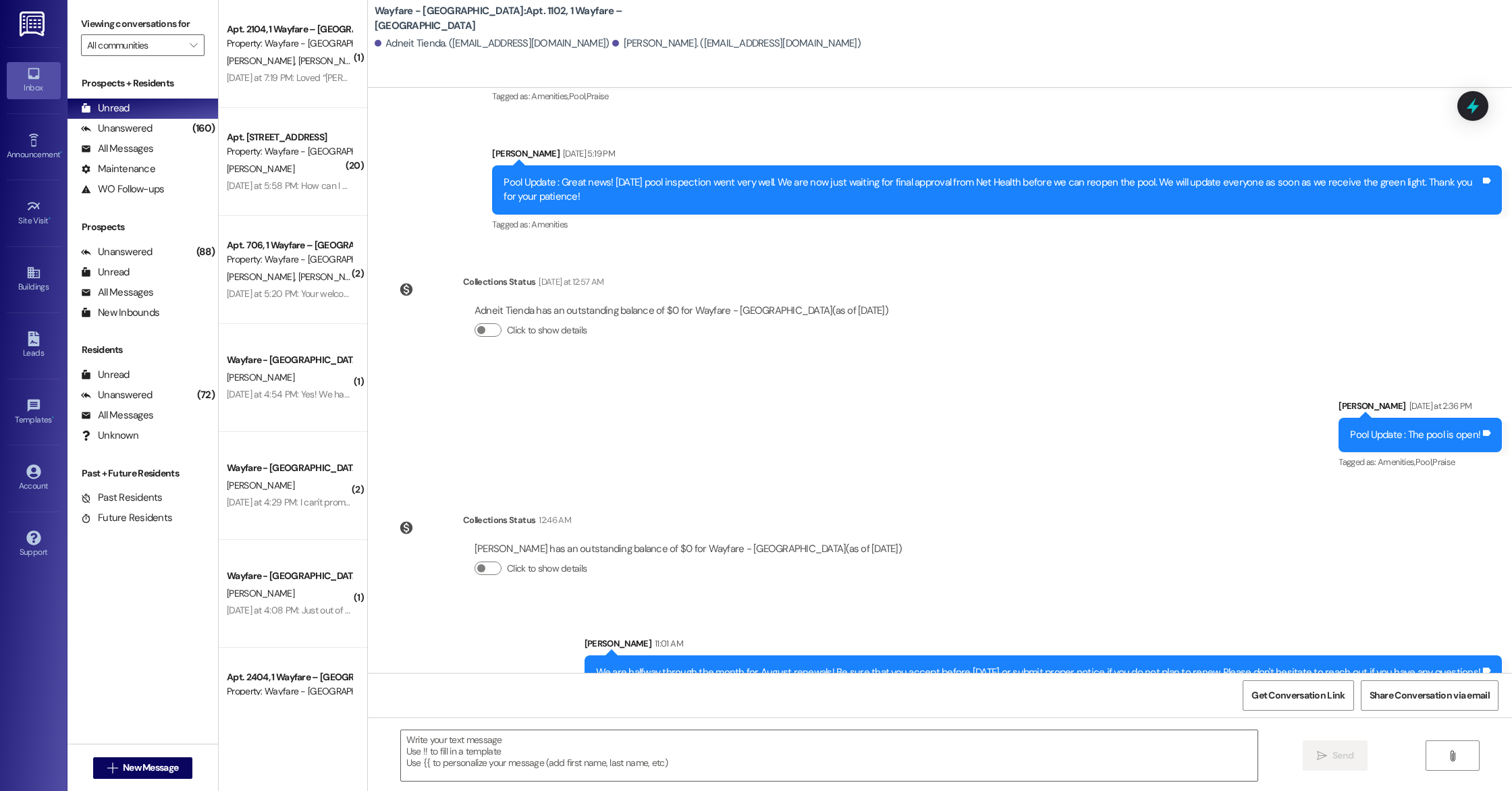
scroll to position [555, 0]
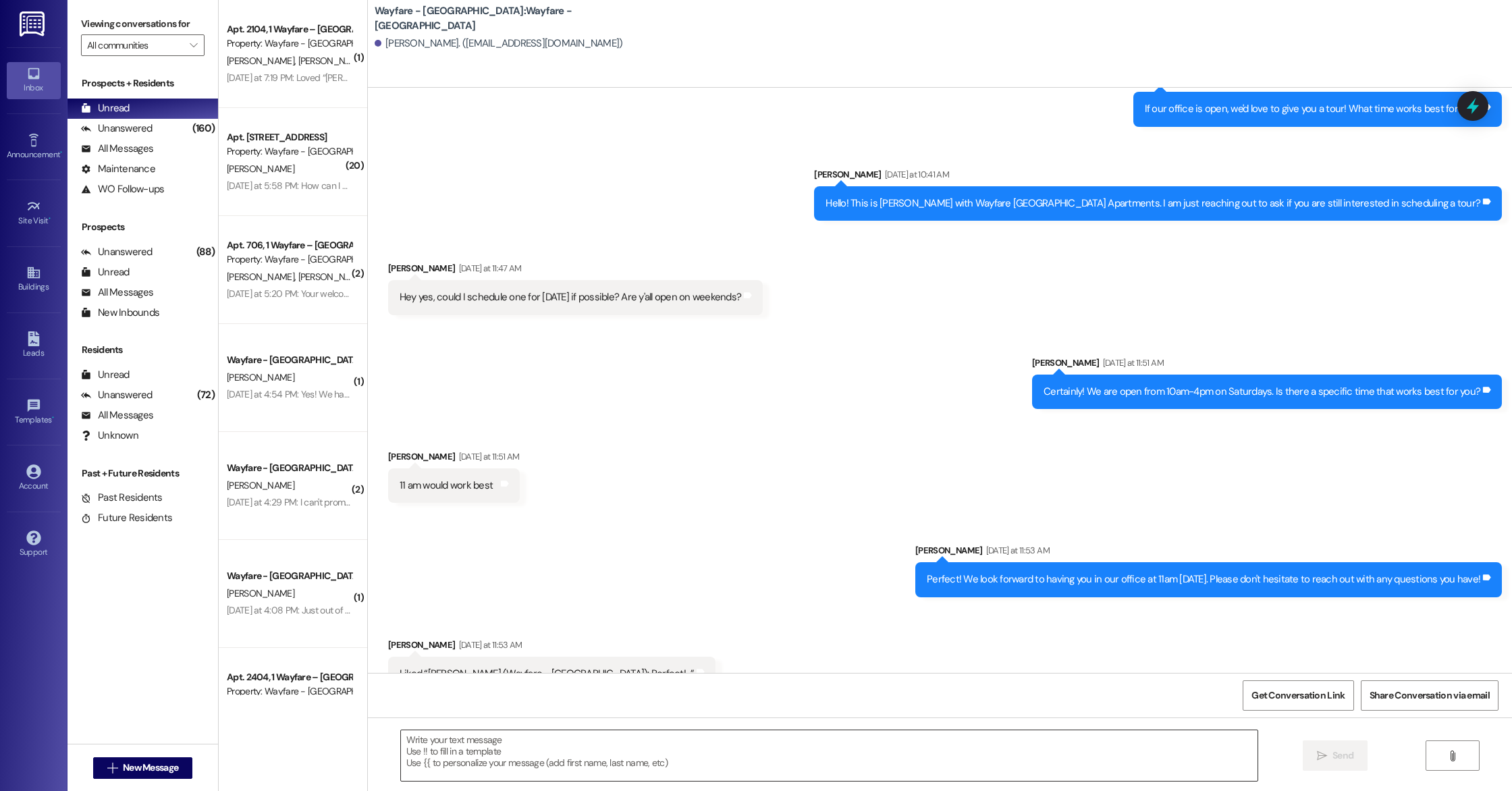
click at [544, 744] on textarea at bounding box center [829, 756] width 857 height 51
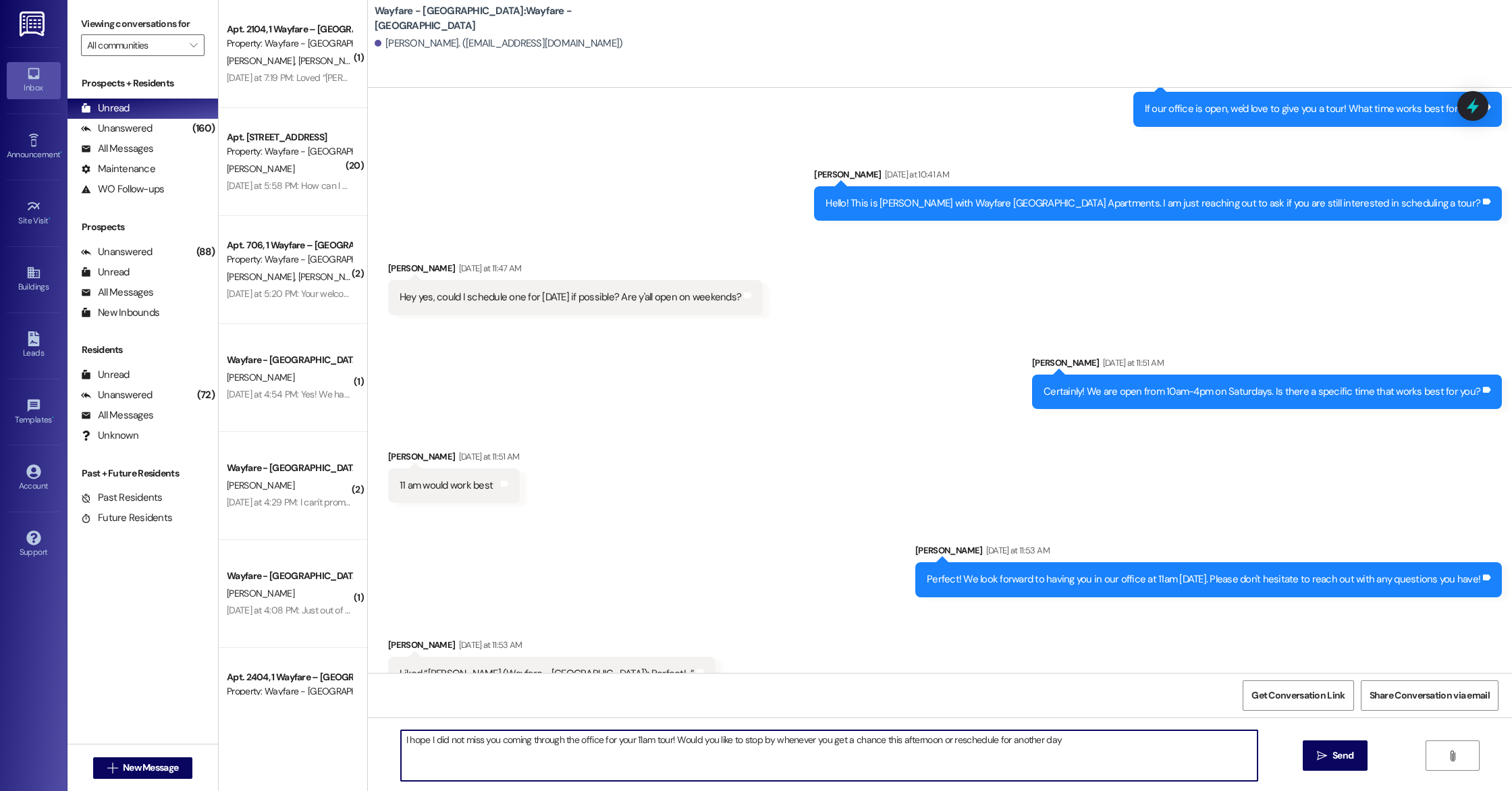
type textarea "I hope I did not miss you coming through the office for your 11am tour! Would y…"
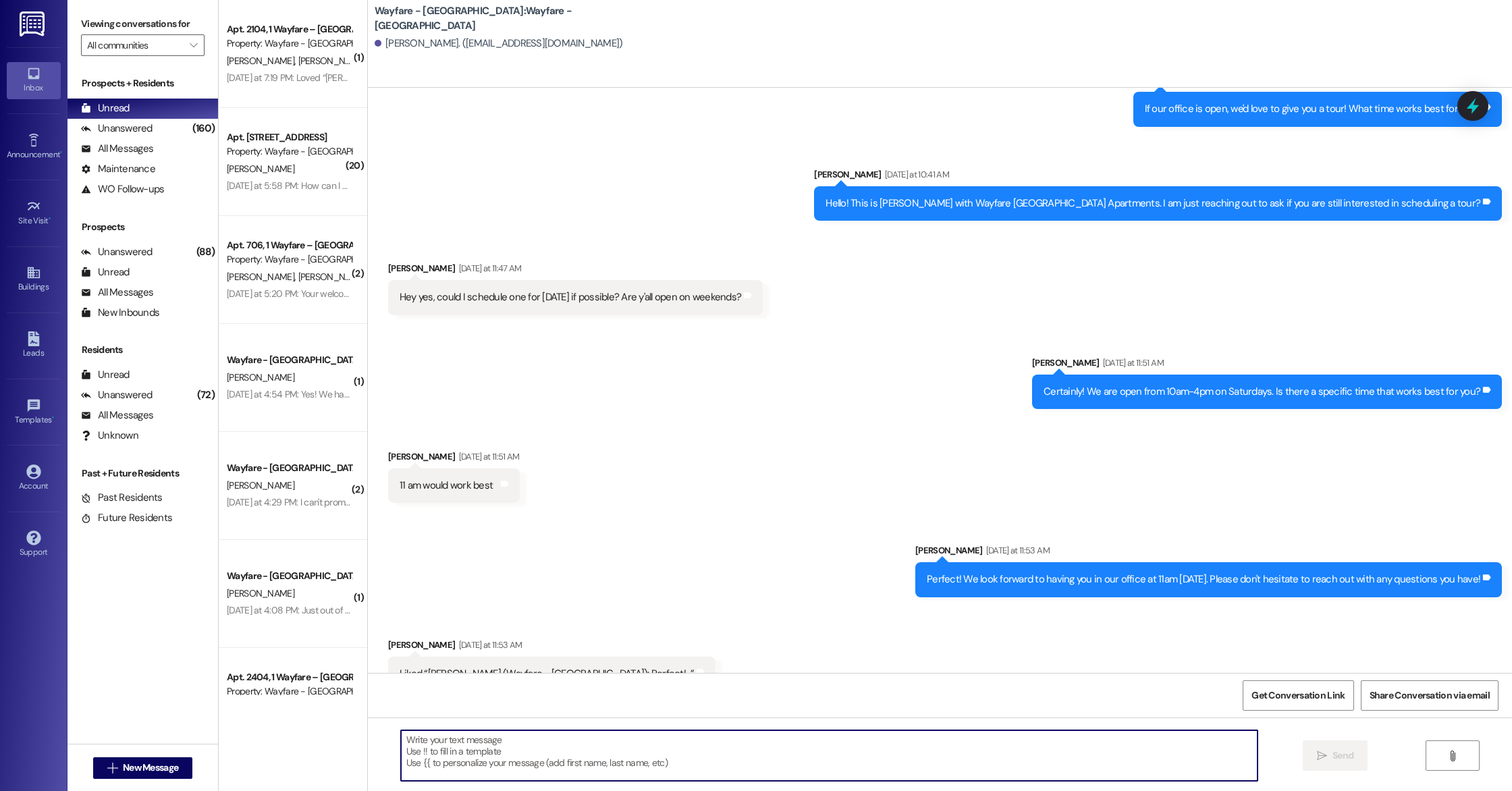
scroll to position [649, 0]
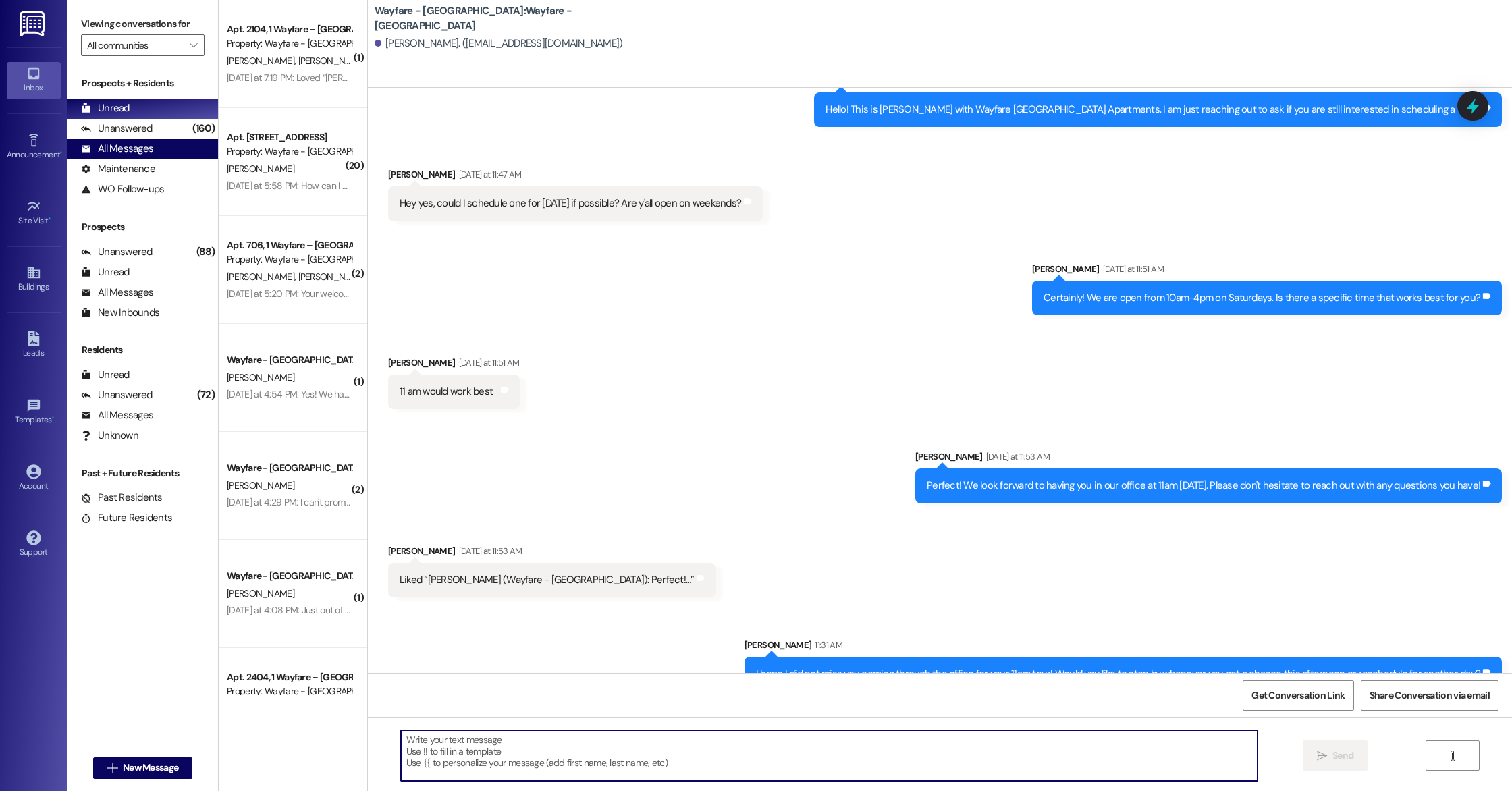
click at [134, 149] on div "All Messages" at bounding box center [117, 149] width 72 height 14
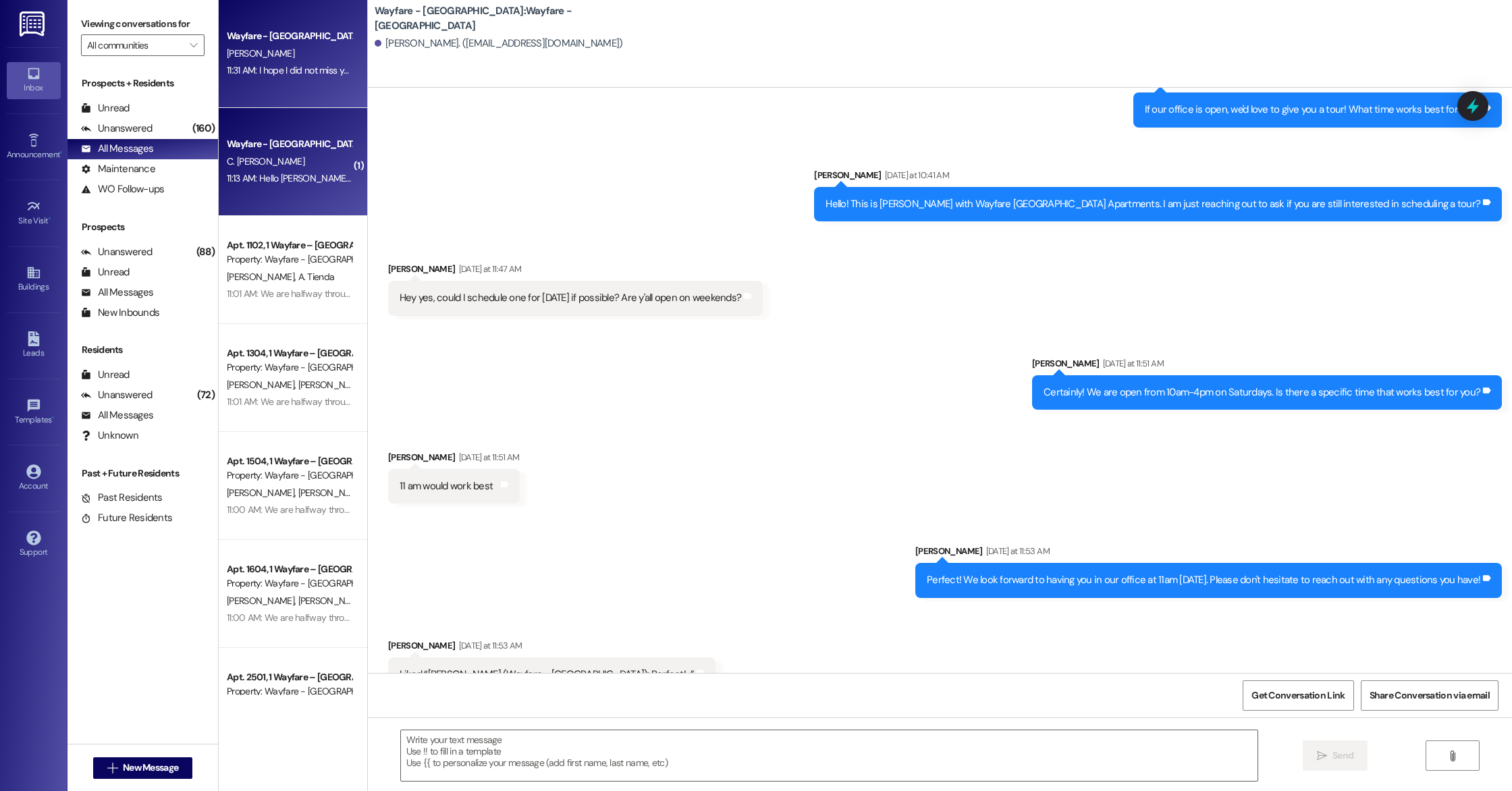
click at [302, 189] on div "Wayfare - [GEOGRAPHIC_DATA] C. [PERSON_NAME] 11:13 AM: Hello [PERSON_NAME]! Tha…" at bounding box center [292, 161] width 149 height 108
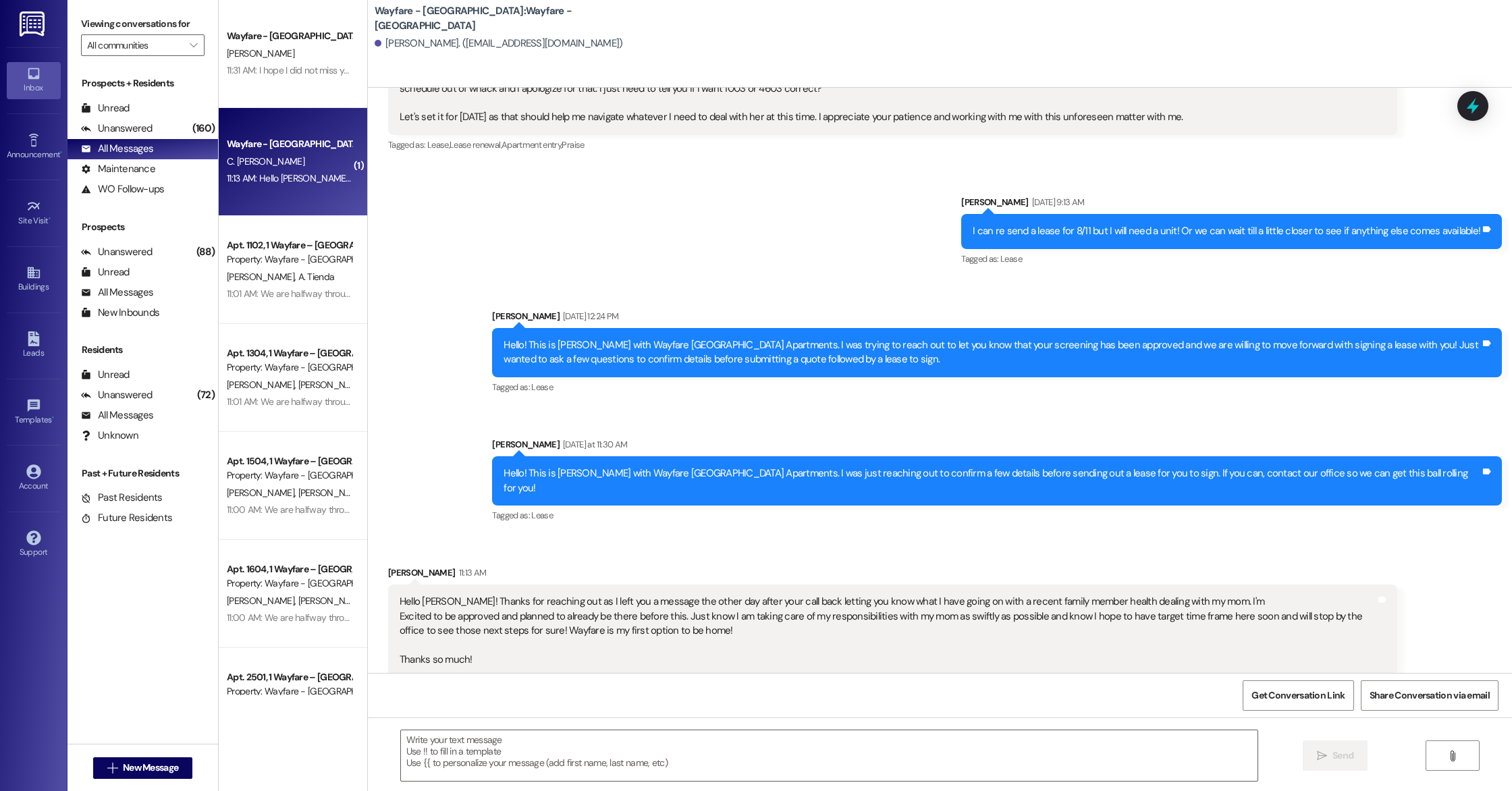
scroll to position [2109, 0]
click at [498, 739] on textarea at bounding box center [829, 756] width 857 height 51
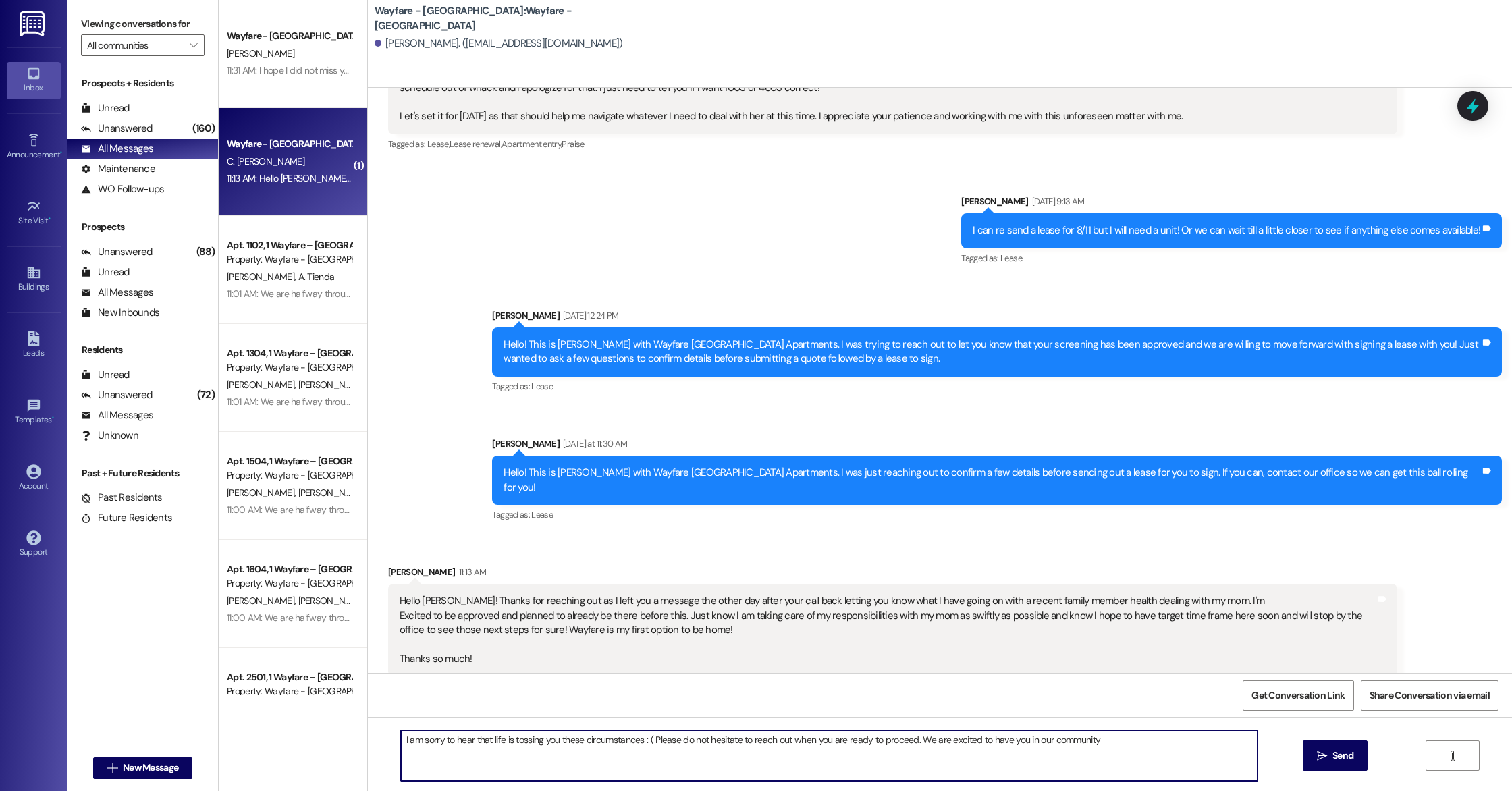
type textarea "I am sorry to hear that life is tossing you these circumstances : ( Please do n…"
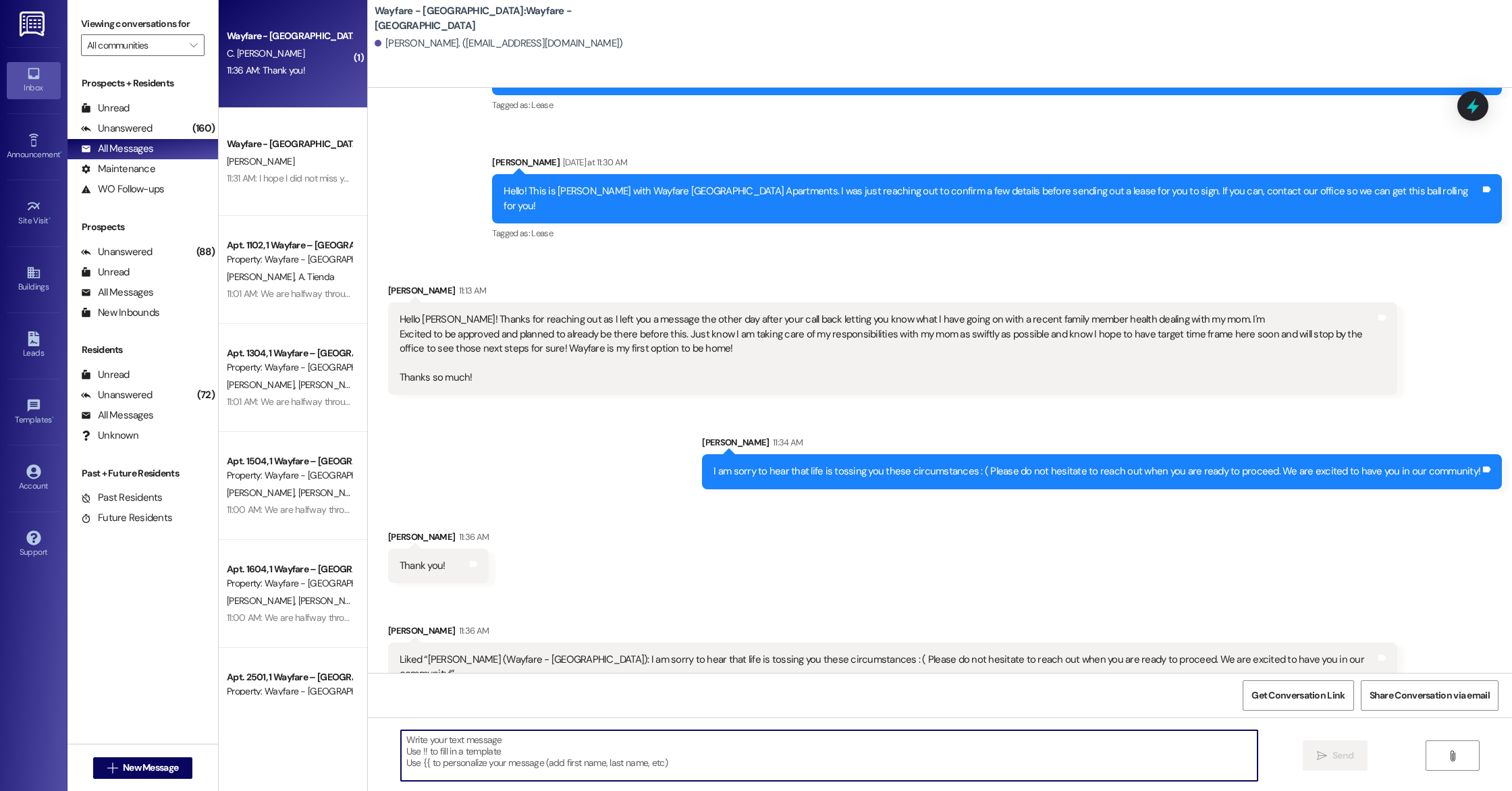
scroll to position [2485, 0]
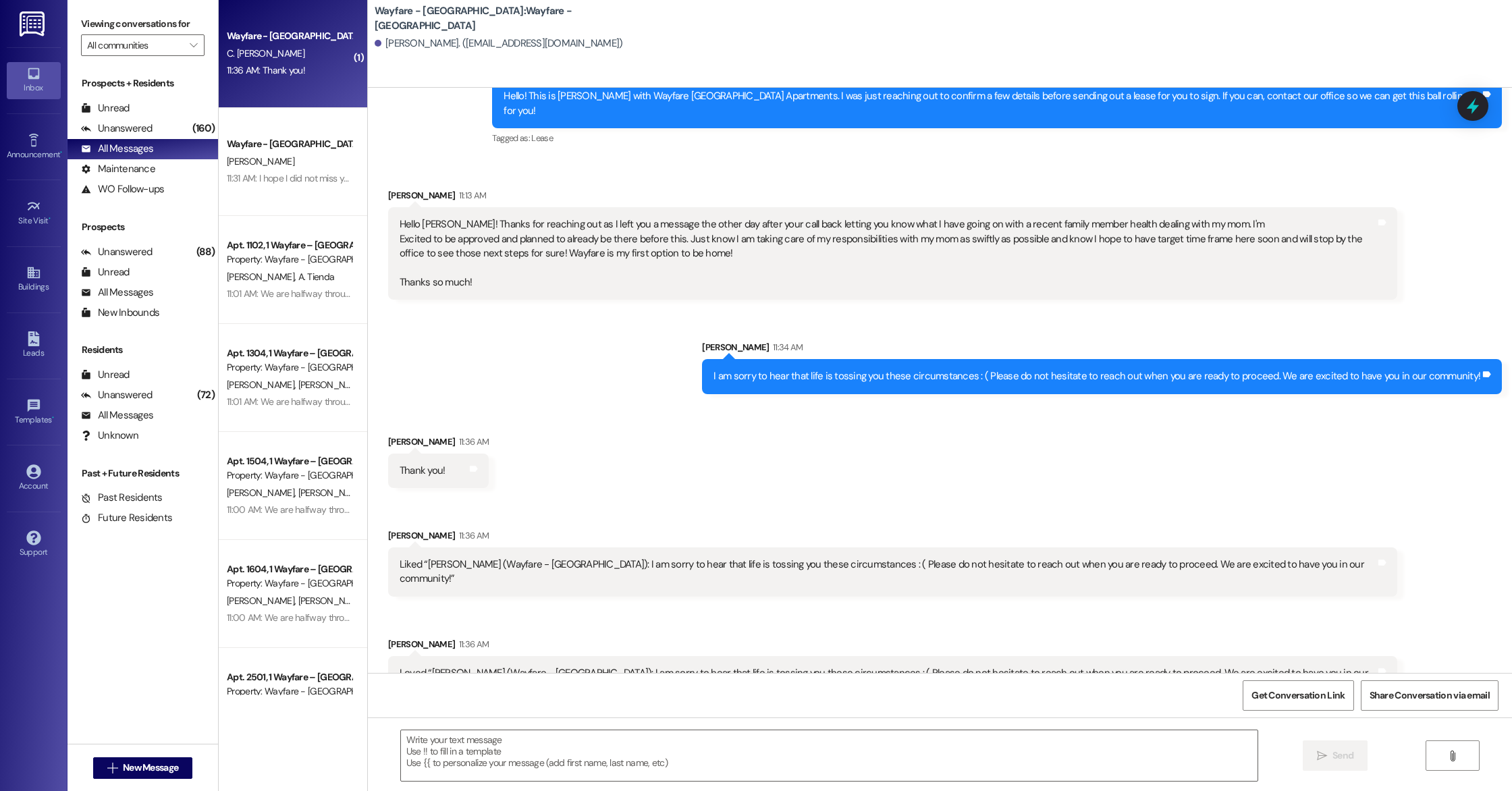
drag, startPoint x: 391, startPoint y: 210, endPoint x: 807, endPoint y: 237, distance: 416.9
click at [807, 237] on div "Hello [PERSON_NAME]! Thanks for reaching out as I left you a message the other …" at bounding box center [888, 254] width 976 height 72
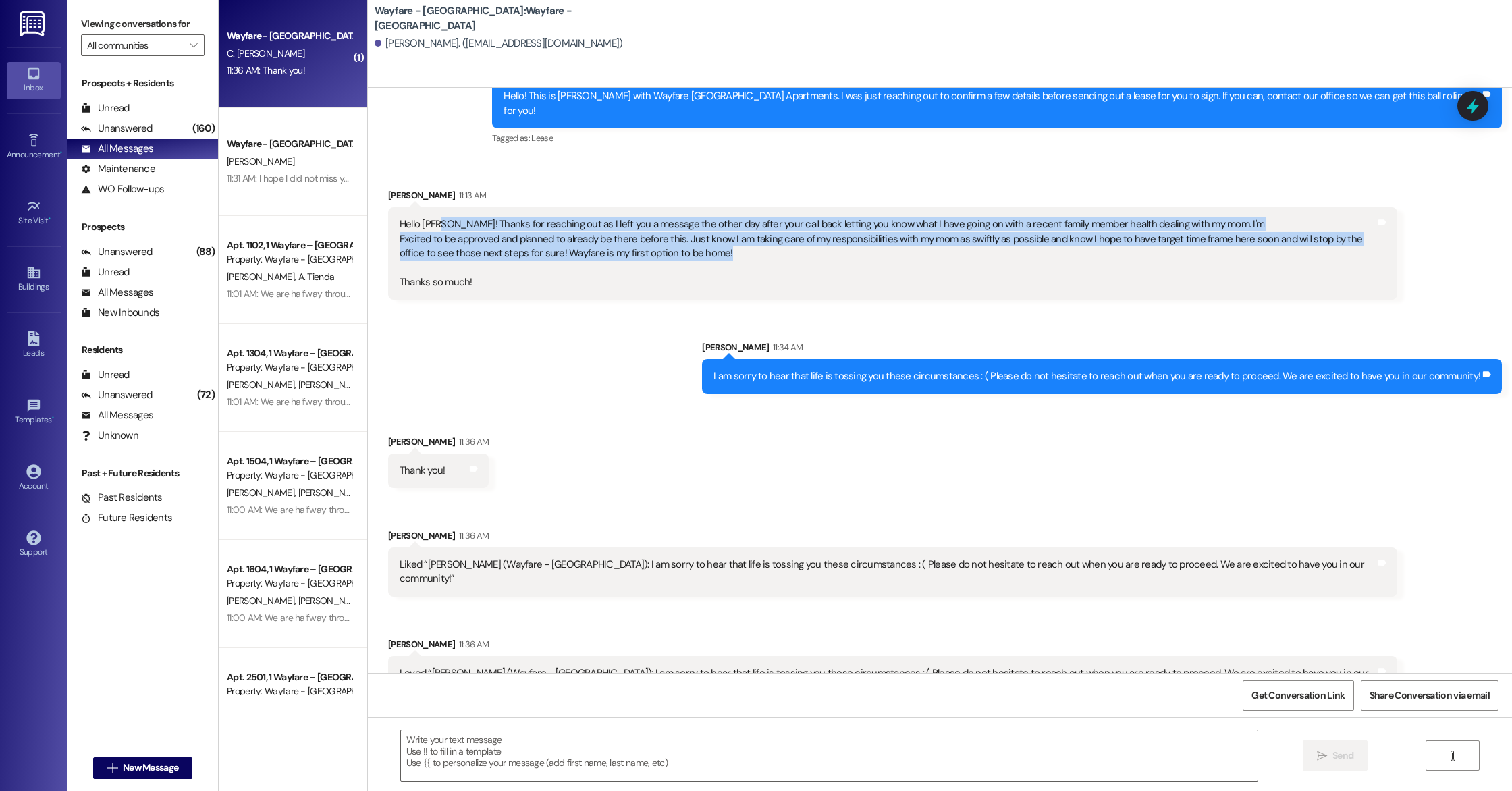
drag, startPoint x: 704, startPoint y: 241, endPoint x: 434, endPoint y: 210, distance: 271.8
click at [434, 218] on div "Hello [PERSON_NAME]! Thanks for reaching out as I left you a message the other …" at bounding box center [888, 254] width 976 height 72
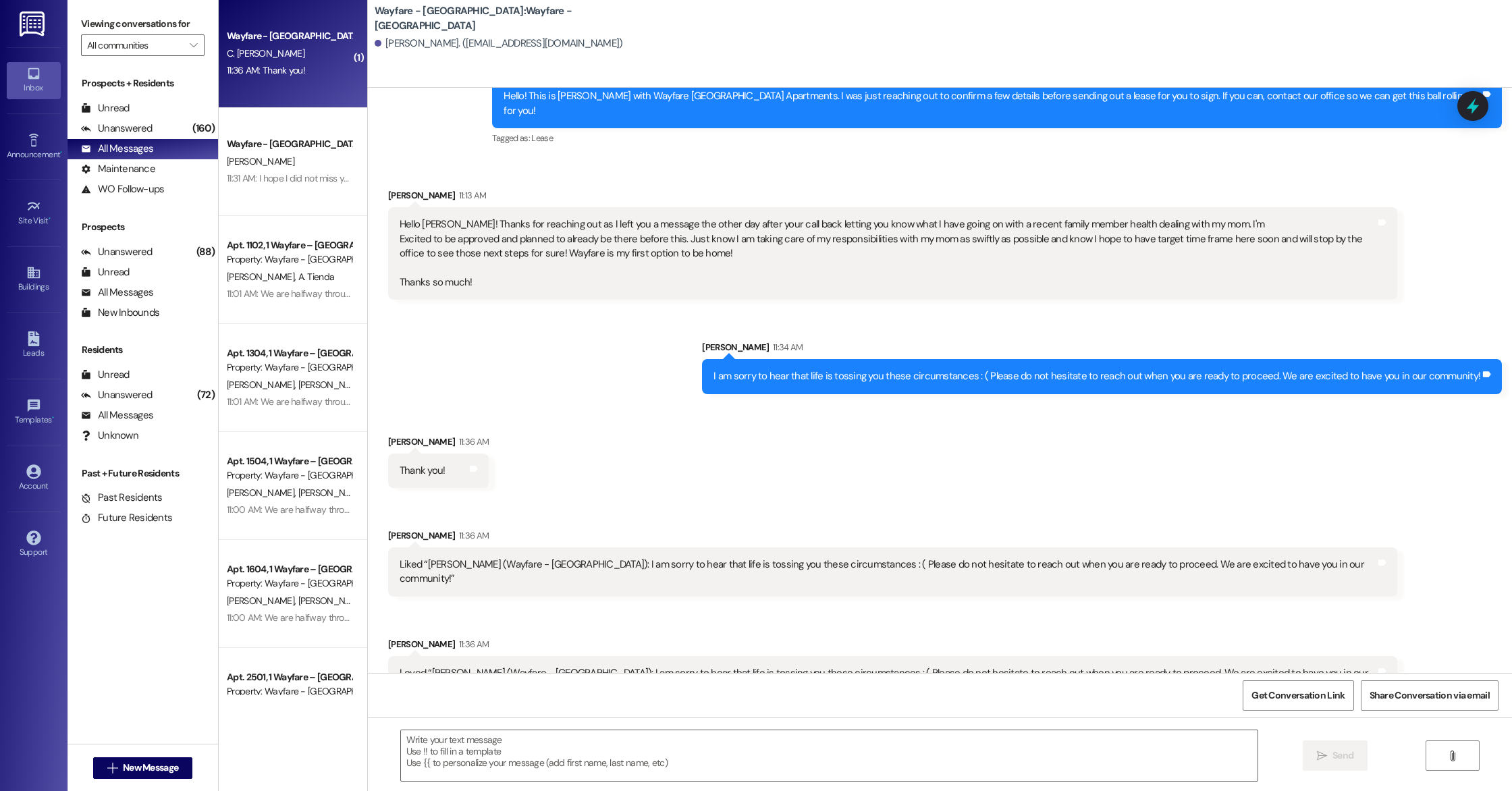
drag, startPoint x: 391, startPoint y: 212, endPoint x: 643, endPoint y: 216, distance: 252.0
click at [643, 218] on div "Hello [PERSON_NAME]! Thanks for reaching out as I left you a message the other …" at bounding box center [888, 254] width 976 height 72
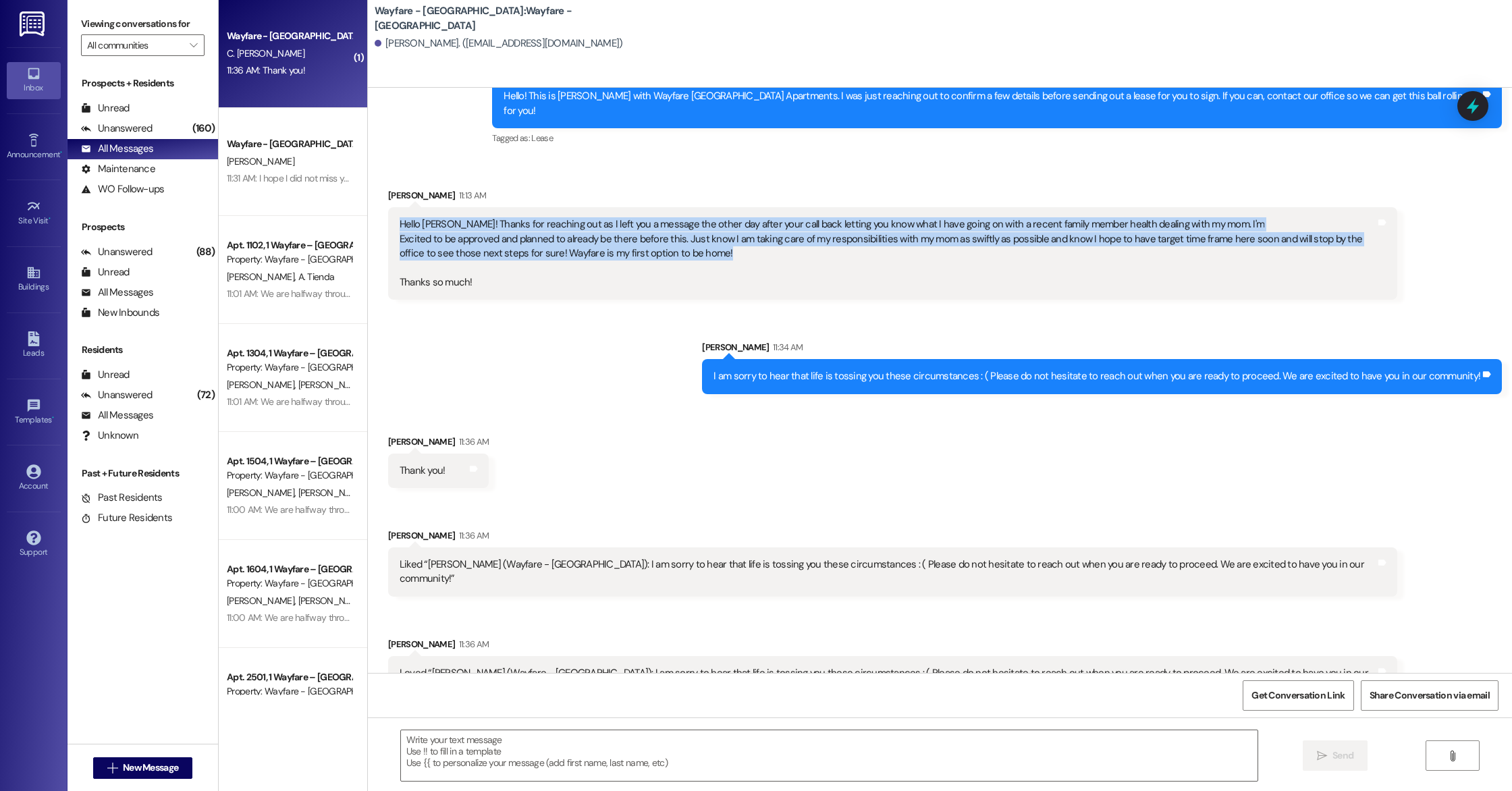
drag, startPoint x: 390, startPoint y: 210, endPoint x: 707, endPoint y: 240, distance: 318.4
click at [707, 240] on div "Hello [PERSON_NAME]! Thanks for reaching out as I left you a message the other …" at bounding box center [888, 254] width 976 height 72
copy div "Hello [PERSON_NAME]! Thanks for reaching out as I left you a message the other …"
